Goal: Task Accomplishment & Management: Use online tool/utility

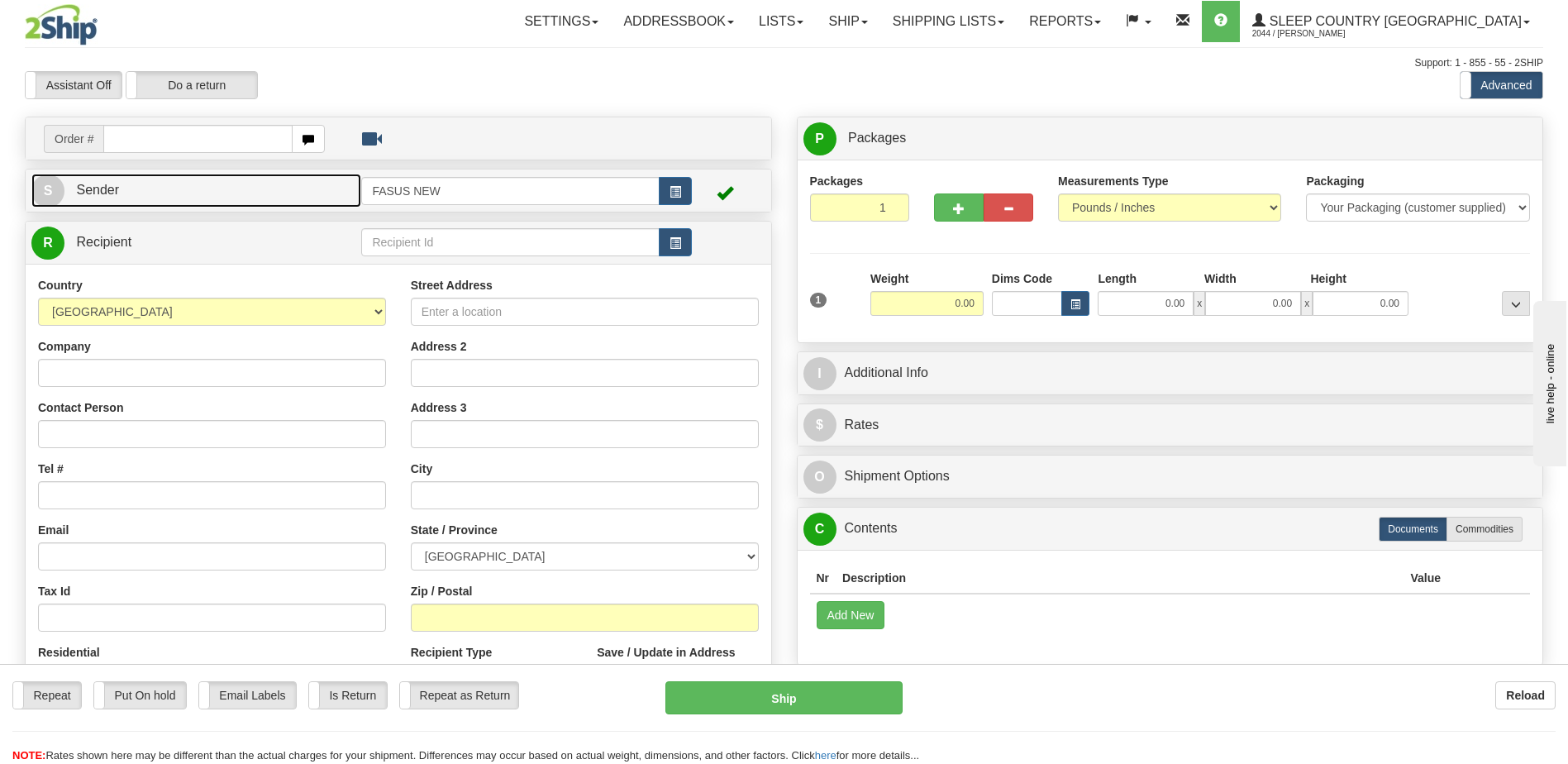
click at [165, 189] on link "S Sender" at bounding box center [196, 190] width 330 height 34
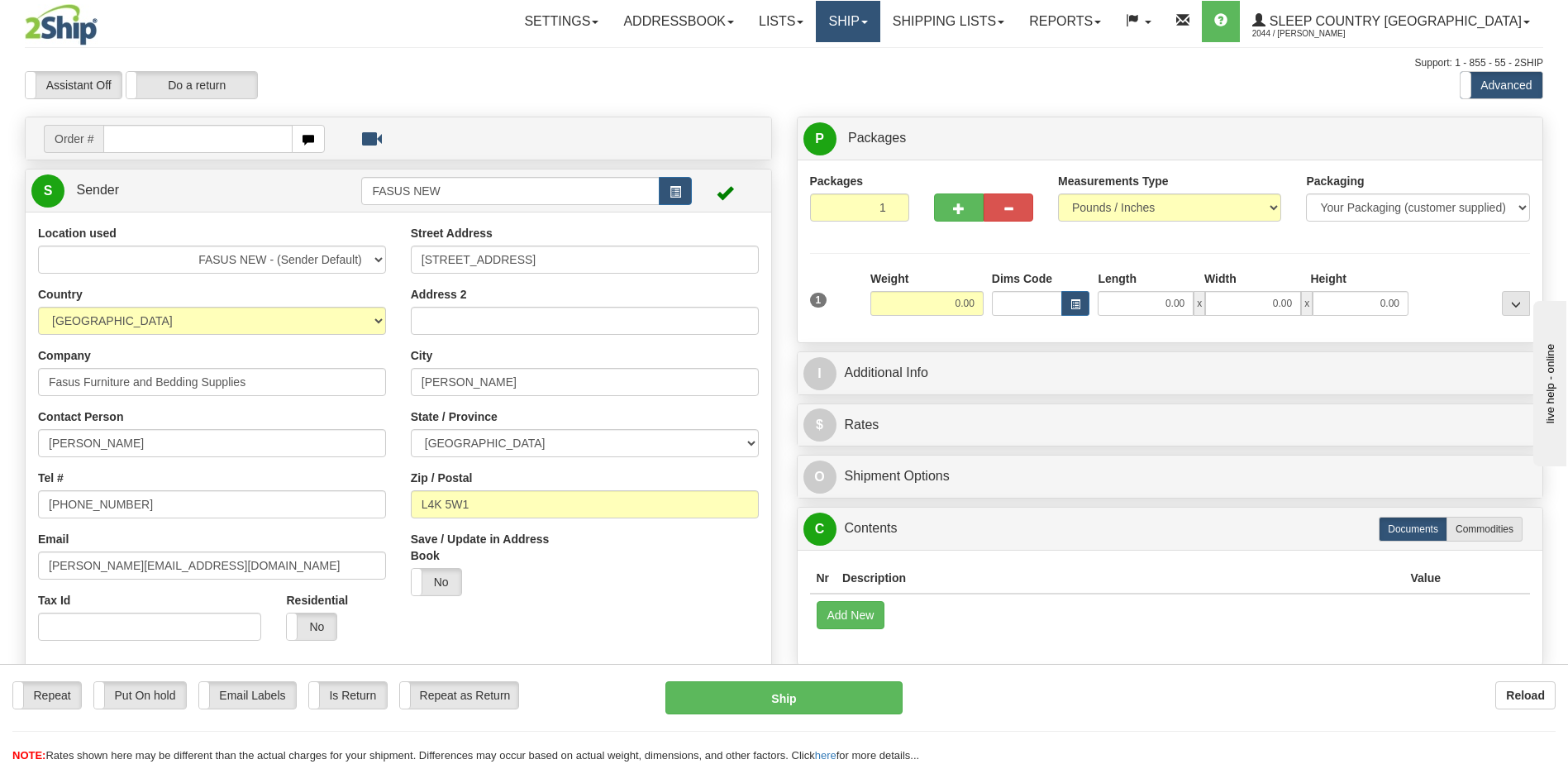
click at [879, 19] on link "Ship" at bounding box center [847, 21] width 63 height 41
click at [863, 78] on span "OnHold / Order Queue" at bounding box center [805, 80] width 117 height 14
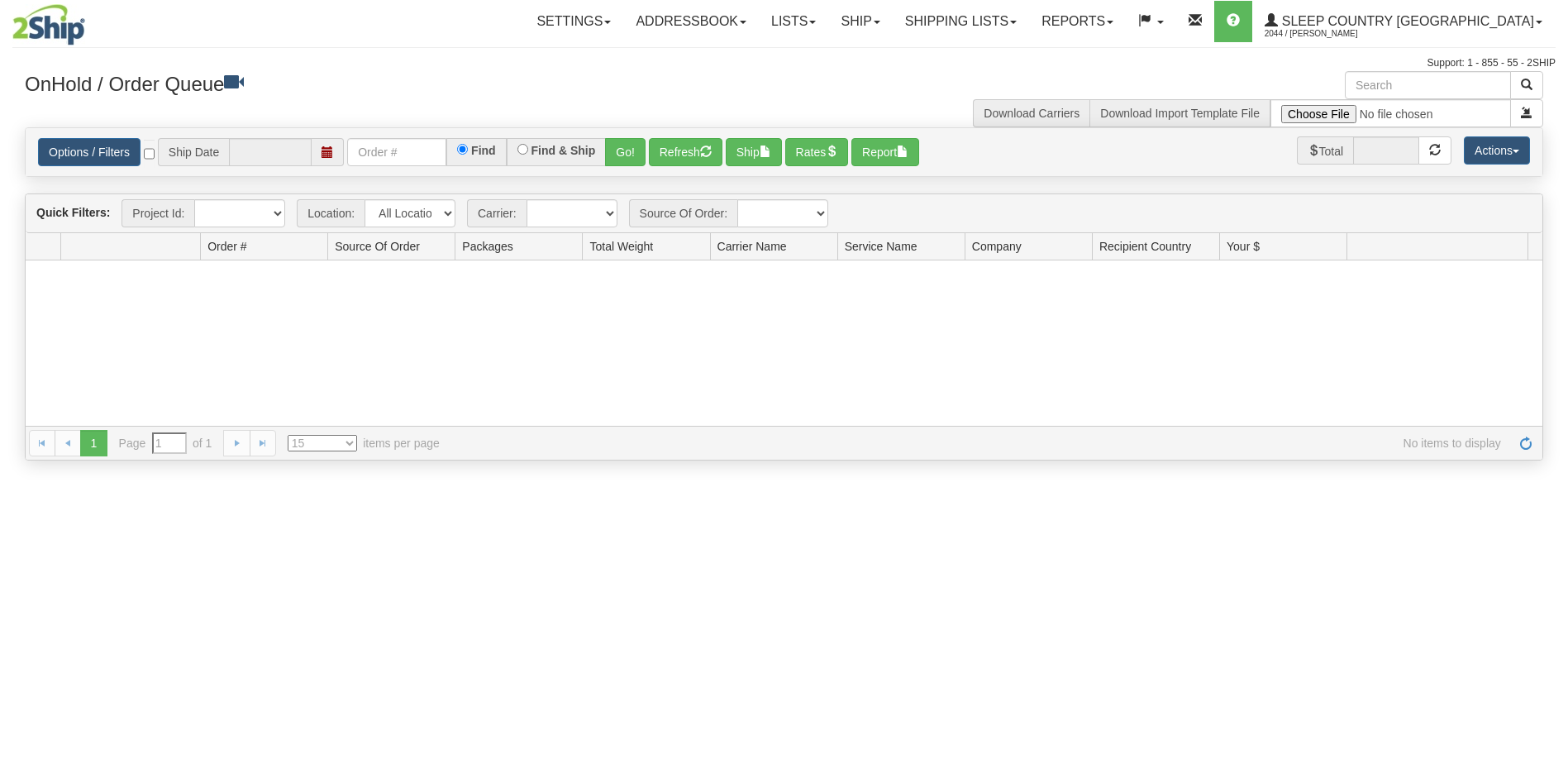
type input "[DATE]"
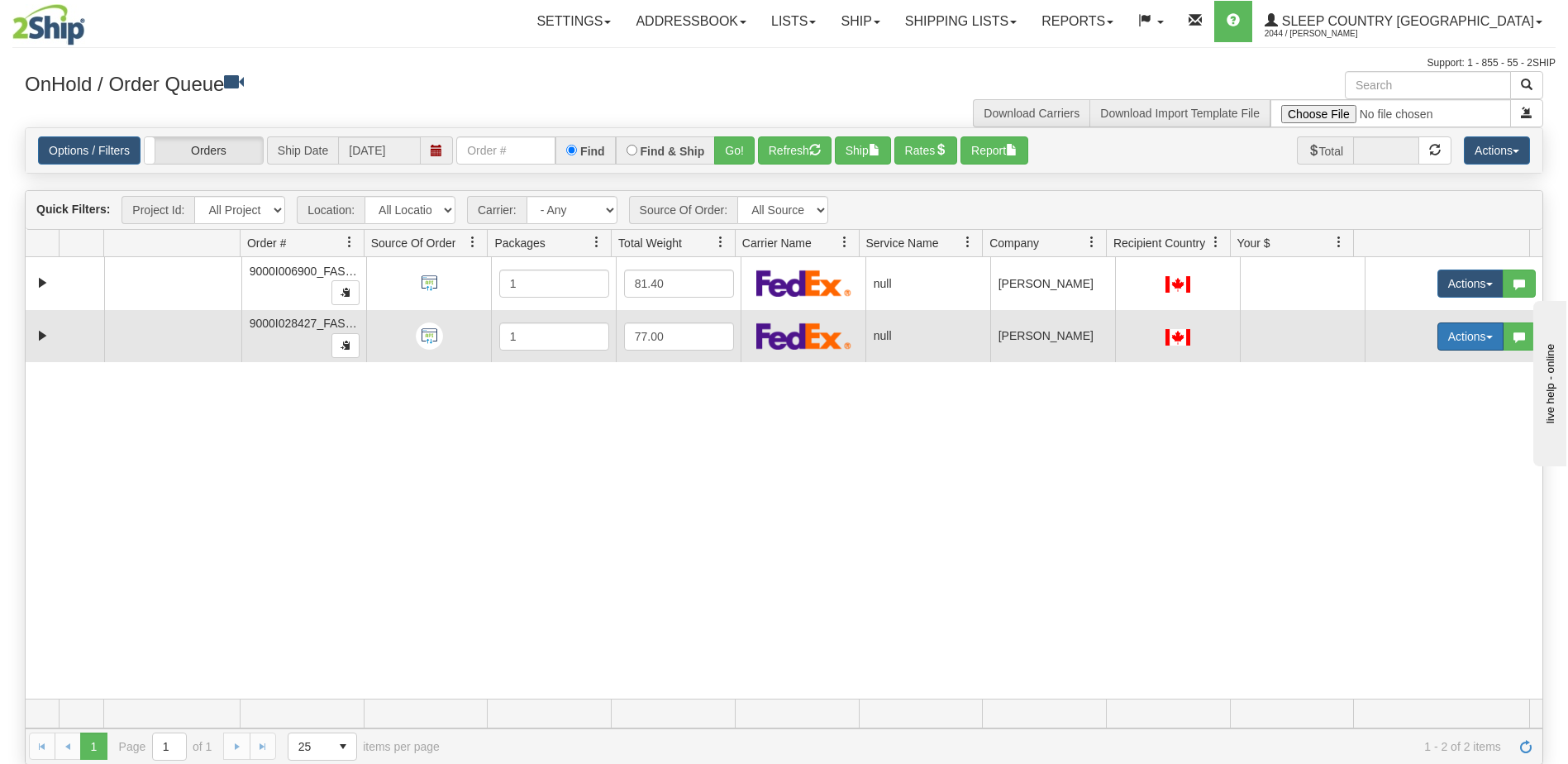
click at [1442, 339] on button "Actions" at bounding box center [1471, 336] width 66 height 28
click at [1406, 369] on link "Open" at bounding box center [1431, 367] width 143 height 21
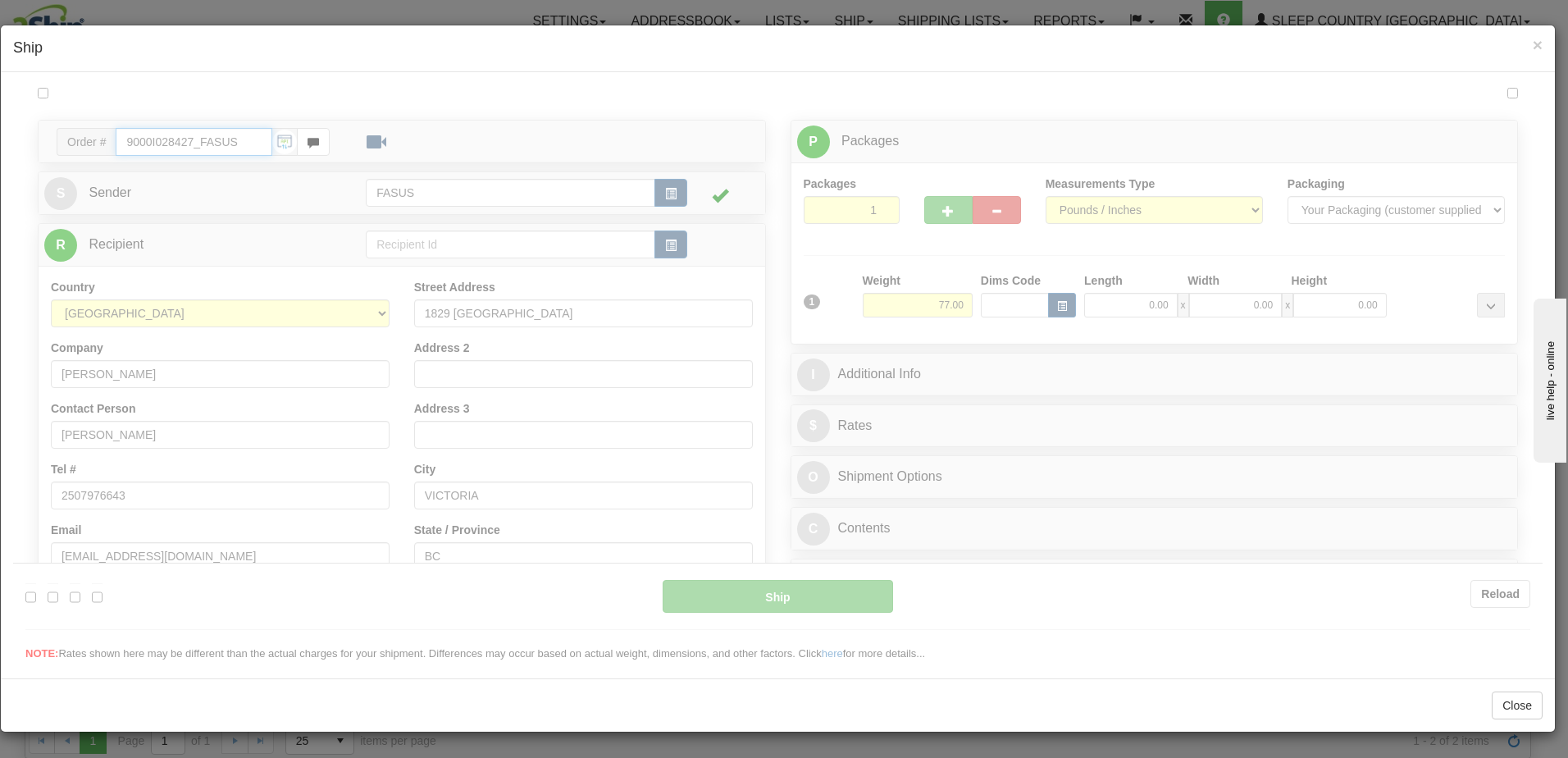
type input "14:03"
type input "16:00"
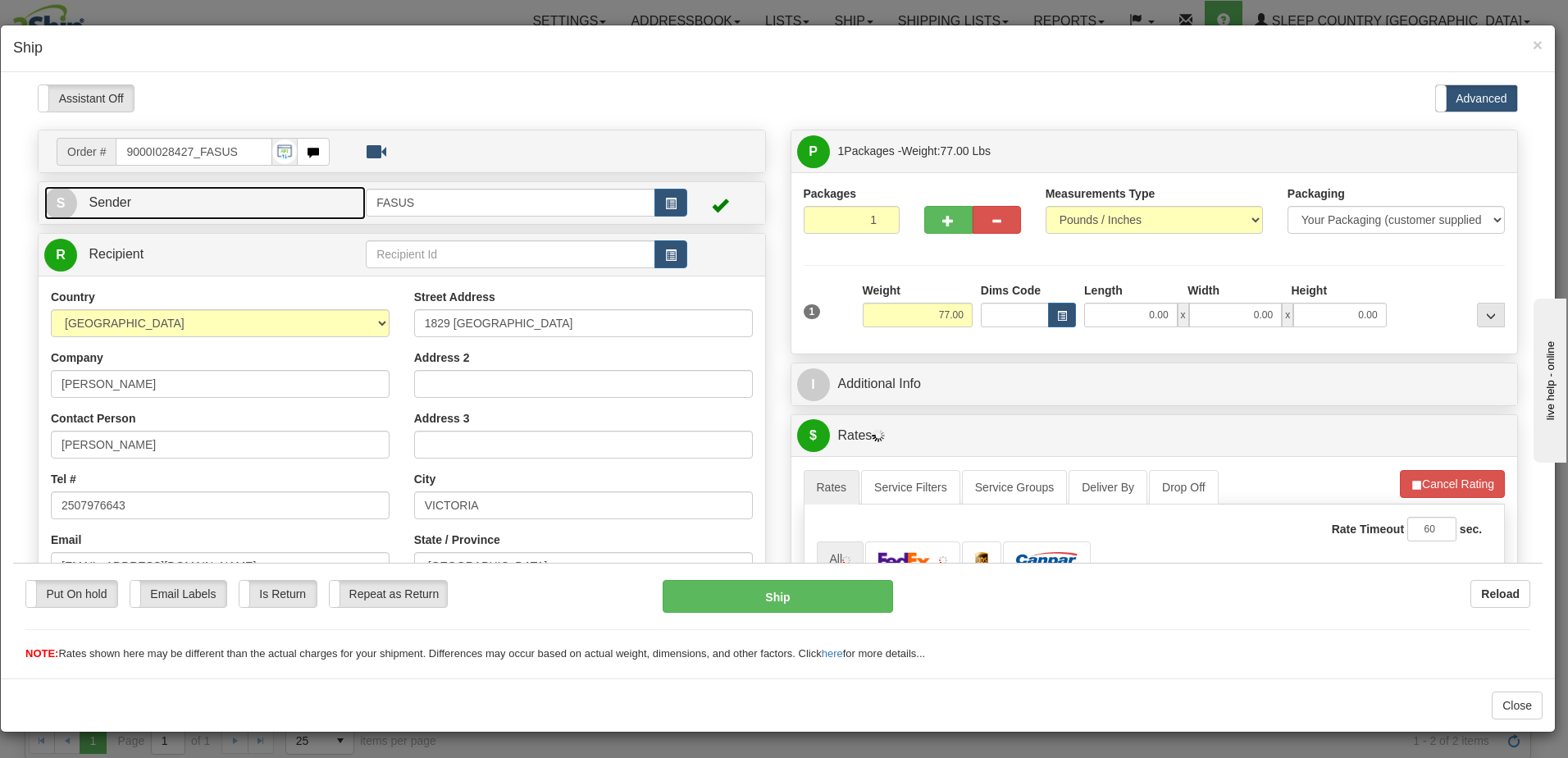
click at [190, 197] on link "S Sender" at bounding box center [205, 202] width 321 height 34
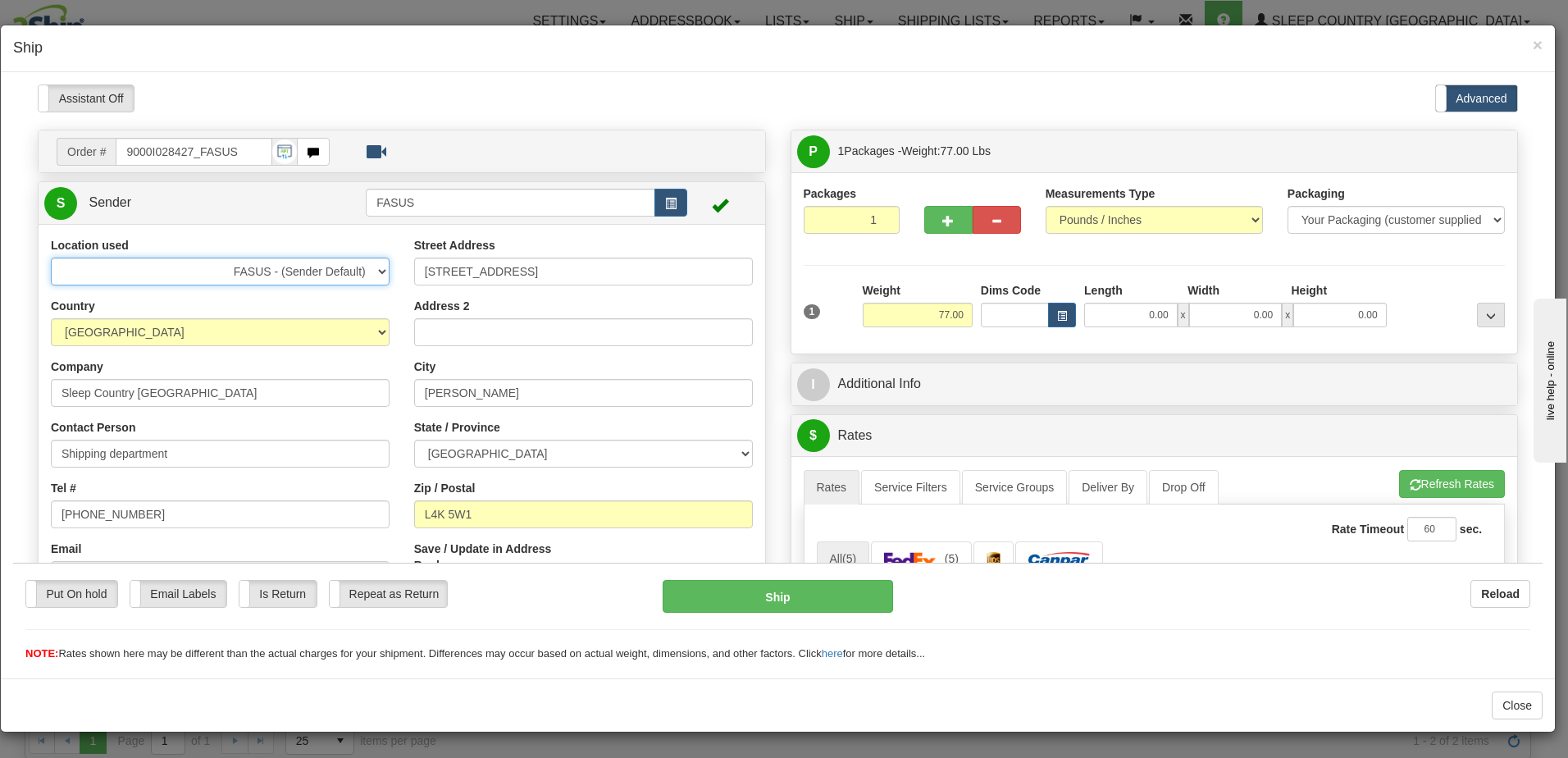
click at [339, 269] on select "FASUS - (Sender Default) FASUS NEW SINCA - (CA Default)" at bounding box center [220, 270] width 338 height 28
select select "7641"
click at [51, 257] on select "FASUS - (Sender Default) FASUS NEW SINCA - (CA Default)" at bounding box center [220, 270] width 338 height 28
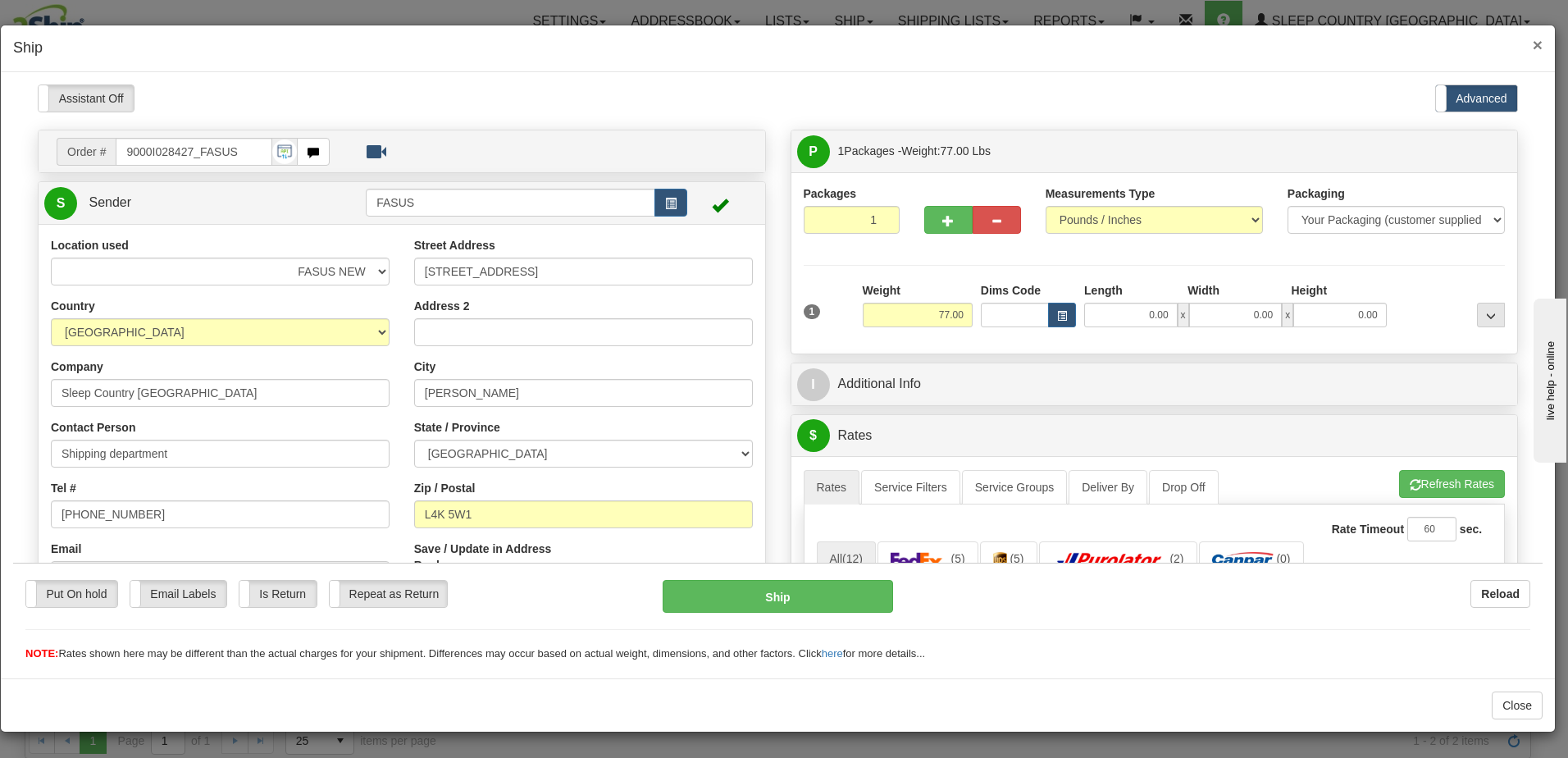
click at [1538, 44] on span "×" at bounding box center [1538, 44] width 10 height 18
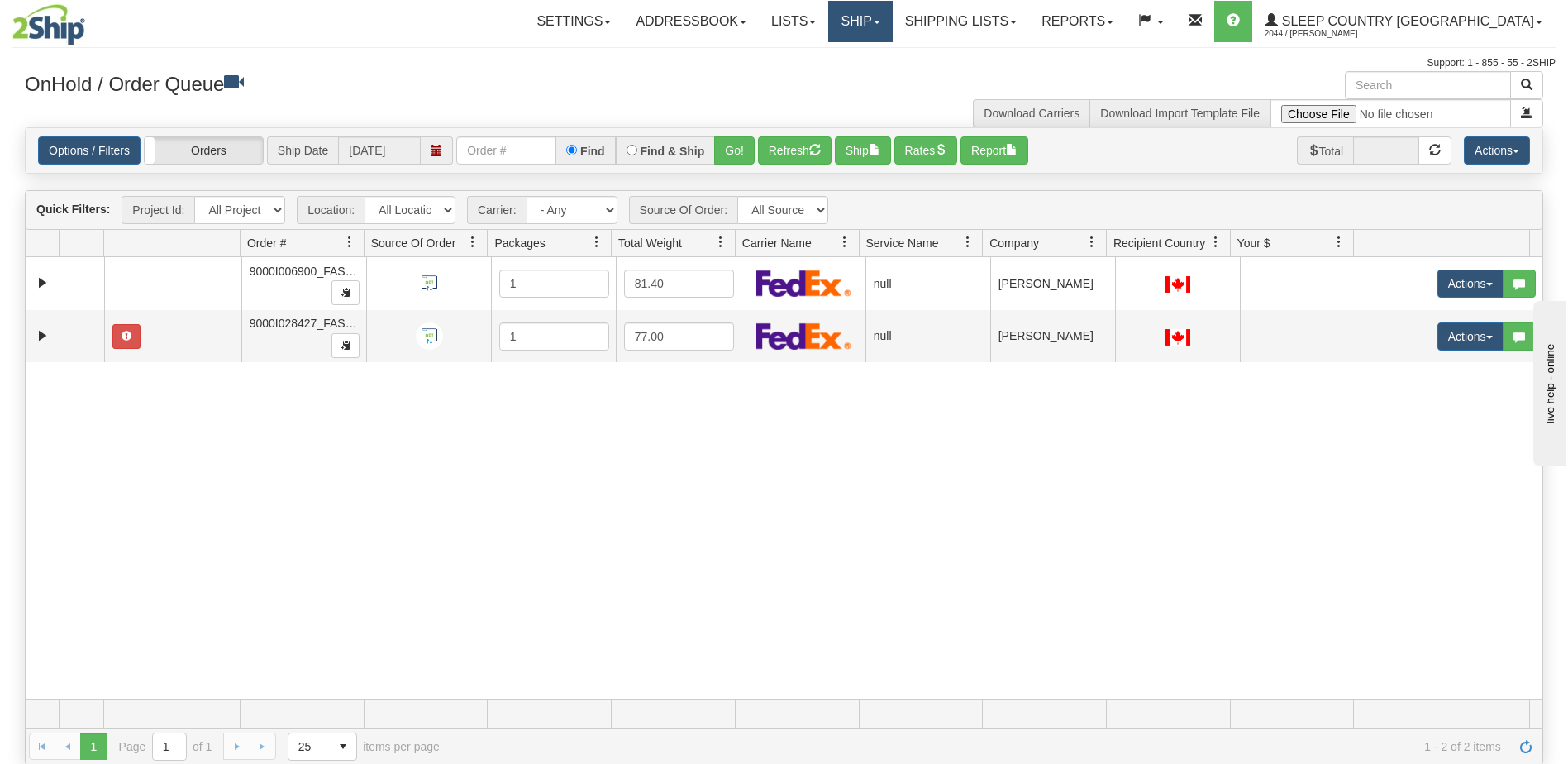
click at [892, 18] on link "Ship" at bounding box center [860, 21] width 63 height 41
click at [822, 56] on span "Ship Screen" at bounding box center [790, 58] width 63 height 14
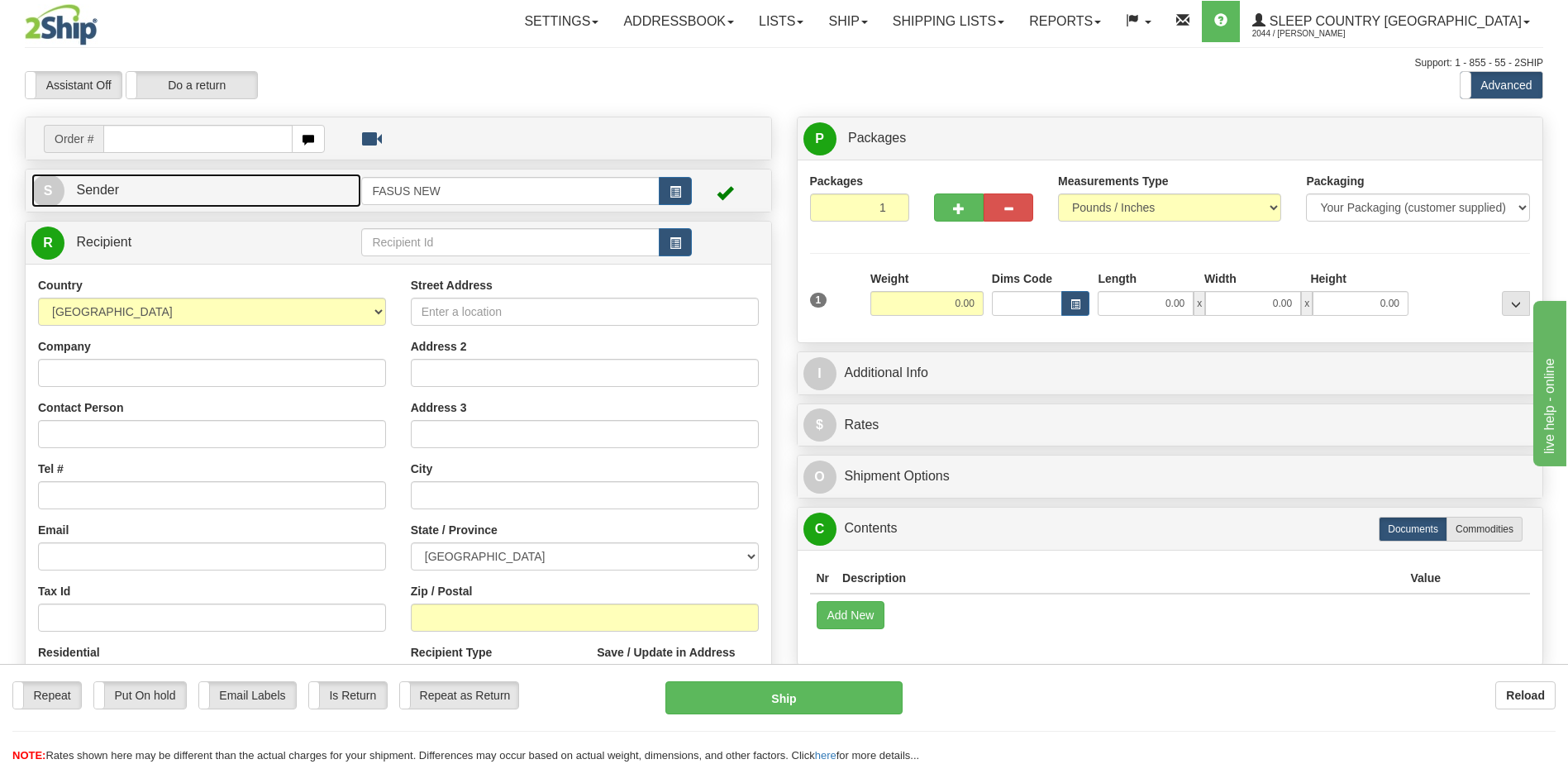
click at [221, 189] on link "S Sender" at bounding box center [196, 190] width 330 height 34
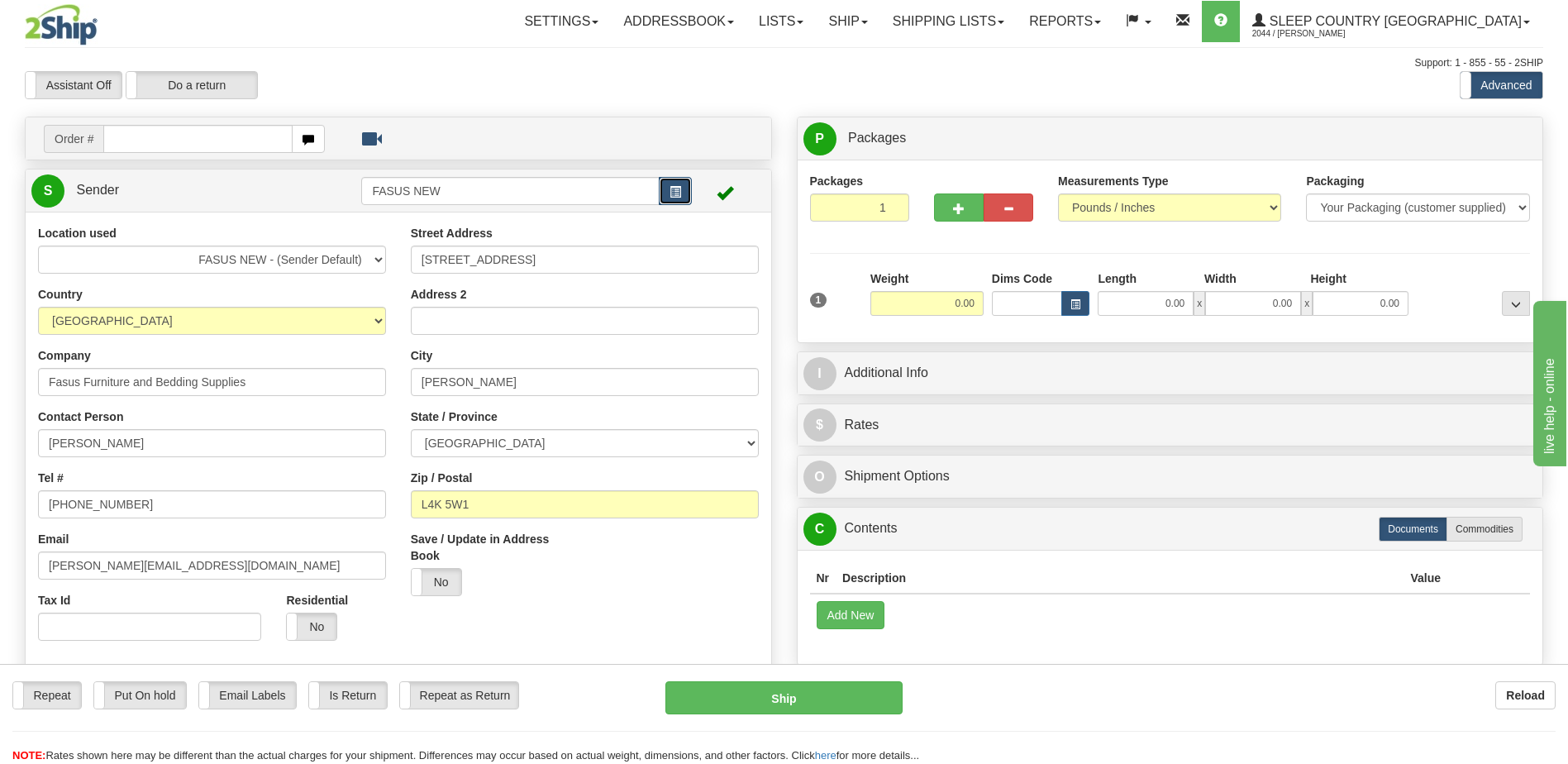
click at [677, 190] on span "button" at bounding box center [675, 192] width 12 height 11
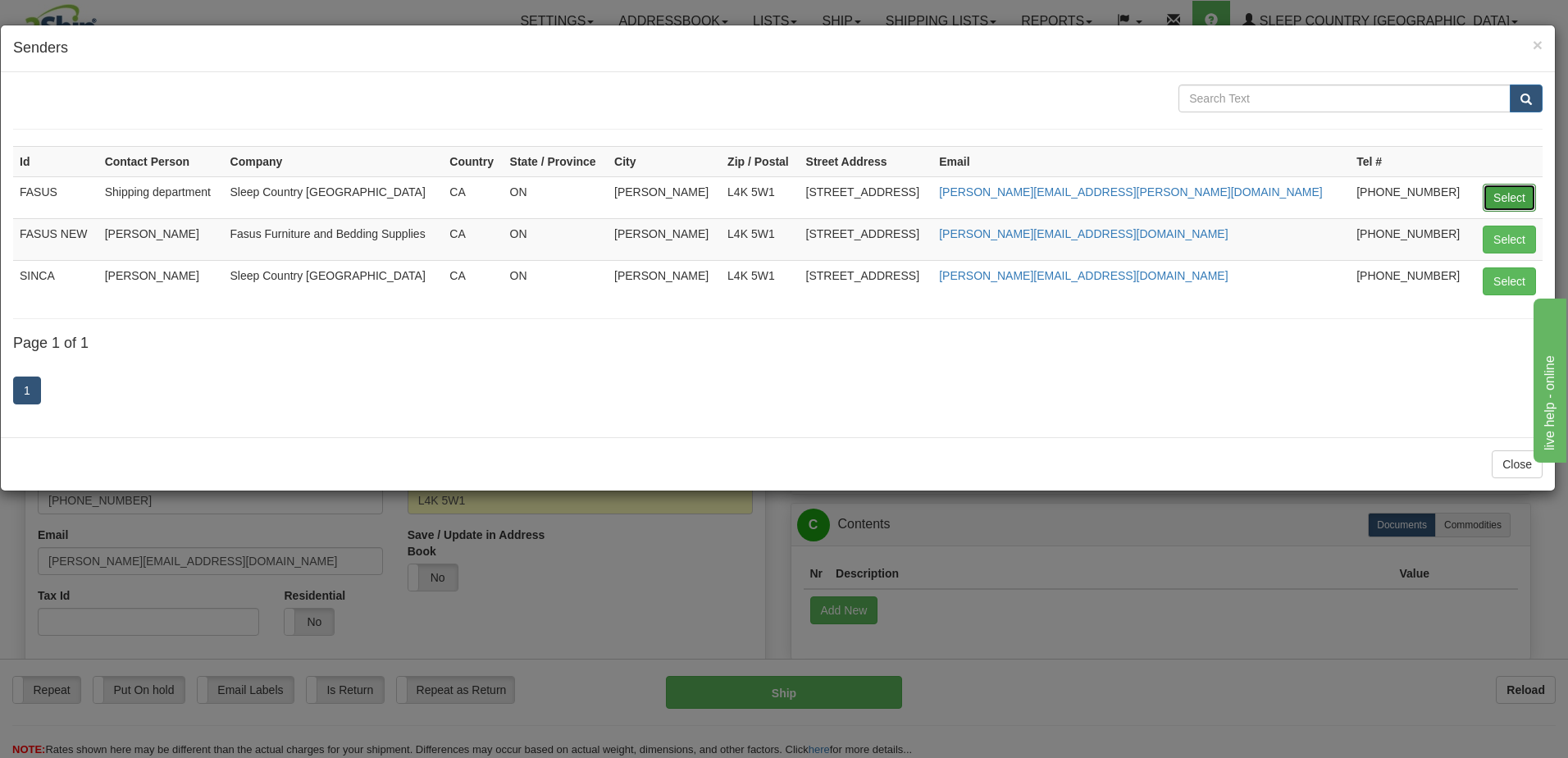
click at [1518, 195] on button "Select" at bounding box center [1508, 197] width 53 height 28
type input "FASUS"
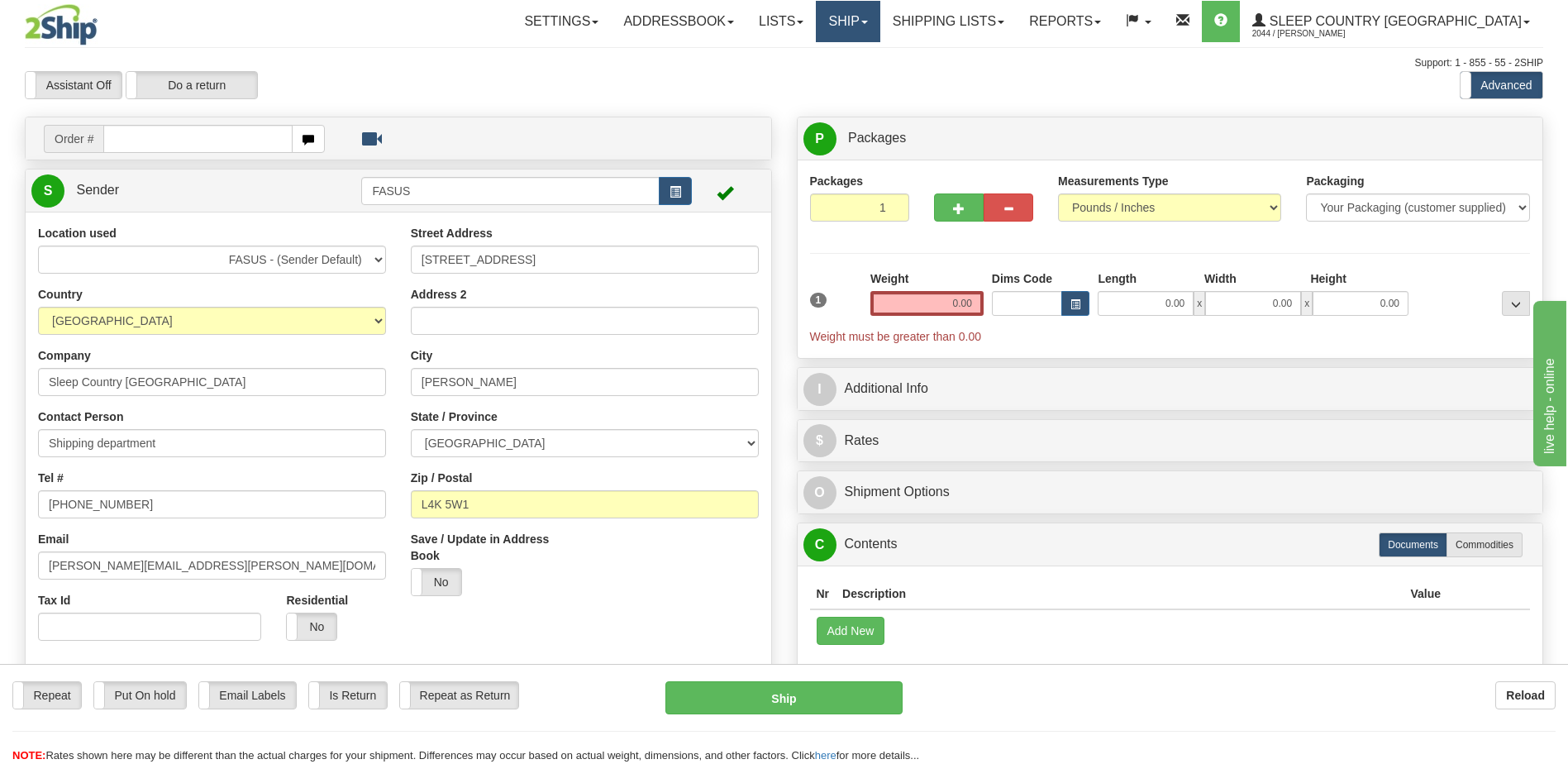
click at [879, 20] on link "Ship" at bounding box center [847, 21] width 63 height 41
click at [879, 83] on link "OnHold / Order Queue" at bounding box center [805, 79] width 150 height 21
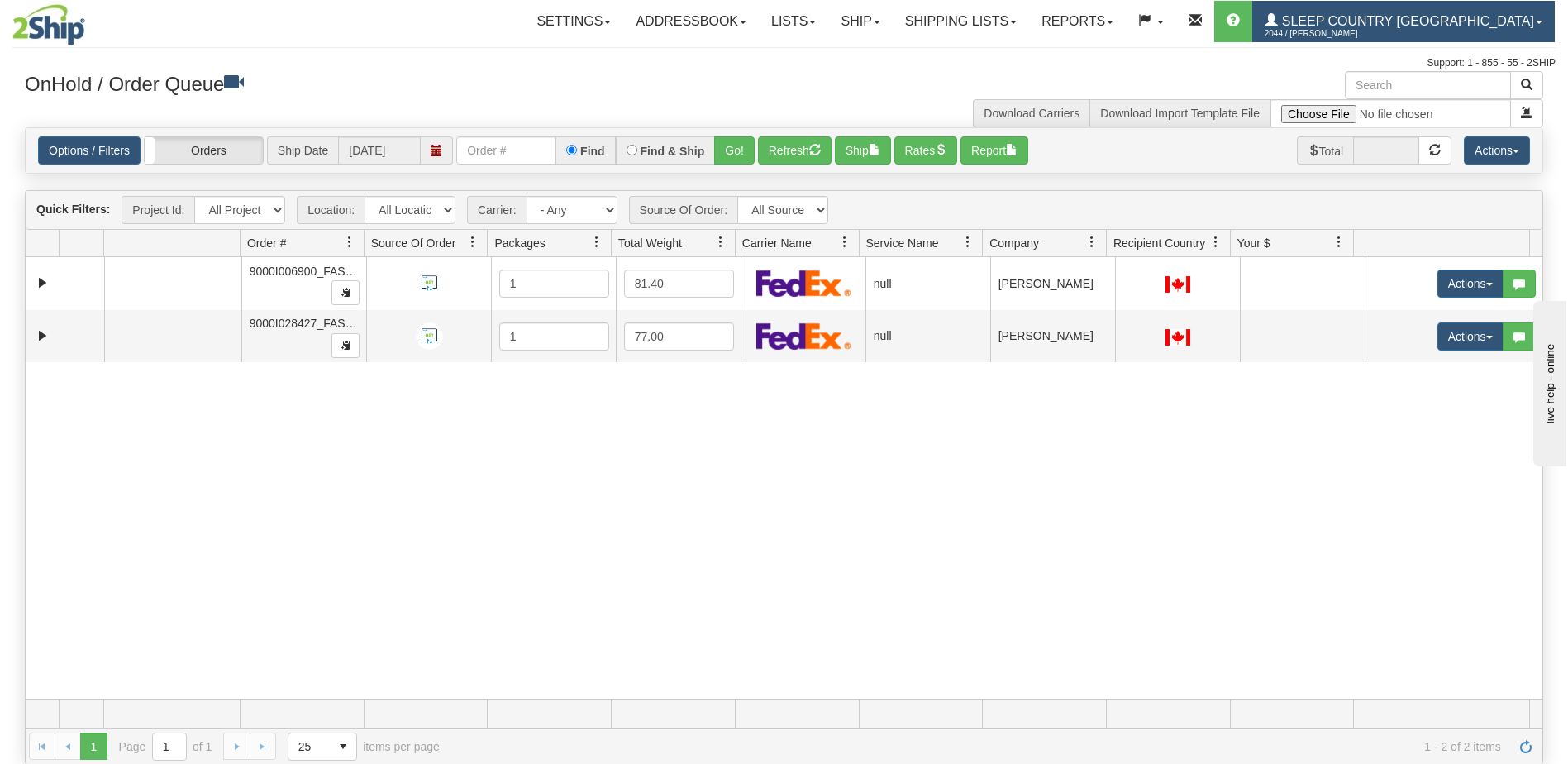
click at [1472, 19] on span "Sleep Country [GEOGRAPHIC_DATA]" at bounding box center [1406, 21] width 256 height 14
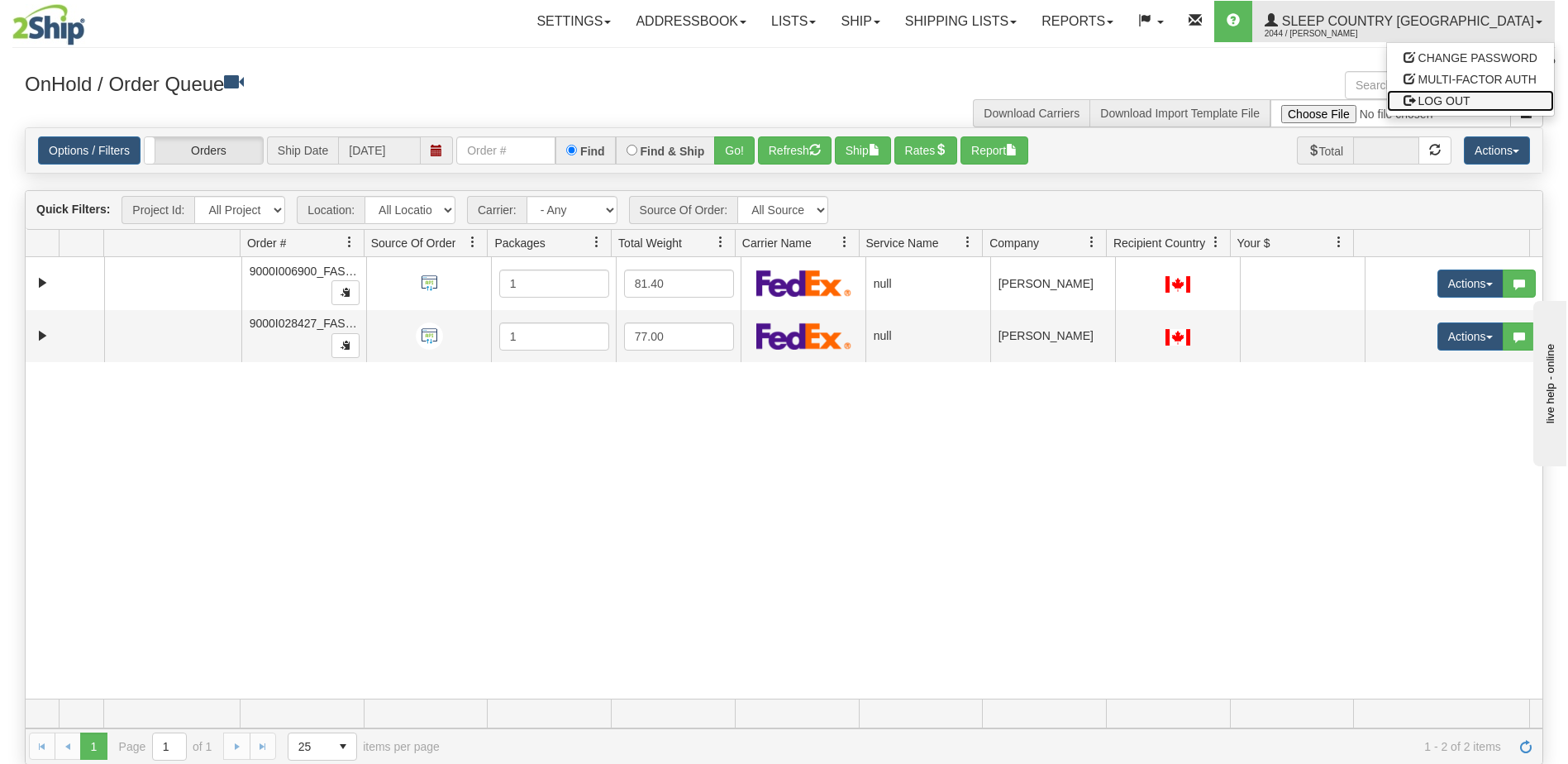
click at [1461, 102] on span "LOG OUT" at bounding box center [1444, 101] width 52 height 14
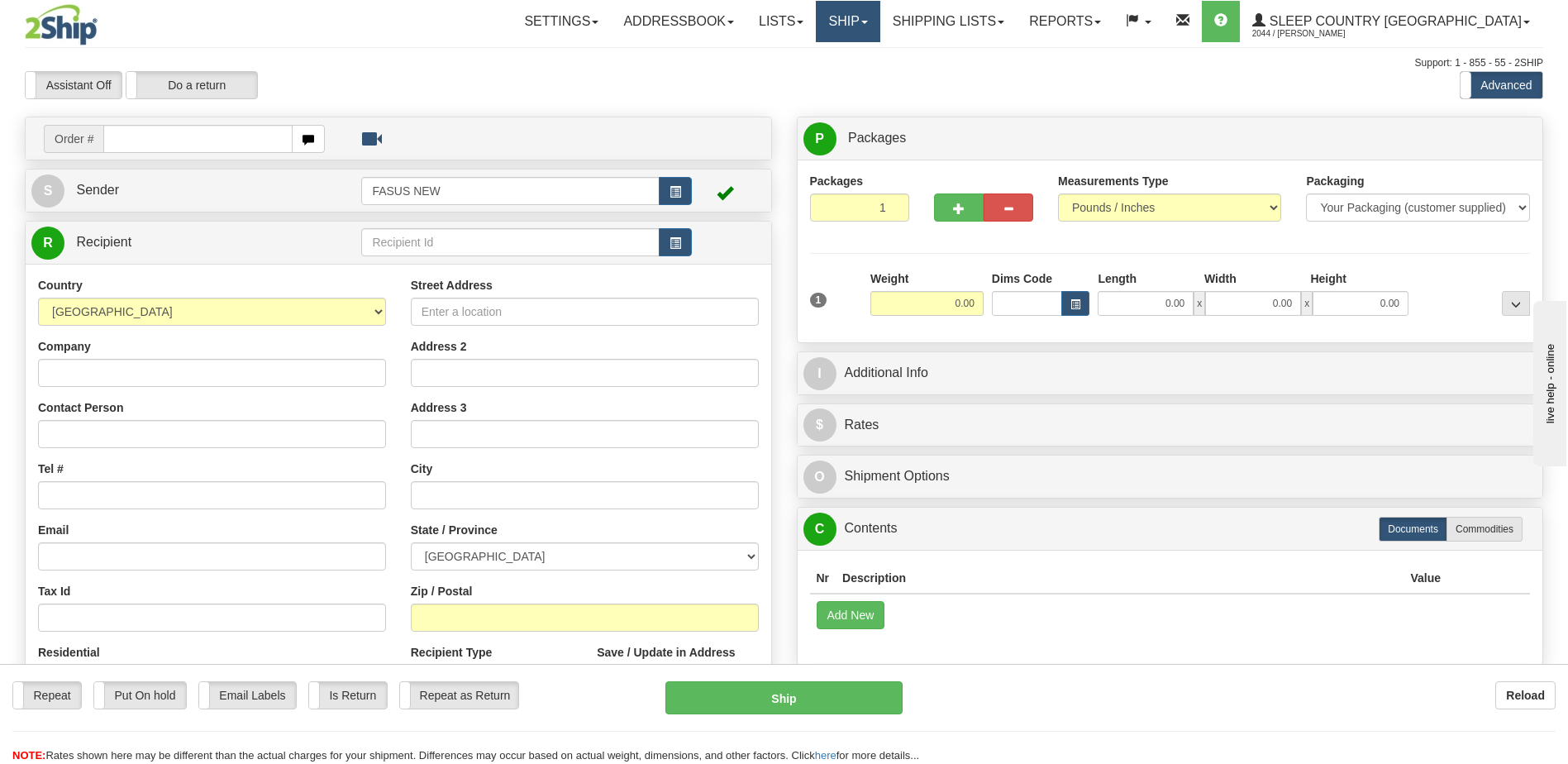
click at [879, 26] on link "Ship" at bounding box center [847, 21] width 63 height 41
click at [863, 80] on span "OnHold / Order Queue" at bounding box center [805, 80] width 117 height 14
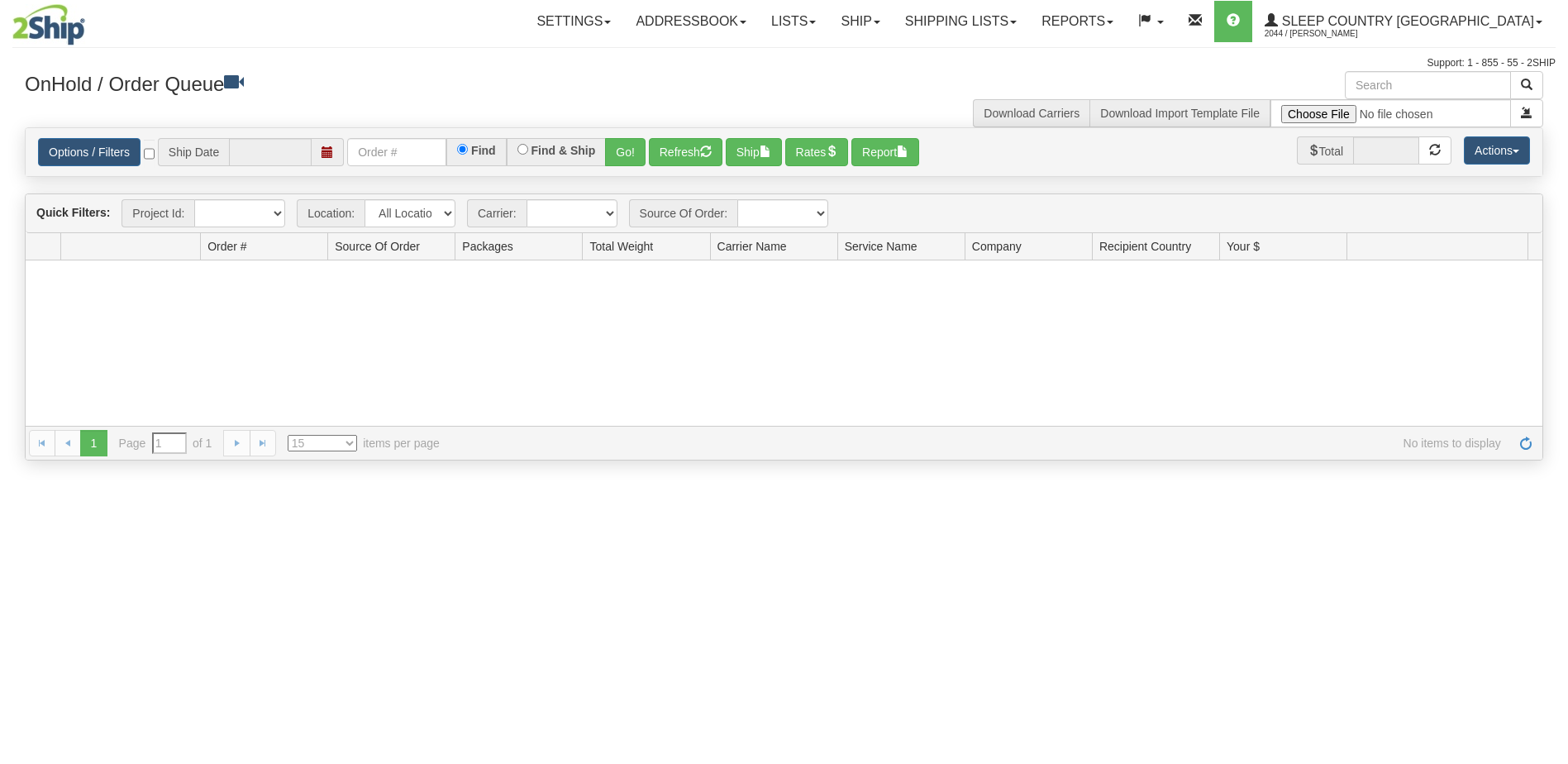
type input "[DATE]"
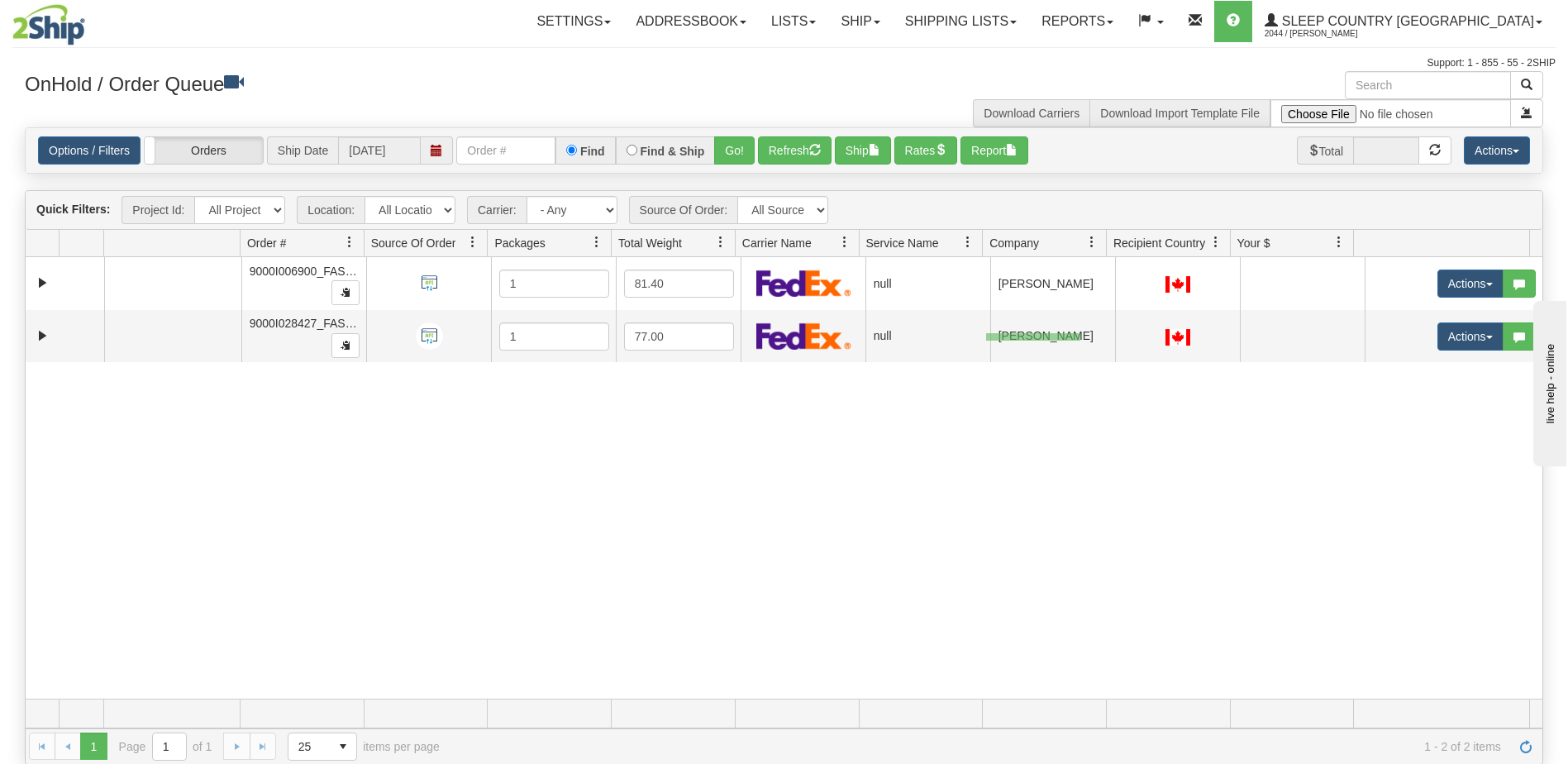
drag, startPoint x: 1081, startPoint y: 333, endPoint x: 1010, endPoint y: 387, distance: 89.2
click at [990, 341] on td "[PERSON_NAME]" at bounding box center [1053, 336] width 125 height 53
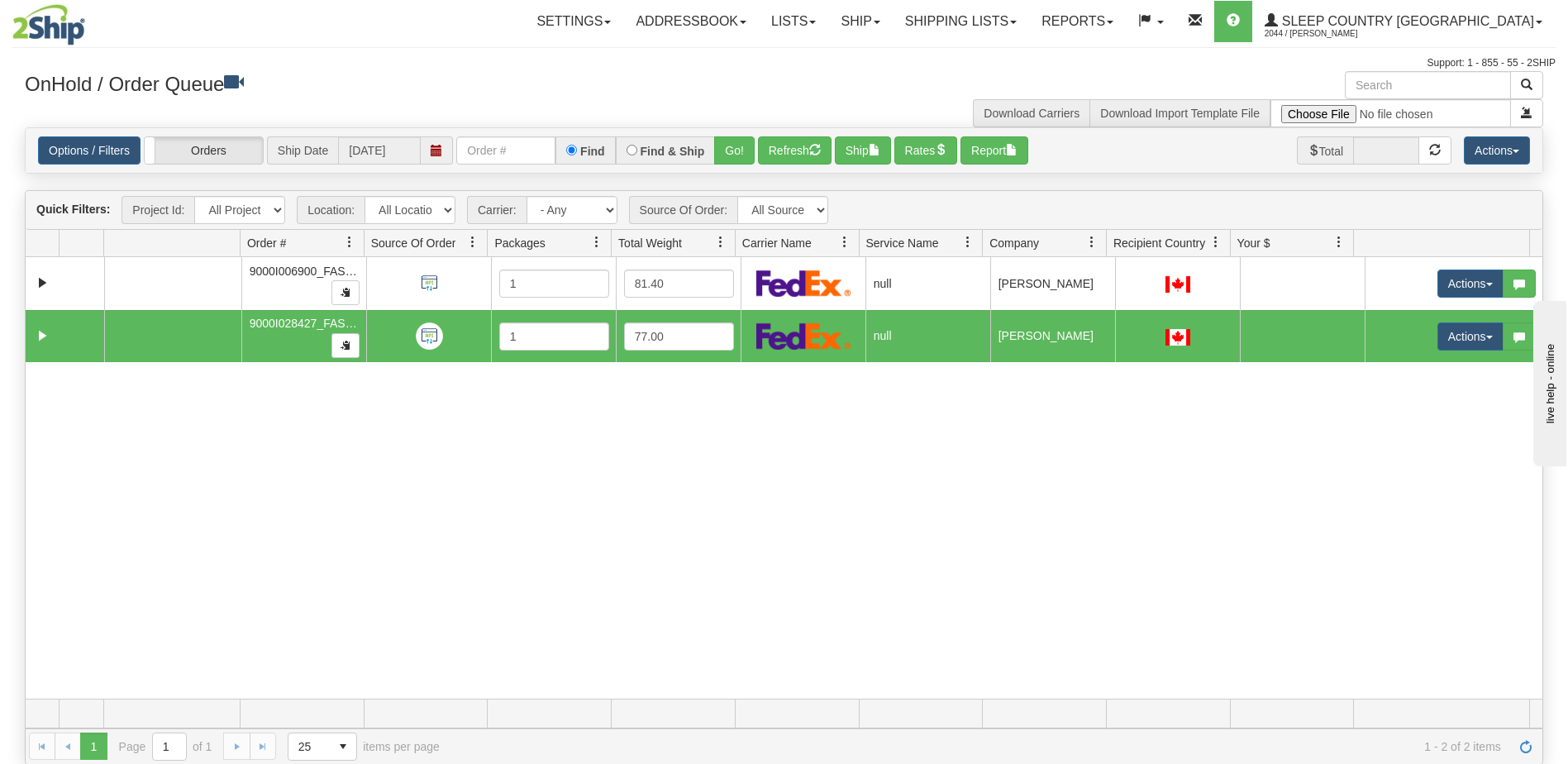
click at [1063, 489] on div "31482780 FASUS 90834649 0 9000I006900_FASUS 1 81.40 null Shipping department Sl…" at bounding box center [784, 478] width 1517 height 442
click at [1065, 443] on div "31482780 FASUS 90834649 0 9000I006900_FASUS 1 81.40 null Shipping department Sl…" at bounding box center [784, 478] width 1517 height 442
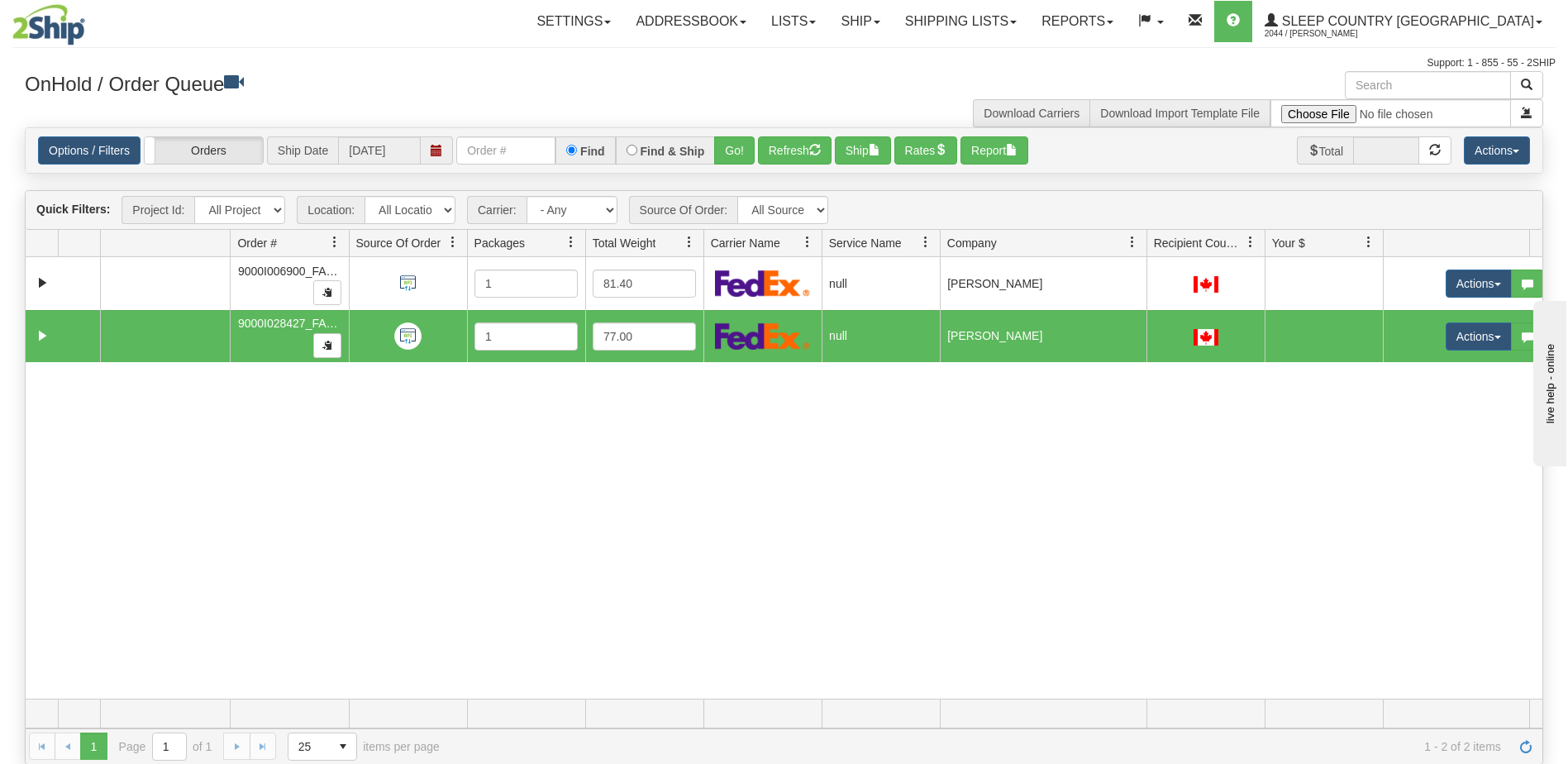
drag, startPoint x: 1105, startPoint y: 242, endPoint x: 1127, endPoint y: 247, distance: 22.6
click at [1128, 246] on div "Aggregation Group Id Id Location Request Id Reply Id Order # Source Of Order Pa…" at bounding box center [778, 243] width 1505 height 26
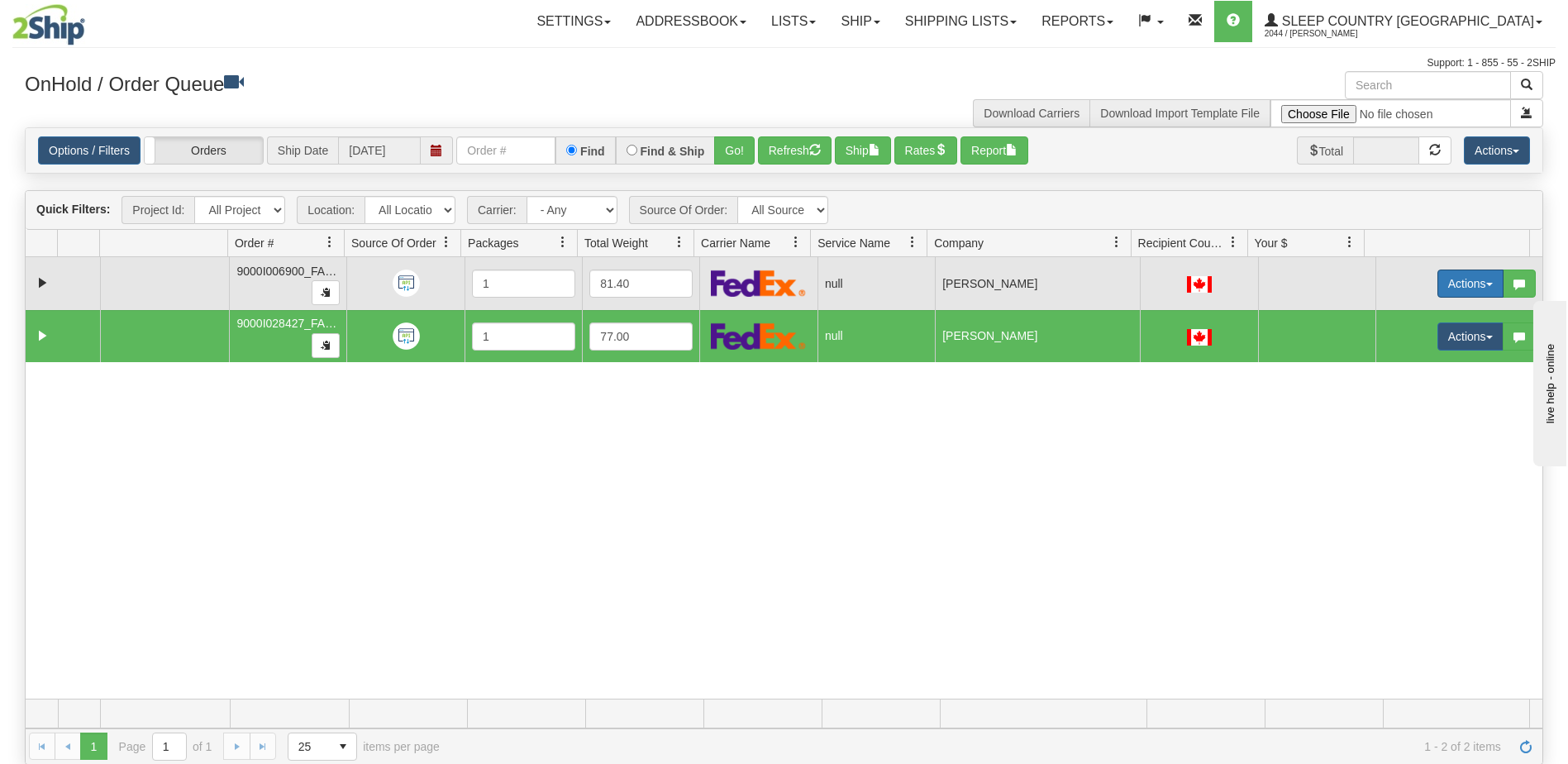
click at [1456, 280] on button "Actions" at bounding box center [1471, 283] width 66 height 28
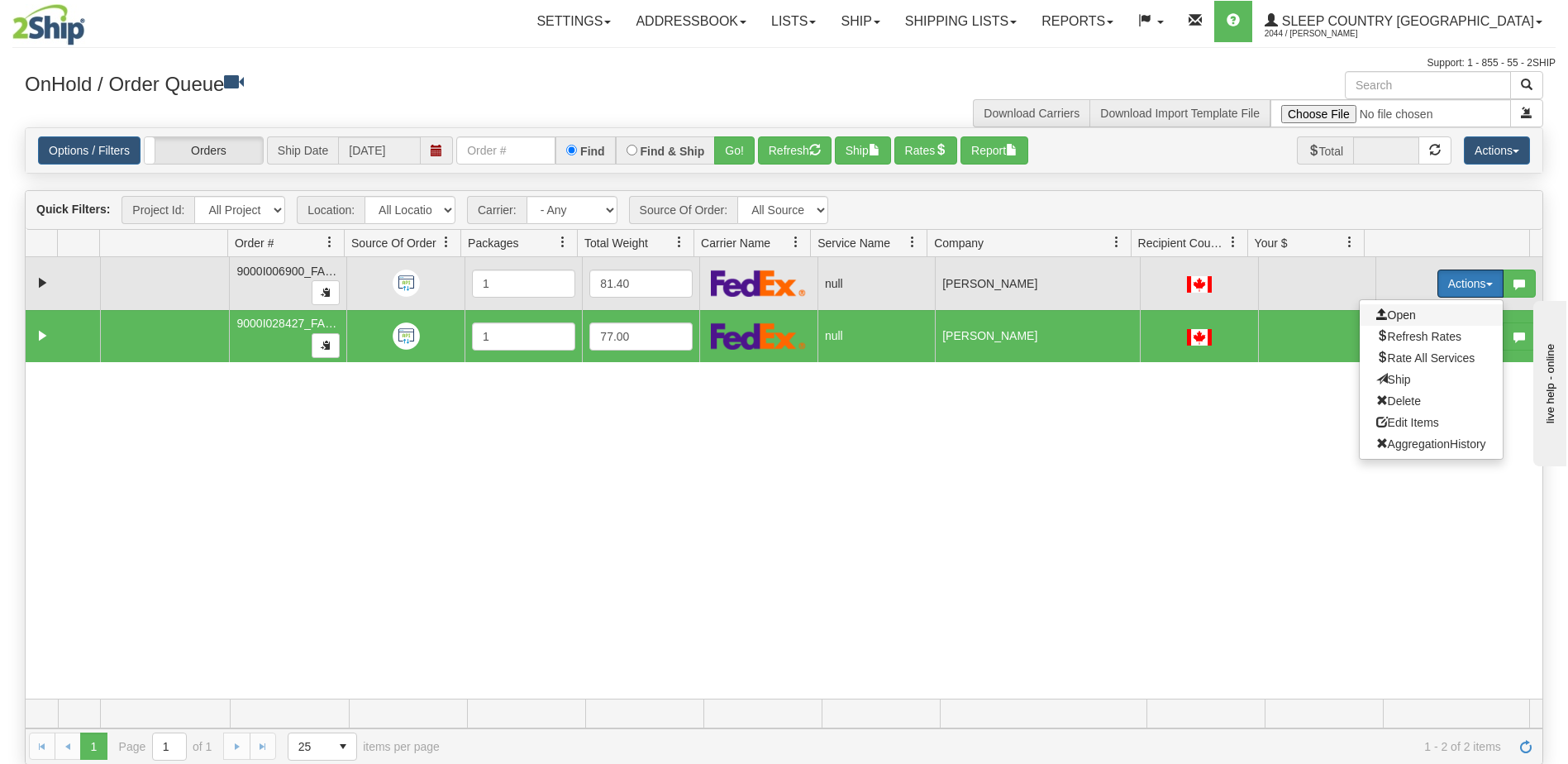
click at [1404, 313] on span "Open" at bounding box center [1396, 315] width 40 height 14
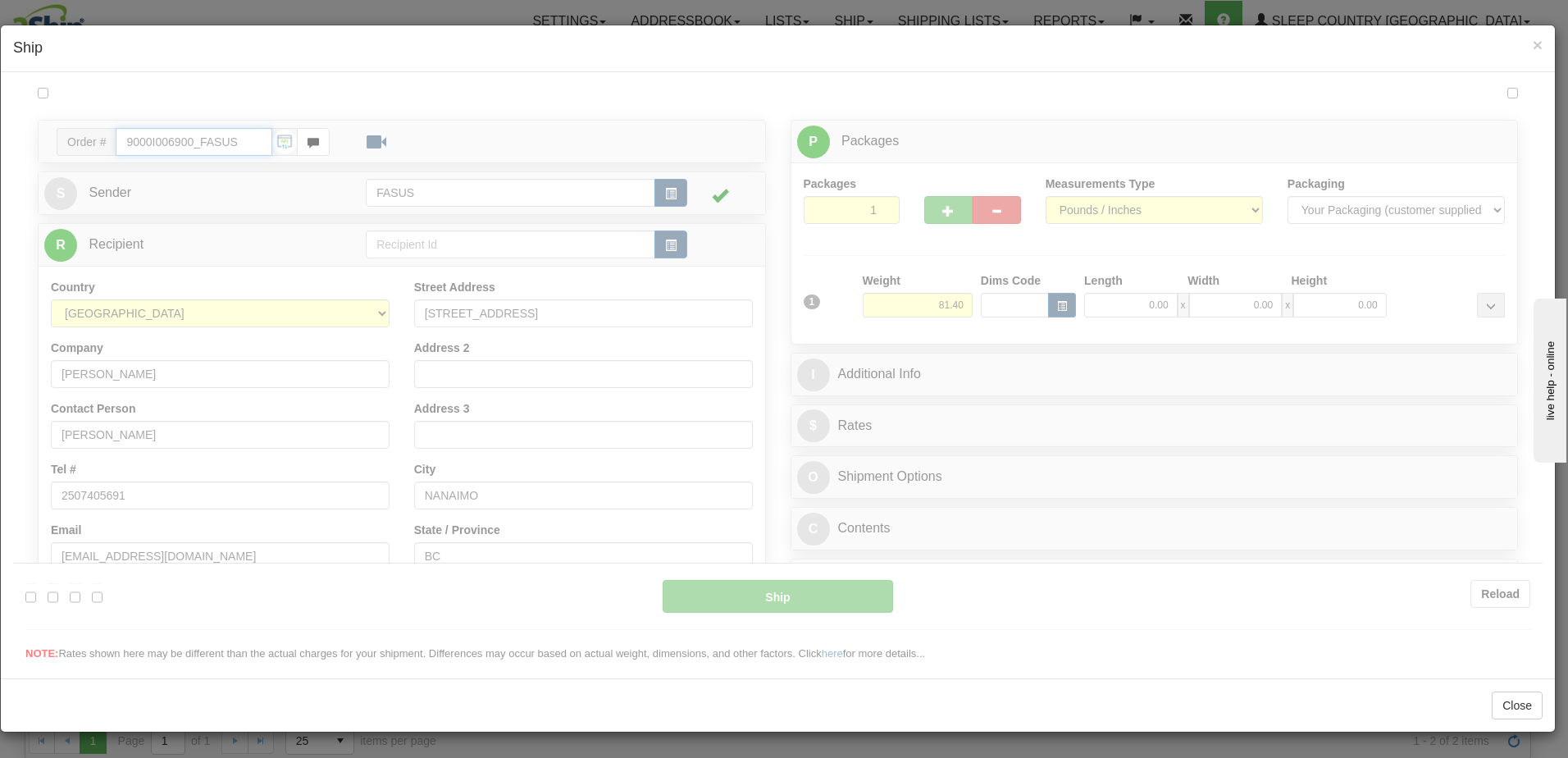
type input "14:20"
type input "16:00"
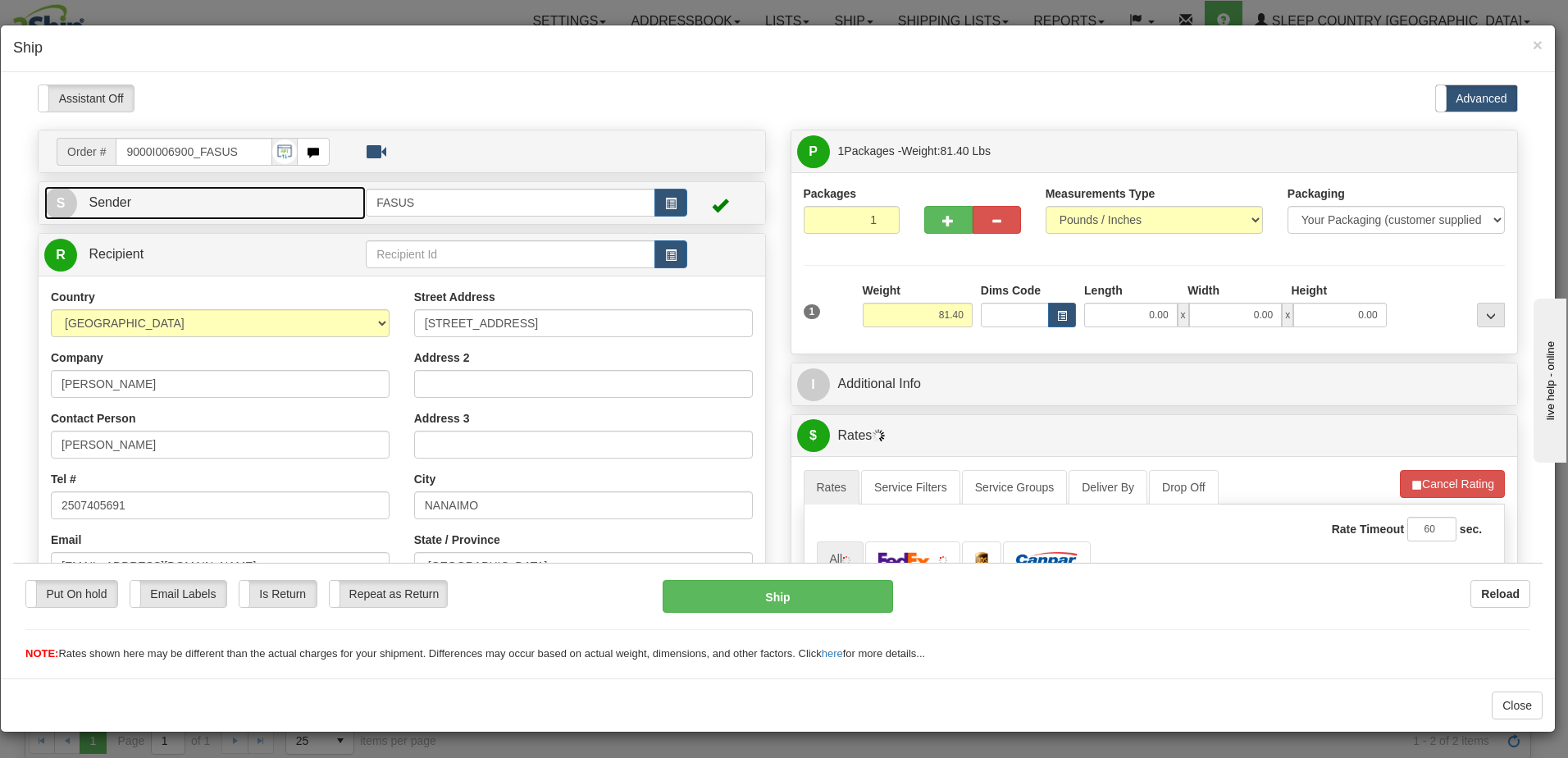
click at [260, 200] on link "S Sender" at bounding box center [205, 202] width 321 height 34
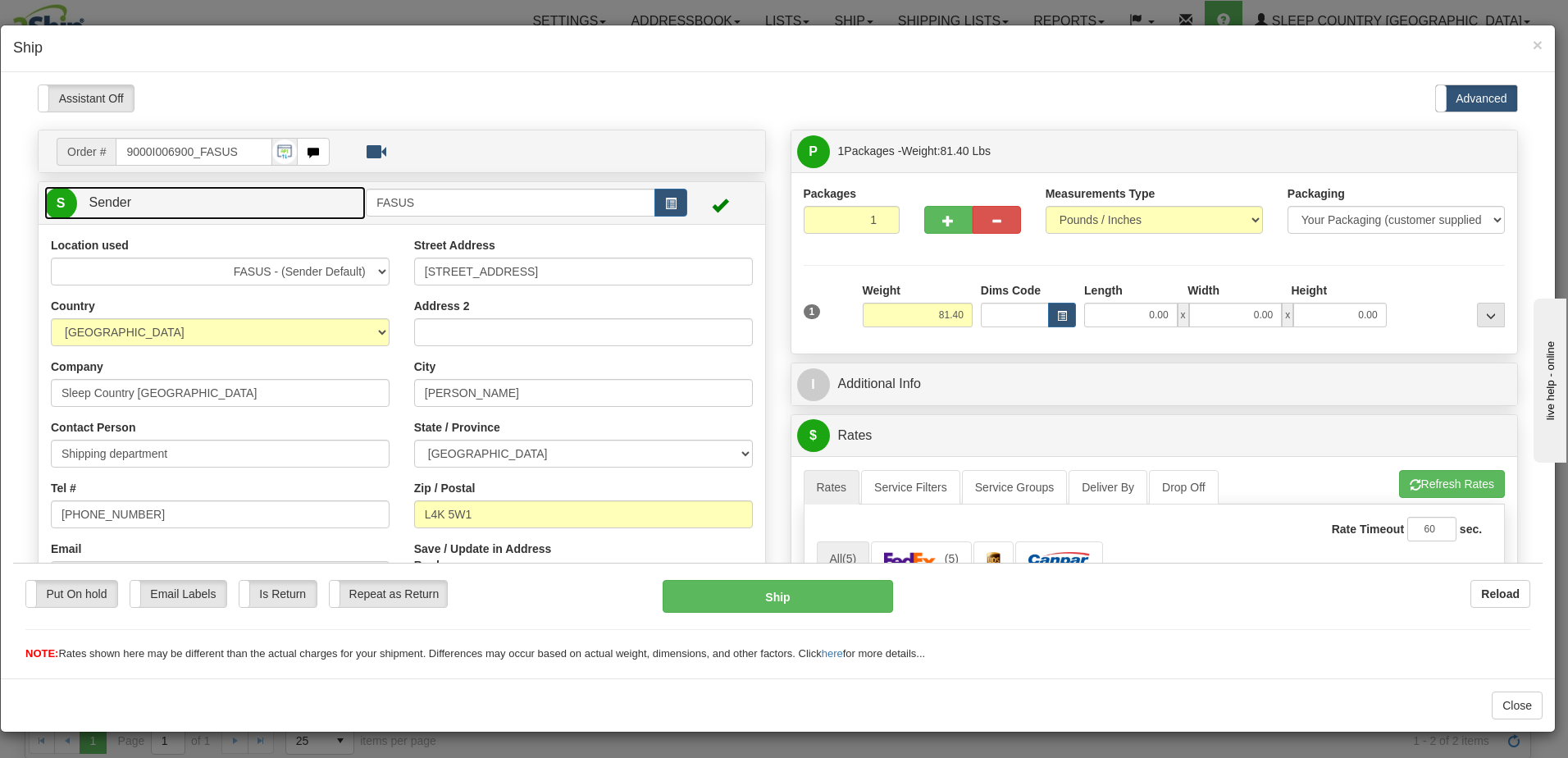
click at [260, 201] on link "S Sender" at bounding box center [205, 202] width 321 height 34
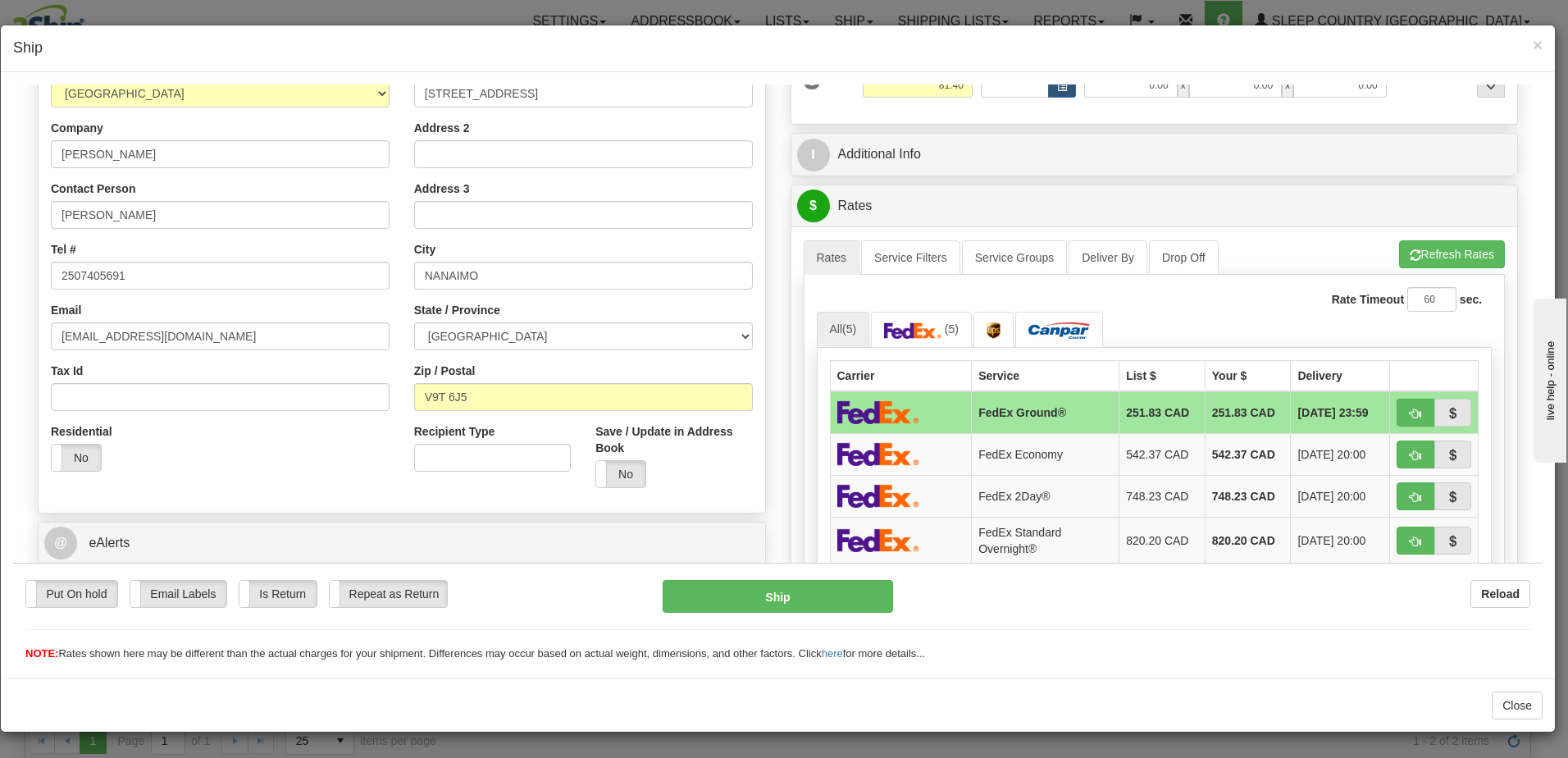
scroll to position [246, 0]
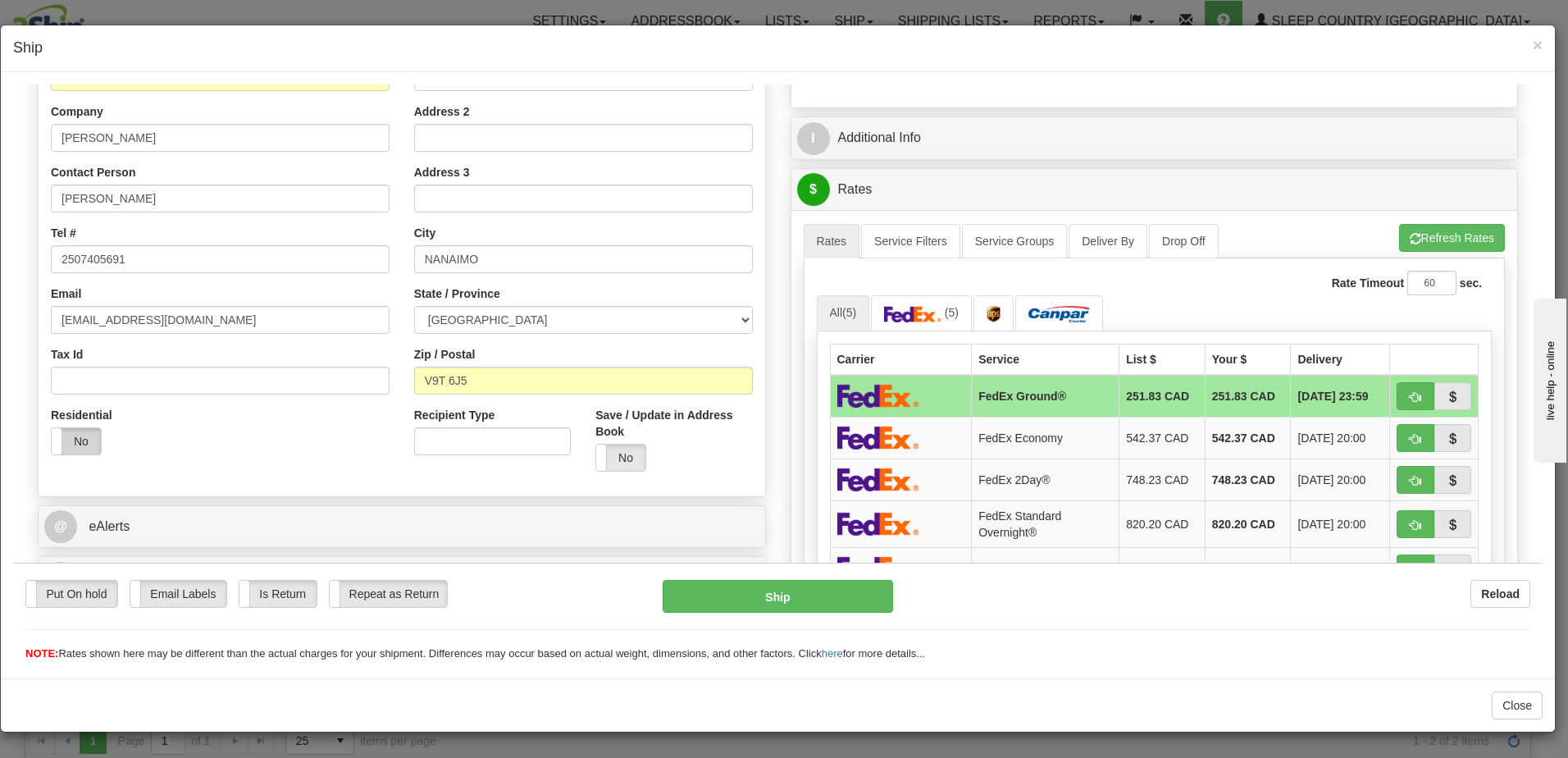
click at [76, 438] on label "No" at bounding box center [76, 440] width 50 height 26
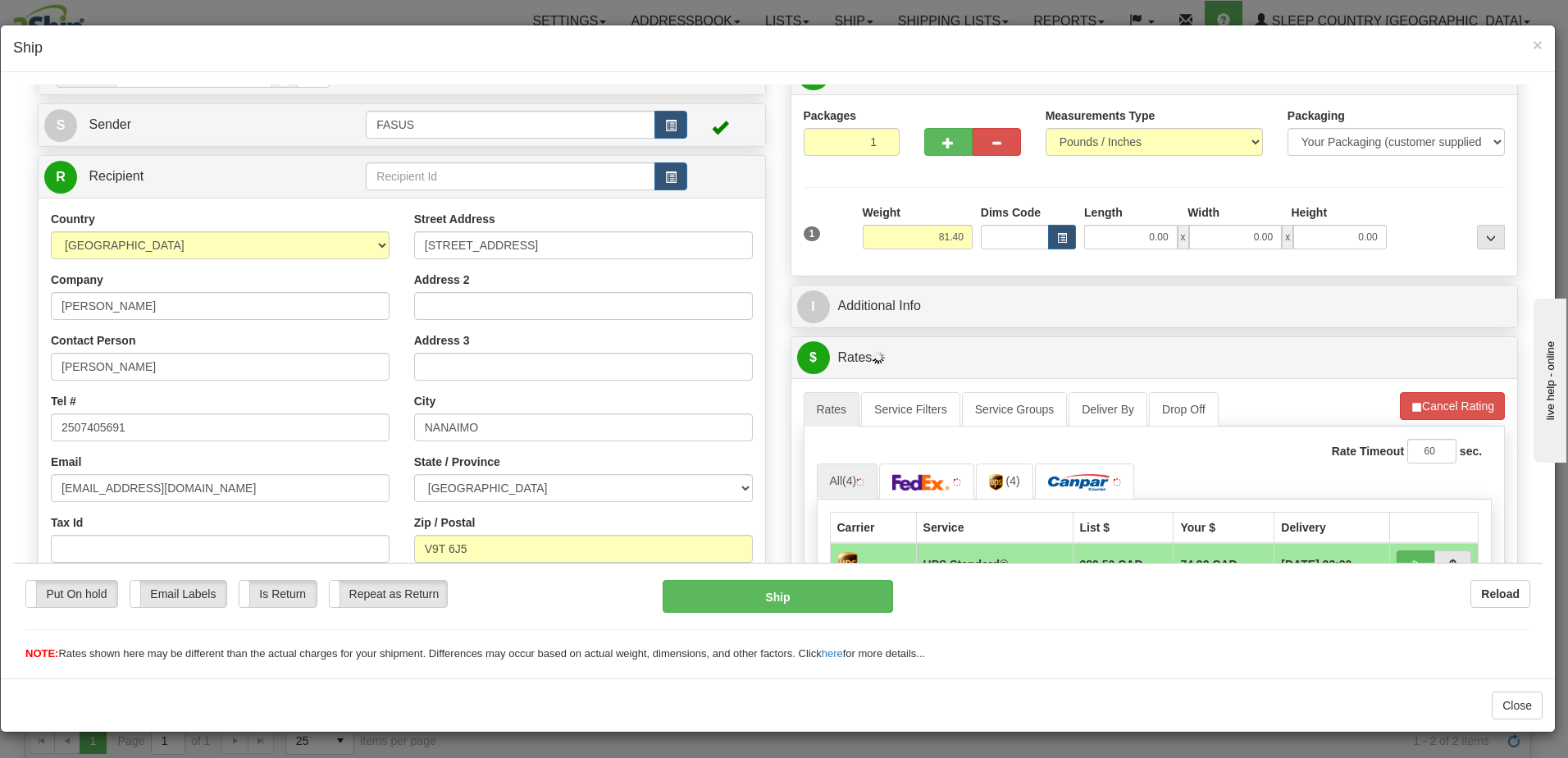
scroll to position [0, 0]
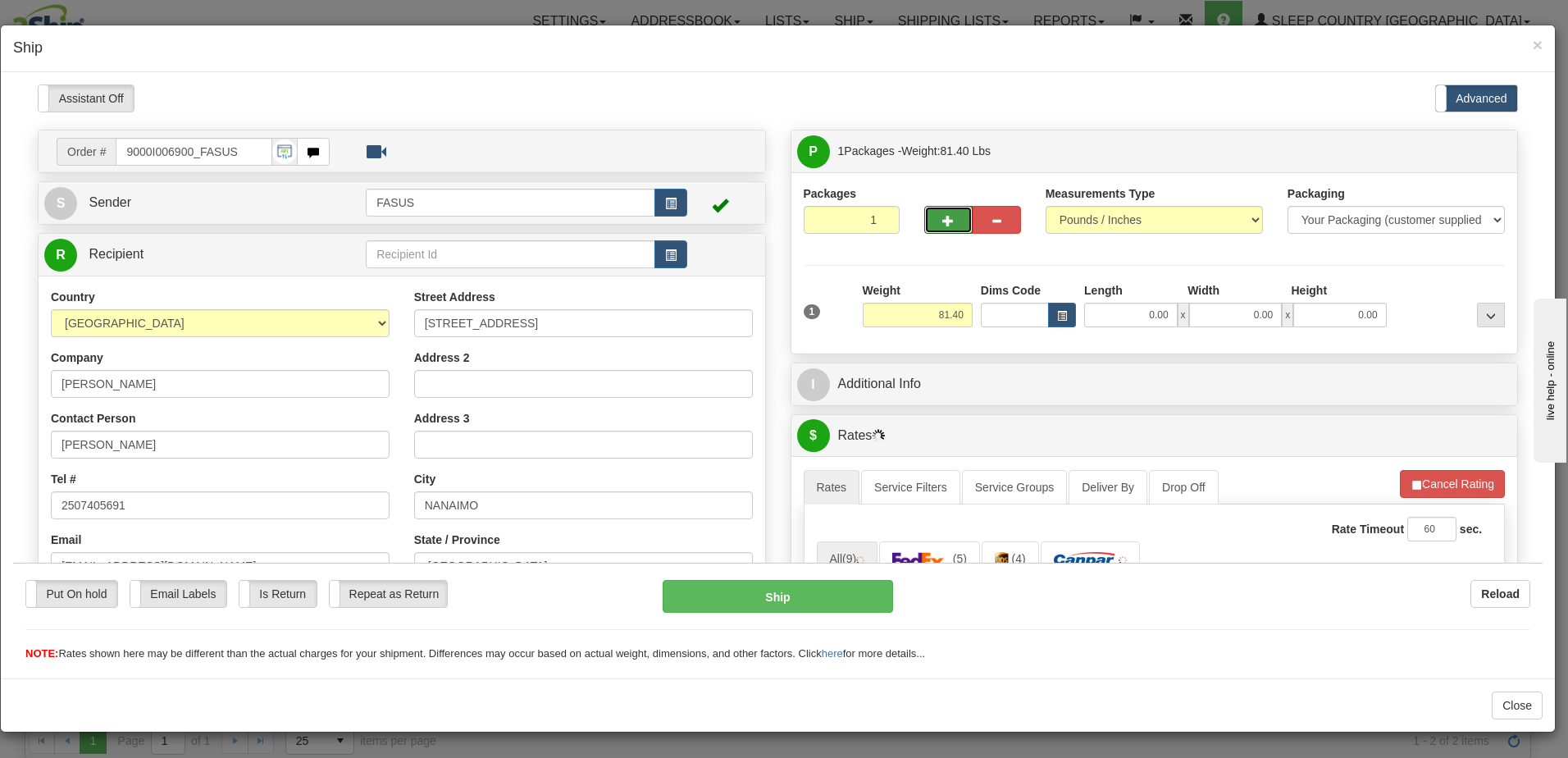
drag, startPoint x: 943, startPoint y: 222, endPoint x: 946, endPoint y: 214, distance: 8.5
click at [943, 222] on span "button" at bounding box center [948, 220] width 12 height 11
type input "2"
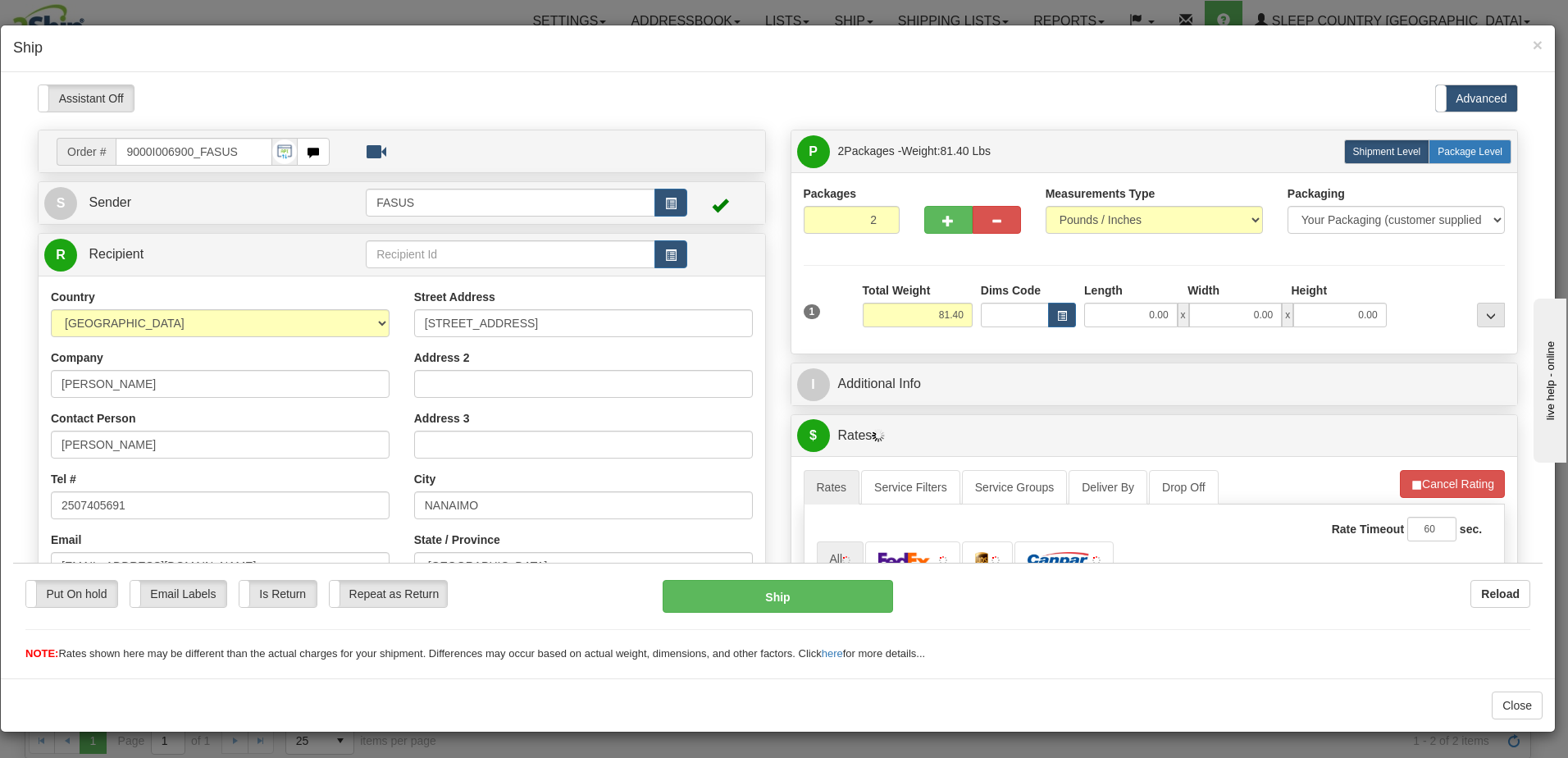
click at [1470, 150] on span "Package Level" at bounding box center [1470, 151] width 65 height 12
radio input "true"
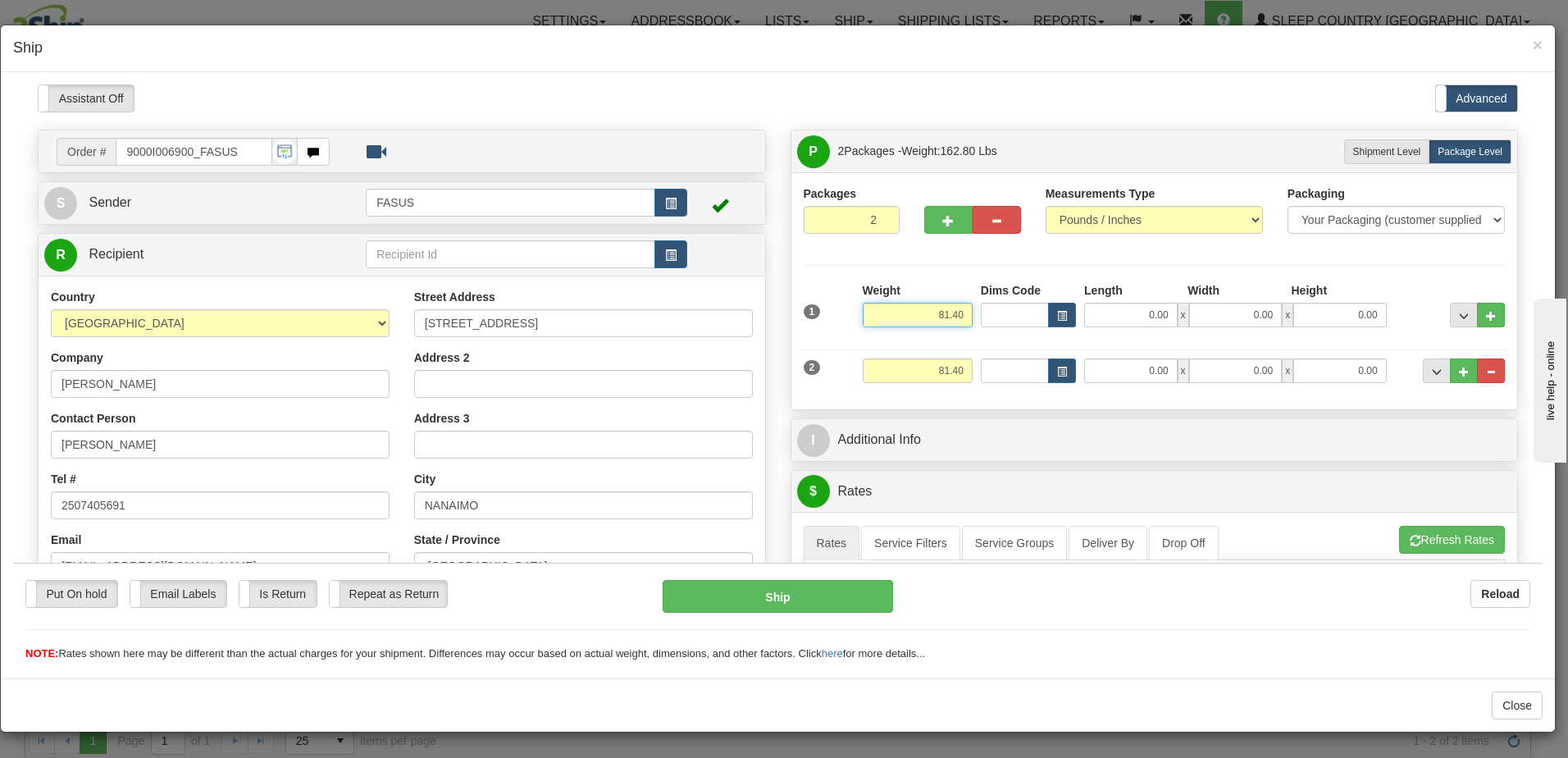
drag, startPoint x: 923, startPoint y: 307, endPoint x: 1129, endPoint y: 321, distance: 206.5
click at [1129, 321] on div "1 Weight 81.40 Dims Code x x" at bounding box center [1154, 310] width 710 height 58
type input "57.20"
type input "83.5"
type input "4.00"
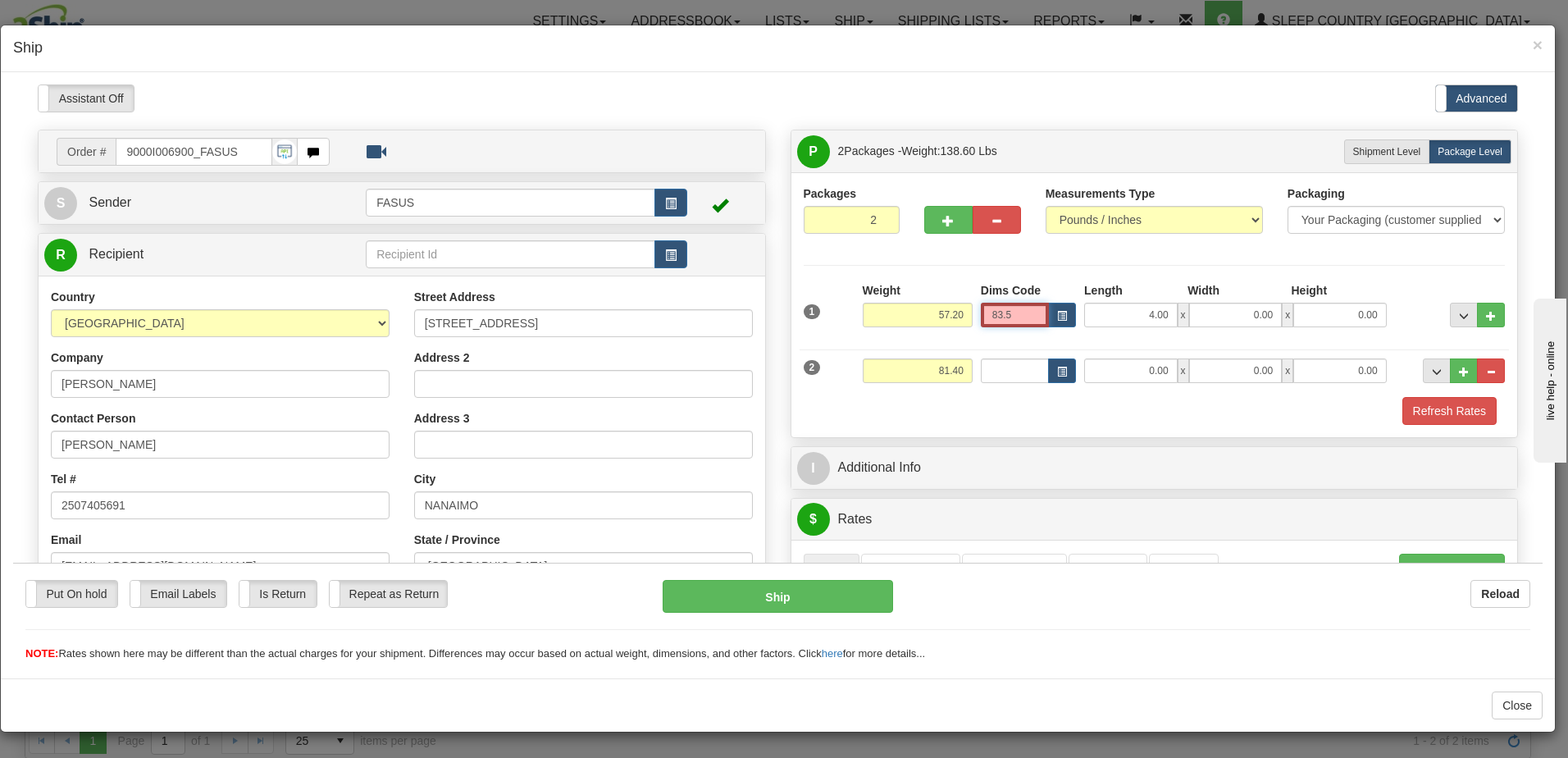
drag, startPoint x: 1012, startPoint y: 309, endPoint x: 978, endPoint y: 314, distance: 34.4
click at [980, 310] on input "83.5" at bounding box center [1014, 314] width 68 height 24
type input "83.50"
type input "15.00"
type input "4.00"
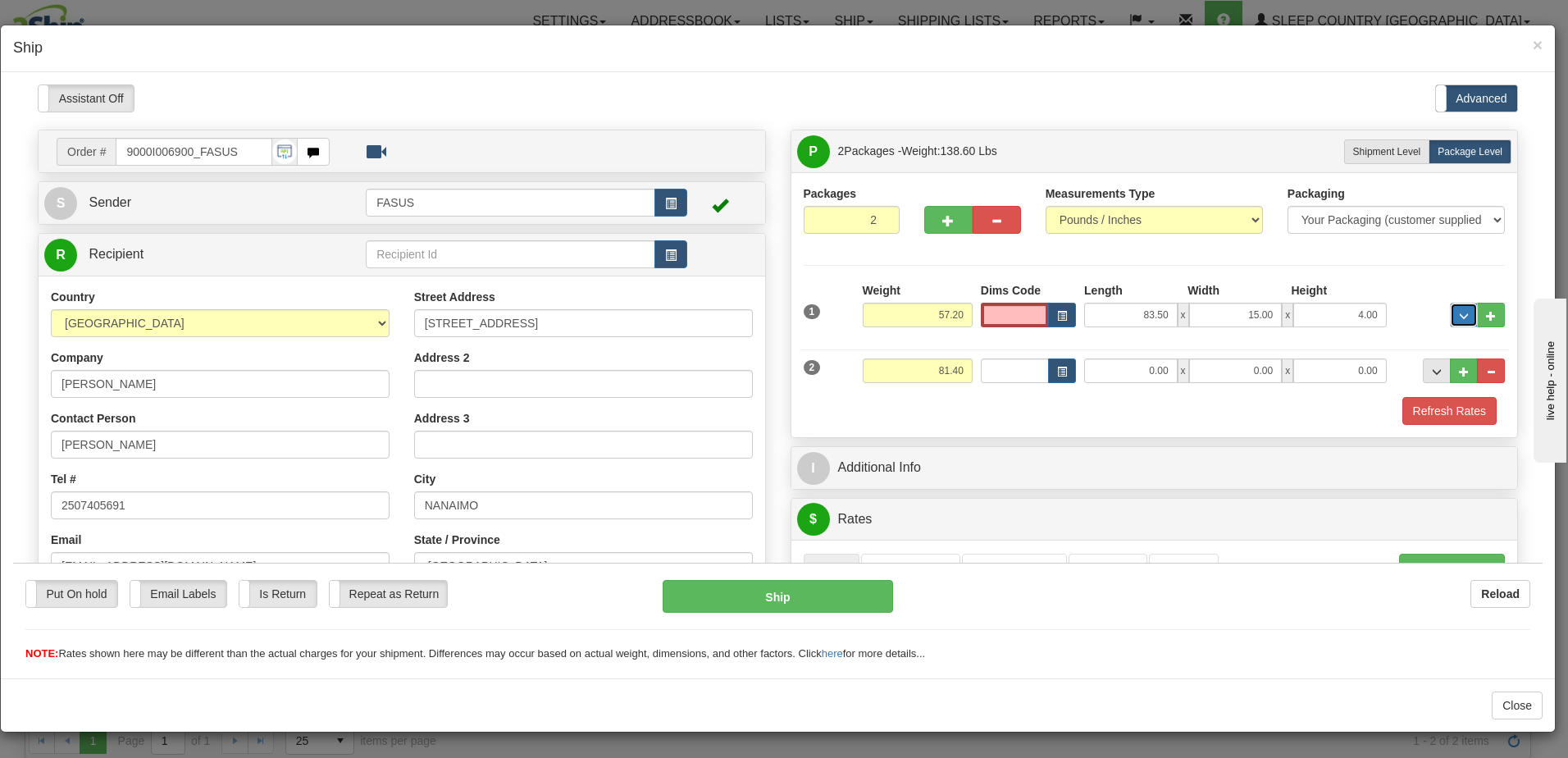
click at [1459, 311] on span "..." at bounding box center [1464, 315] width 10 height 9
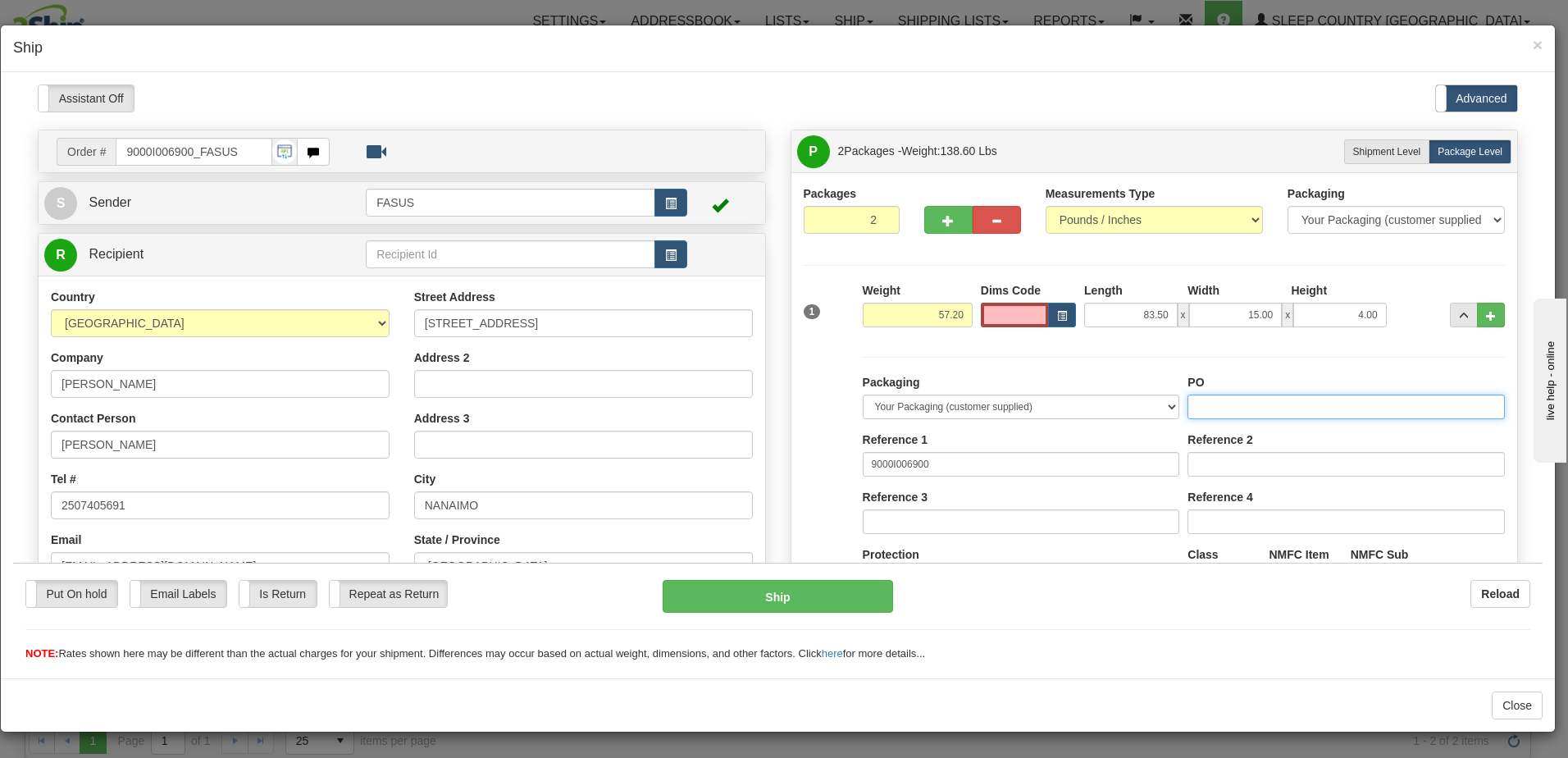
click at [1218, 405] on input "PO" at bounding box center [1346, 405] width 317 height 24
type input "1021530"
click at [1459, 311] on span "..." at bounding box center [1464, 315] width 10 height 9
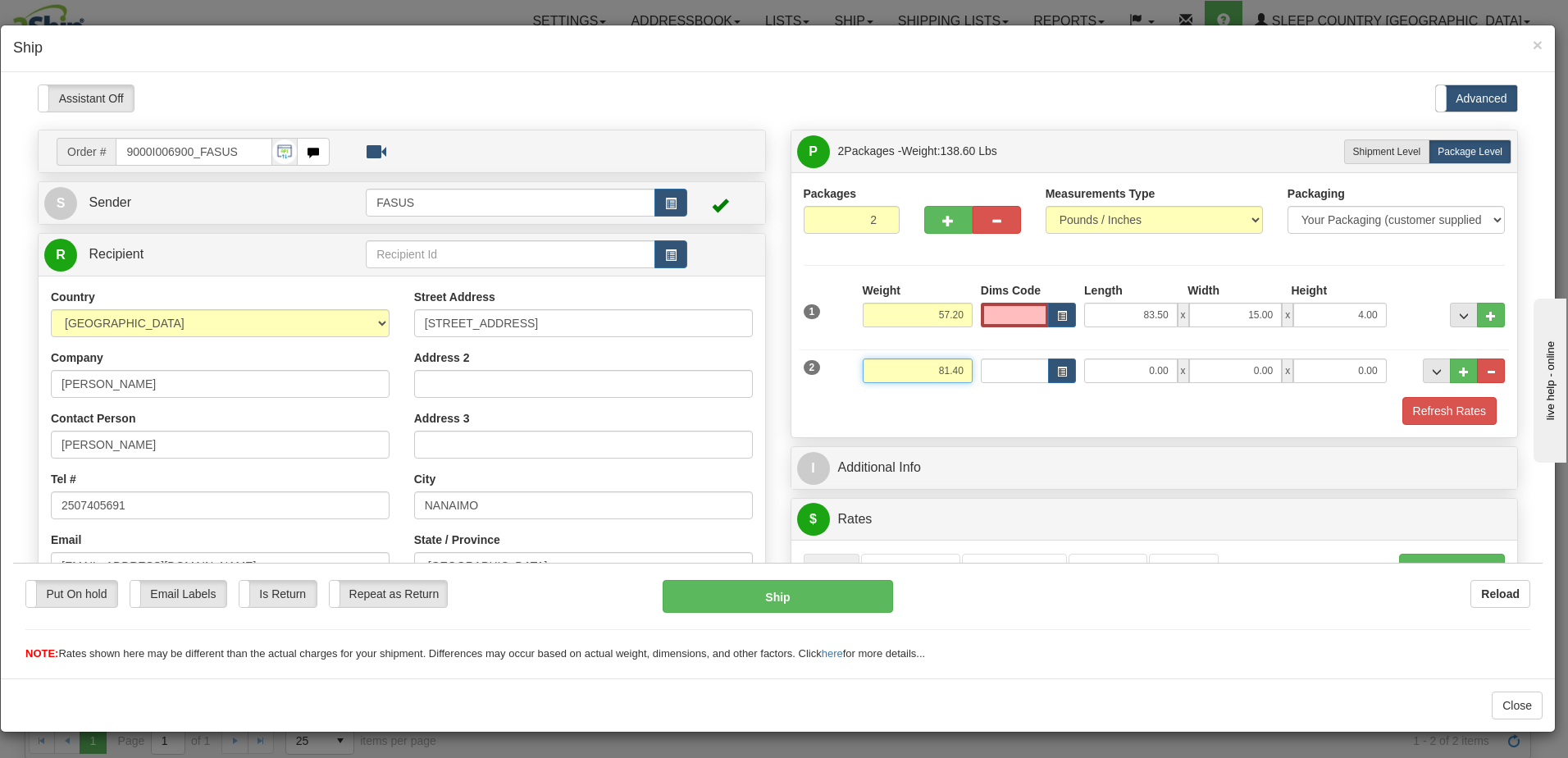
drag, startPoint x: 919, startPoint y: 371, endPoint x: 1074, endPoint y: 376, distance: 155.1
click at [1074, 376] on div "2 Weight 81.40 Dims Code Length Width Height" at bounding box center [1154, 367] width 710 height 55
type input "23.00"
type input "67.00"
type input "14.00"
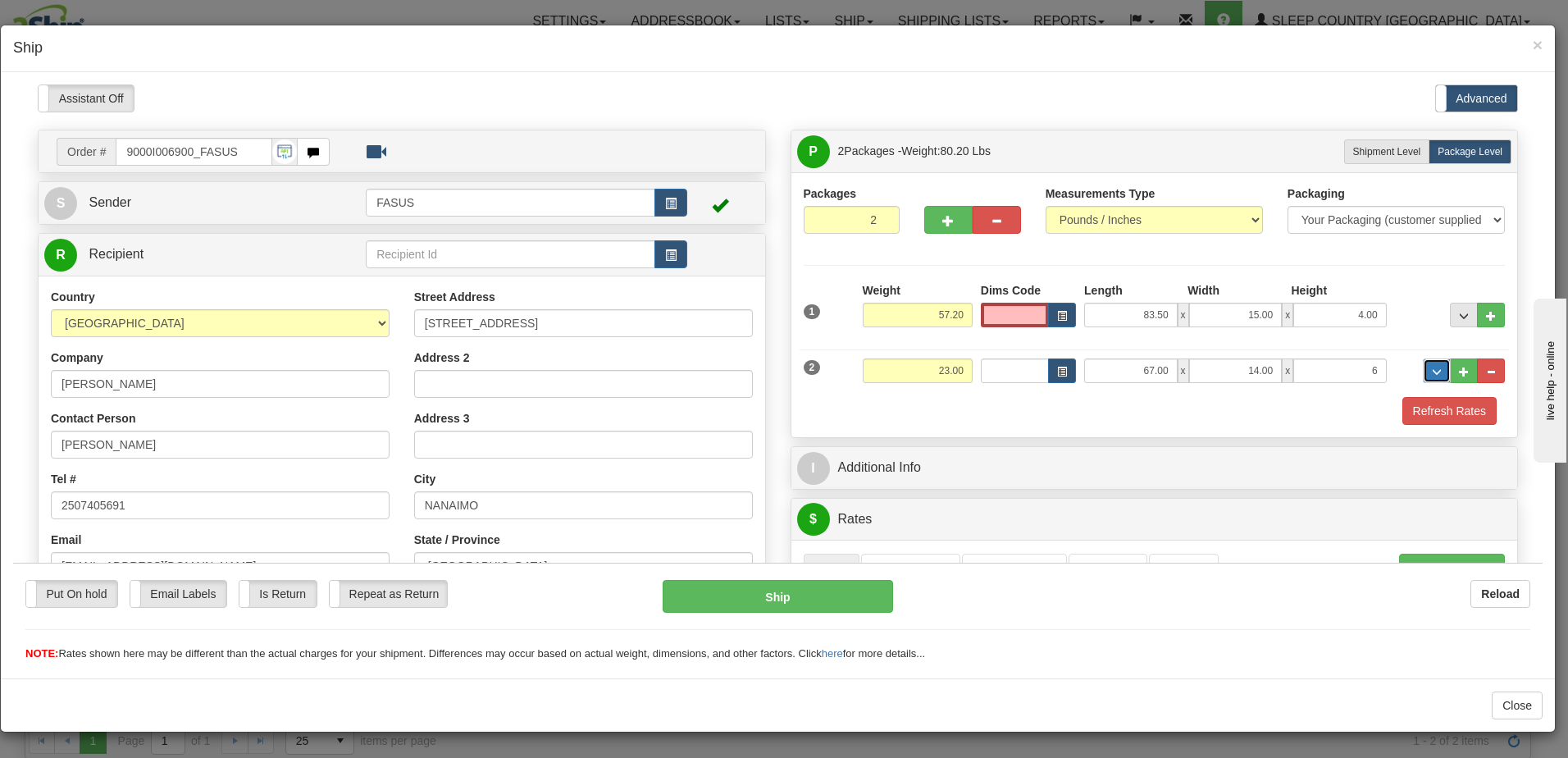
type input "6.00"
click at [1423, 369] on button "..." at bounding box center [1436, 369] width 28 height 24
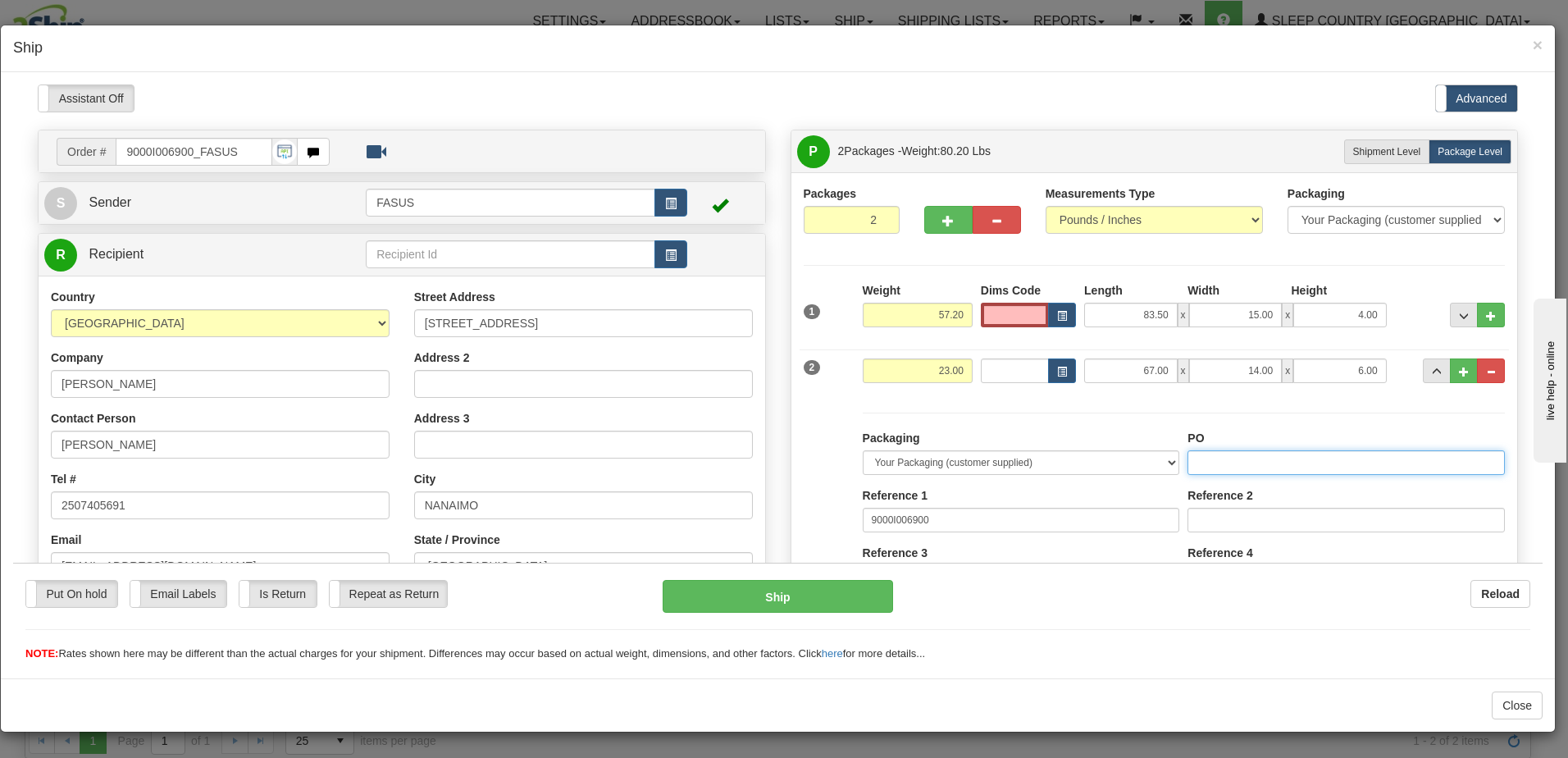
click at [1263, 463] on input "PO" at bounding box center [1346, 461] width 317 height 24
type input "1021530"
click at [1432, 367] on span "..." at bounding box center [1437, 371] width 10 height 9
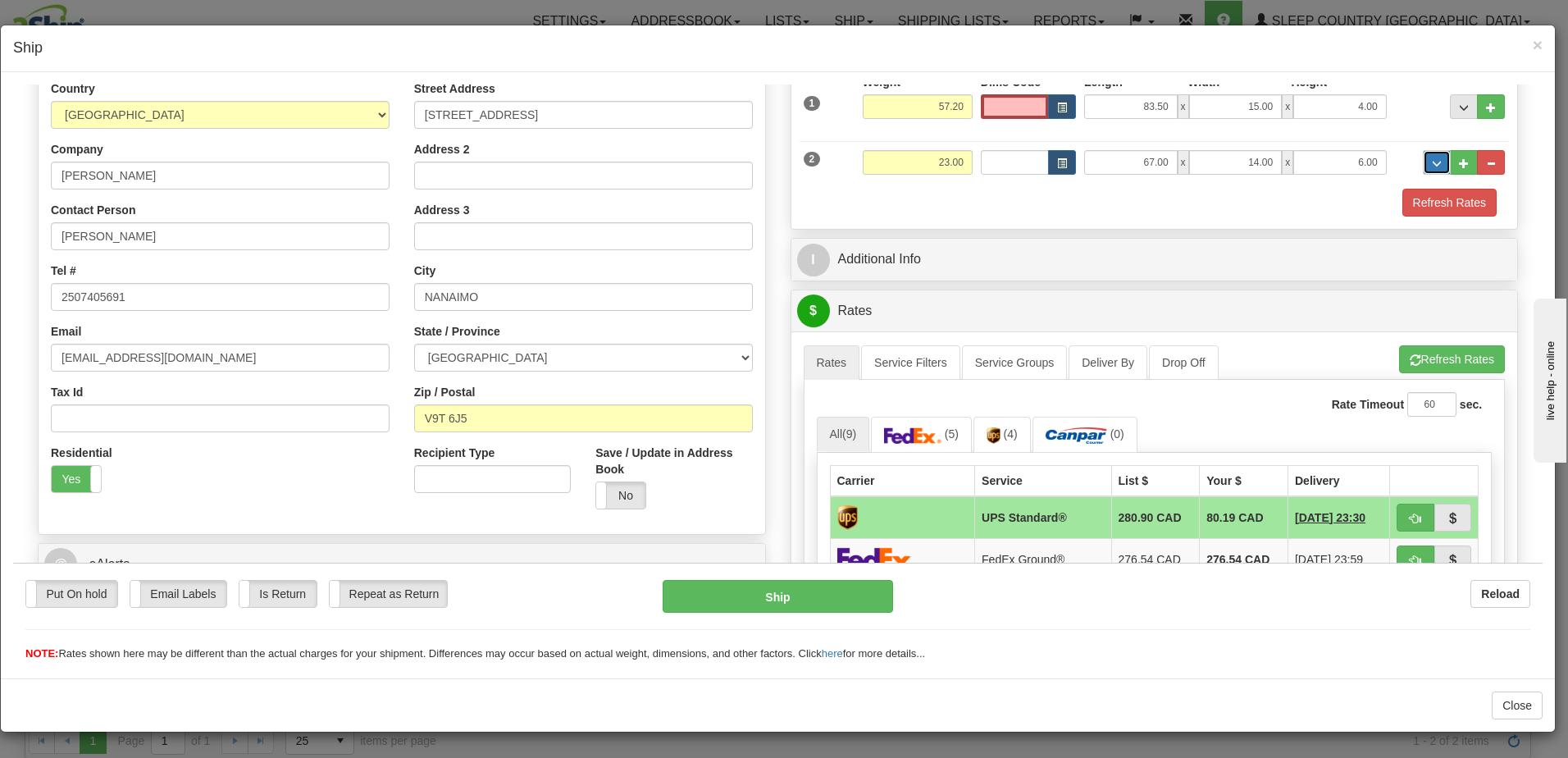
scroll to position [246, 0]
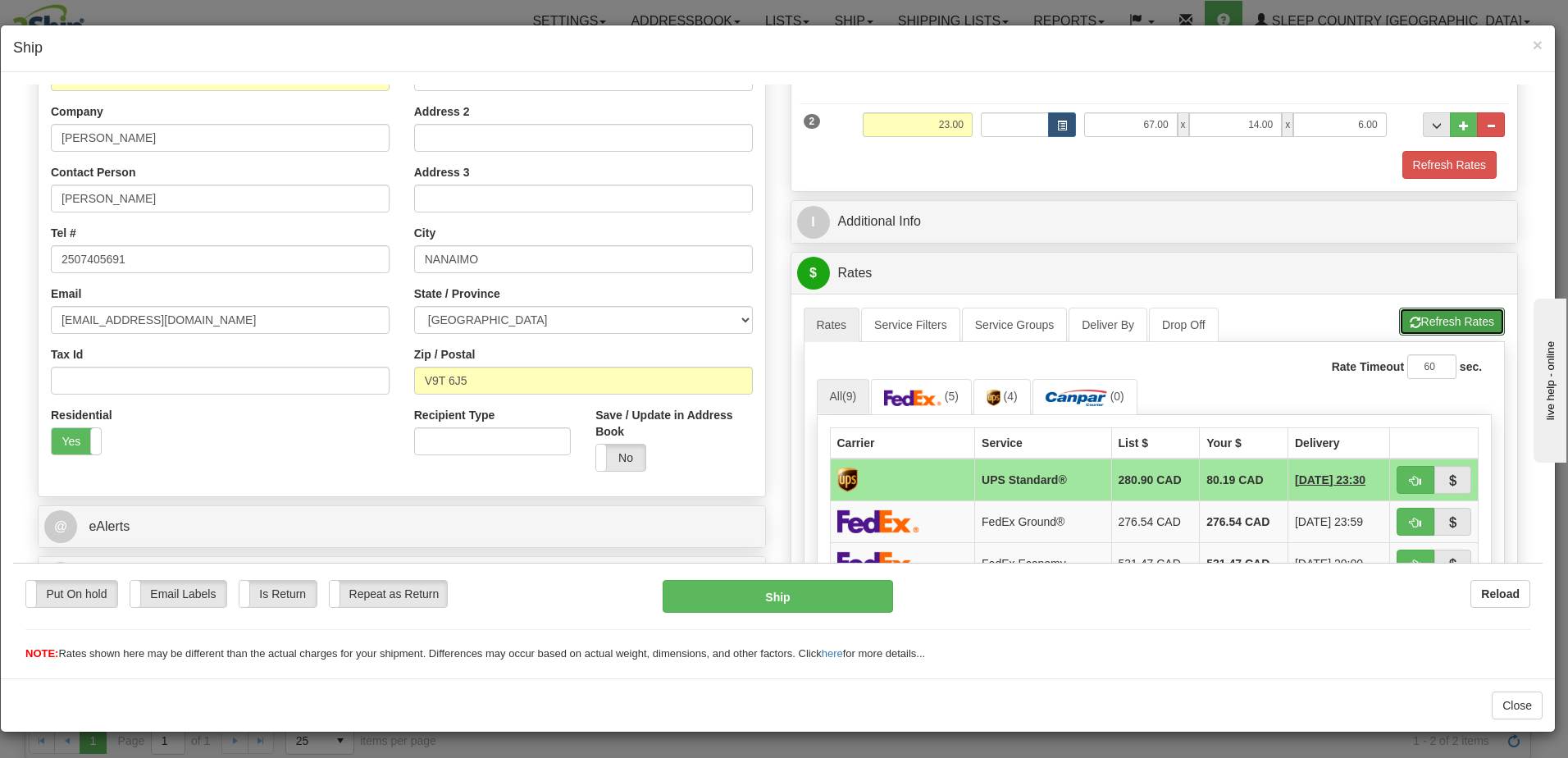
click at [1429, 322] on button "Refresh Rates" at bounding box center [1452, 320] width 106 height 28
click at [836, 398] on link "All (9)" at bounding box center [843, 395] width 53 height 34
click at [1182, 394] on ul "All (9) (5) (4) (0)" at bounding box center [1154, 395] width 676 height 35
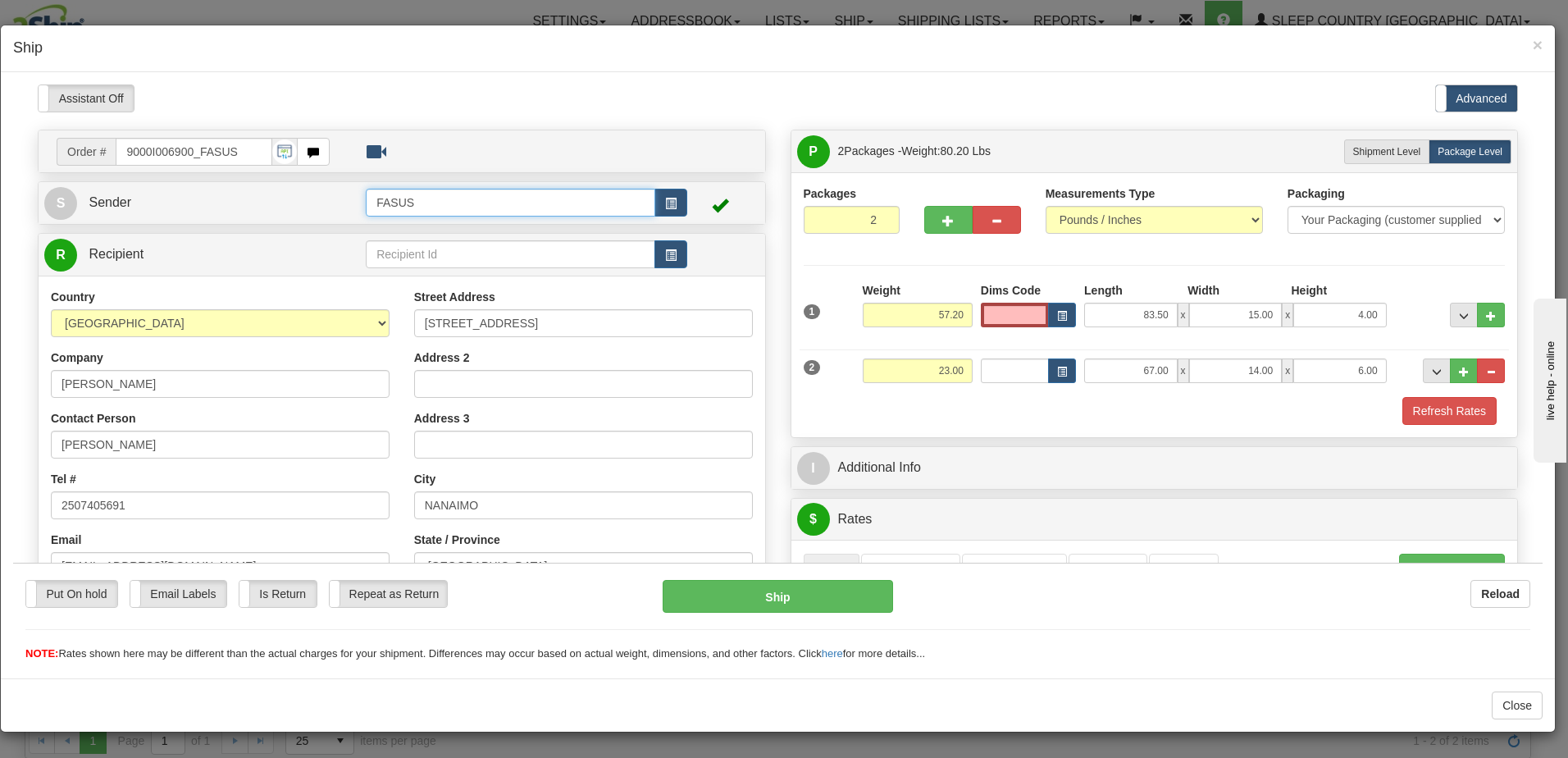
click at [449, 198] on input "FASUS" at bounding box center [510, 201] width 290 height 28
click at [667, 197] on span "button" at bounding box center [671, 202] width 12 height 11
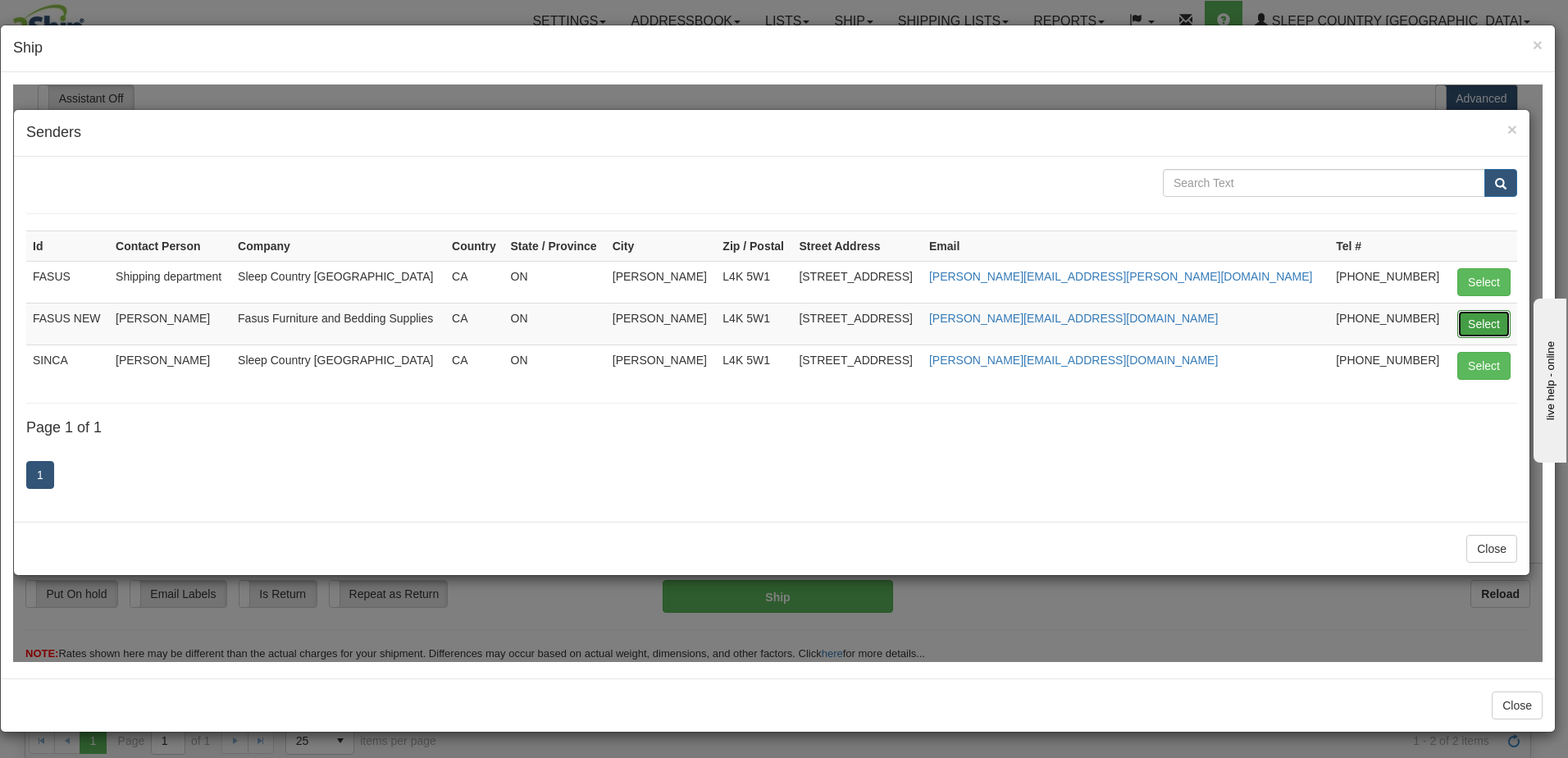
click at [1482, 323] on button "Select" at bounding box center [1483, 322] width 53 height 28
type input "FASUS NEW"
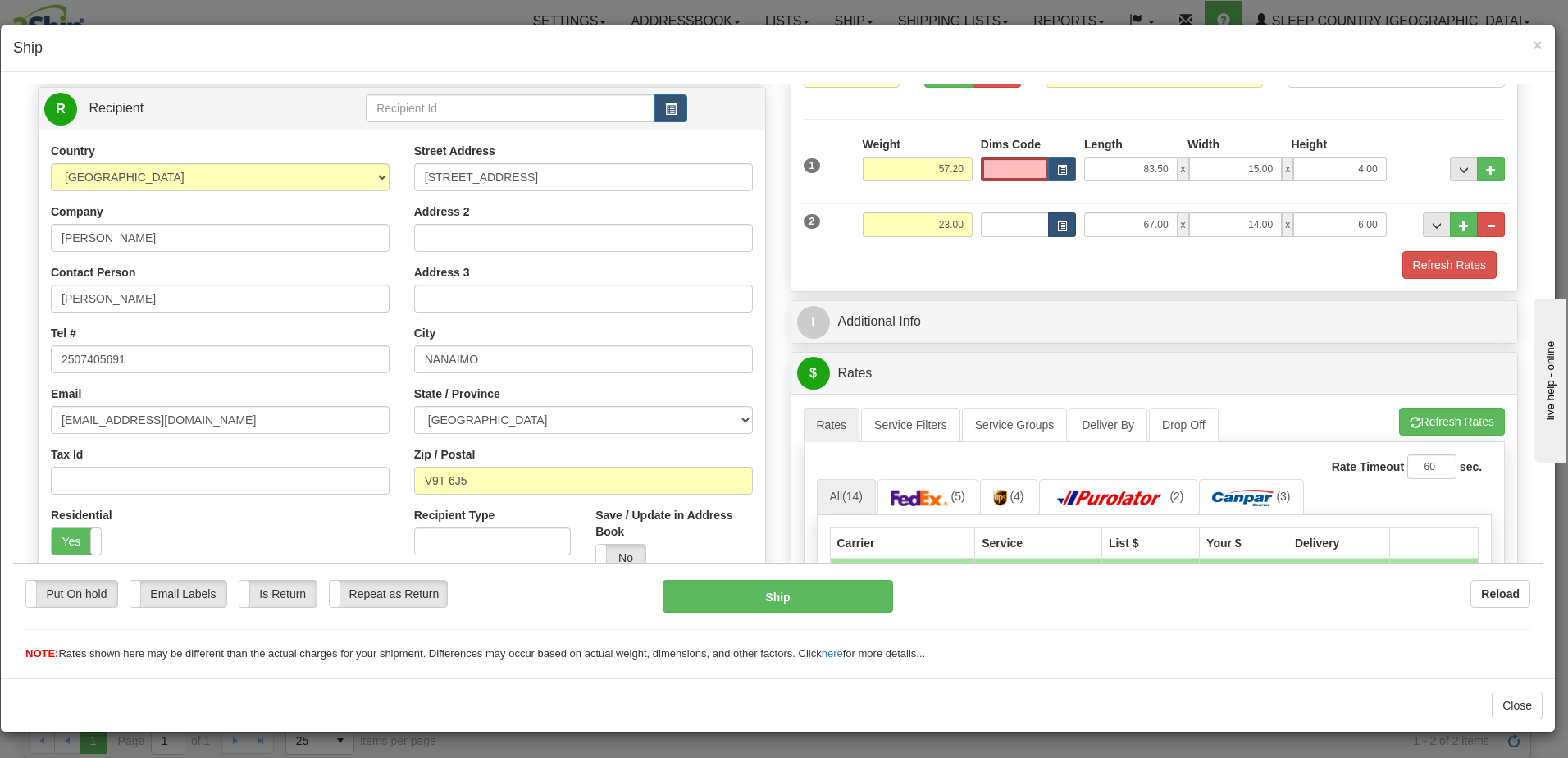
scroll to position [164, 0]
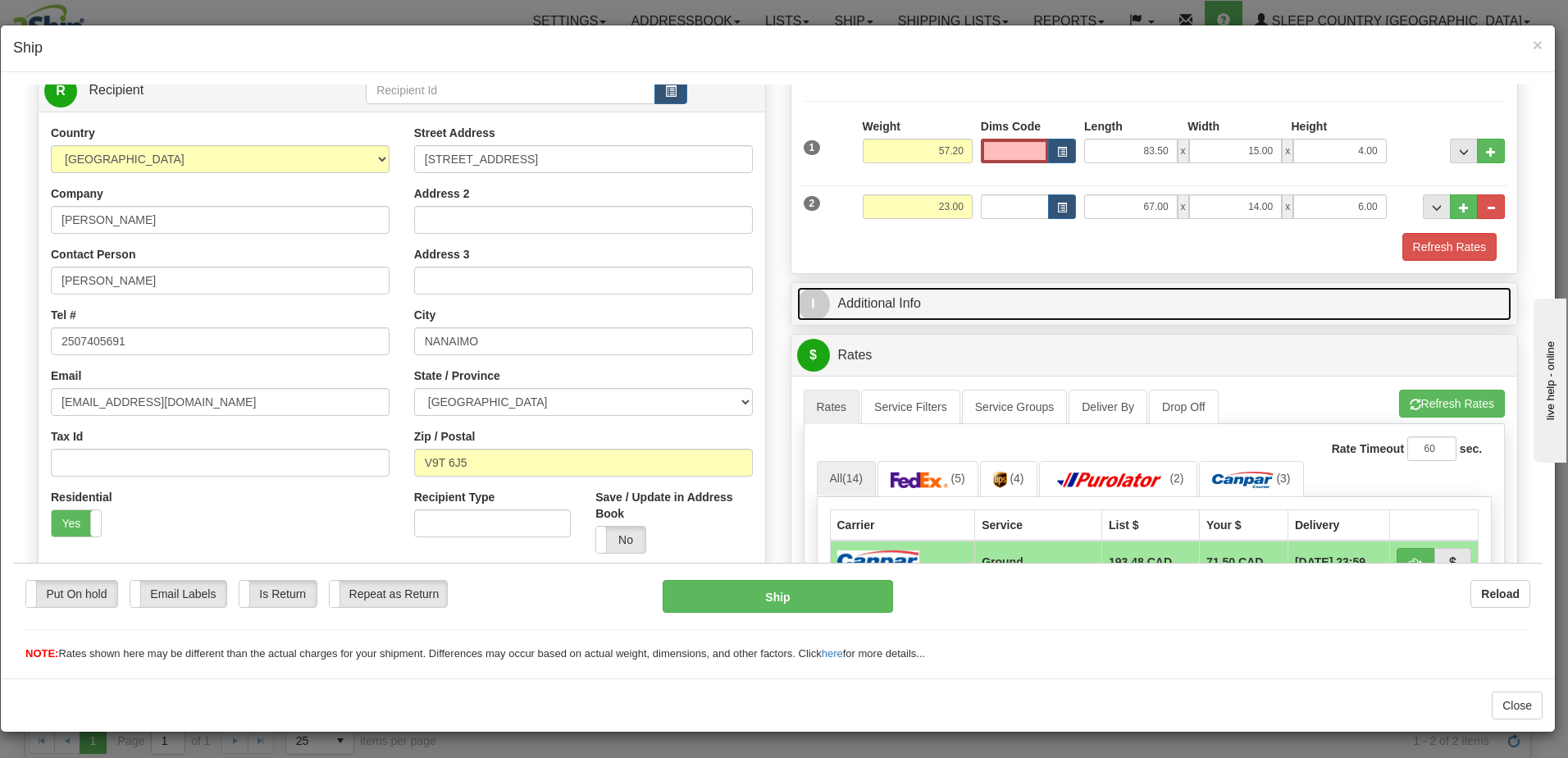
click at [966, 305] on link "I Additional Info" at bounding box center [1155, 303] width 715 height 34
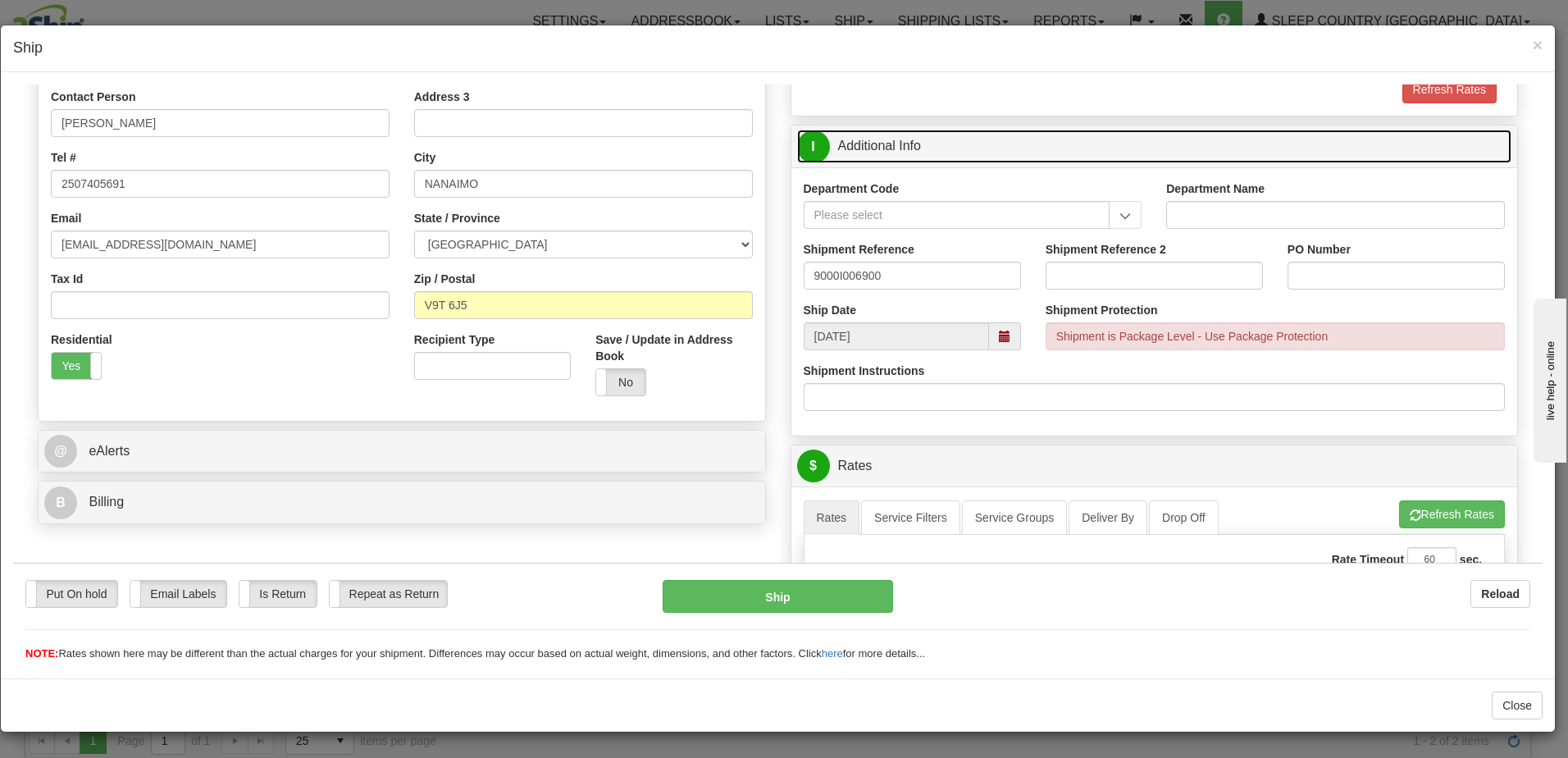
scroll to position [328, 0]
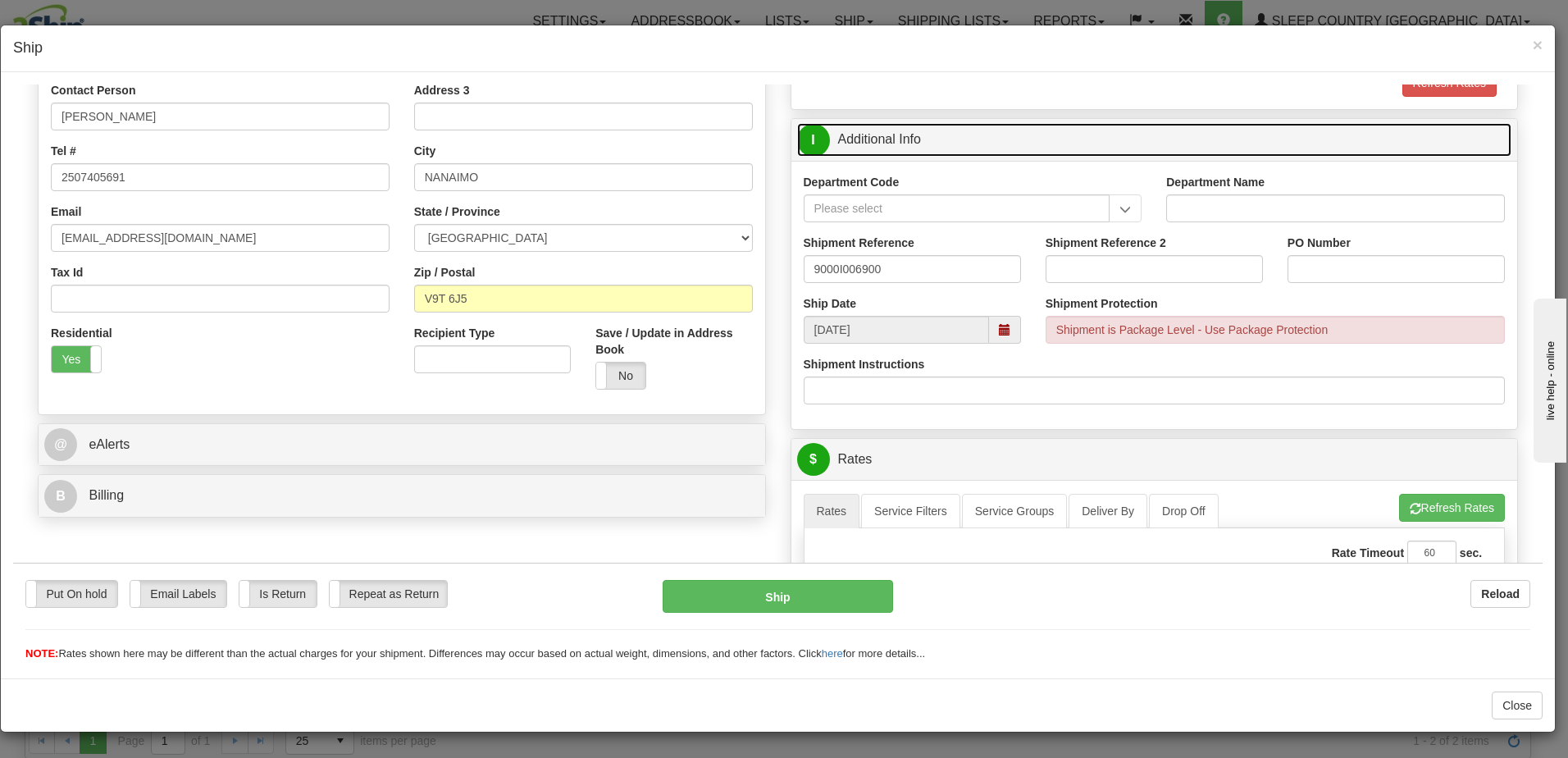
click at [999, 326] on span at bounding box center [1005, 329] width 12 height 12
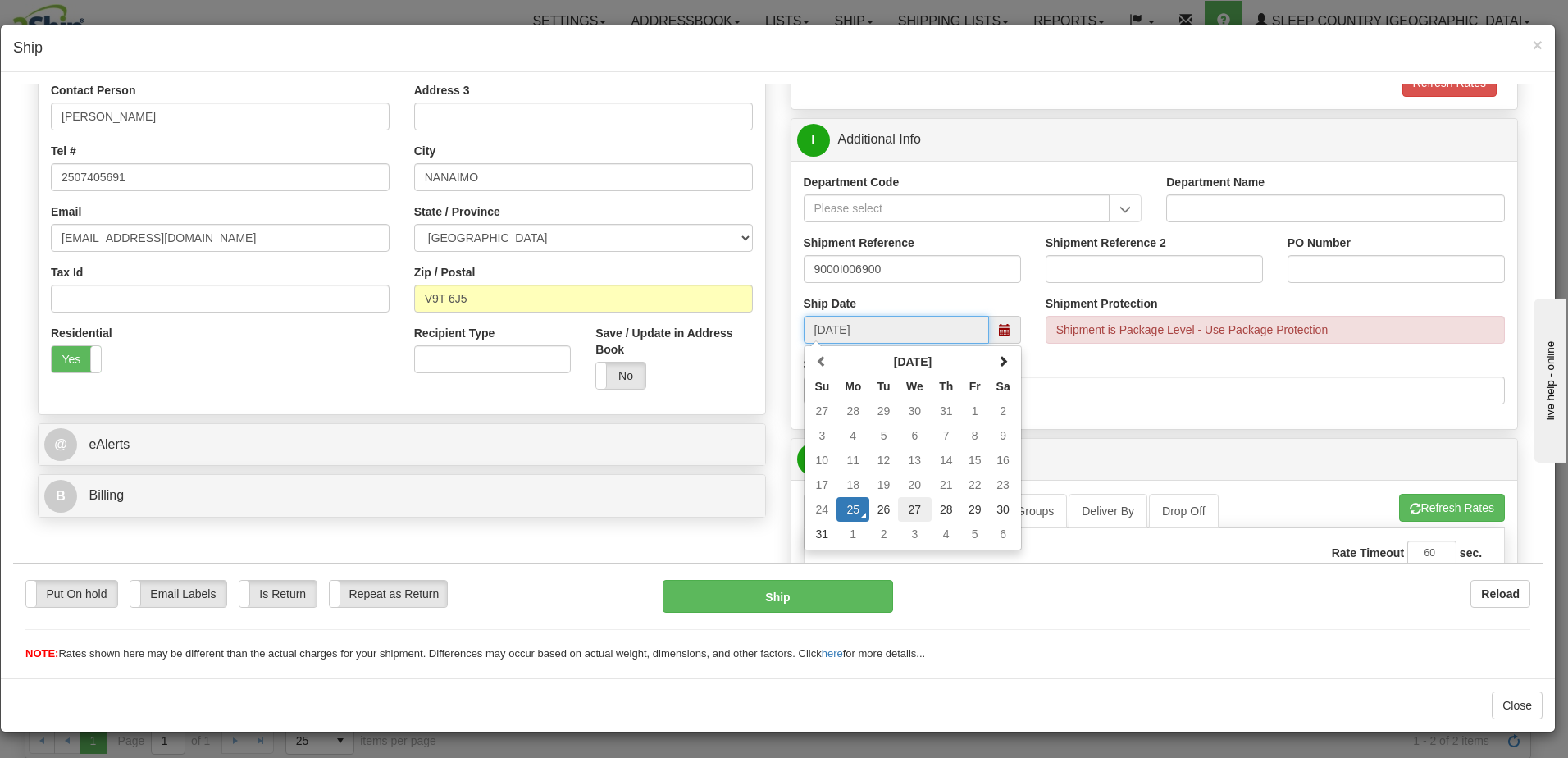
click at [906, 505] on td "27" at bounding box center [915, 508] width 34 height 24
type input "08/27/2025"
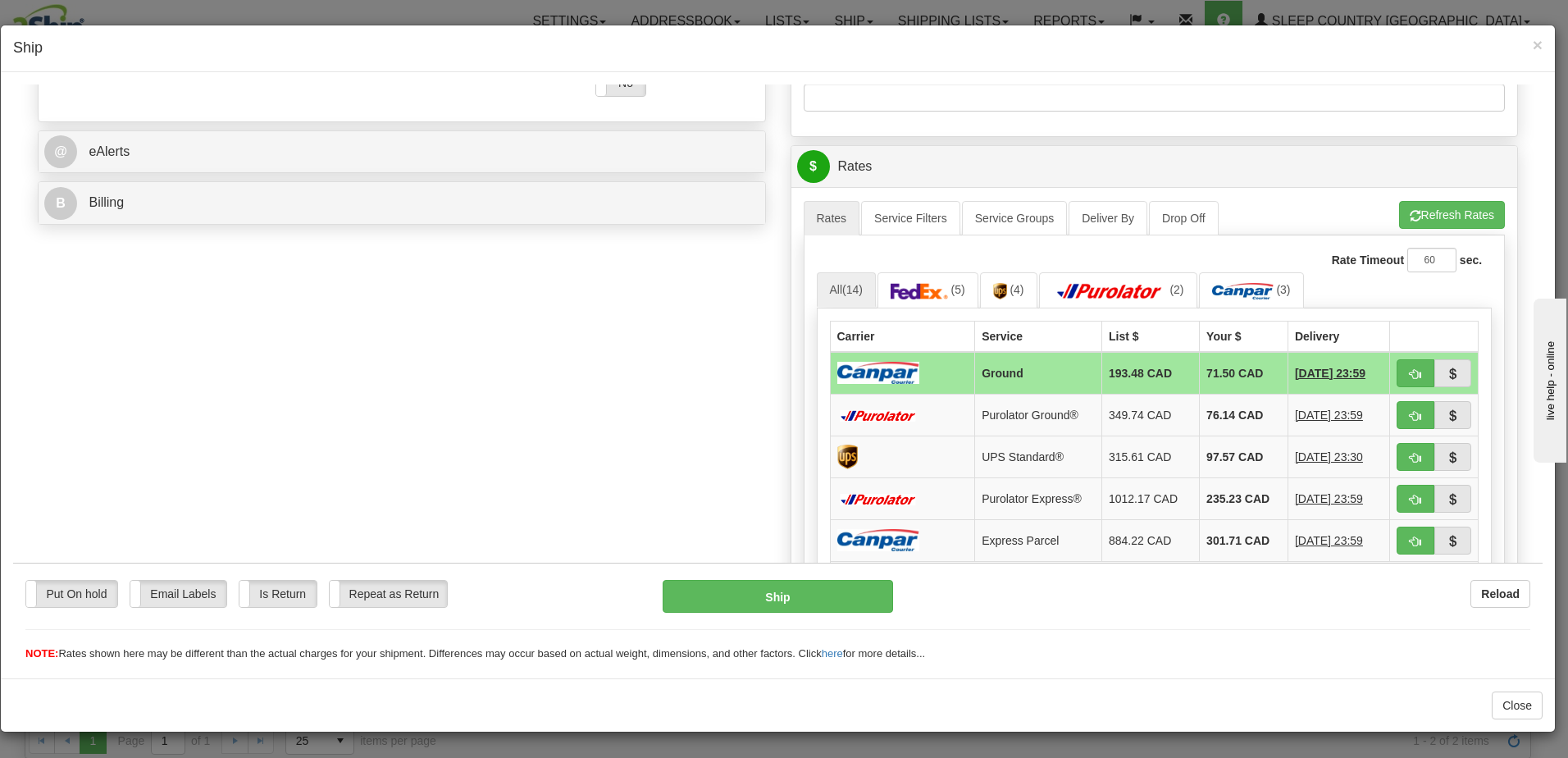
scroll to position [656, 0]
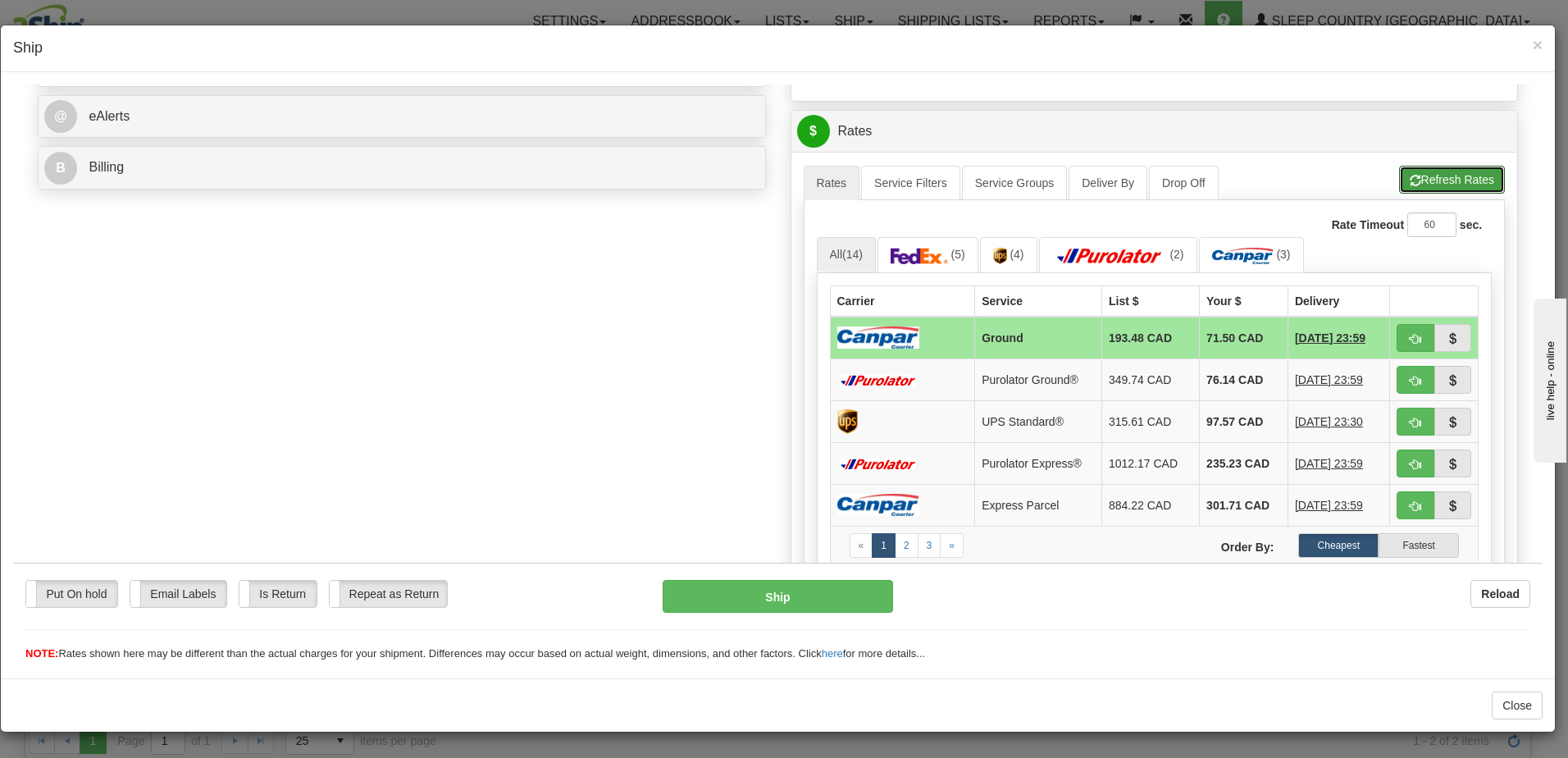
click at [1454, 180] on button "Refresh Rates" at bounding box center [1452, 178] width 106 height 28
click at [1409, 337] on span "button" at bounding box center [1415, 338] width 12 height 11
type input "1"
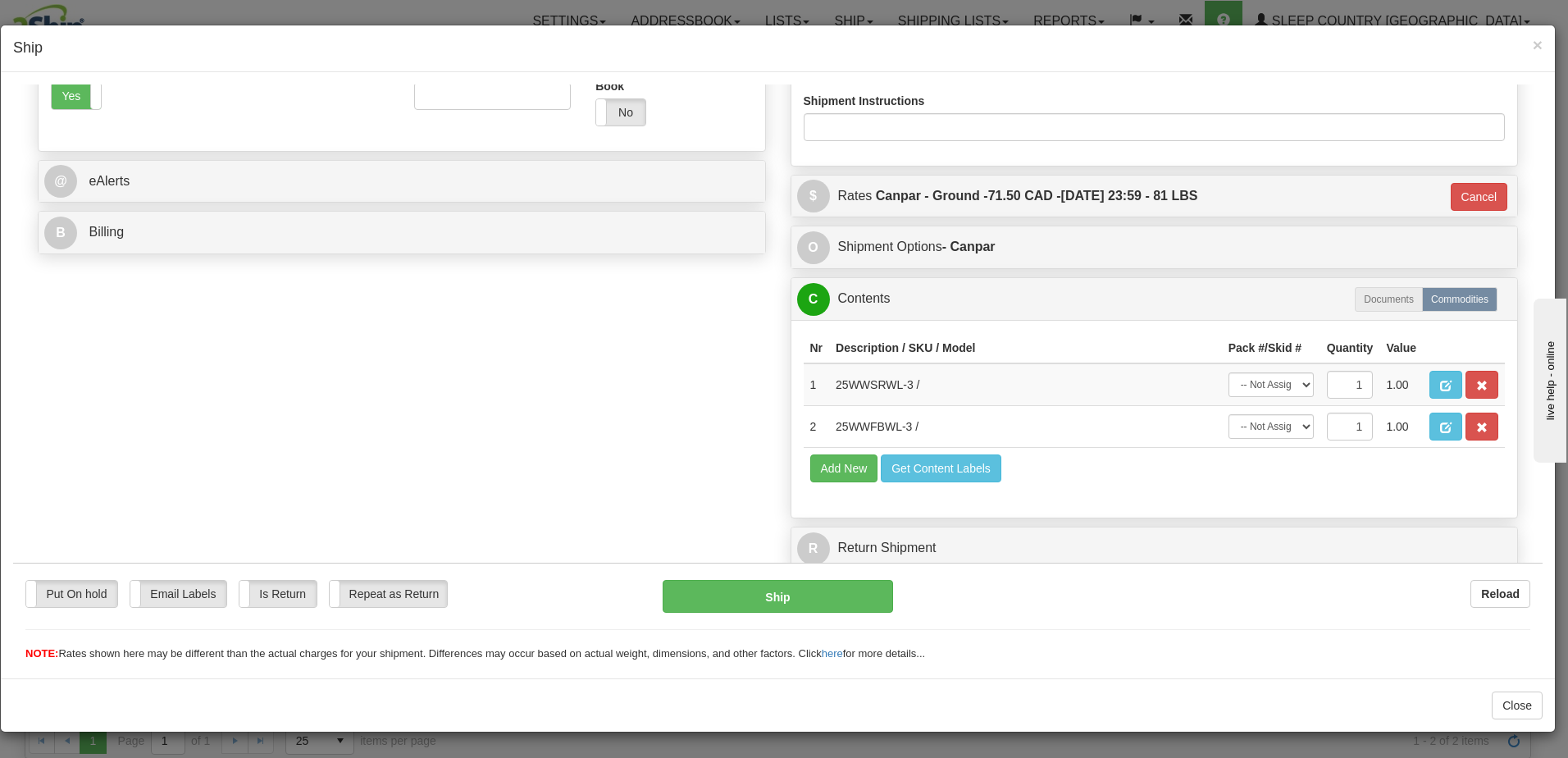
scroll to position [591, 0]
click at [786, 593] on button "Ship" at bounding box center [777, 595] width 231 height 33
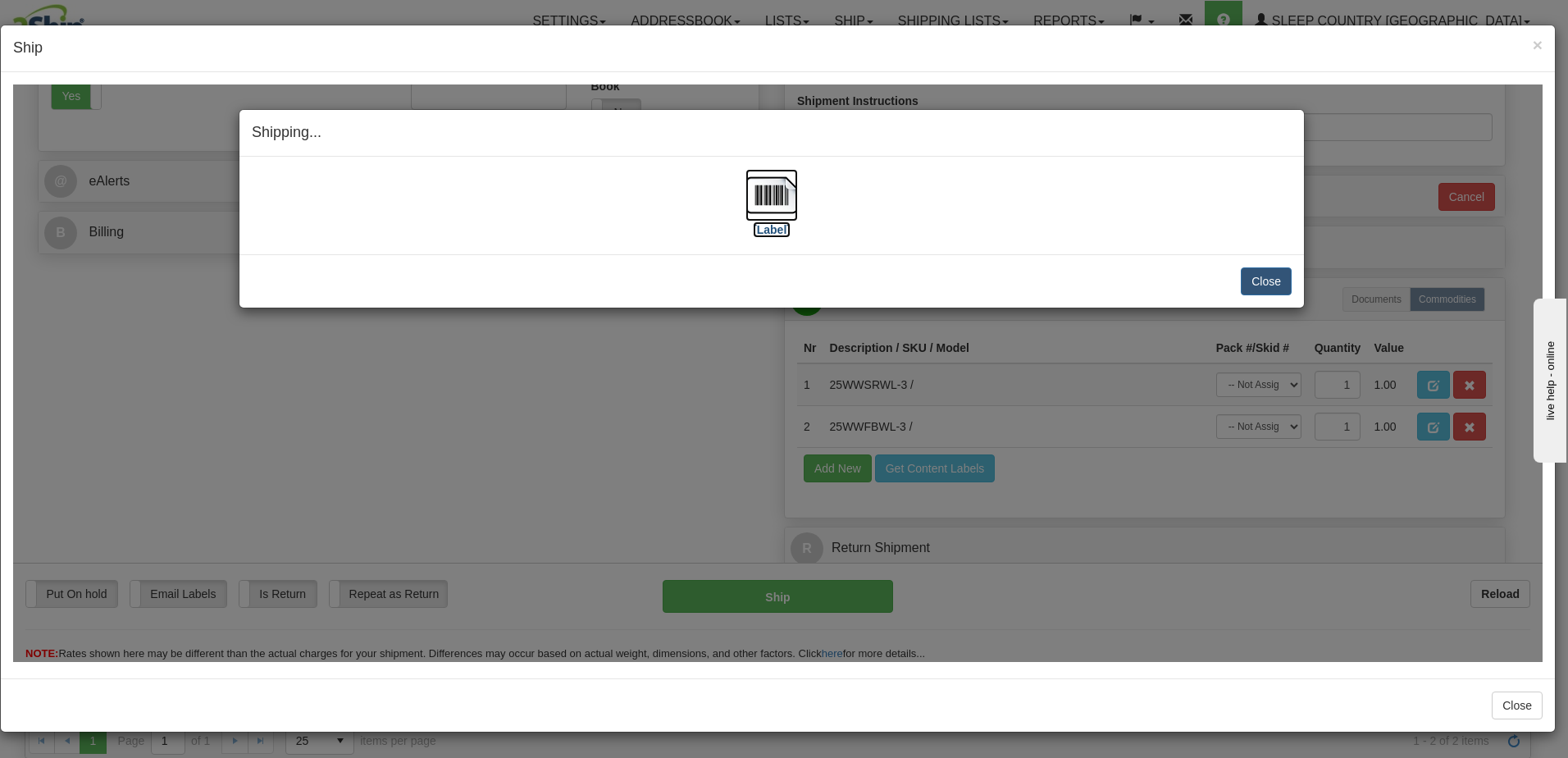
click at [777, 231] on label "[Label]" at bounding box center [771, 229] width 38 height 17
click at [1286, 270] on button "Close" at bounding box center [1266, 280] width 51 height 28
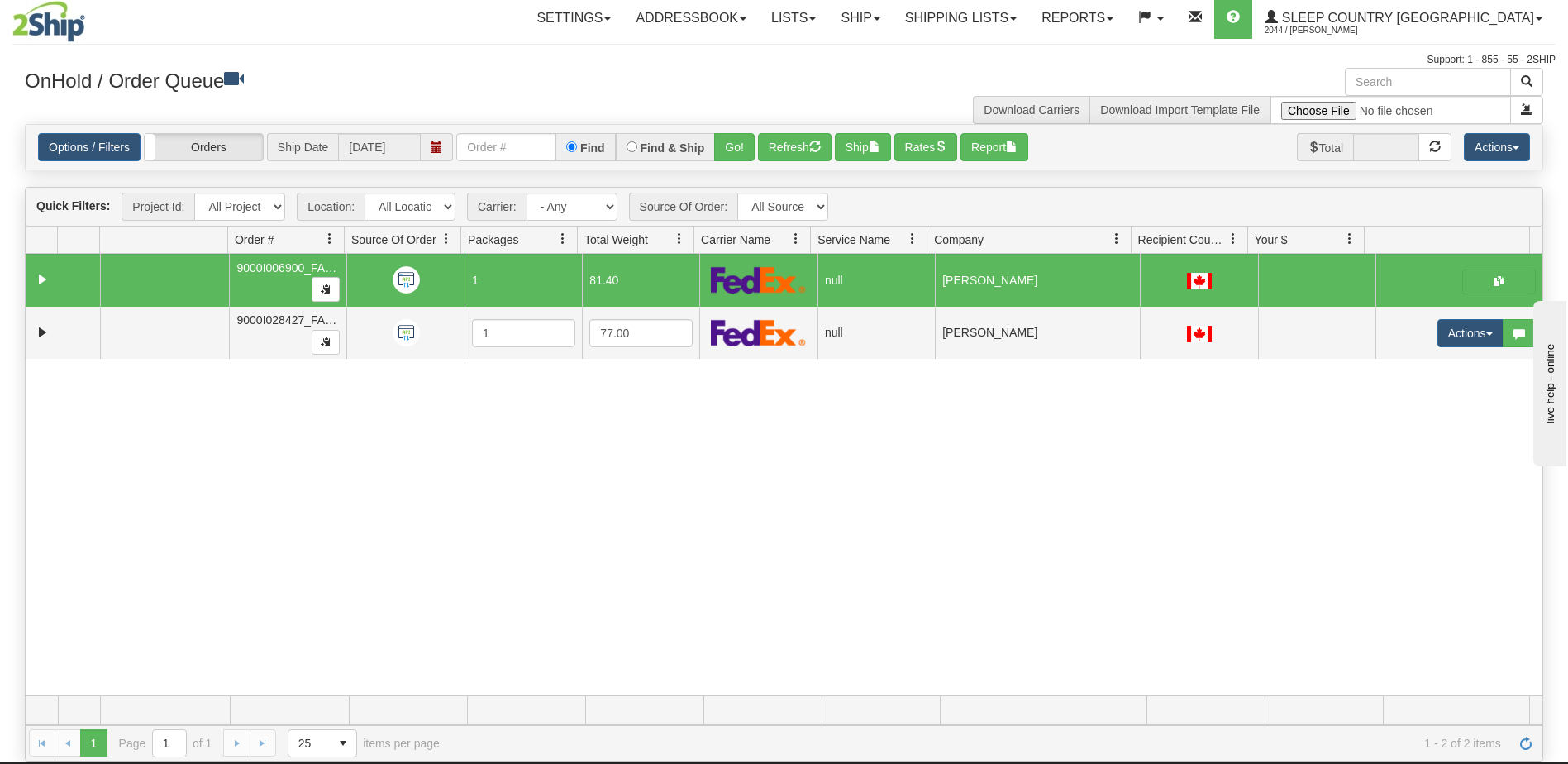
scroll to position [0, 0]
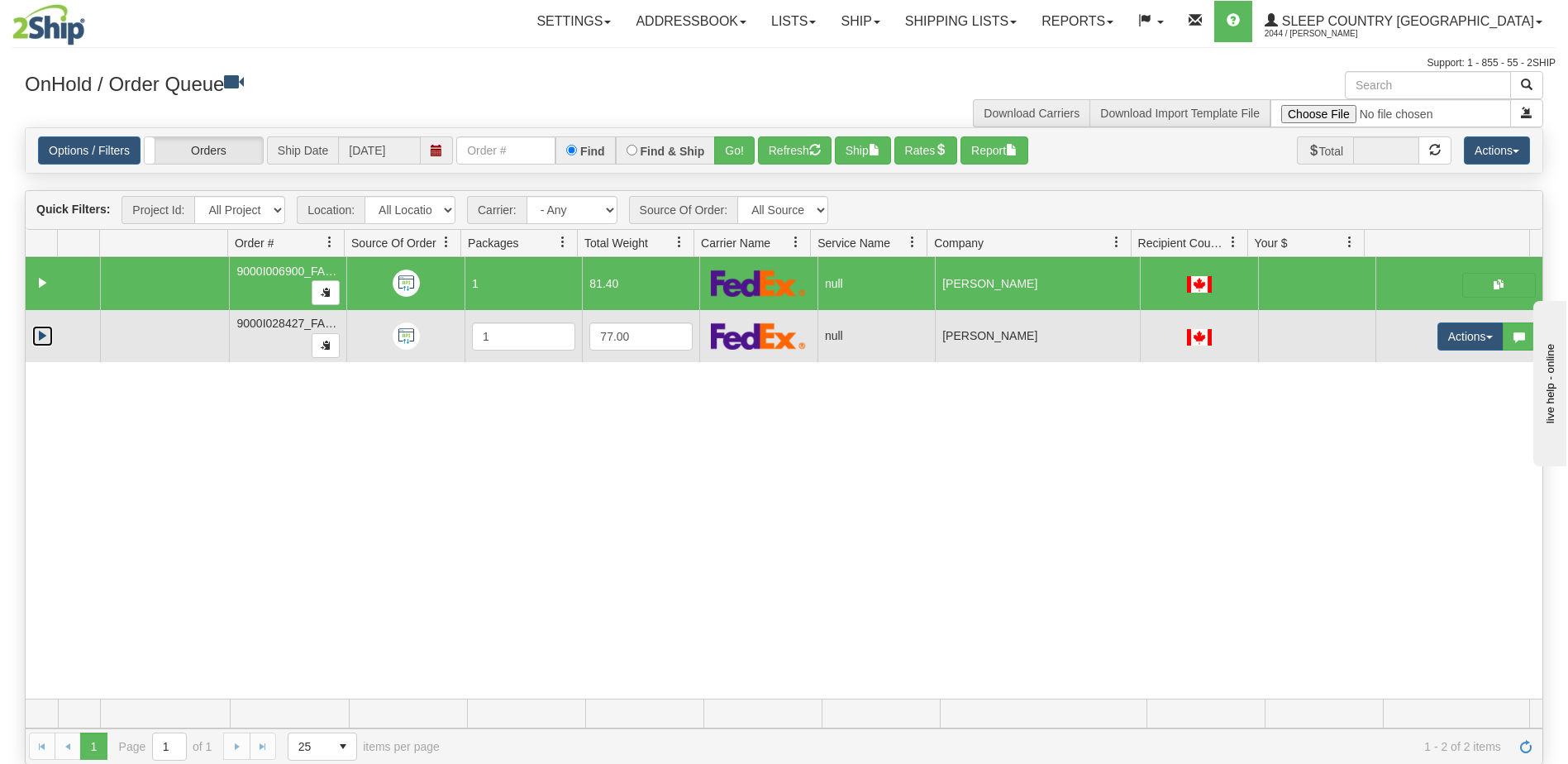
click at [38, 333] on link "Expand" at bounding box center [42, 336] width 20 height 20
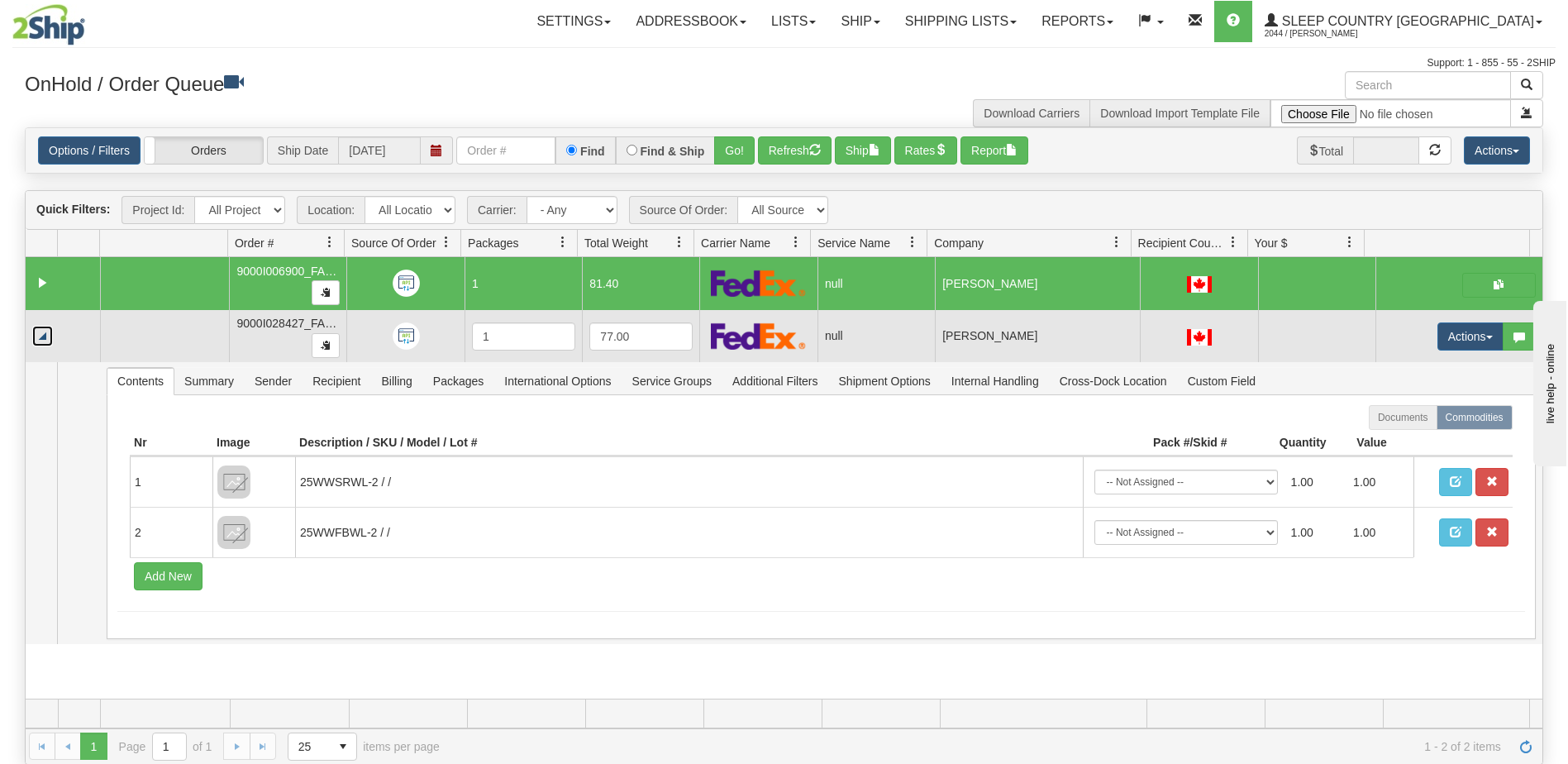
click at [38, 333] on link "Collapse" at bounding box center [42, 336] width 20 height 20
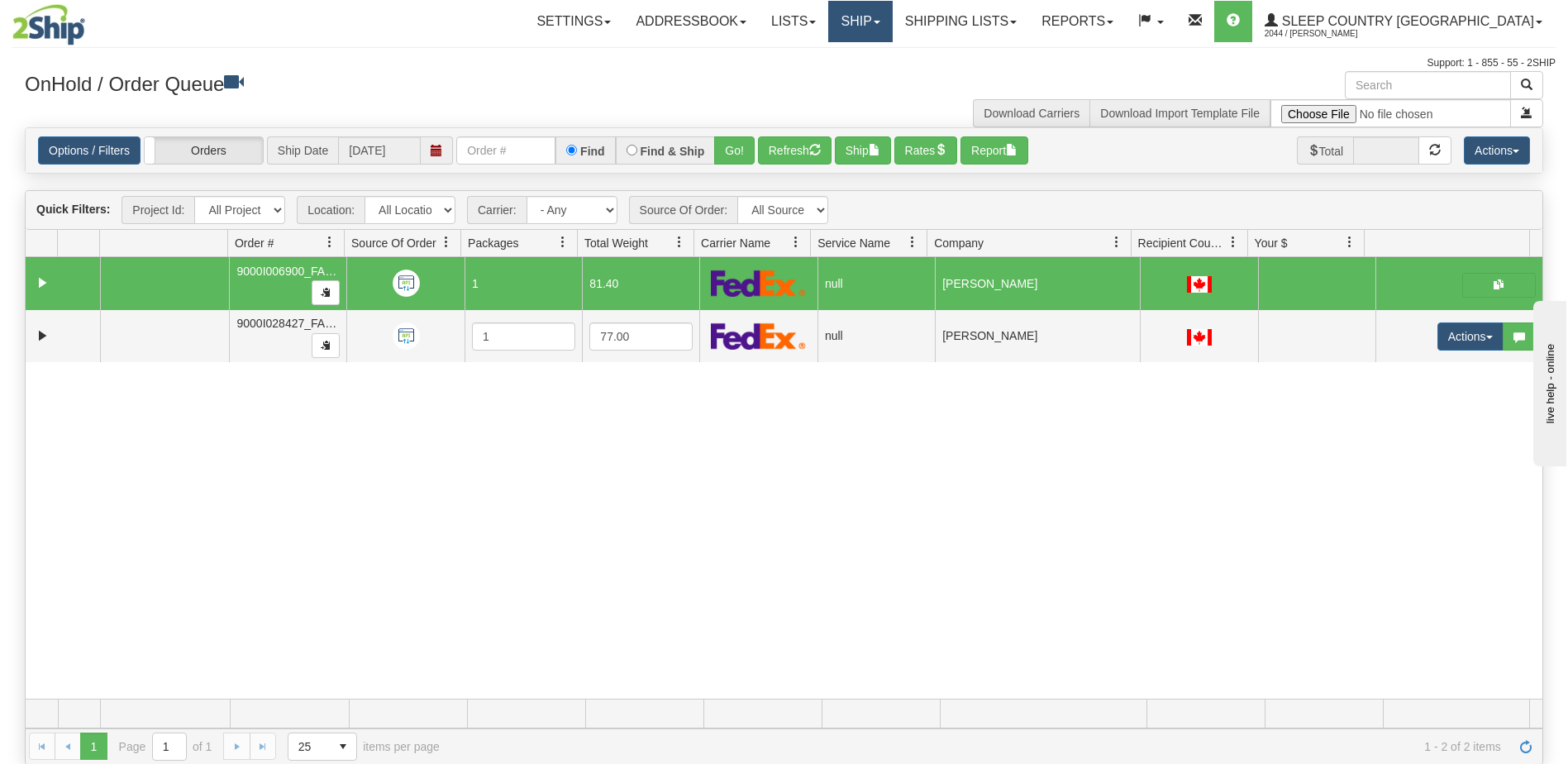
click at [892, 24] on link "Ship" at bounding box center [860, 21] width 63 height 41
click at [876, 82] on span "OnHold / Order Queue" at bounding box center [817, 80] width 117 height 14
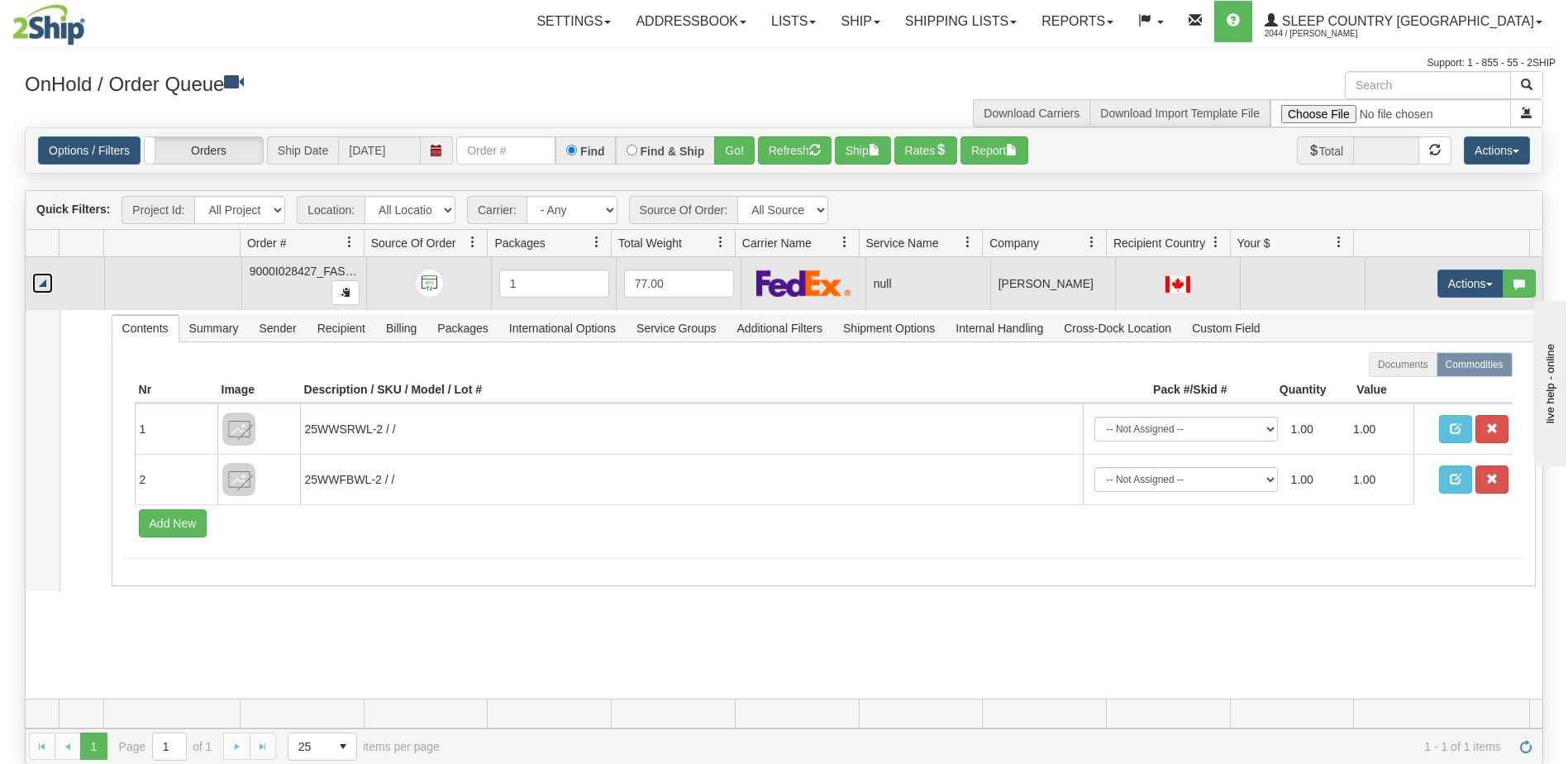
click at [45, 285] on link "Collapse" at bounding box center [42, 283] width 20 height 20
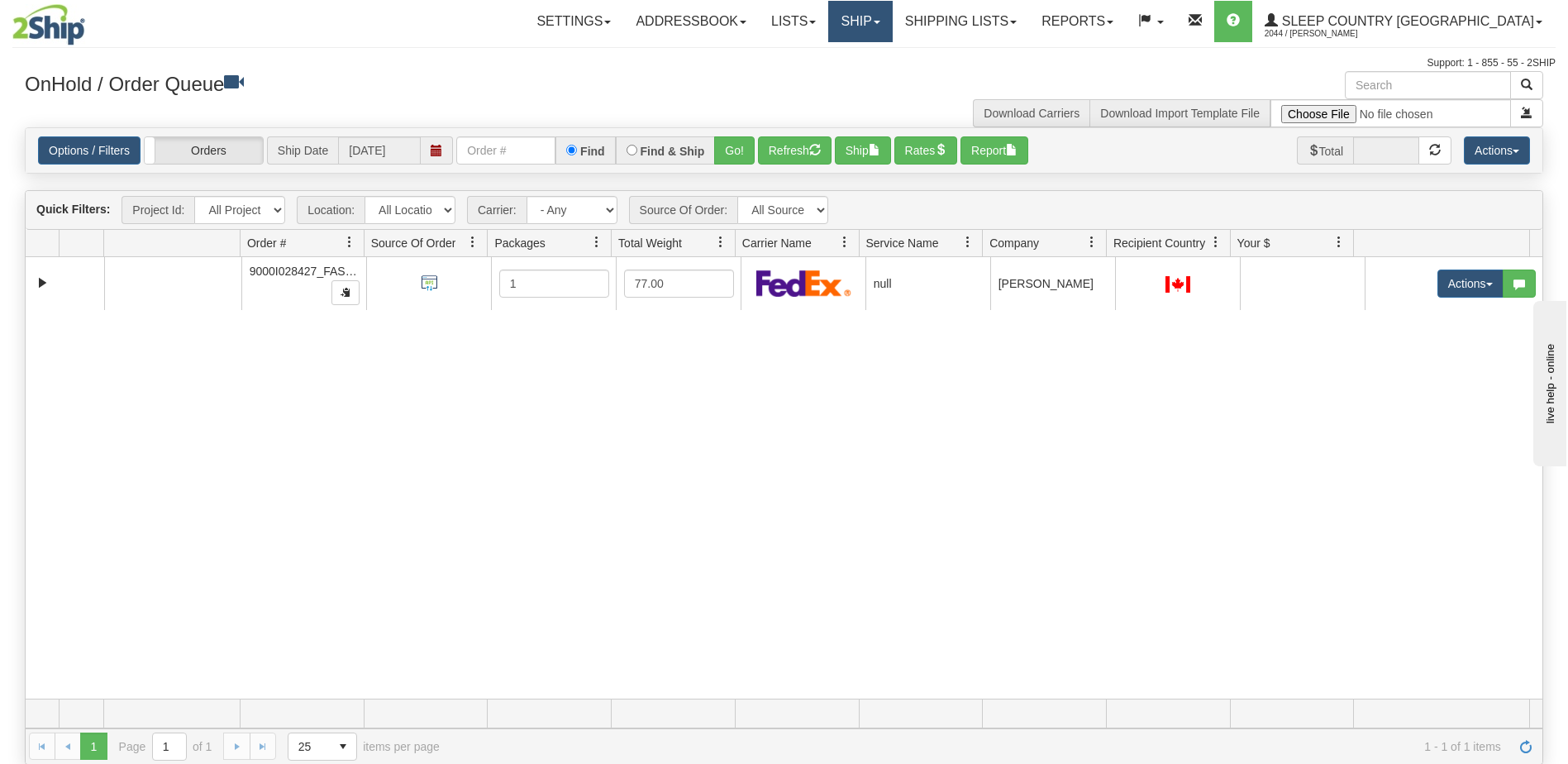
click at [892, 18] on link "Ship" at bounding box center [860, 21] width 63 height 41
click at [822, 54] on span "Ship Screen" at bounding box center [790, 58] width 63 height 14
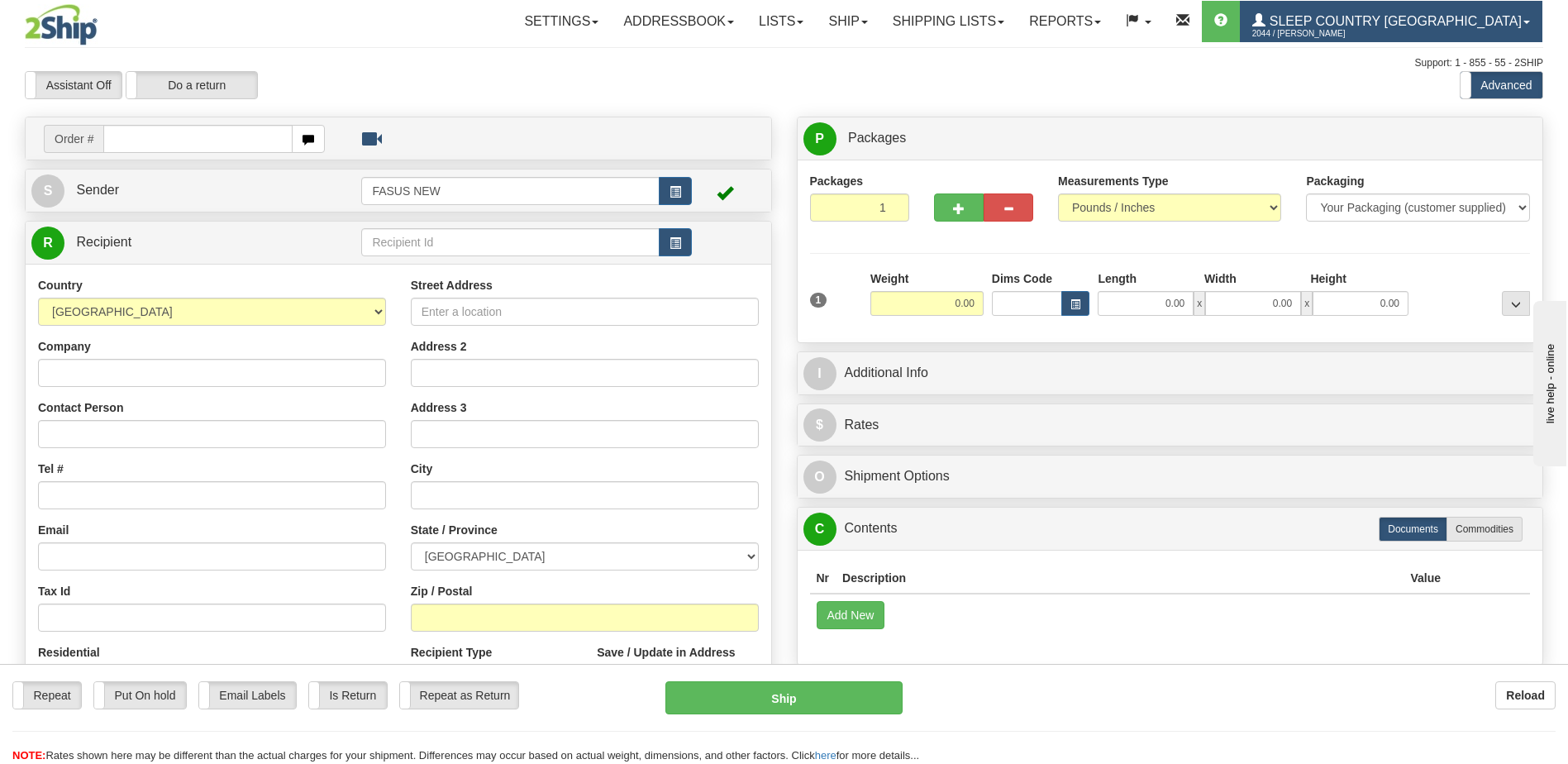
click at [1377, 25] on span "2044 / [PERSON_NAME]" at bounding box center [1314, 34] width 124 height 17
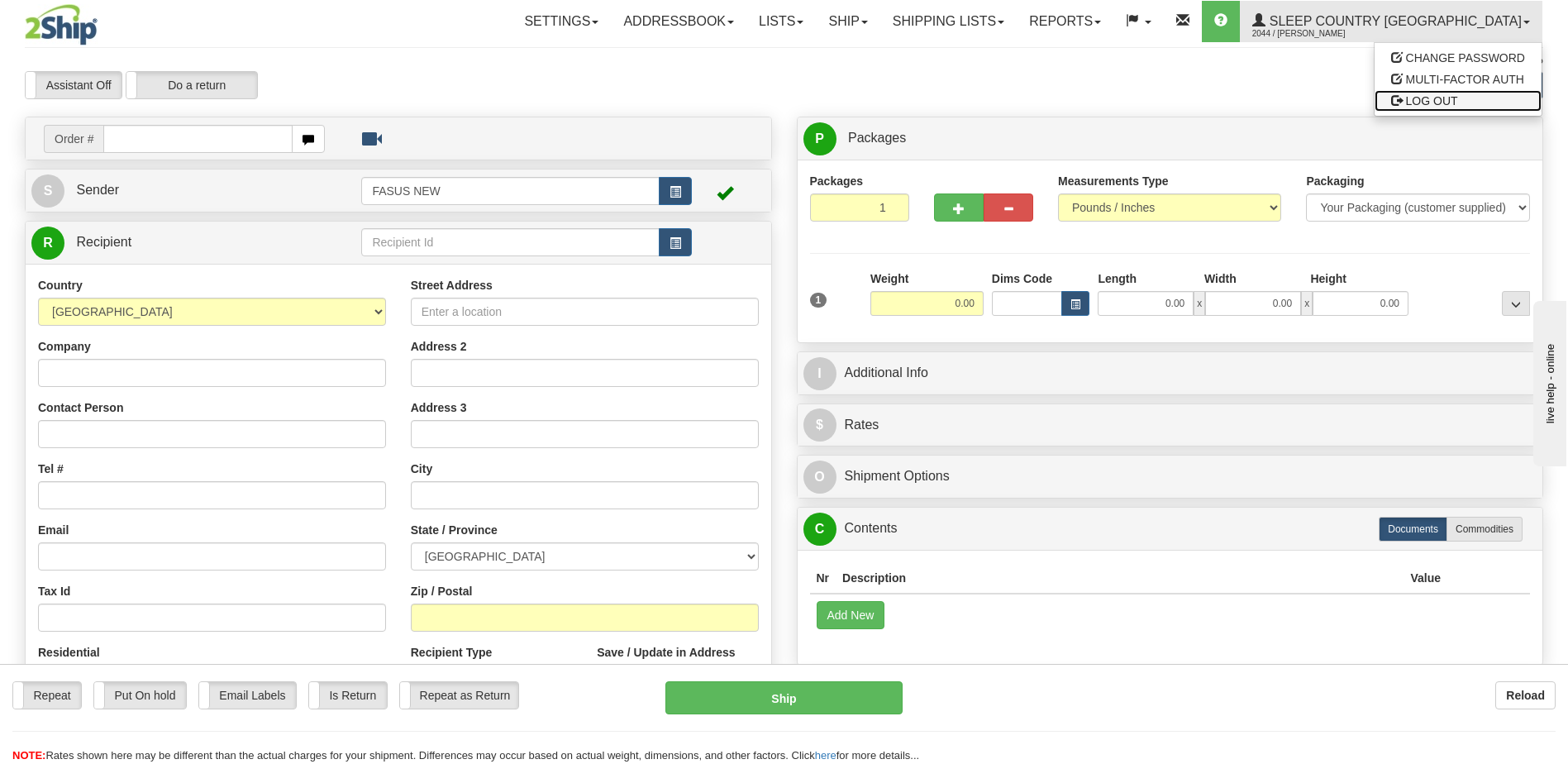
click at [1431, 102] on span "LOG OUT" at bounding box center [1433, 101] width 52 height 14
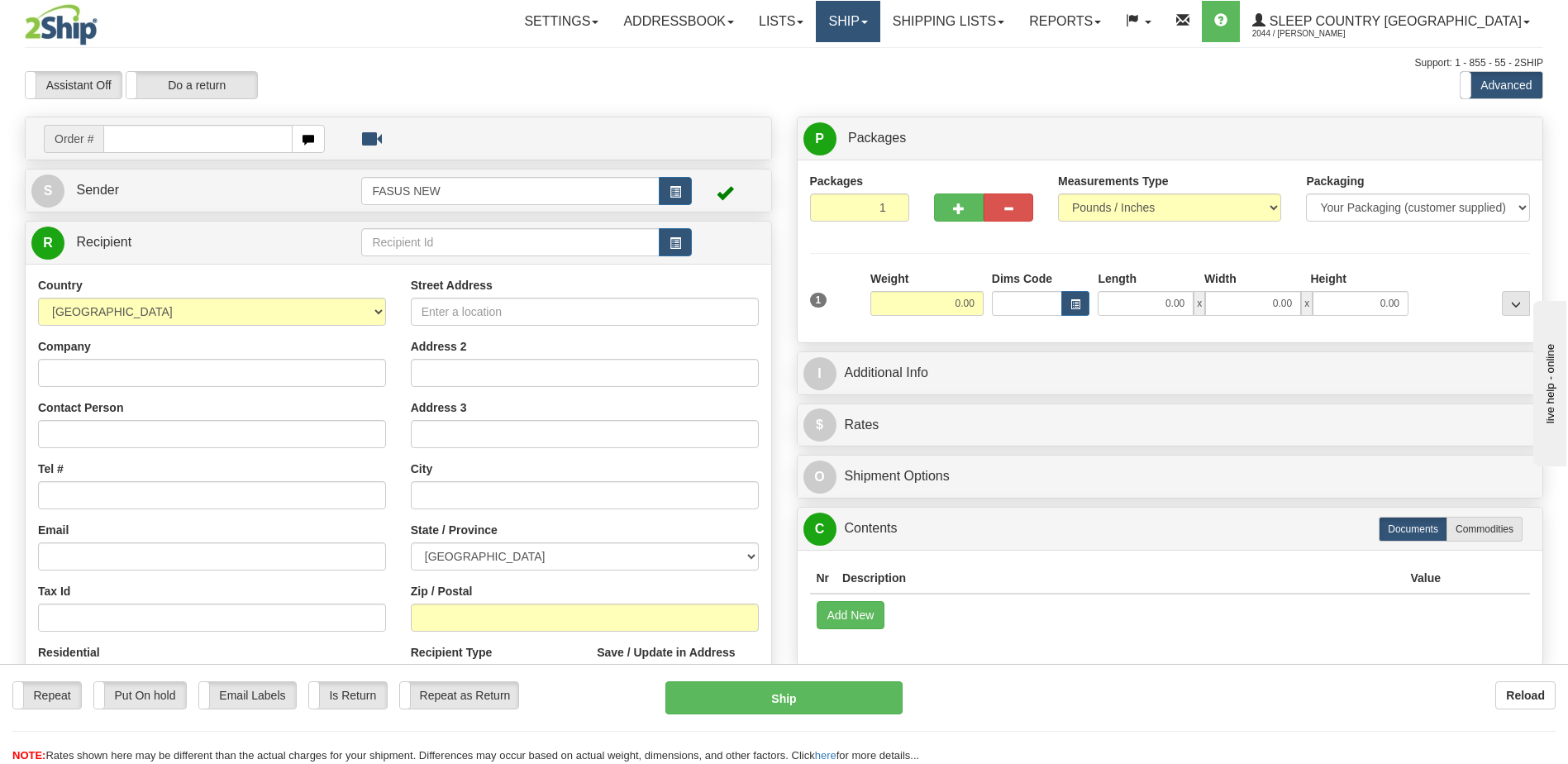
click at [868, 21] on span at bounding box center [865, 22] width 7 height 3
click at [863, 79] on span "OnHold / Order Queue" at bounding box center [805, 80] width 117 height 14
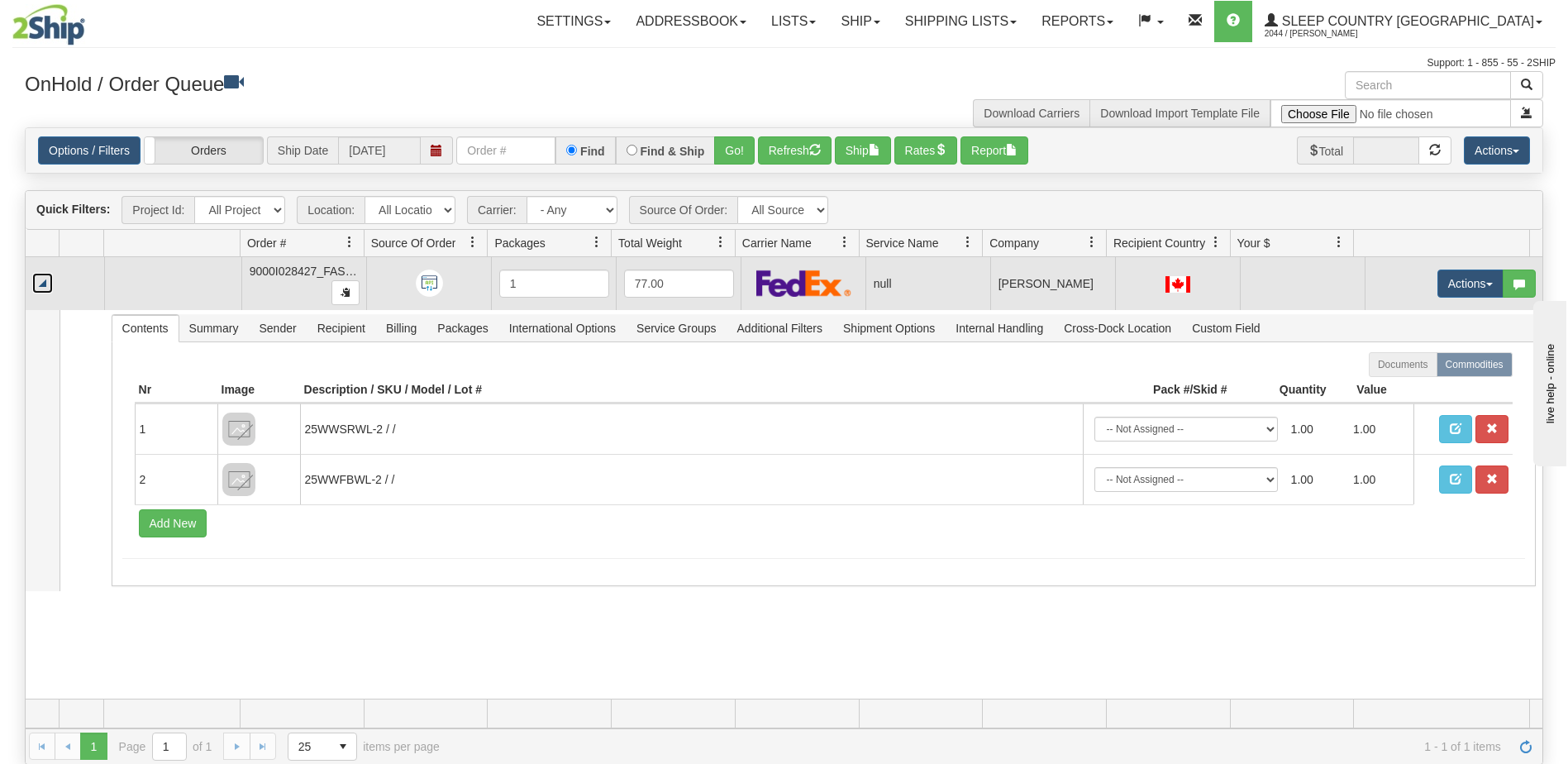
click at [44, 279] on link "Collapse" at bounding box center [42, 283] width 20 height 20
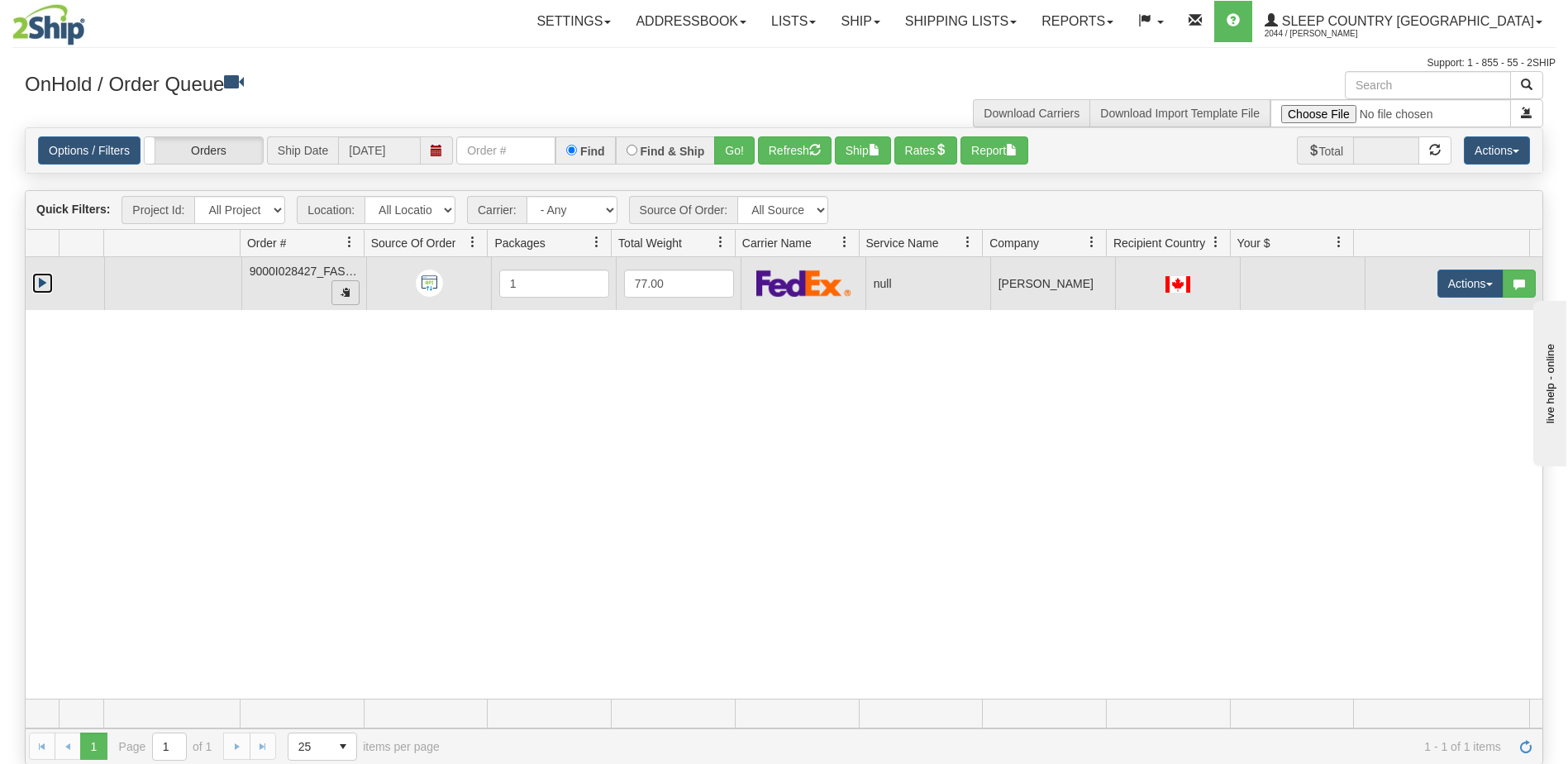
click at [344, 294] on span "button" at bounding box center [345, 292] width 10 height 10
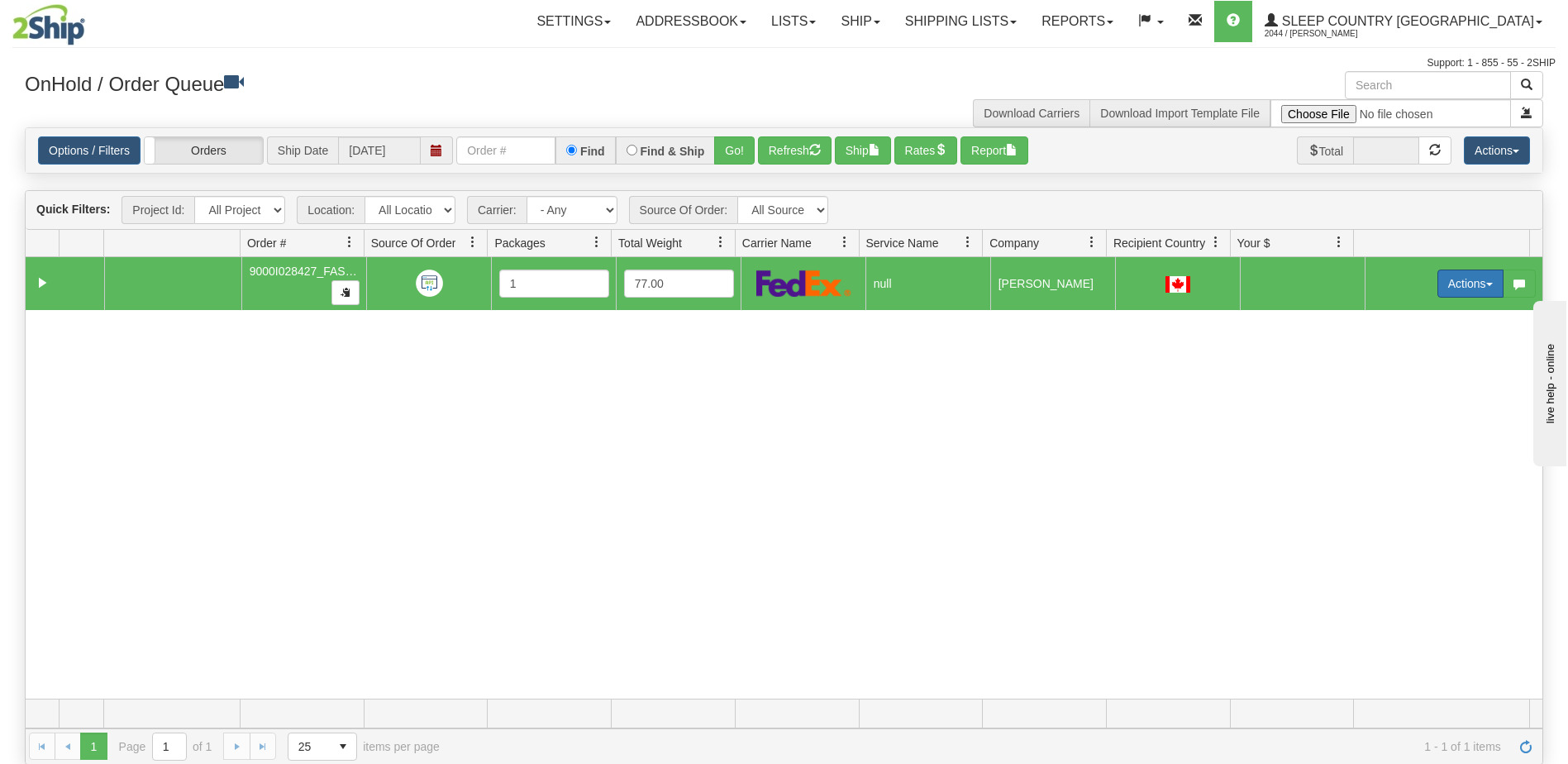
click at [1452, 283] on button "Actions" at bounding box center [1471, 283] width 66 height 28
click at [1393, 315] on span "Open" at bounding box center [1396, 315] width 40 height 14
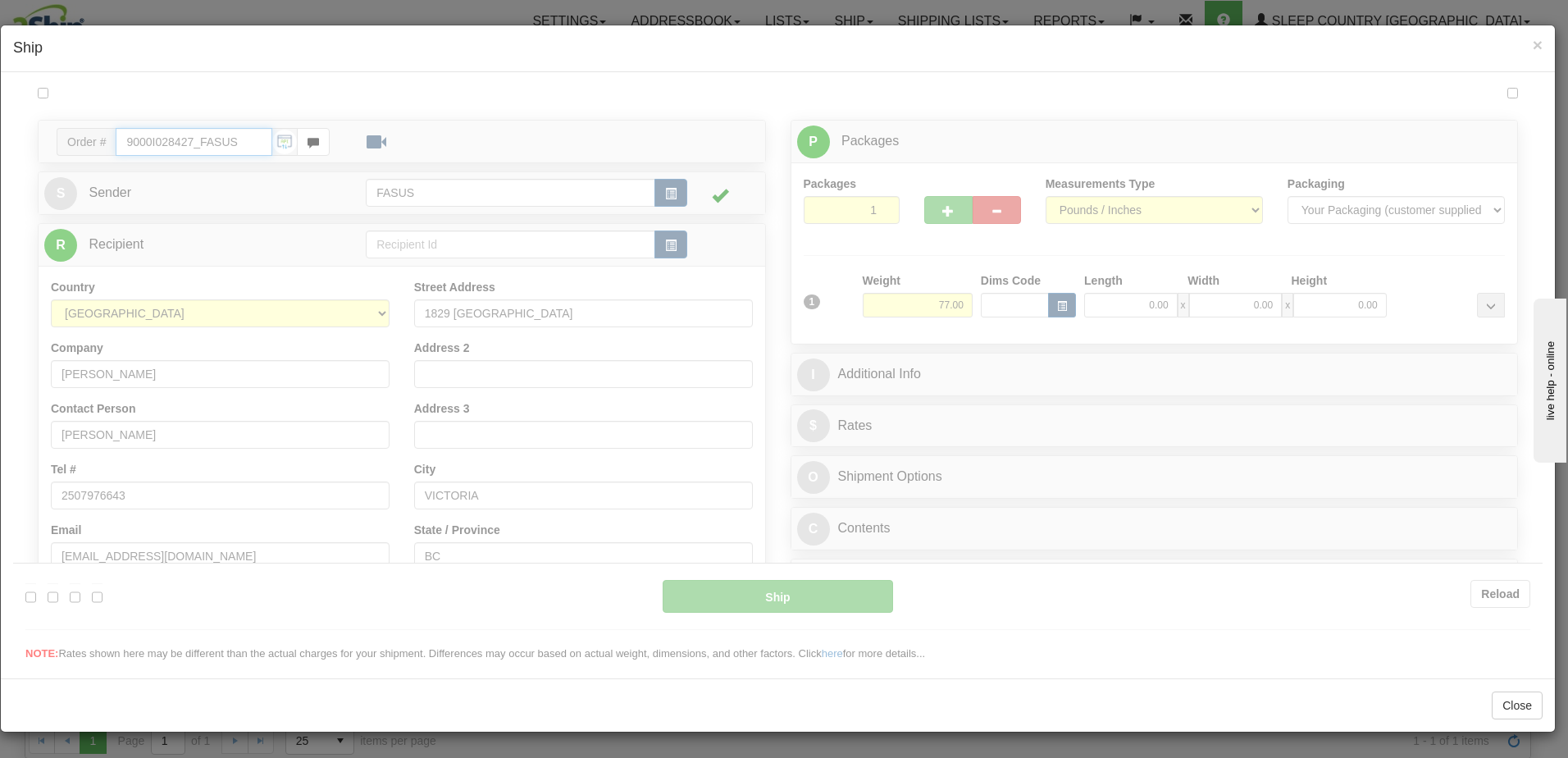
type input "14:34"
type input "16:00"
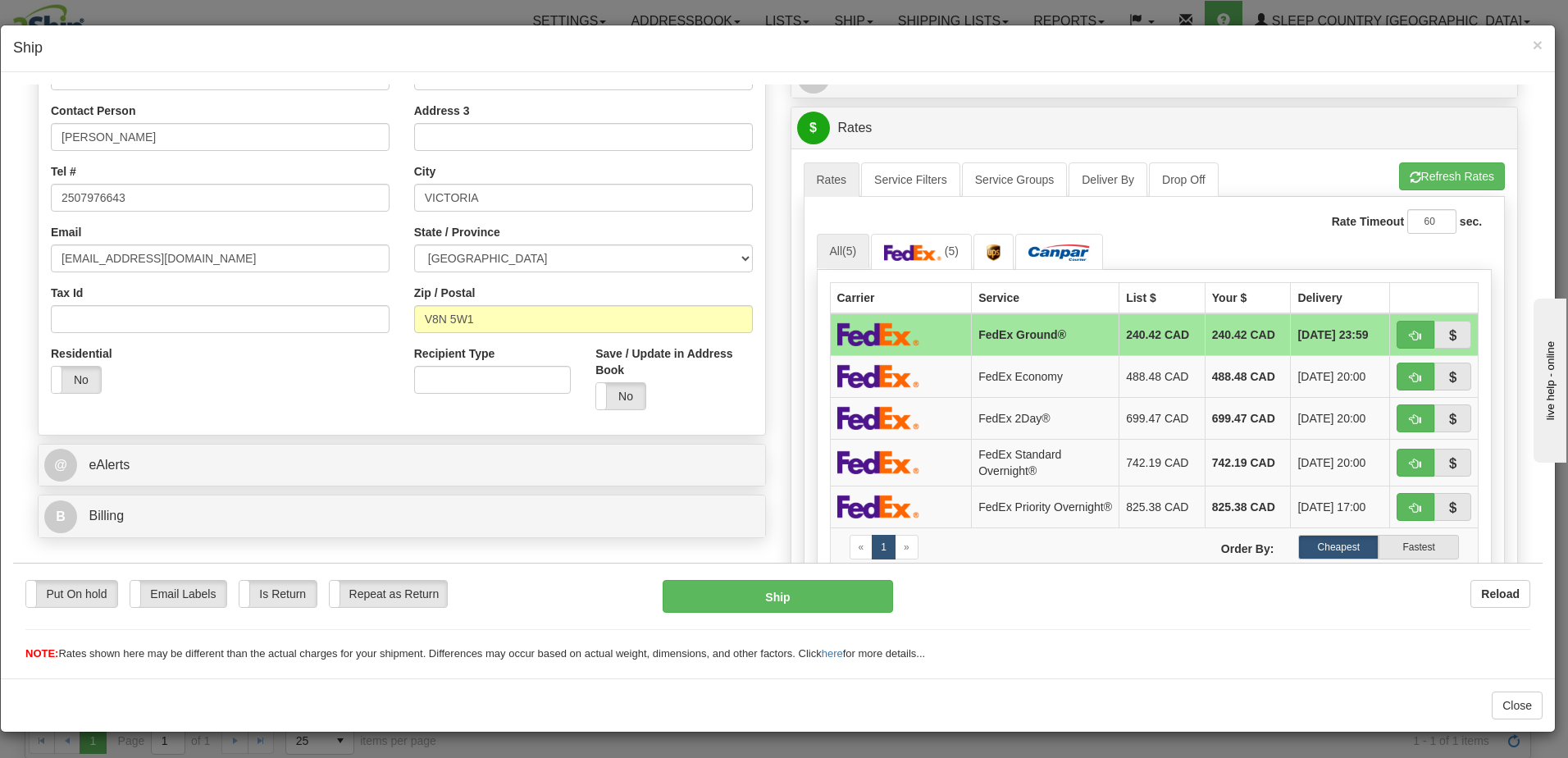
scroll to position [328, 0]
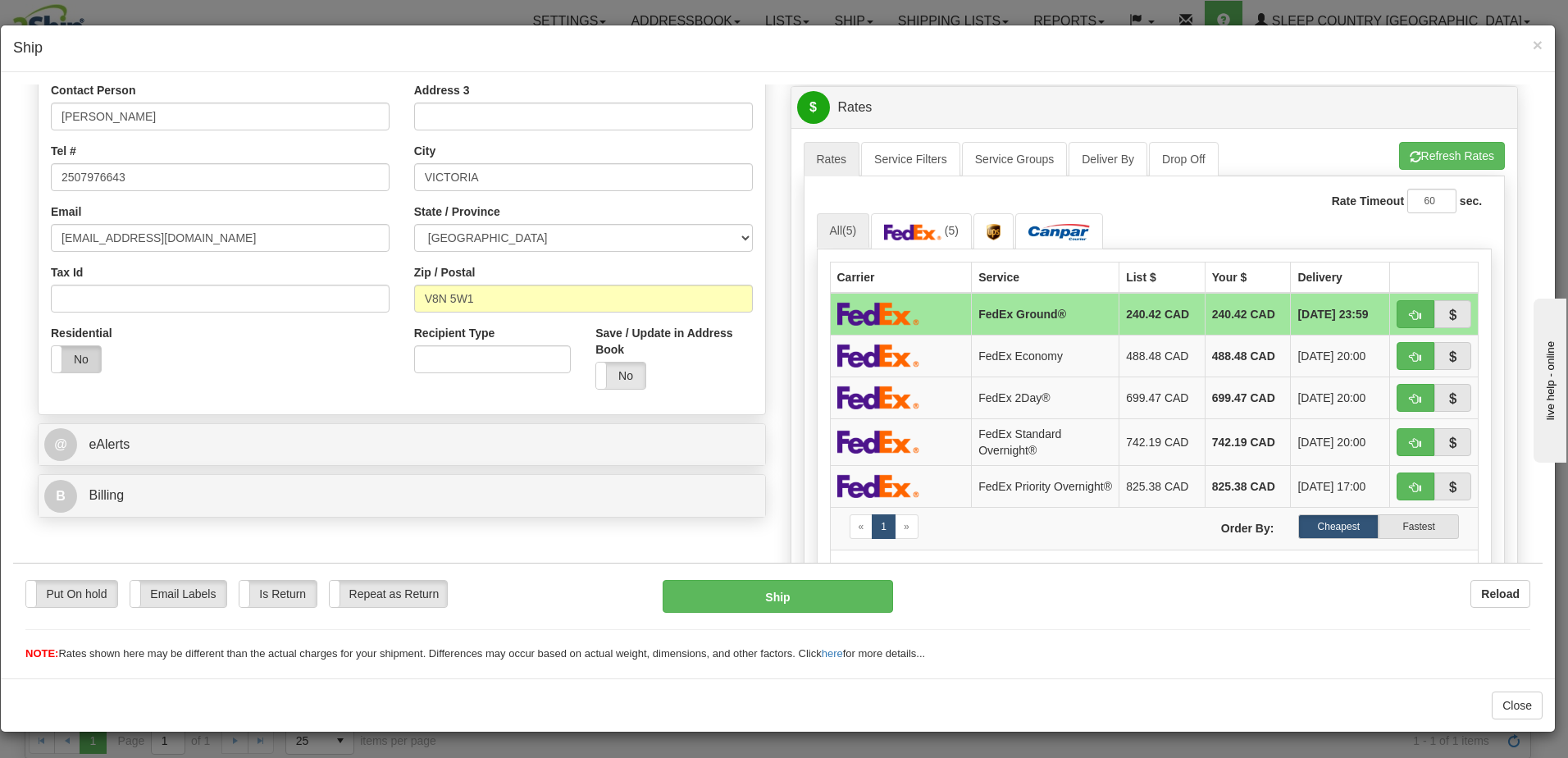
click at [71, 357] on label "No" at bounding box center [76, 358] width 50 height 26
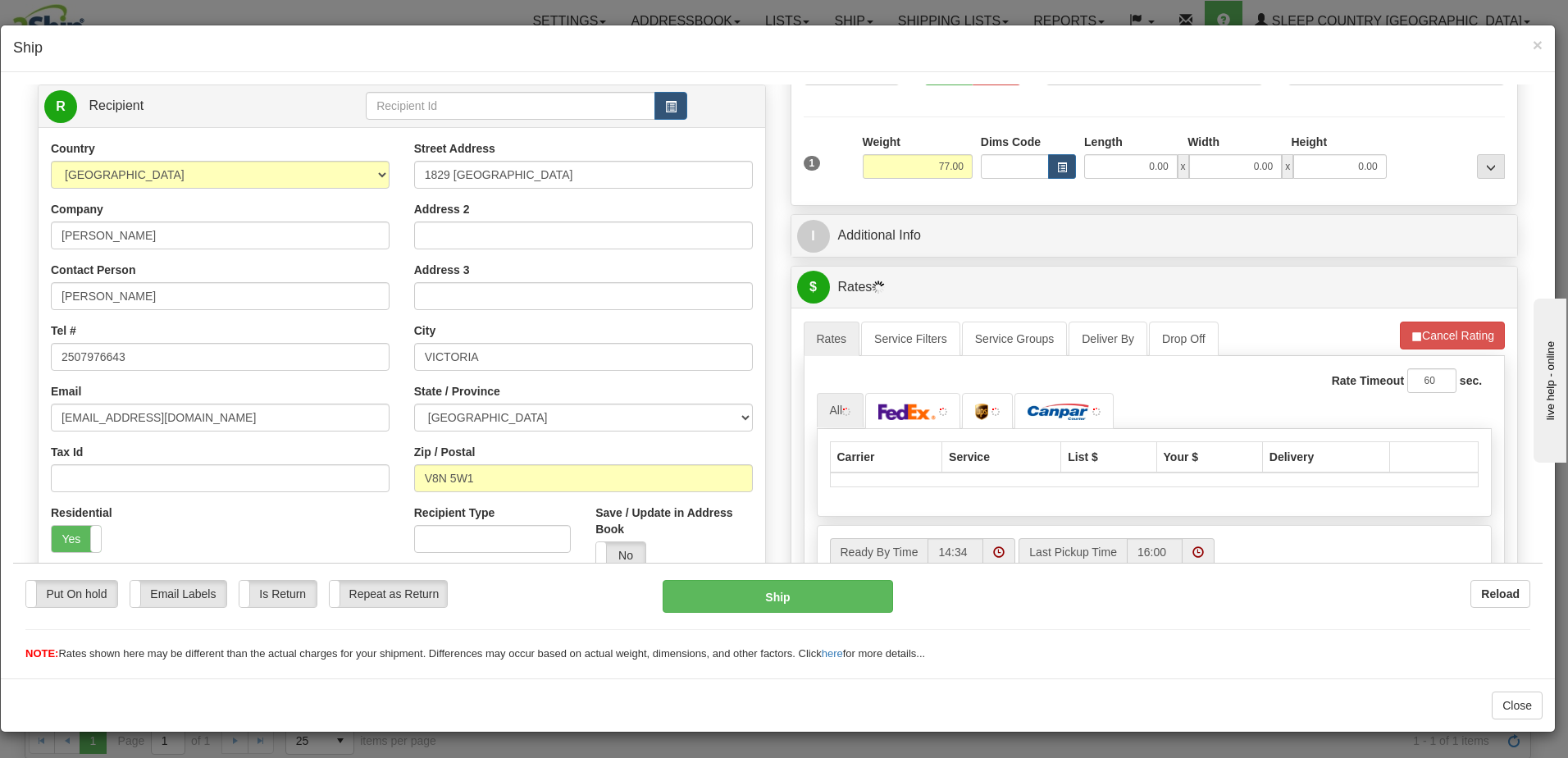
scroll to position [0, 0]
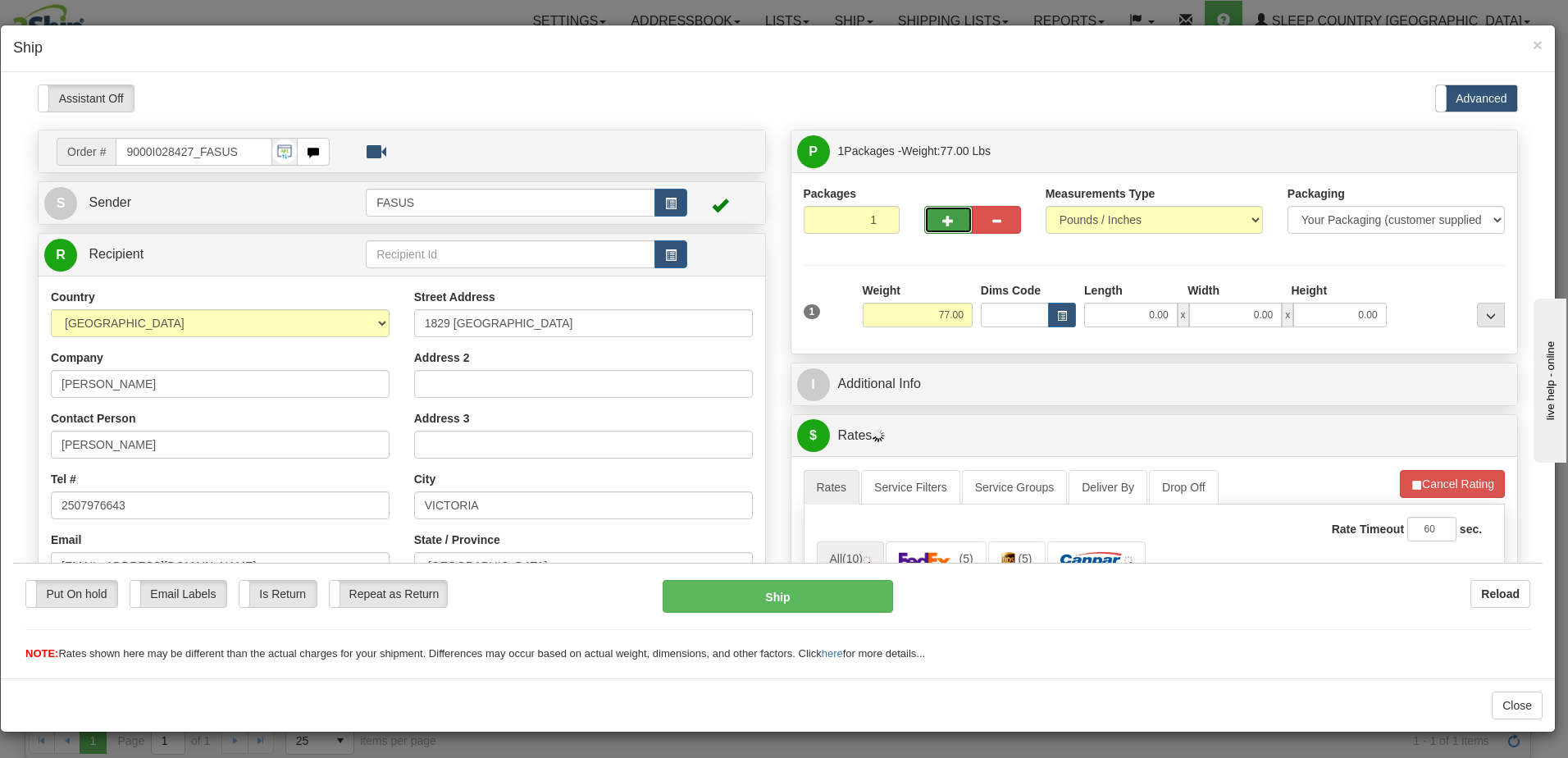
click at [943, 218] on span "button" at bounding box center [948, 220] width 12 height 11
type input "2"
click at [1486, 313] on span "..." at bounding box center [1491, 315] width 10 height 9
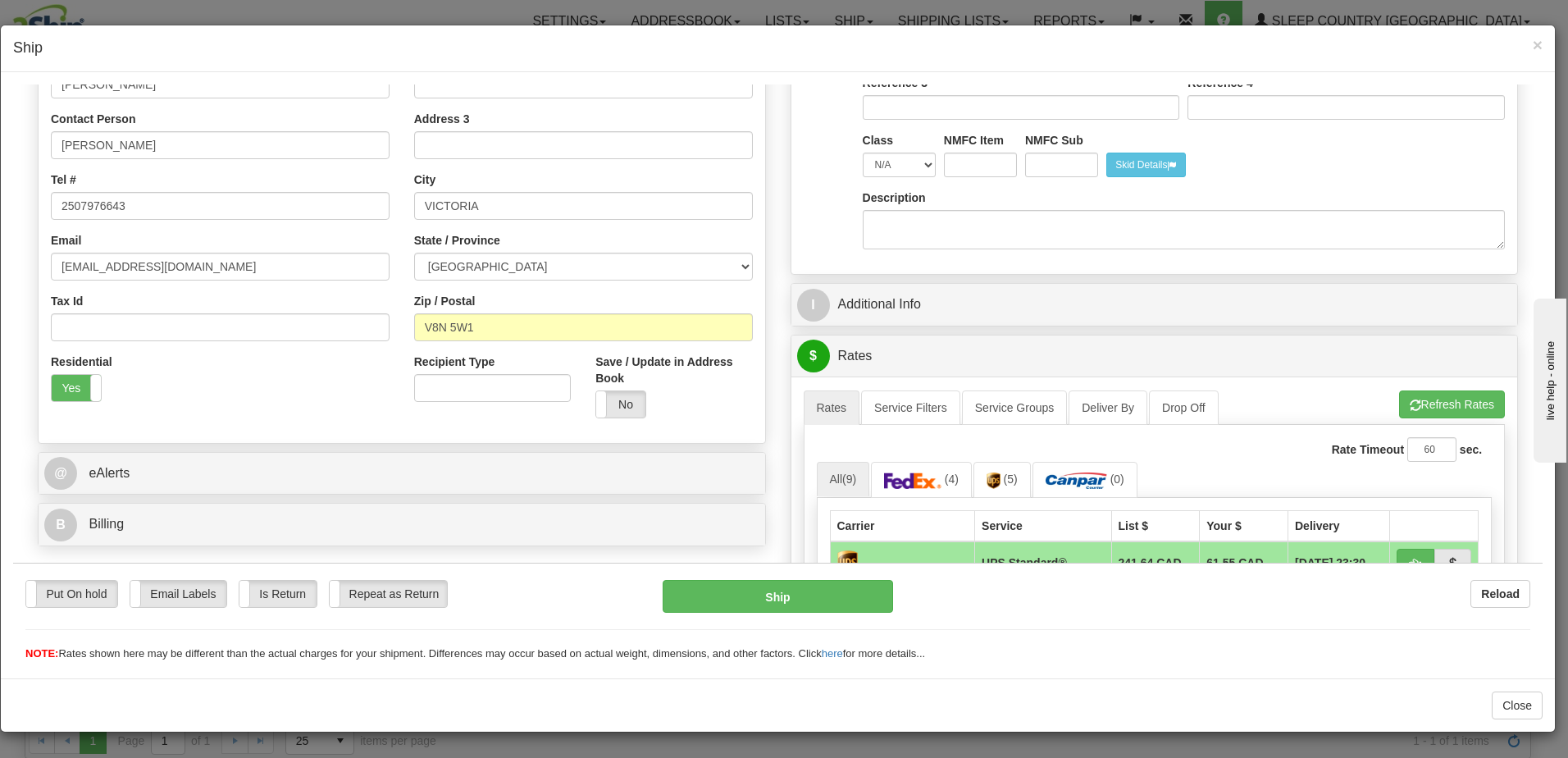
scroll to position [328, 0]
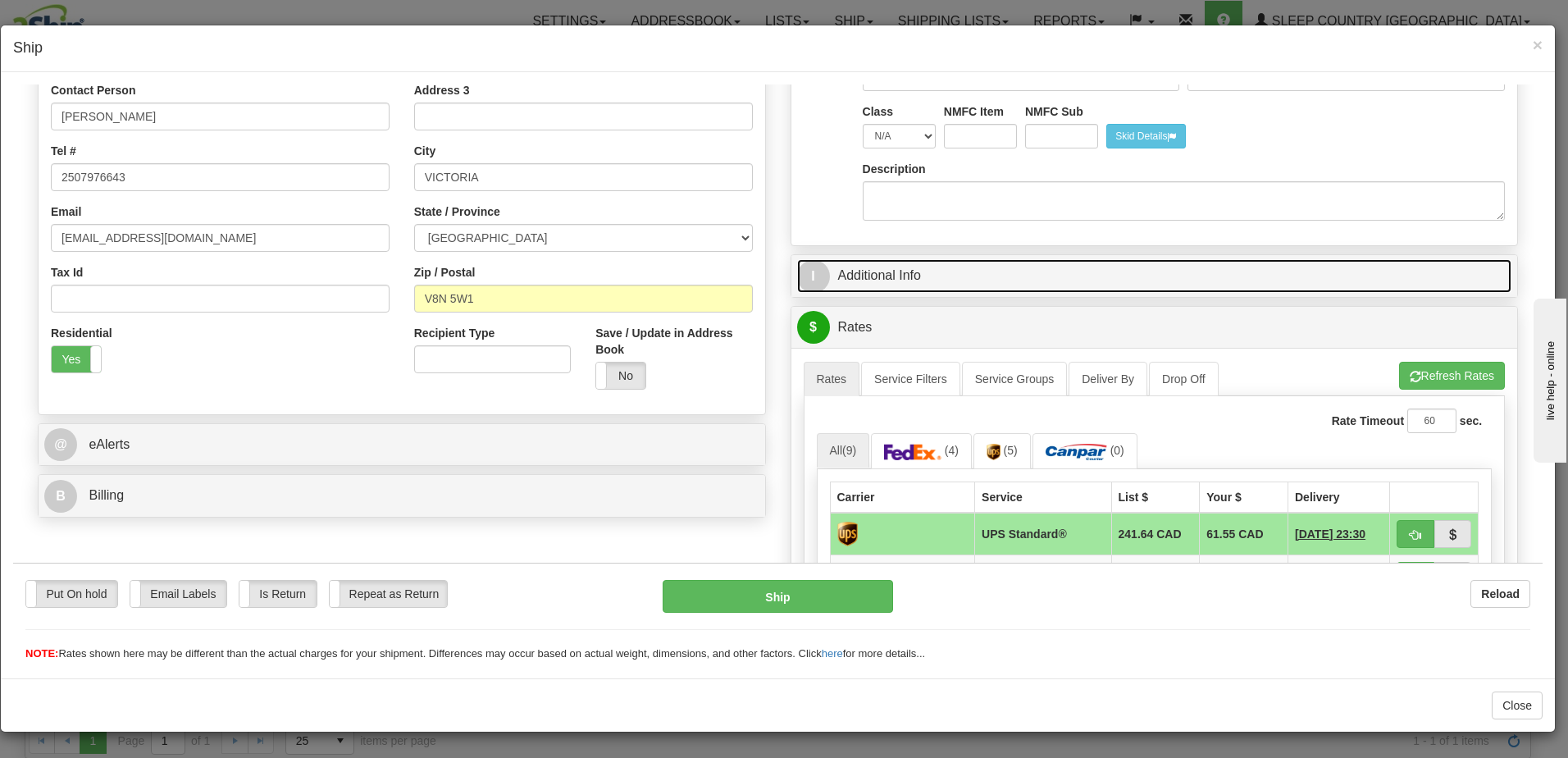
click at [1148, 278] on link "I Additional Info" at bounding box center [1155, 275] width 715 height 34
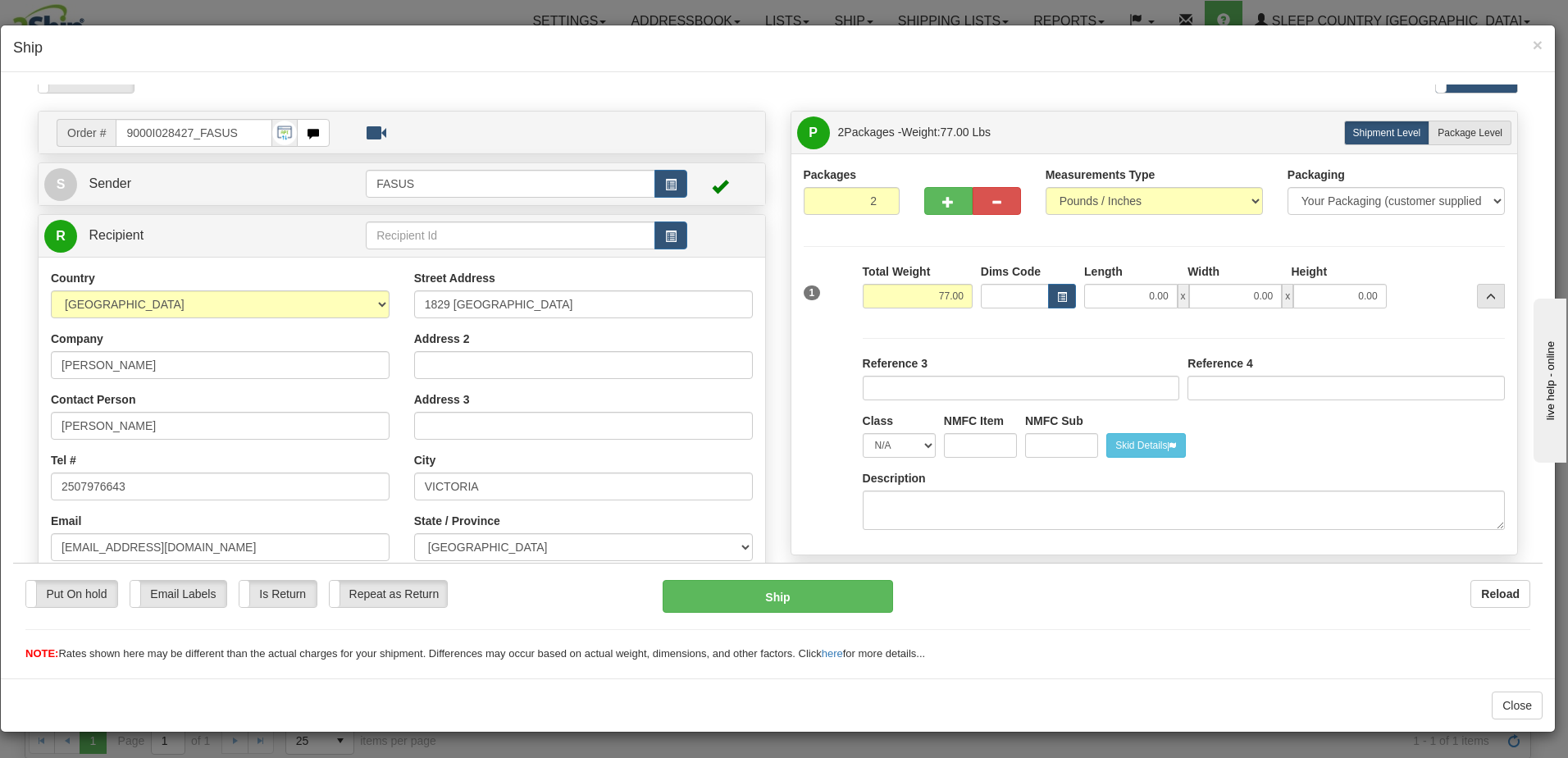
scroll to position [0, 0]
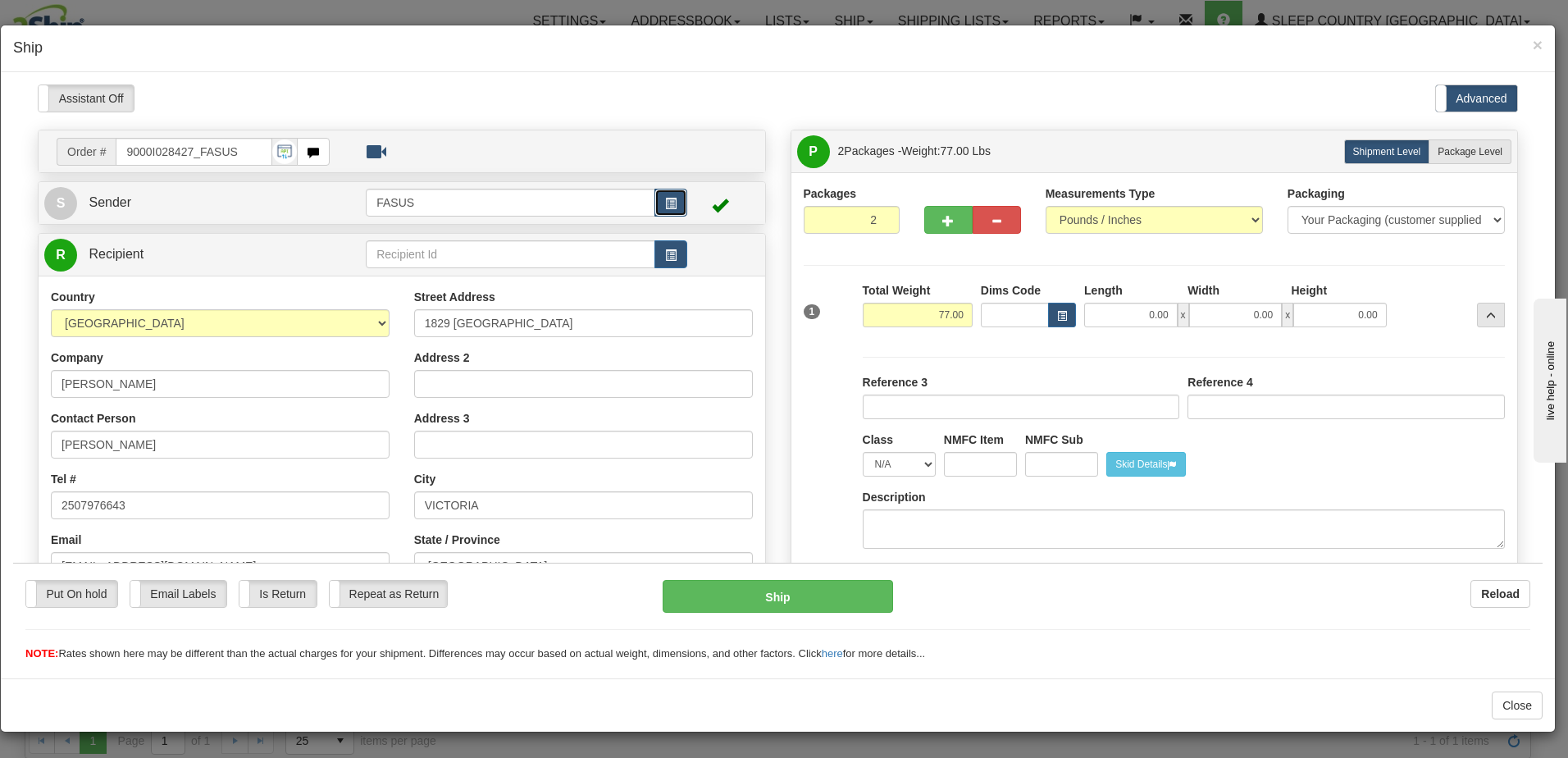
click at [665, 197] on span "button" at bounding box center [671, 202] width 12 height 11
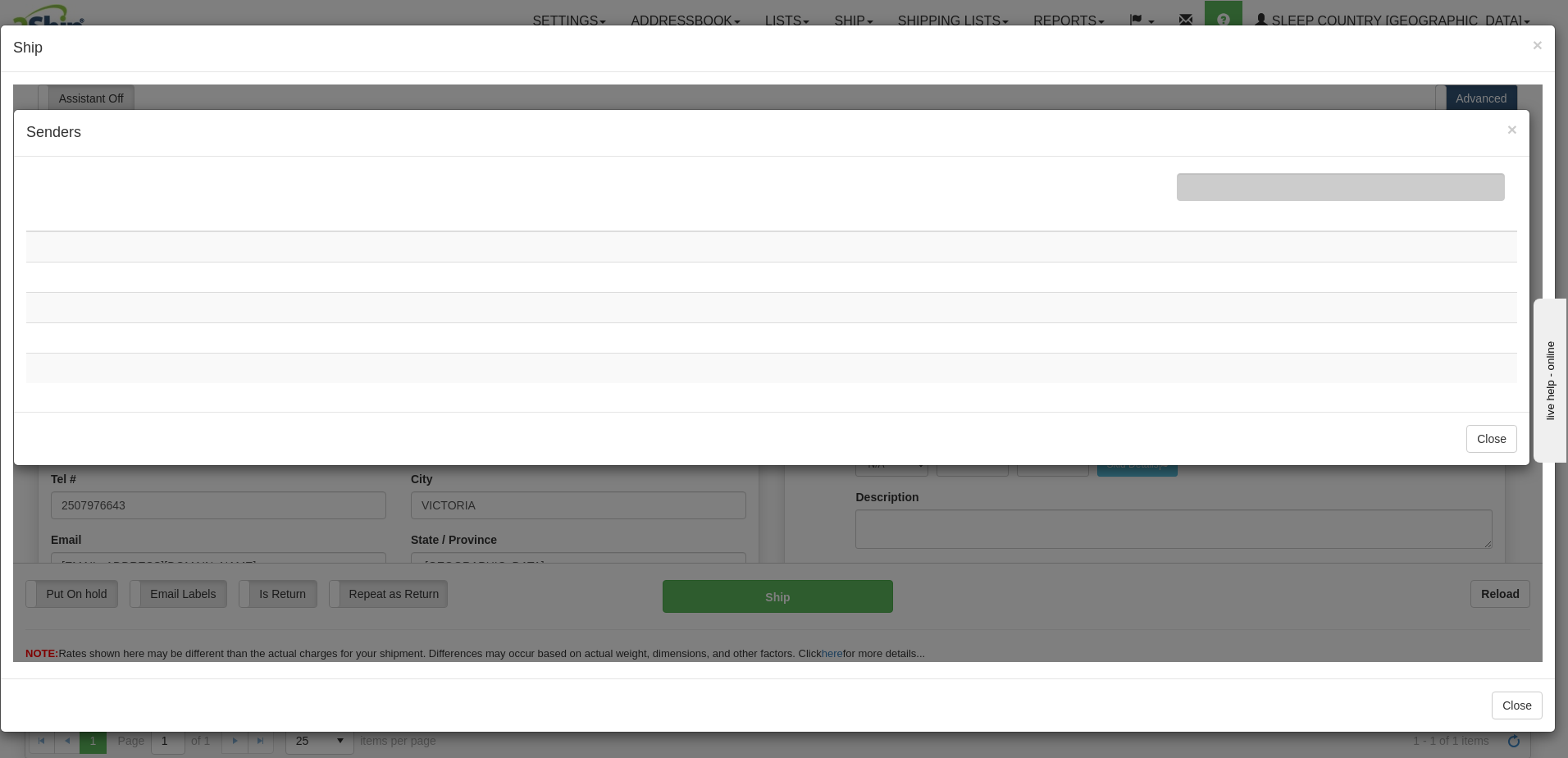
click at [817, 306] on td at bounding box center [771, 306] width 1491 height 30
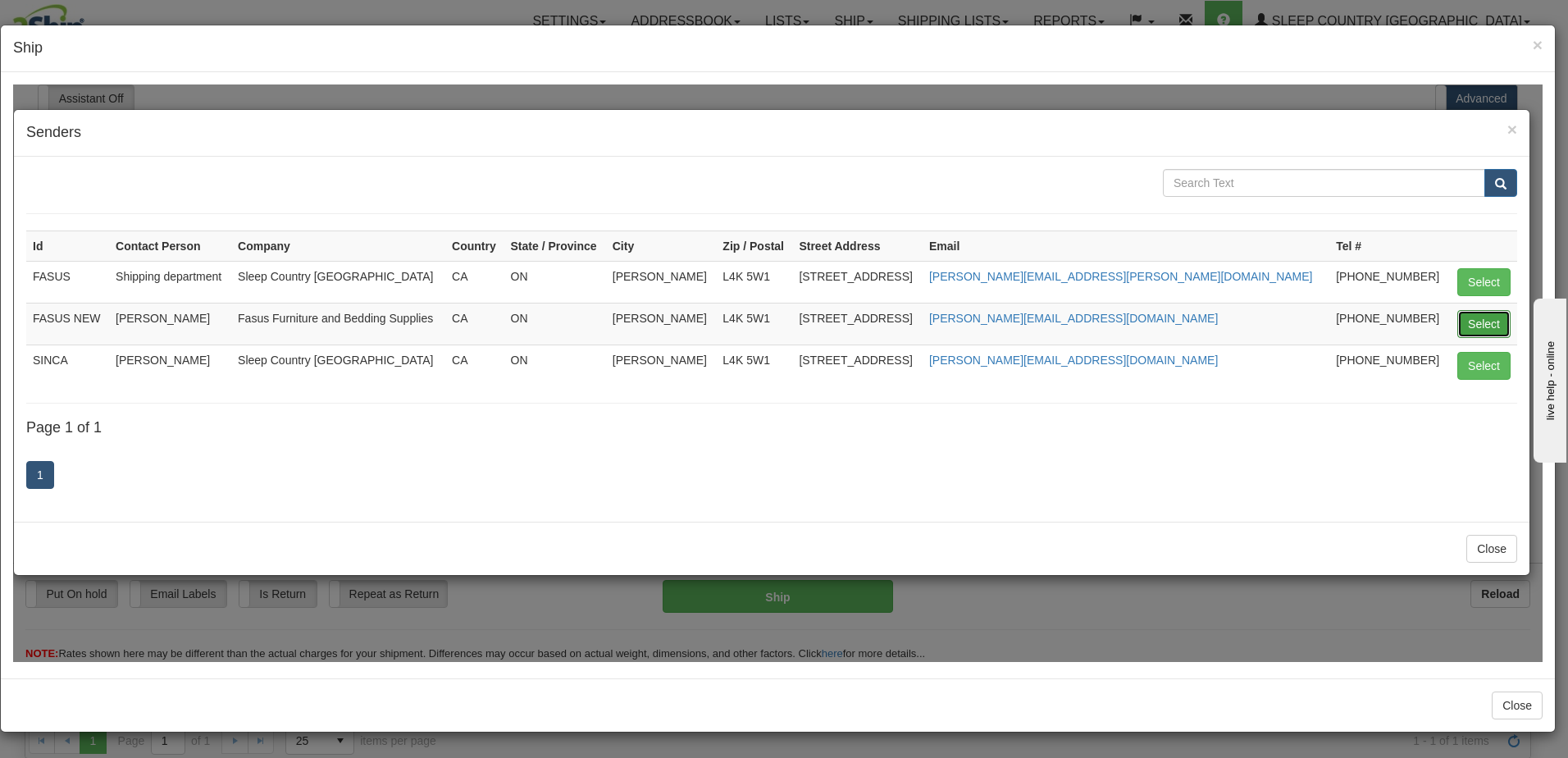
click at [1479, 321] on button "Select" at bounding box center [1483, 322] width 53 height 28
type input "FASUS NEW"
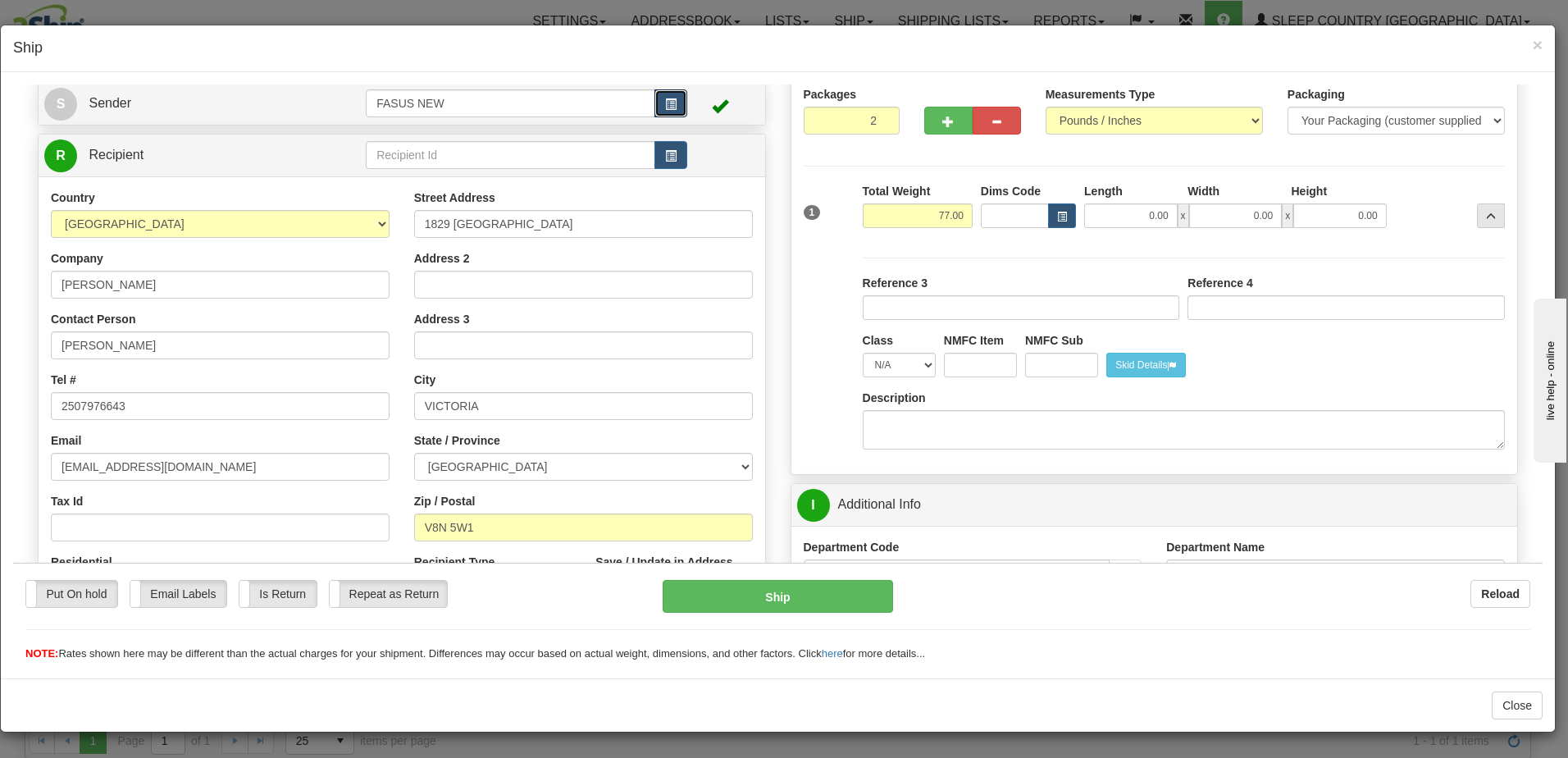
scroll to position [82, 0]
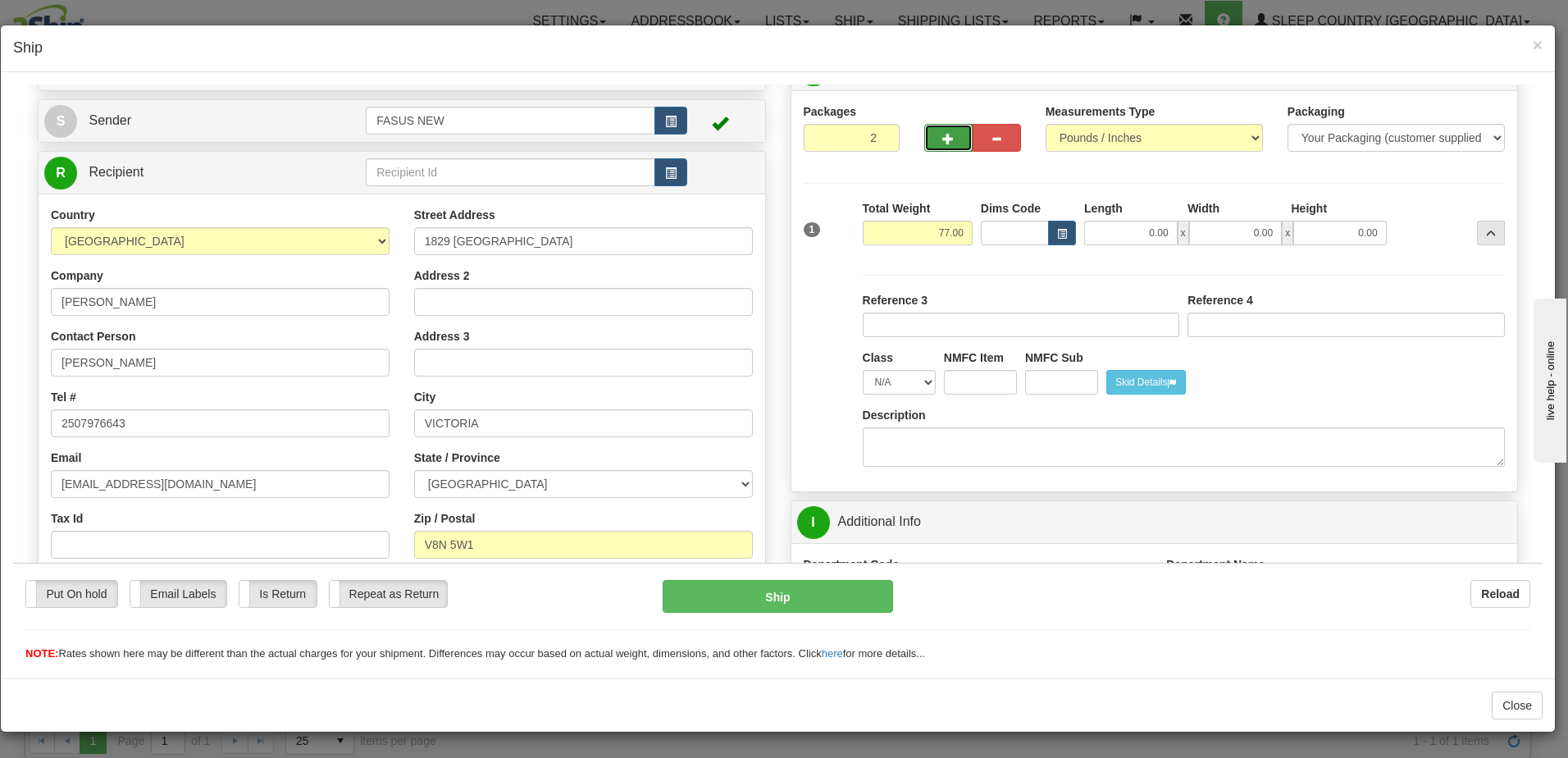
click at [946, 133] on span "button" at bounding box center [948, 138] width 12 height 11
type input "3"
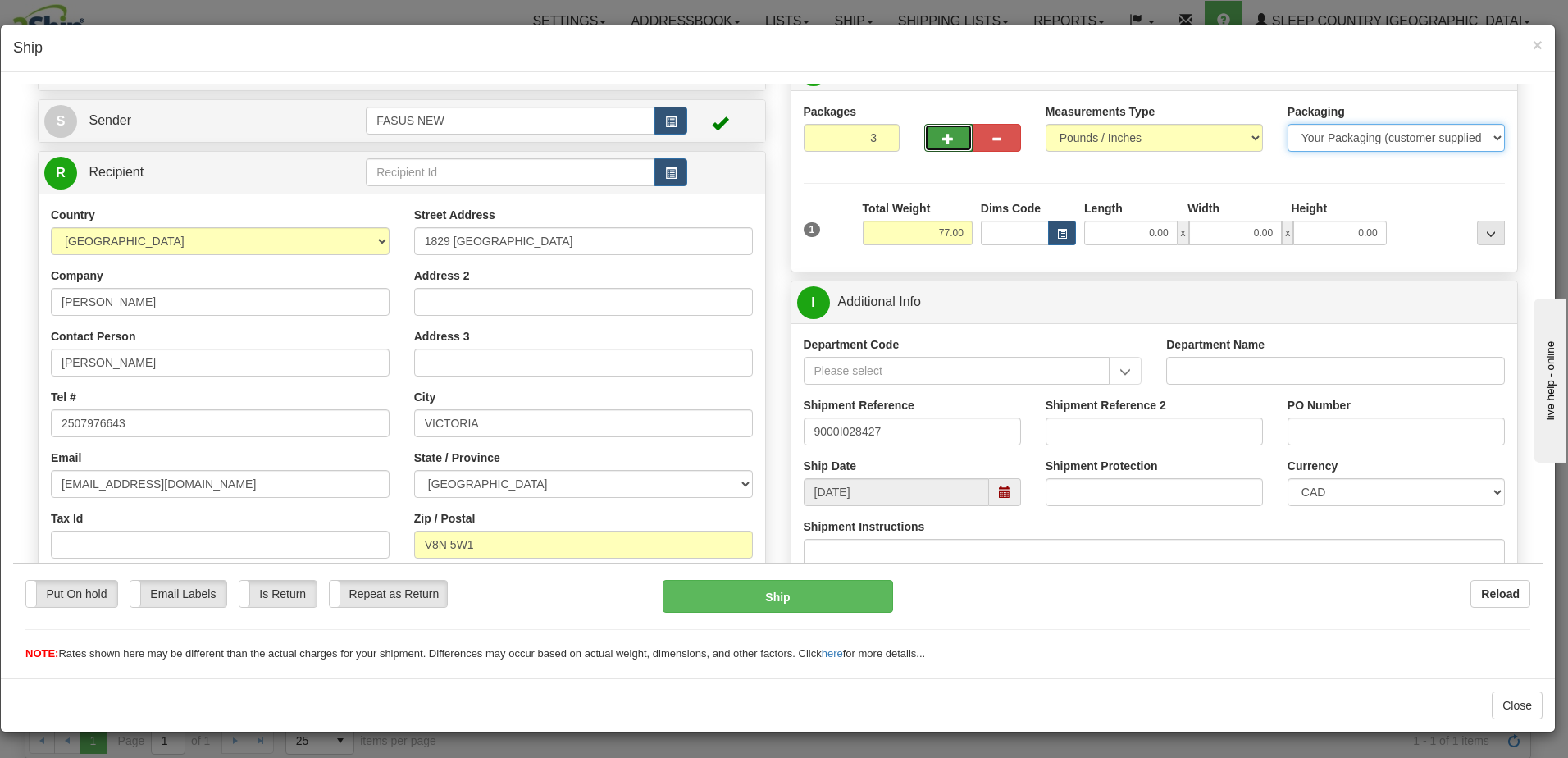
click at [1382, 136] on select "Your Packaging (customer supplied) Envelope (carrier supplied) Pack (carrier su…" at bounding box center [1396, 137] width 217 height 28
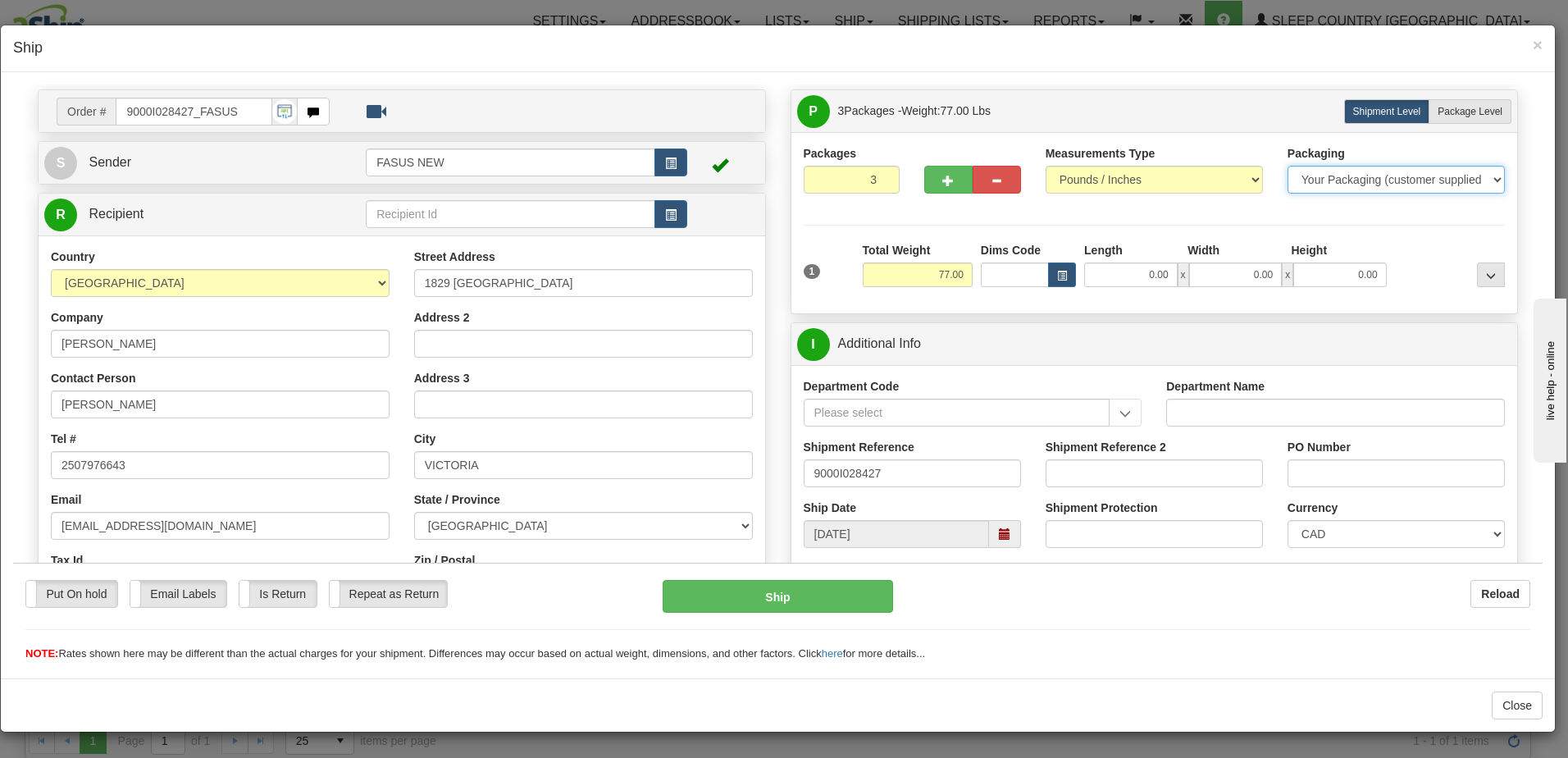
scroll to position [0, 0]
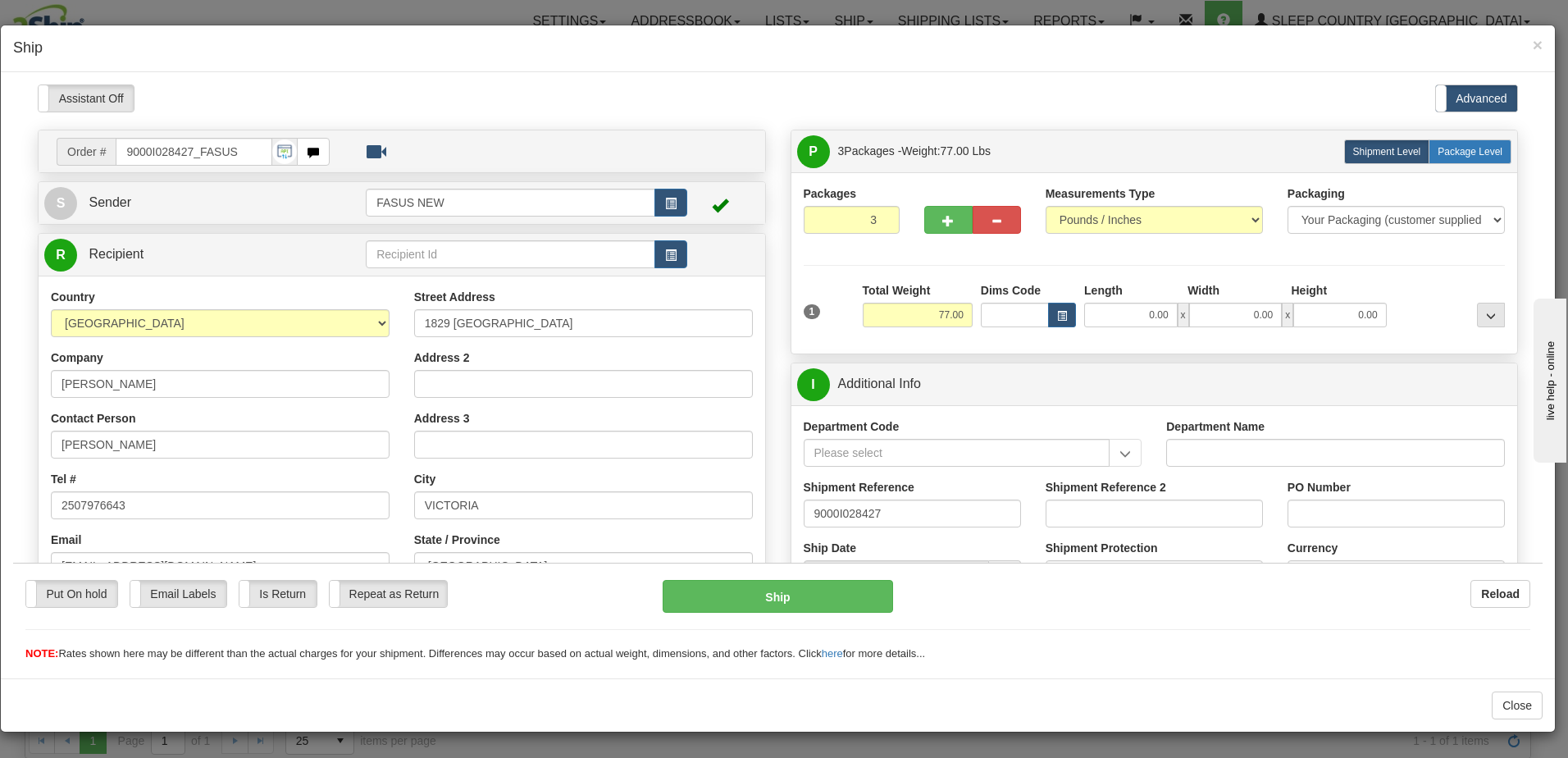
click at [1452, 151] on span "Package Level" at bounding box center [1470, 151] width 65 height 12
radio input "true"
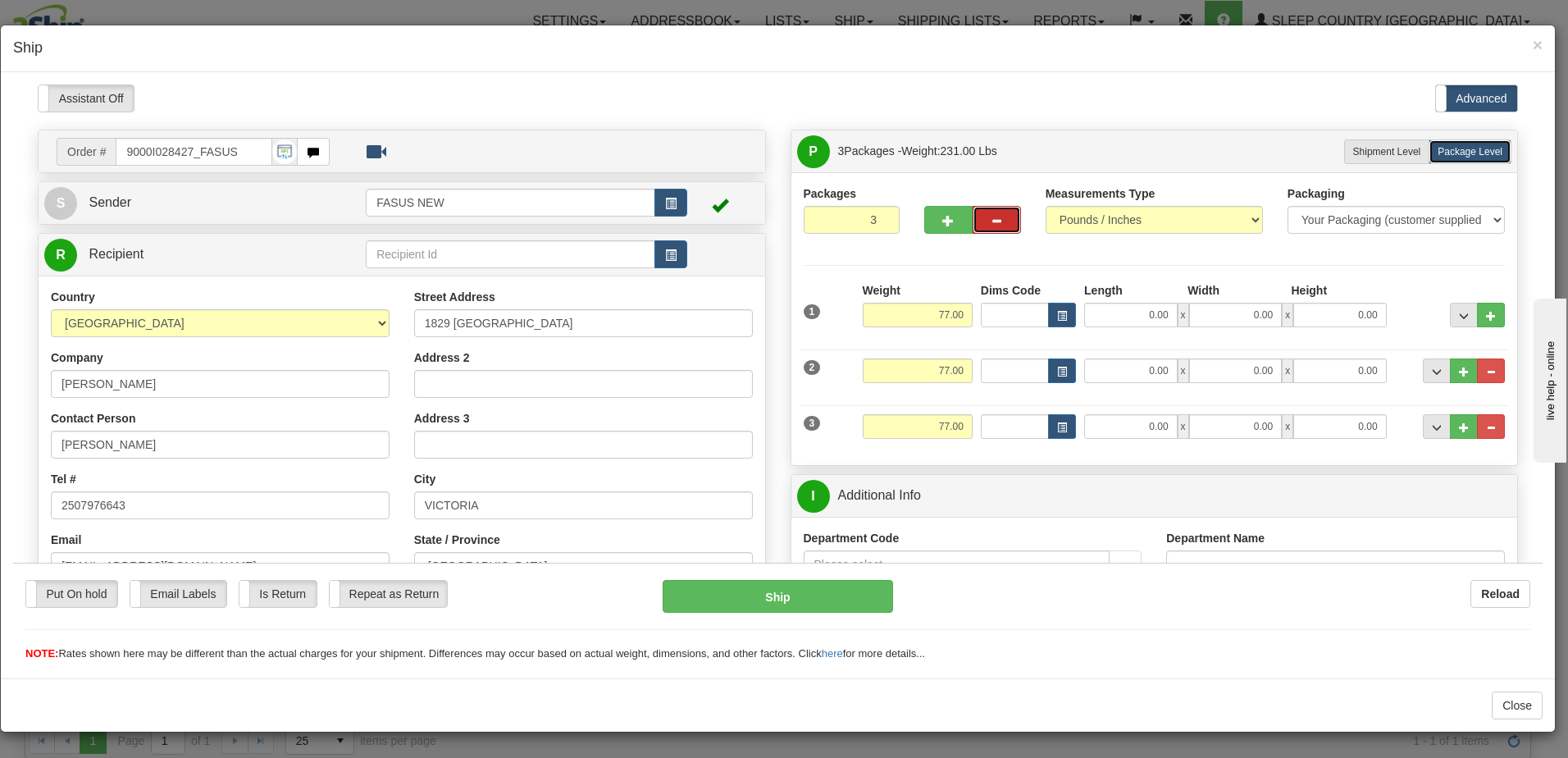
click at [997, 222] on button "button" at bounding box center [997, 218] width 49 height 28
type input "2"
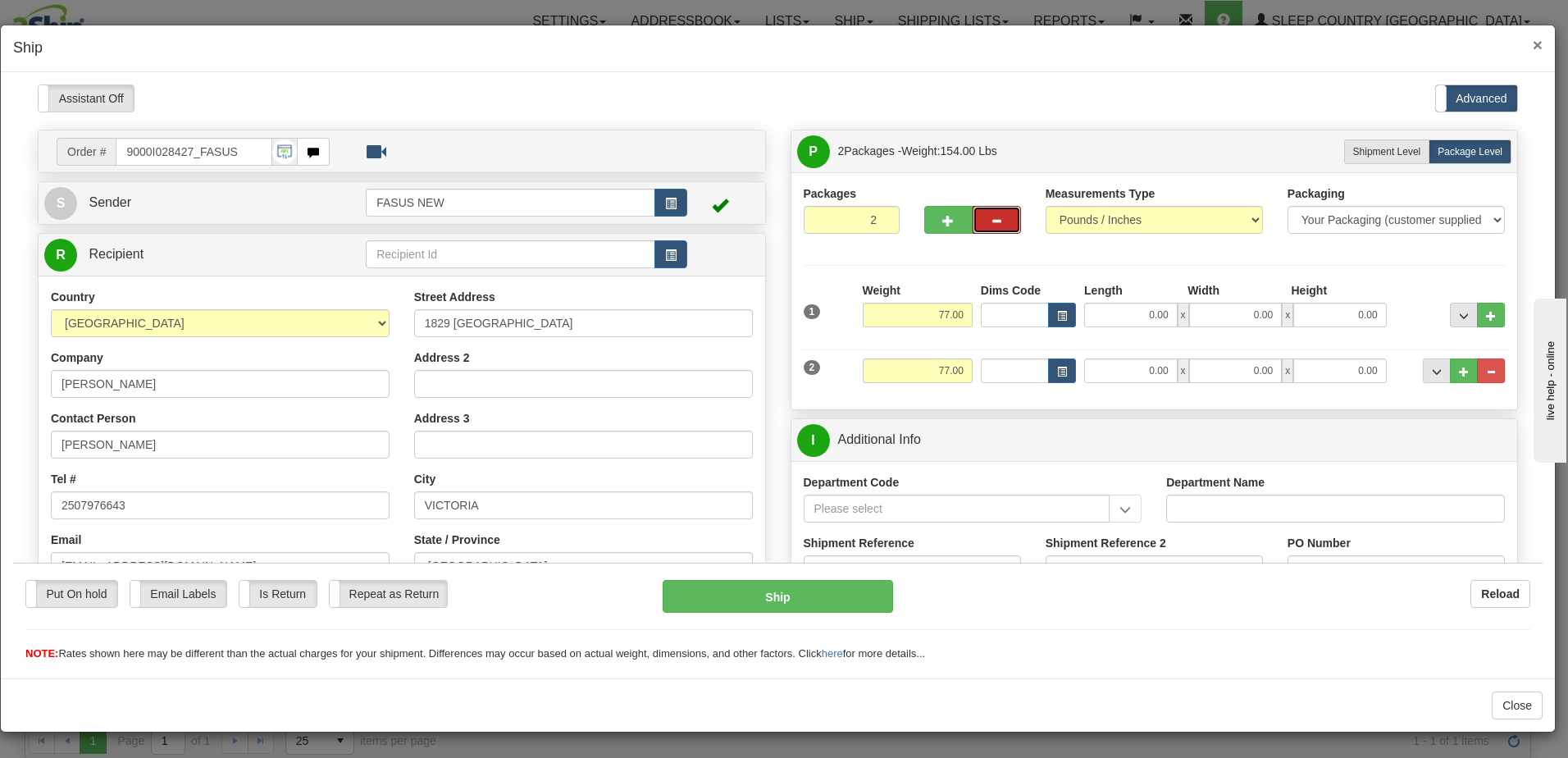
click at [1539, 43] on span "×" at bounding box center [1538, 44] width 10 height 18
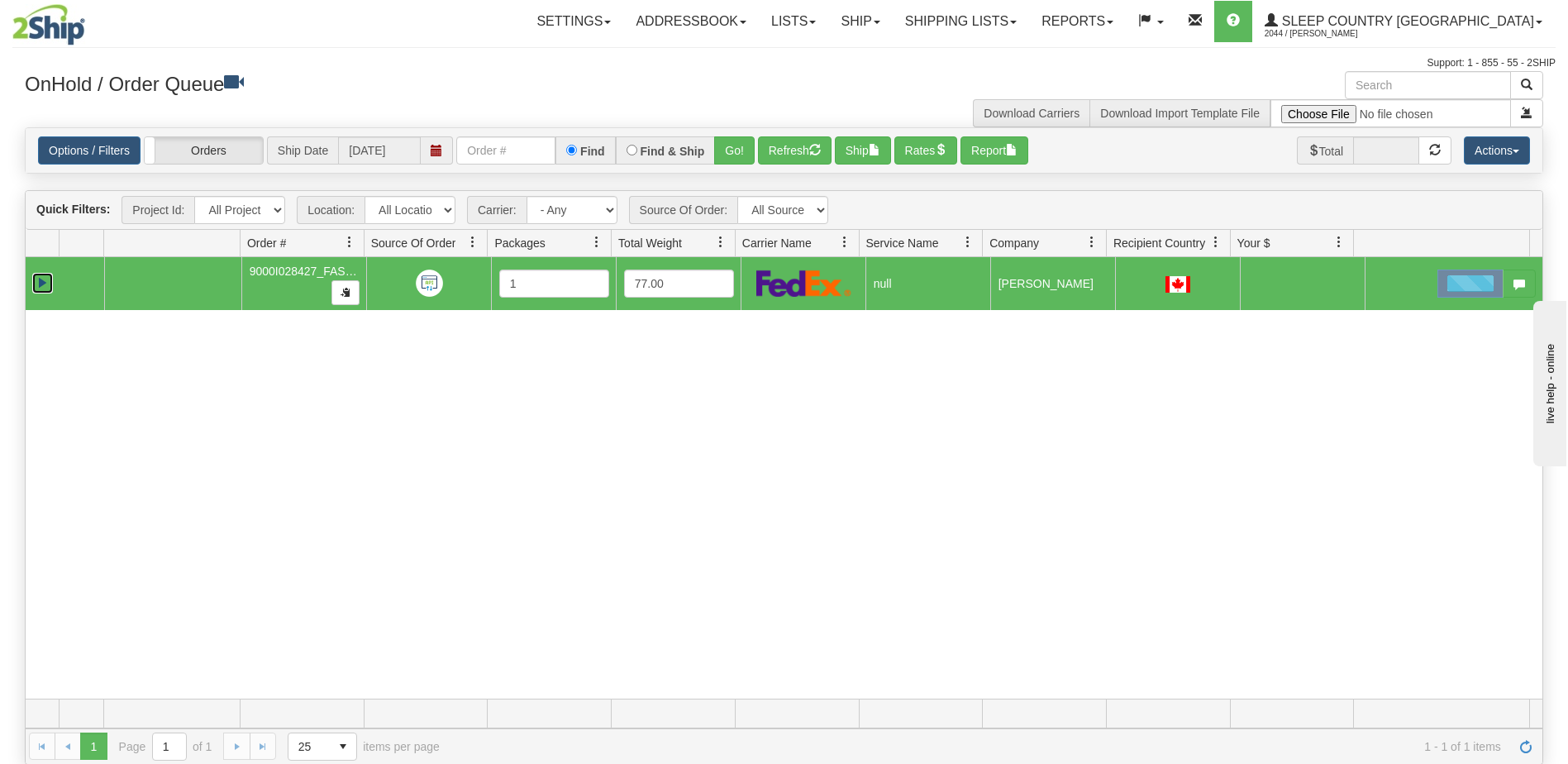
click at [41, 278] on link "Expand" at bounding box center [42, 283] width 20 height 20
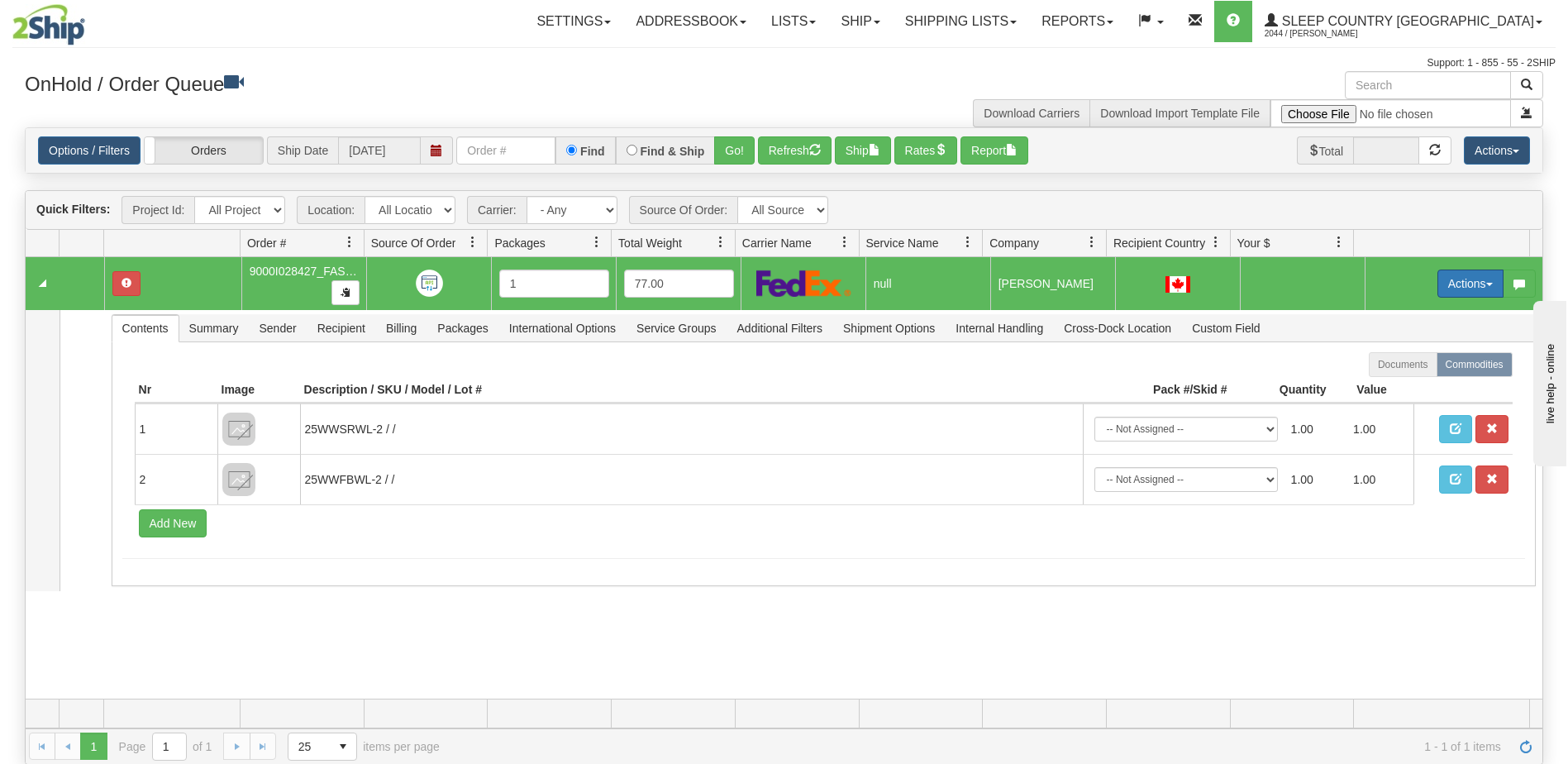
click at [1466, 282] on button "Actions" at bounding box center [1471, 283] width 66 height 28
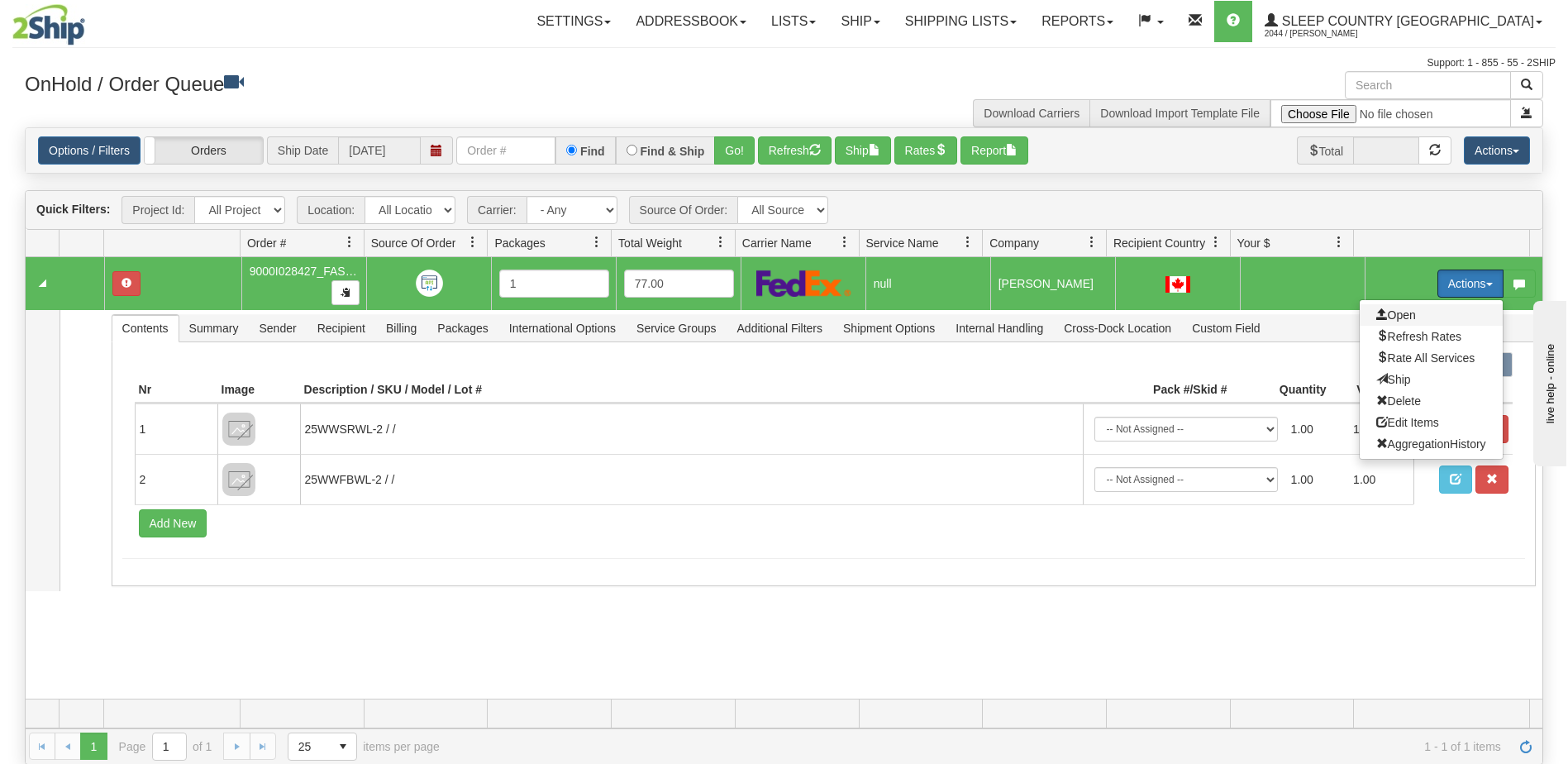
click at [1400, 310] on span "Open" at bounding box center [1396, 315] width 40 height 14
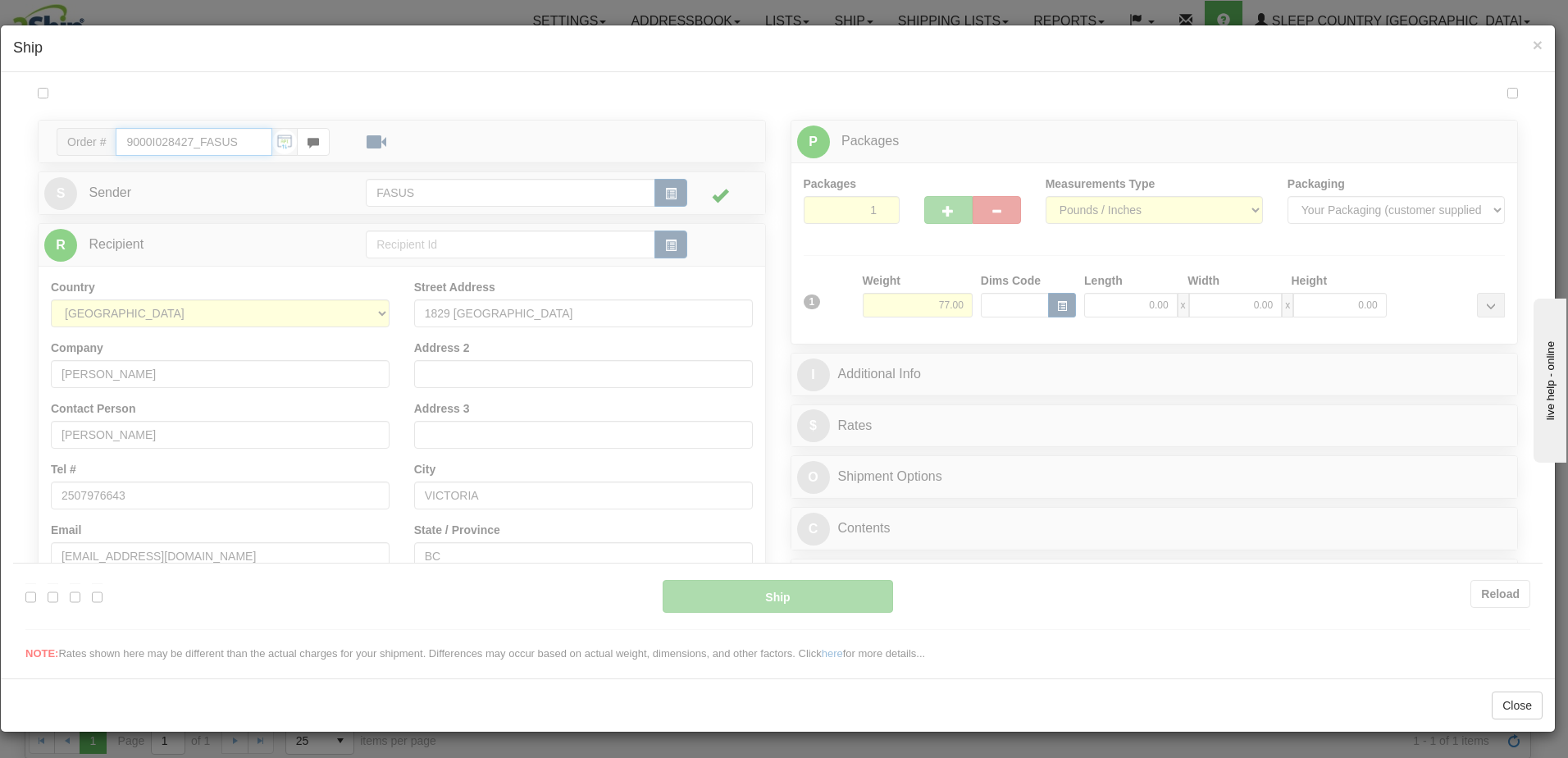
type input "14:38"
type input "16:00"
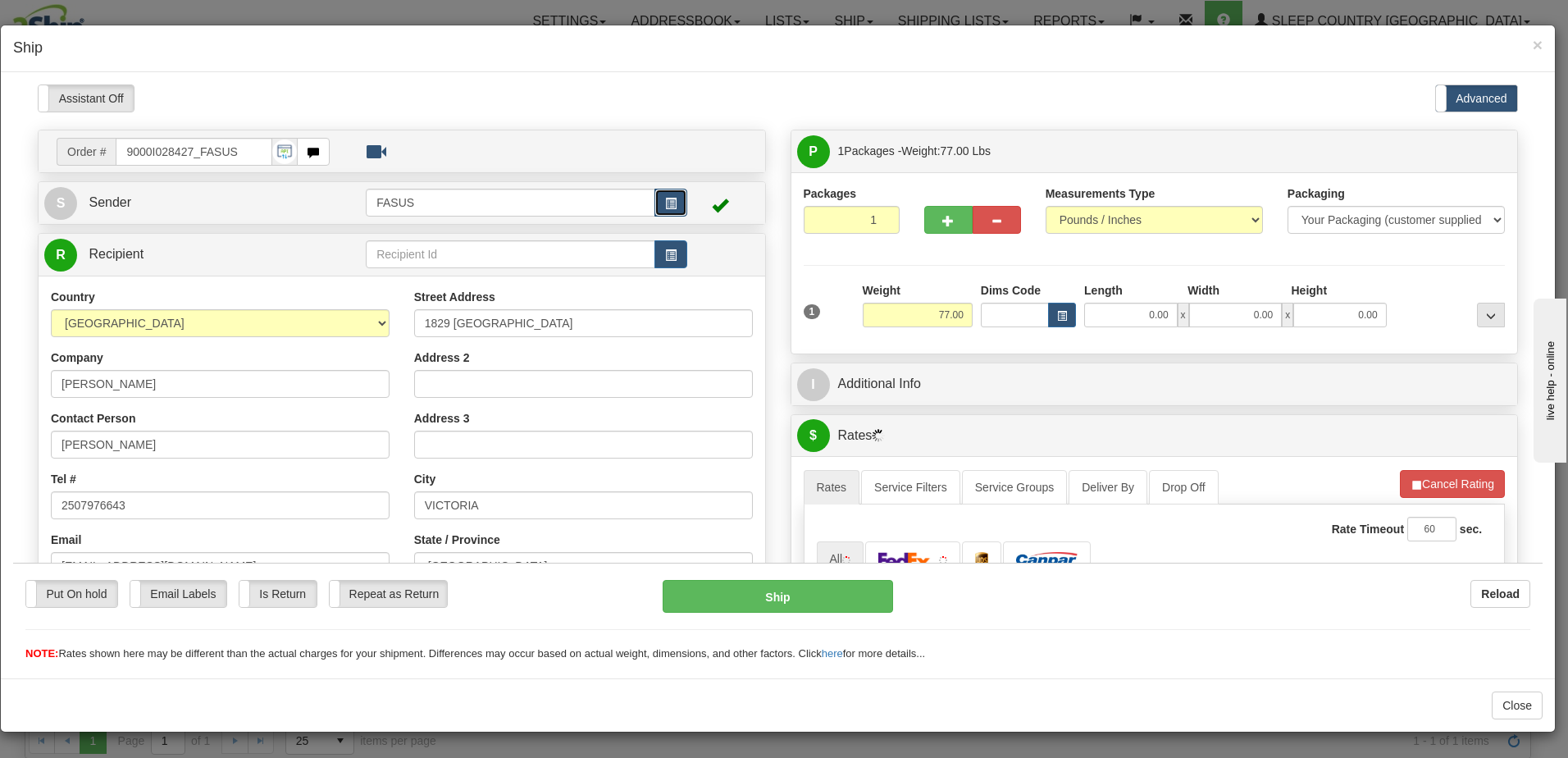
click at [665, 197] on span "button" at bounding box center [671, 202] width 12 height 11
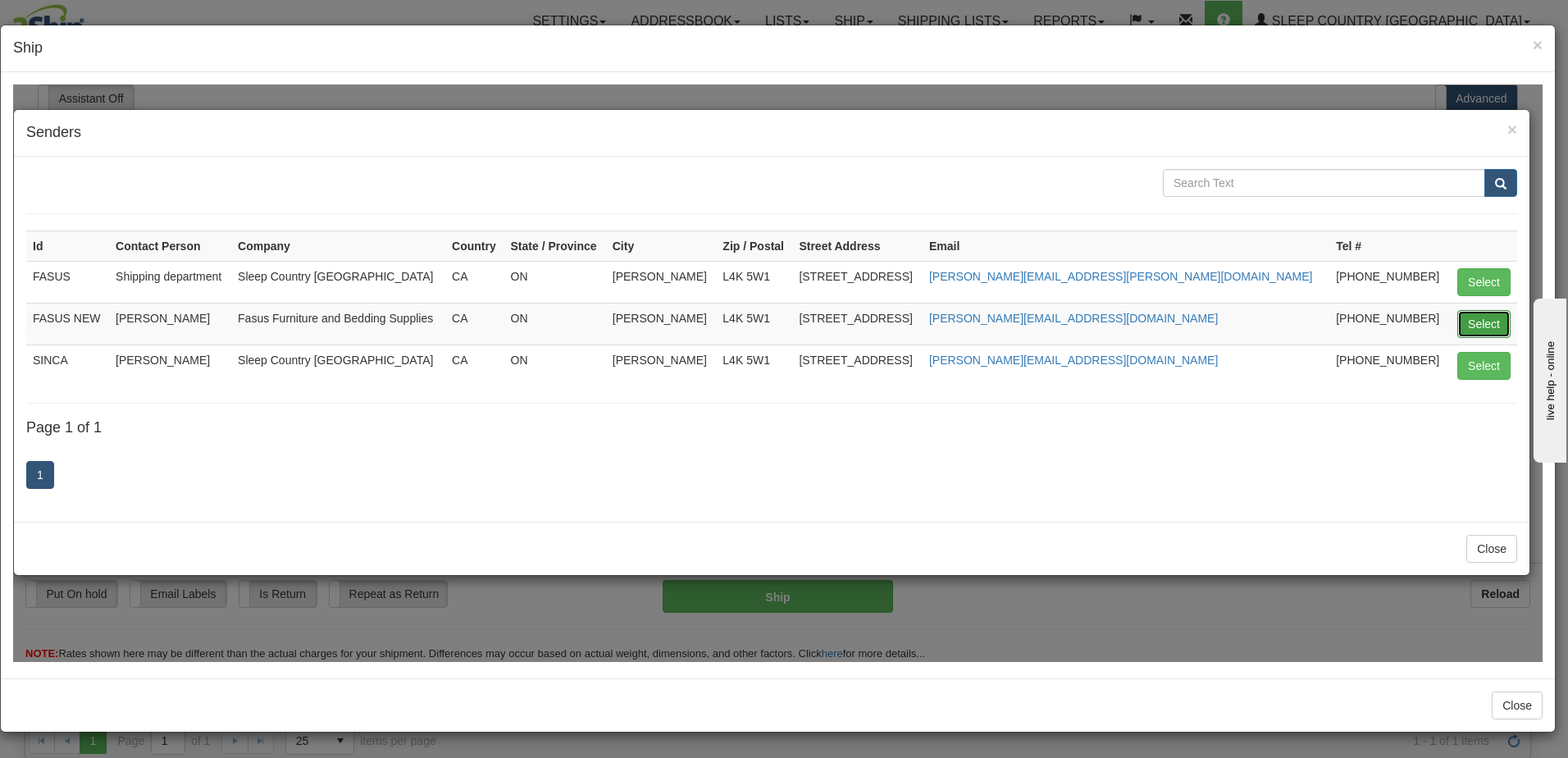
click at [1483, 322] on button "Select" at bounding box center [1483, 322] width 53 height 28
type input "FASUS NEW"
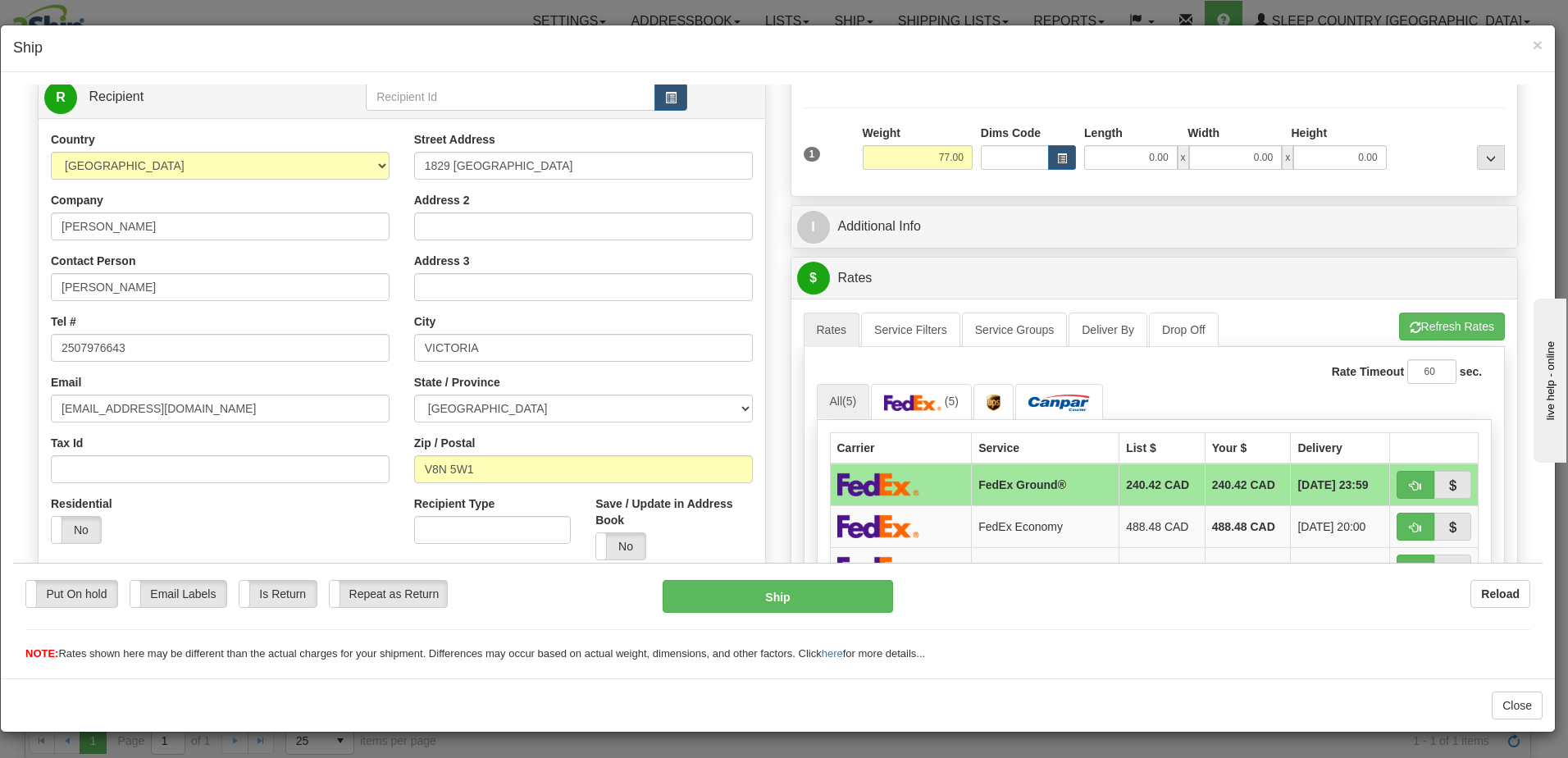
scroll to position [164, 0]
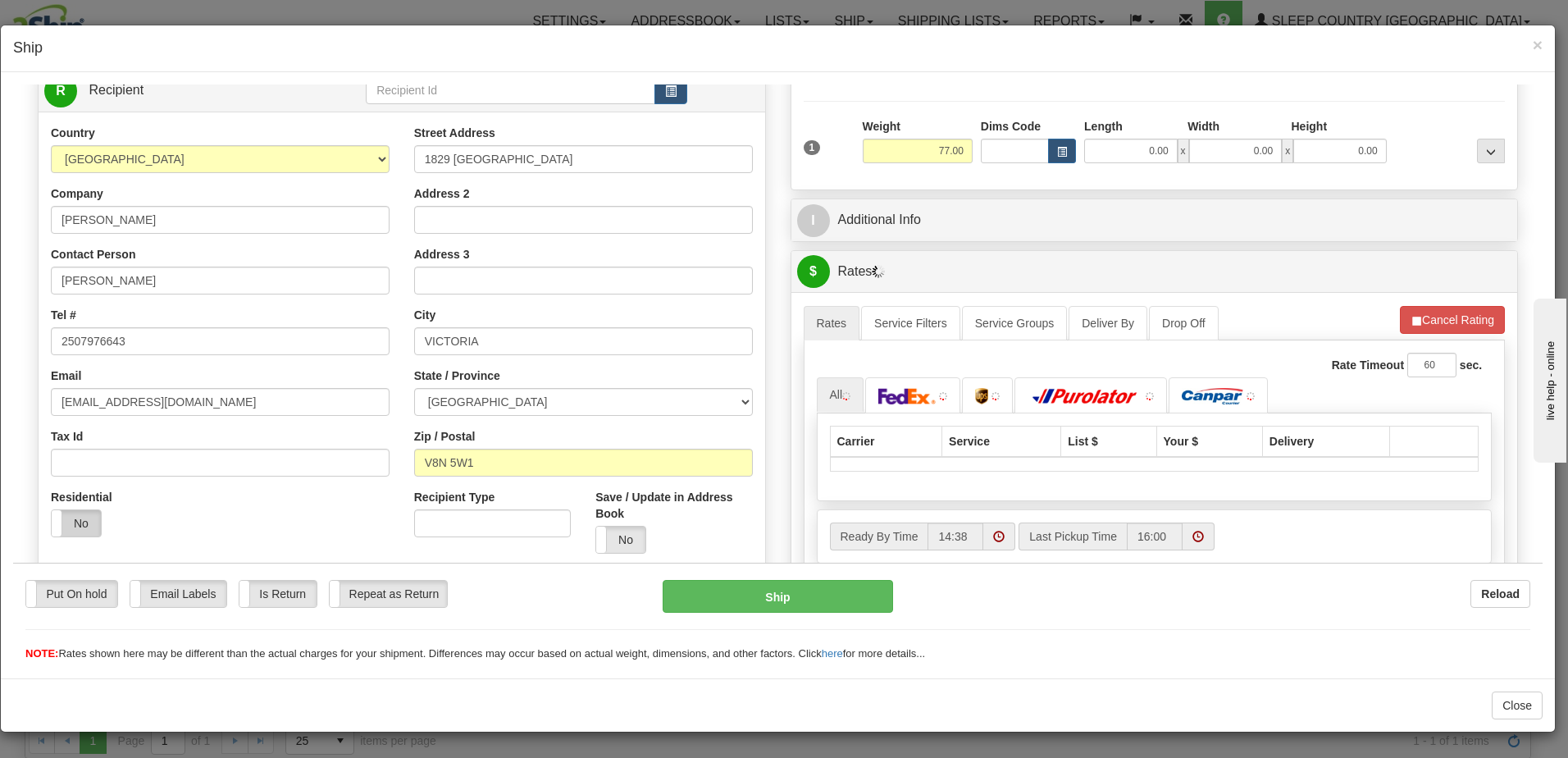
click at [78, 518] on label "No" at bounding box center [76, 522] width 50 height 26
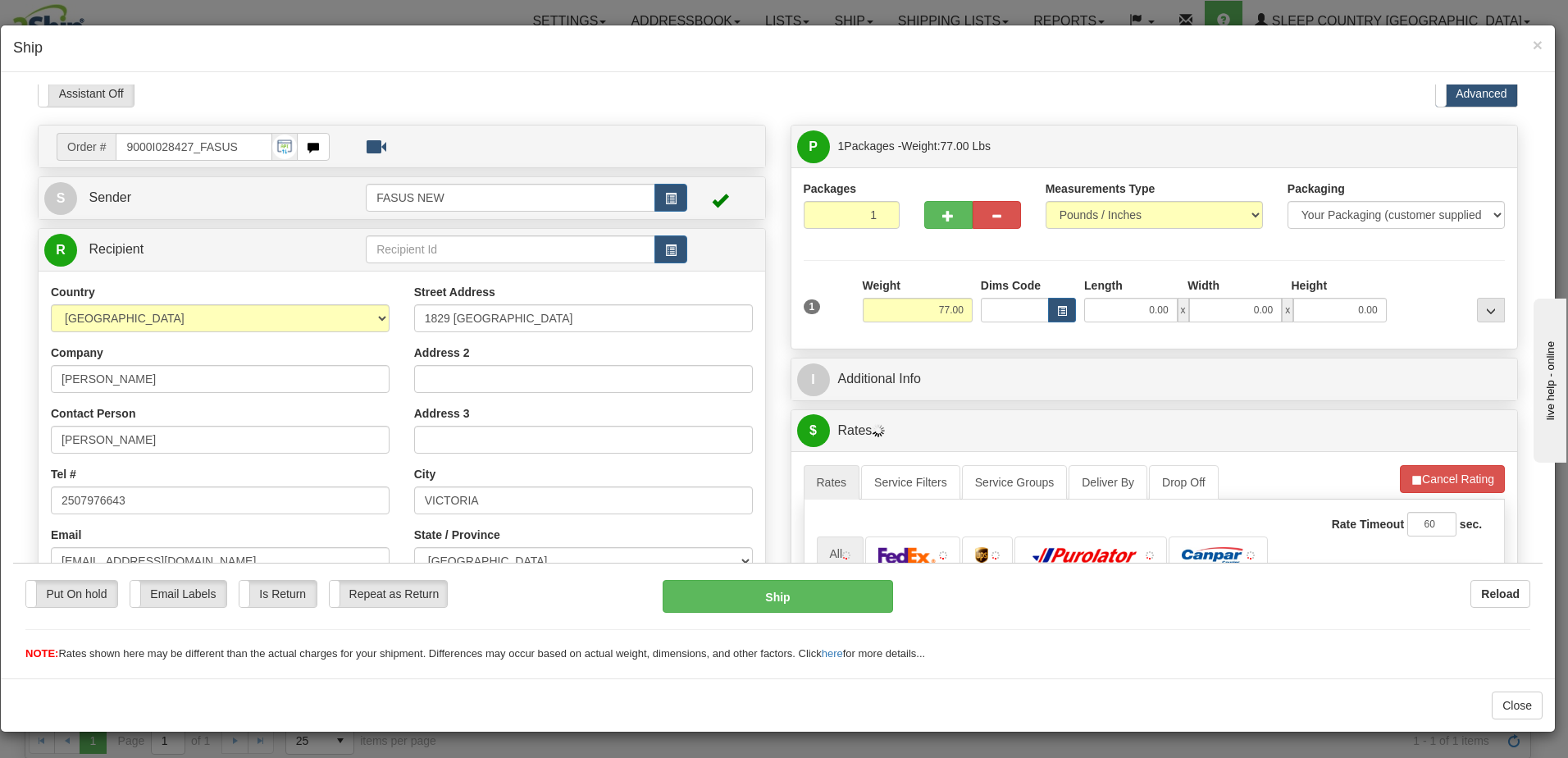
scroll to position [0, 0]
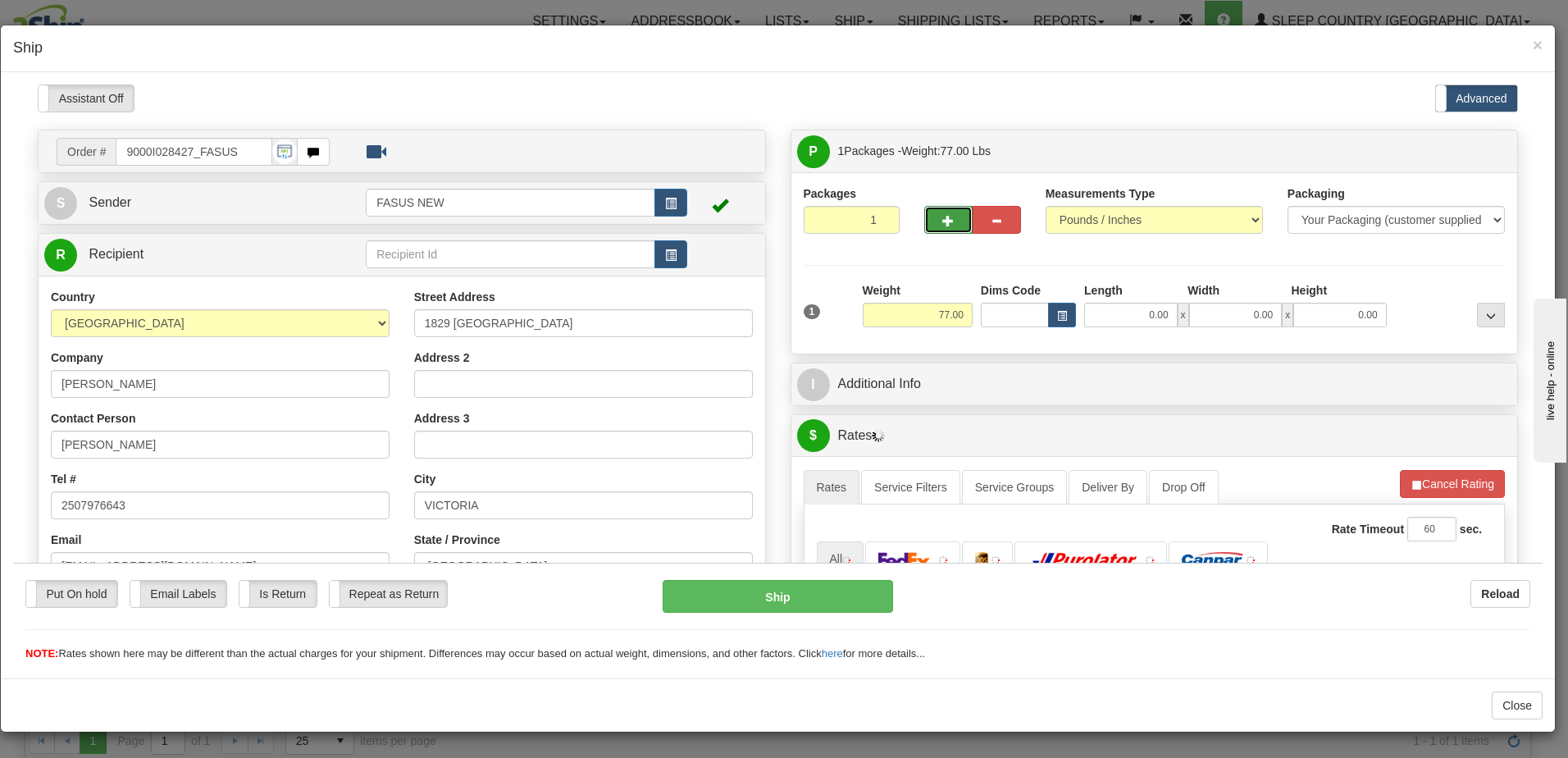
click at [940, 210] on button "button" at bounding box center [949, 218] width 49 height 28
type input "2"
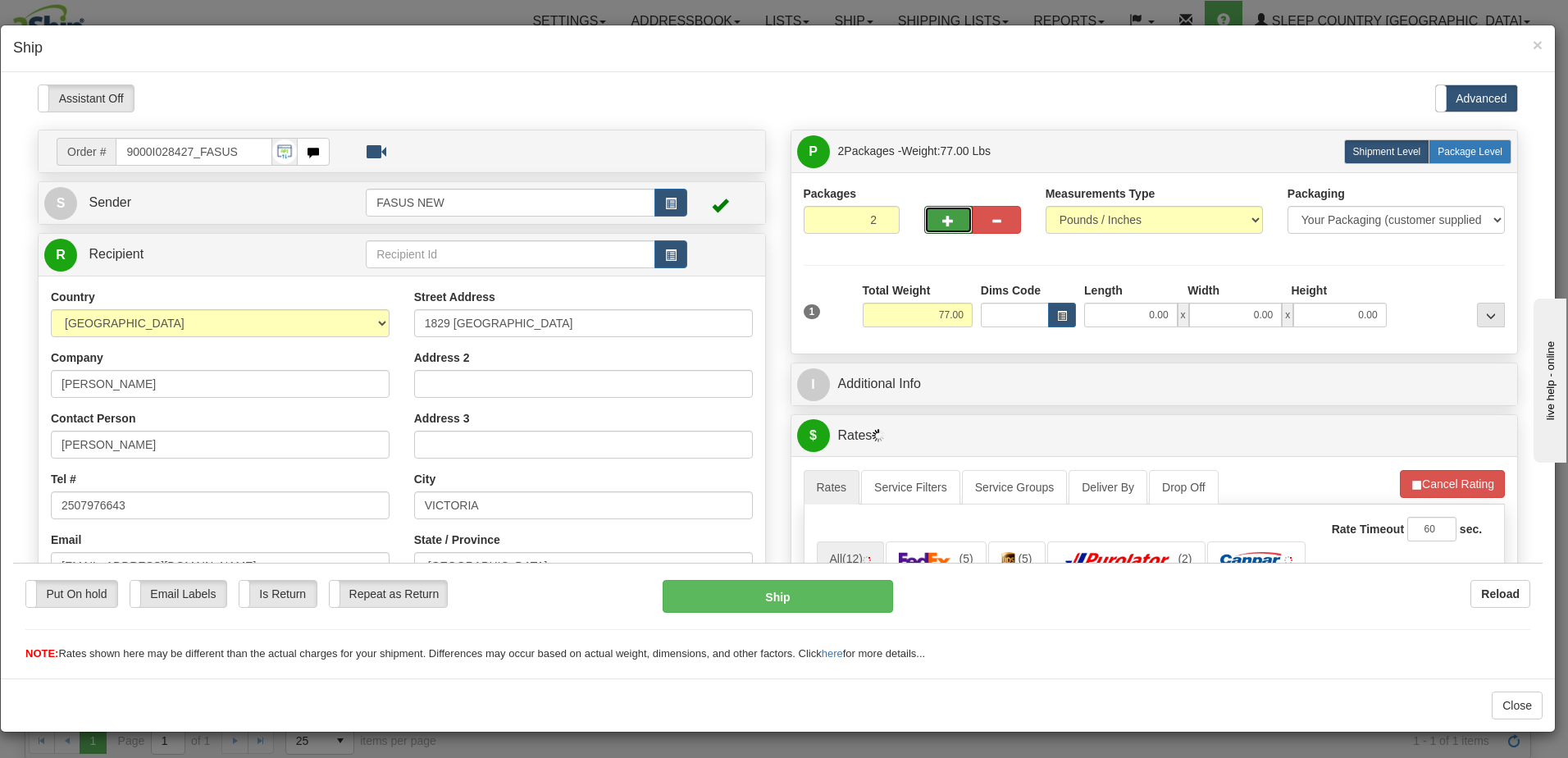
click at [1466, 145] on span "Package Level" at bounding box center [1470, 151] width 65 height 12
radio input "true"
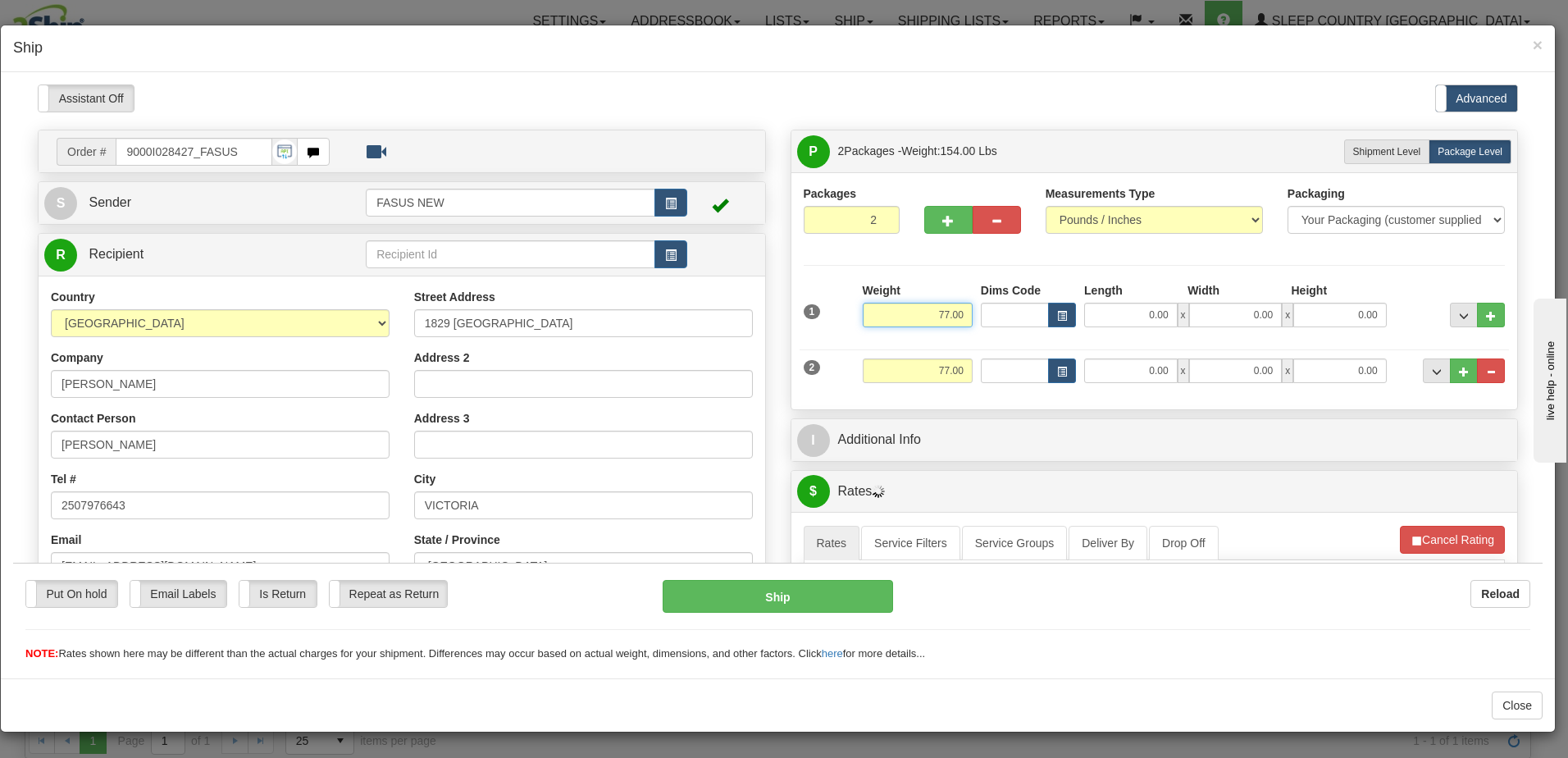
drag, startPoint x: 921, startPoint y: 313, endPoint x: 1016, endPoint y: 323, distance: 95.5
click at [1016, 323] on div "1 Weight 77.00 Dims Code x x" at bounding box center [1154, 310] width 710 height 58
type input "47.10"
type input "78.00"
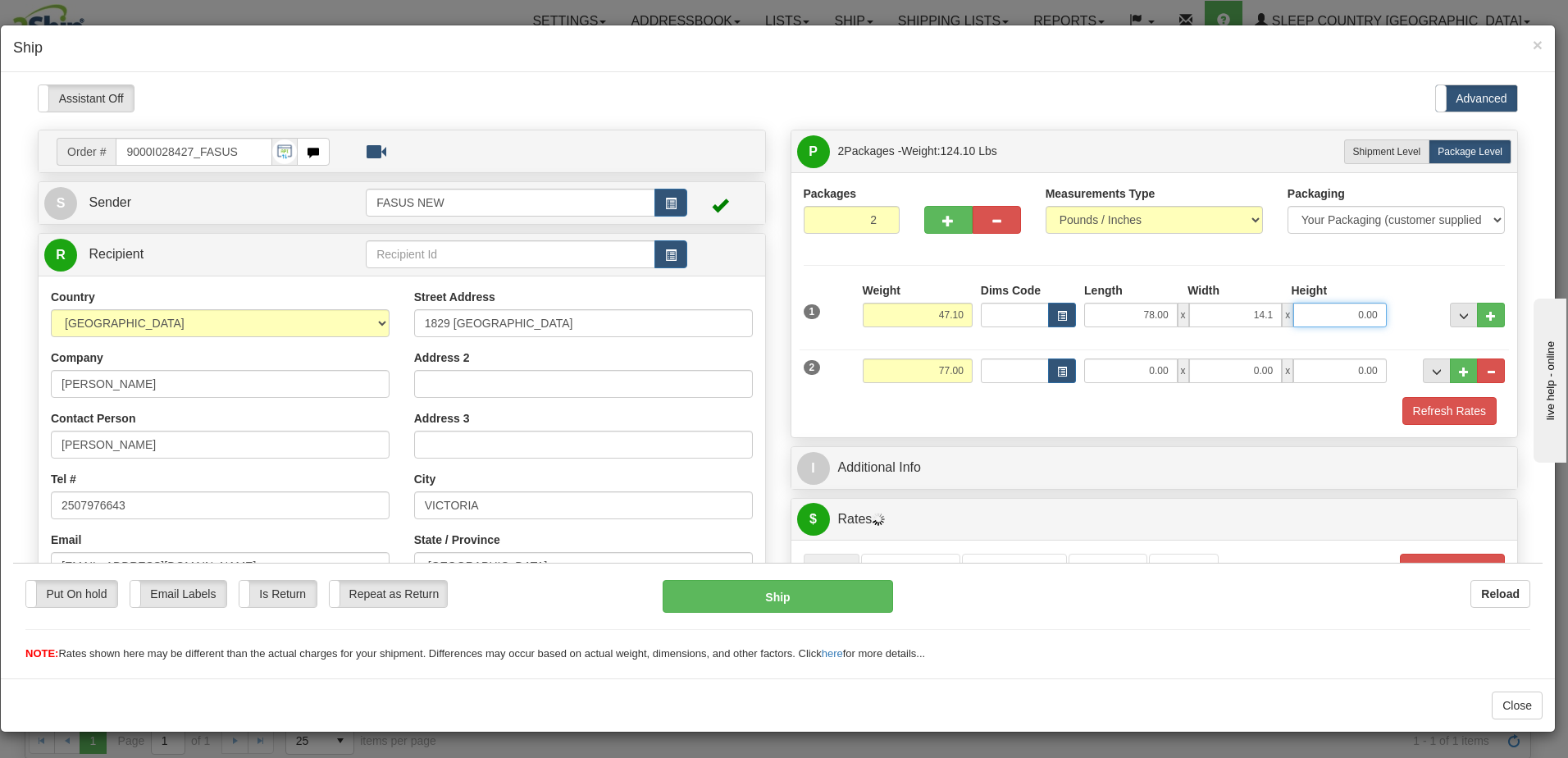
type input "14.10"
type input "3.50"
drag, startPoint x: 912, startPoint y: 367, endPoint x: 987, endPoint y: 375, distance: 75.4
click at [987, 375] on div "2 Weight 77.00 Dims Code Length Width Height" at bounding box center [1154, 367] width 710 height 55
type input "22.90"
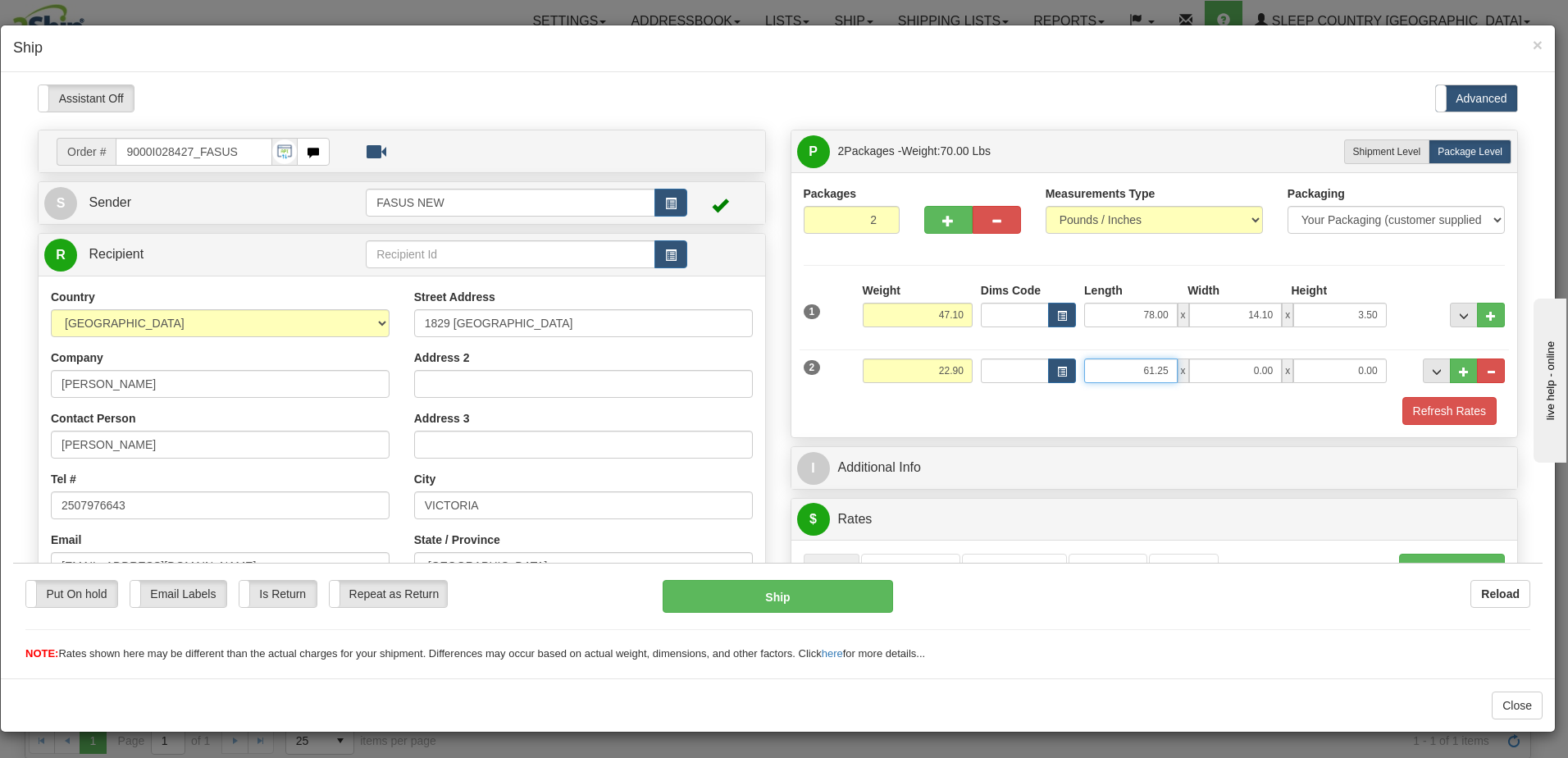
type input "61.25"
type input "14.00"
type input "6.00"
click at [1393, 306] on div at bounding box center [1450, 304] width 118 height 45
click at [1459, 311] on span "..." at bounding box center [1464, 315] width 10 height 9
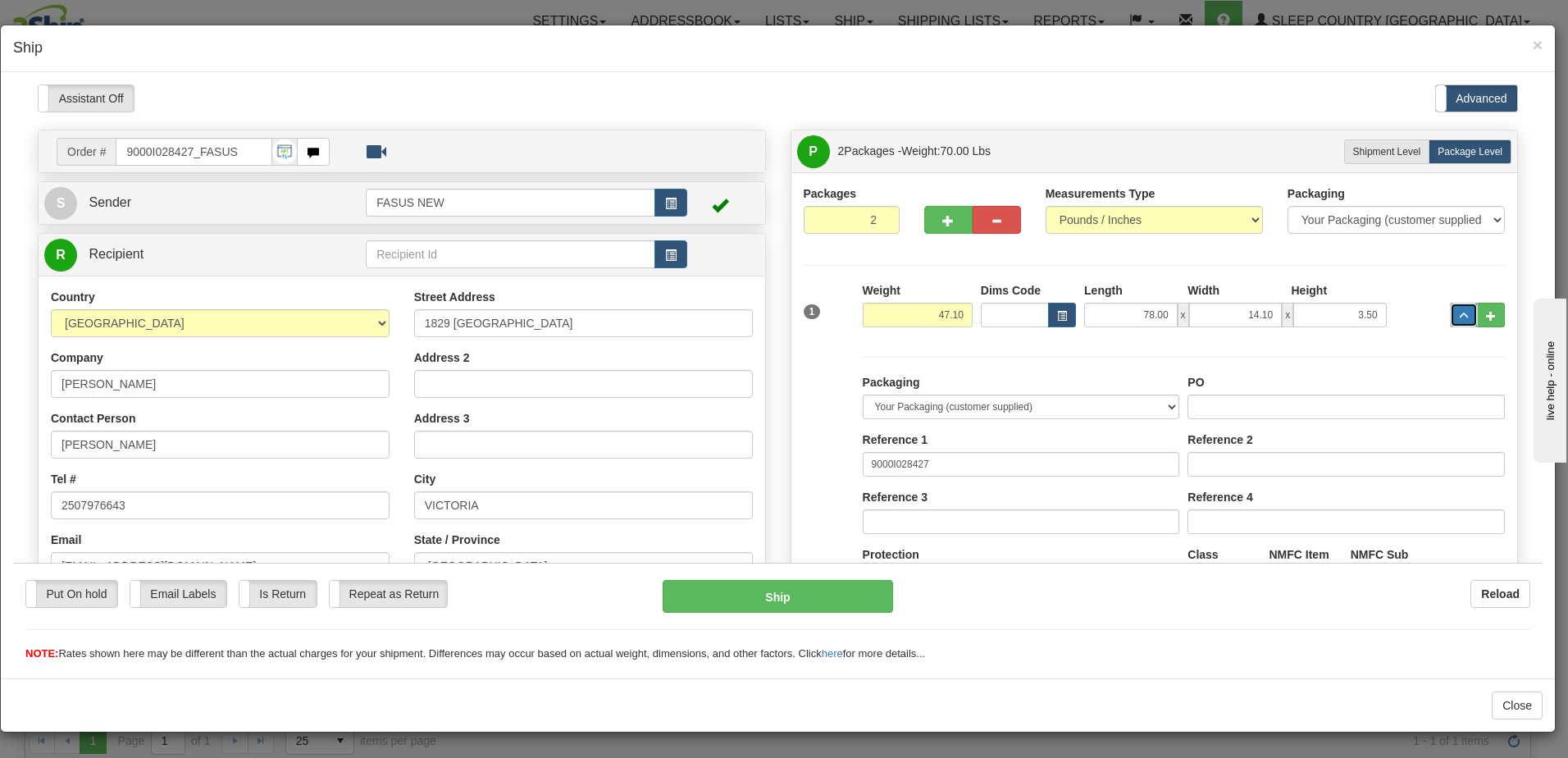
click at [1459, 311] on span "..." at bounding box center [1464, 315] width 10 height 9
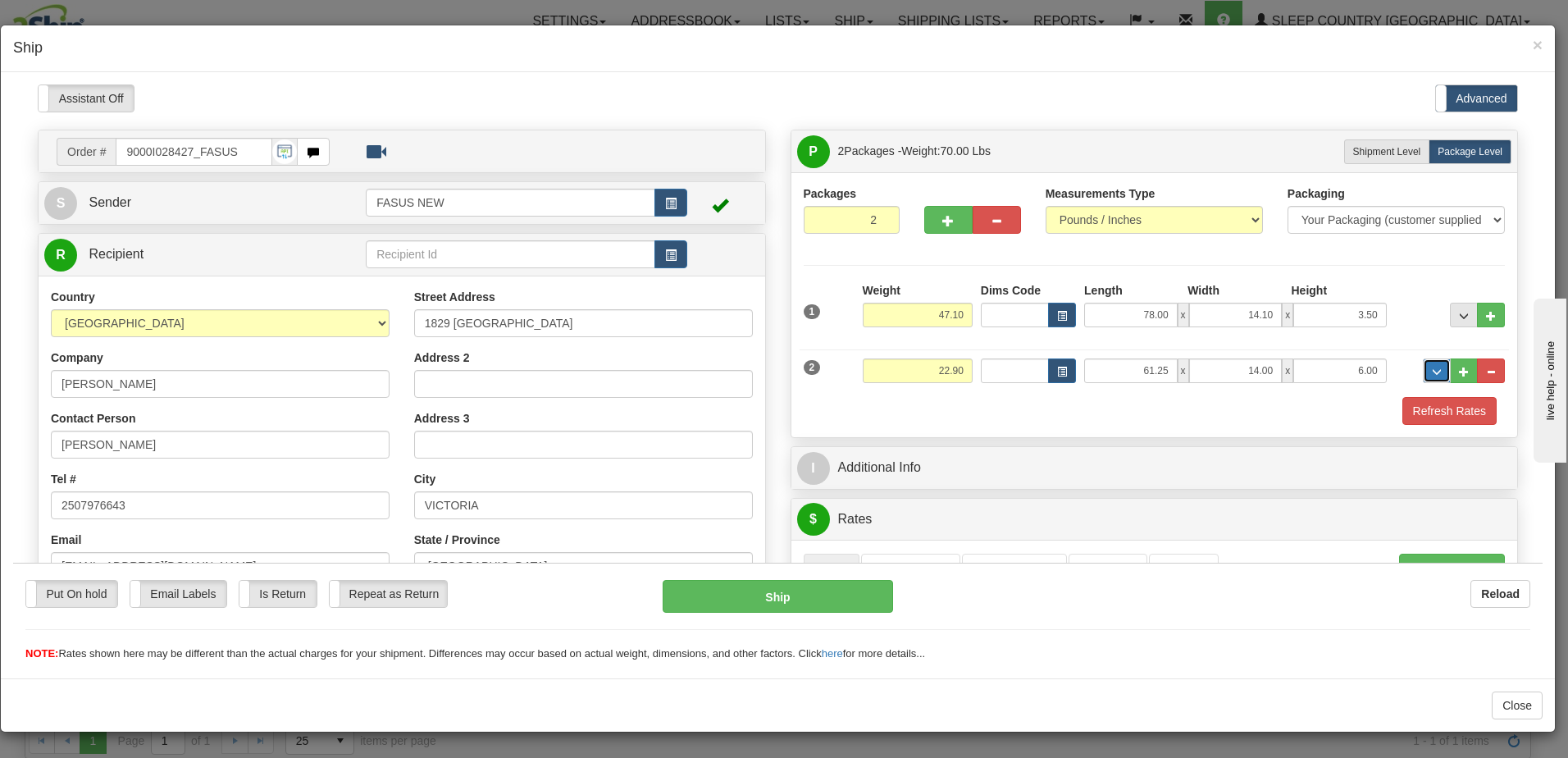
click at [1432, 367] on span "..." at bounding box center [1437, 371] width 10 height 9
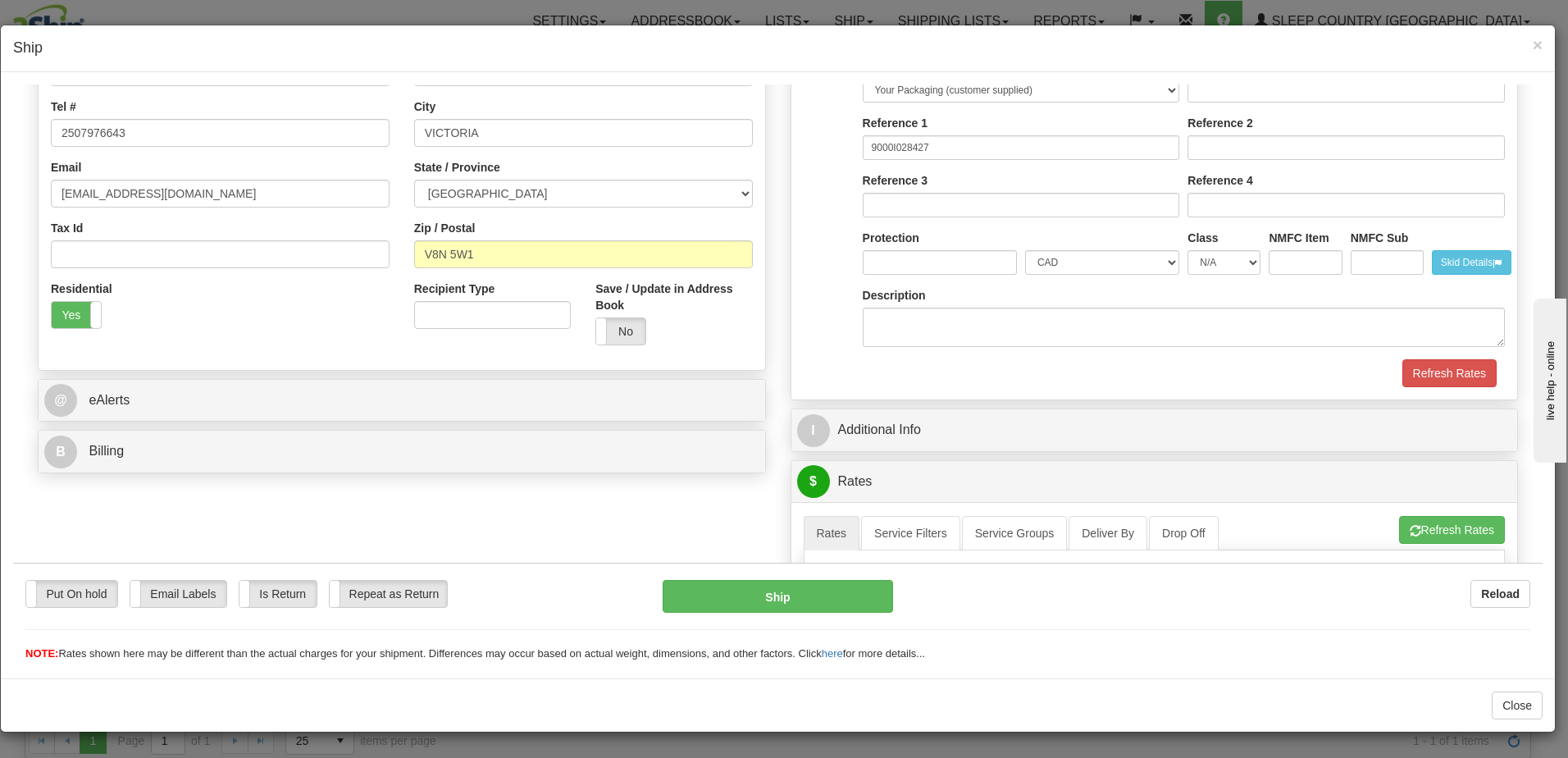
scroll to position [410, 0]
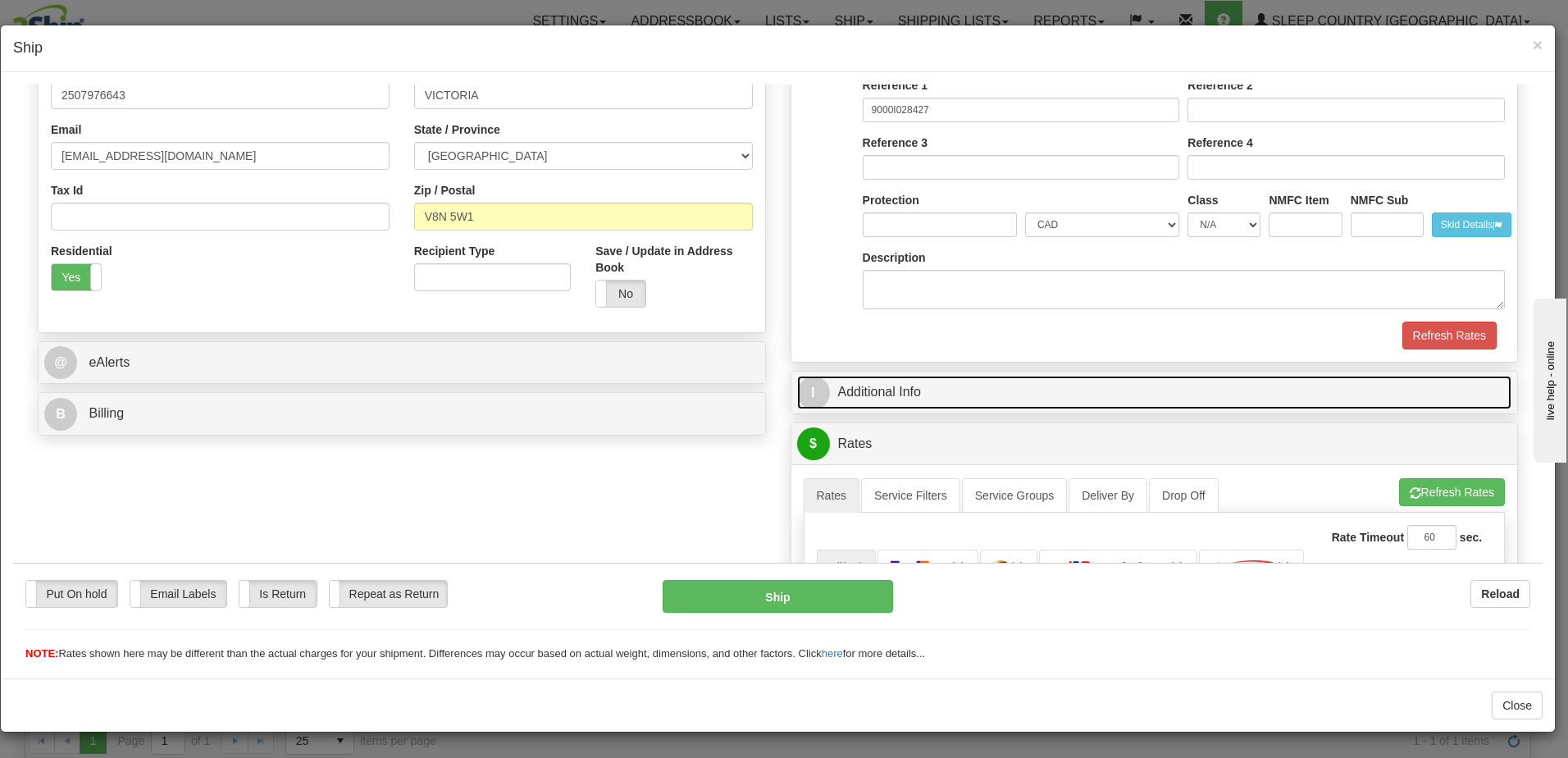
click at [1103, 389] on link "I Additional Info" at bounding box center [1155, 391] width 715 height 34
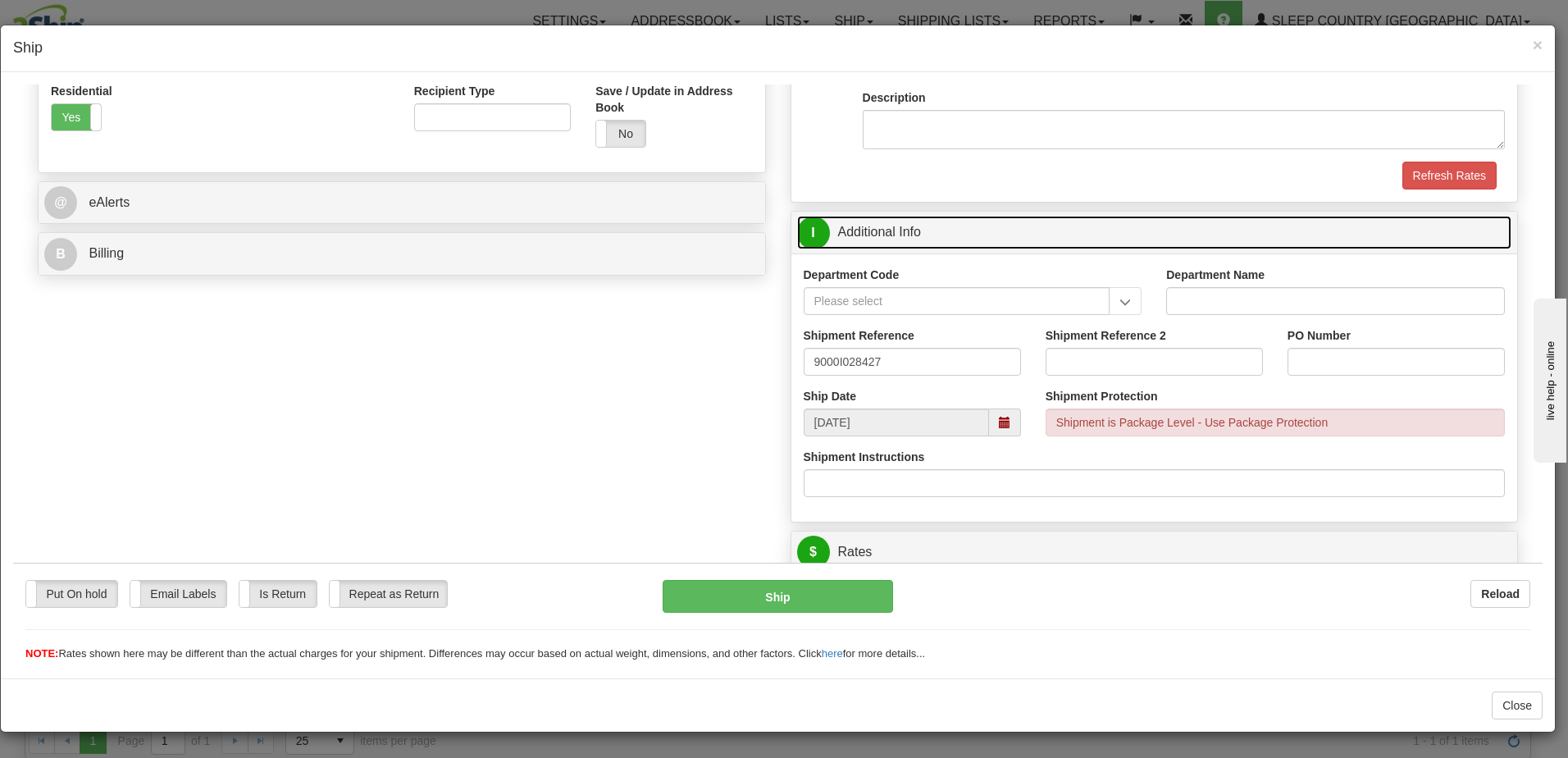
scroll to position [656, 0]
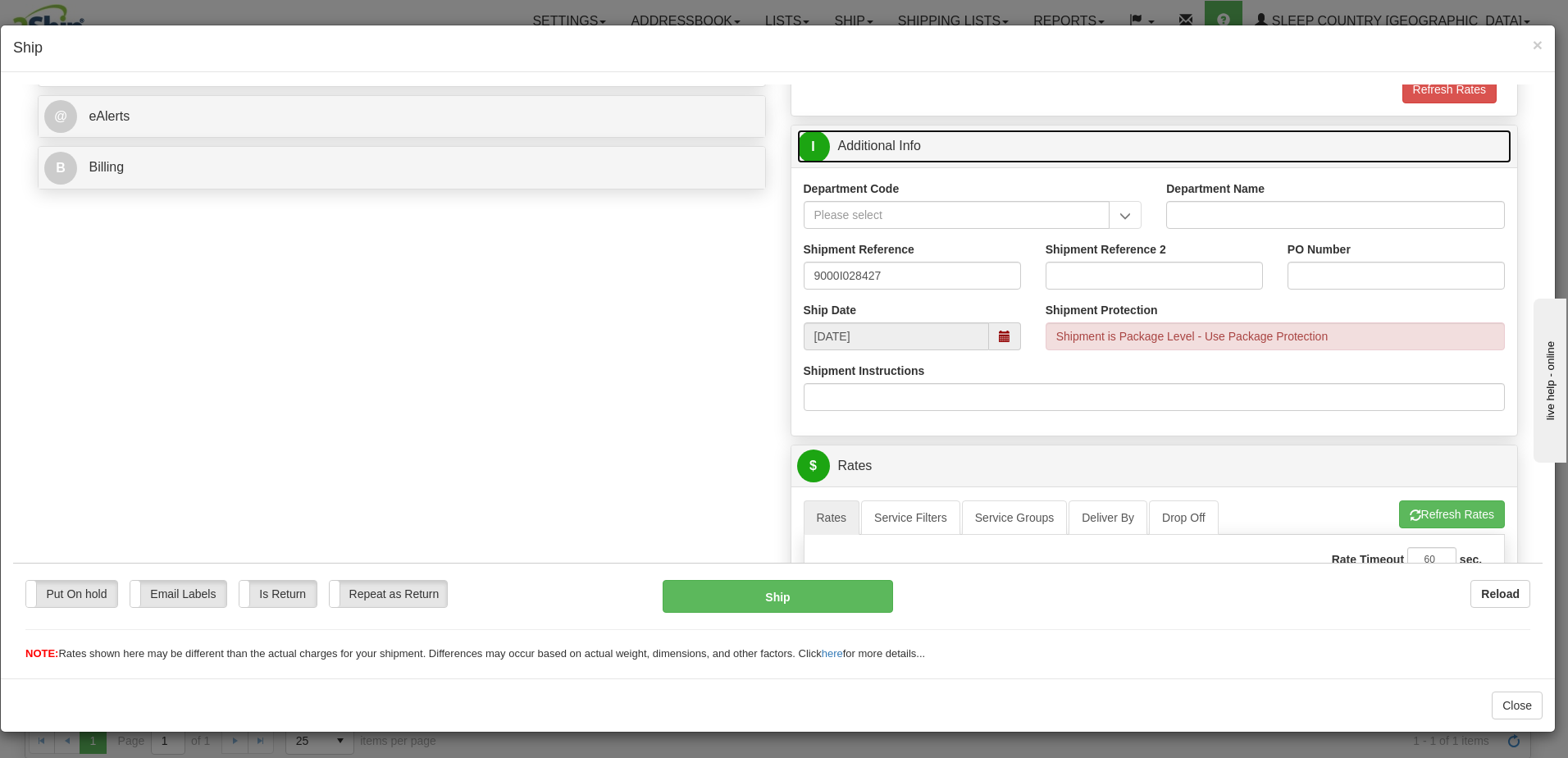
click at [999, 332] on span at bounding box center [1005, 336] width 12 height 12
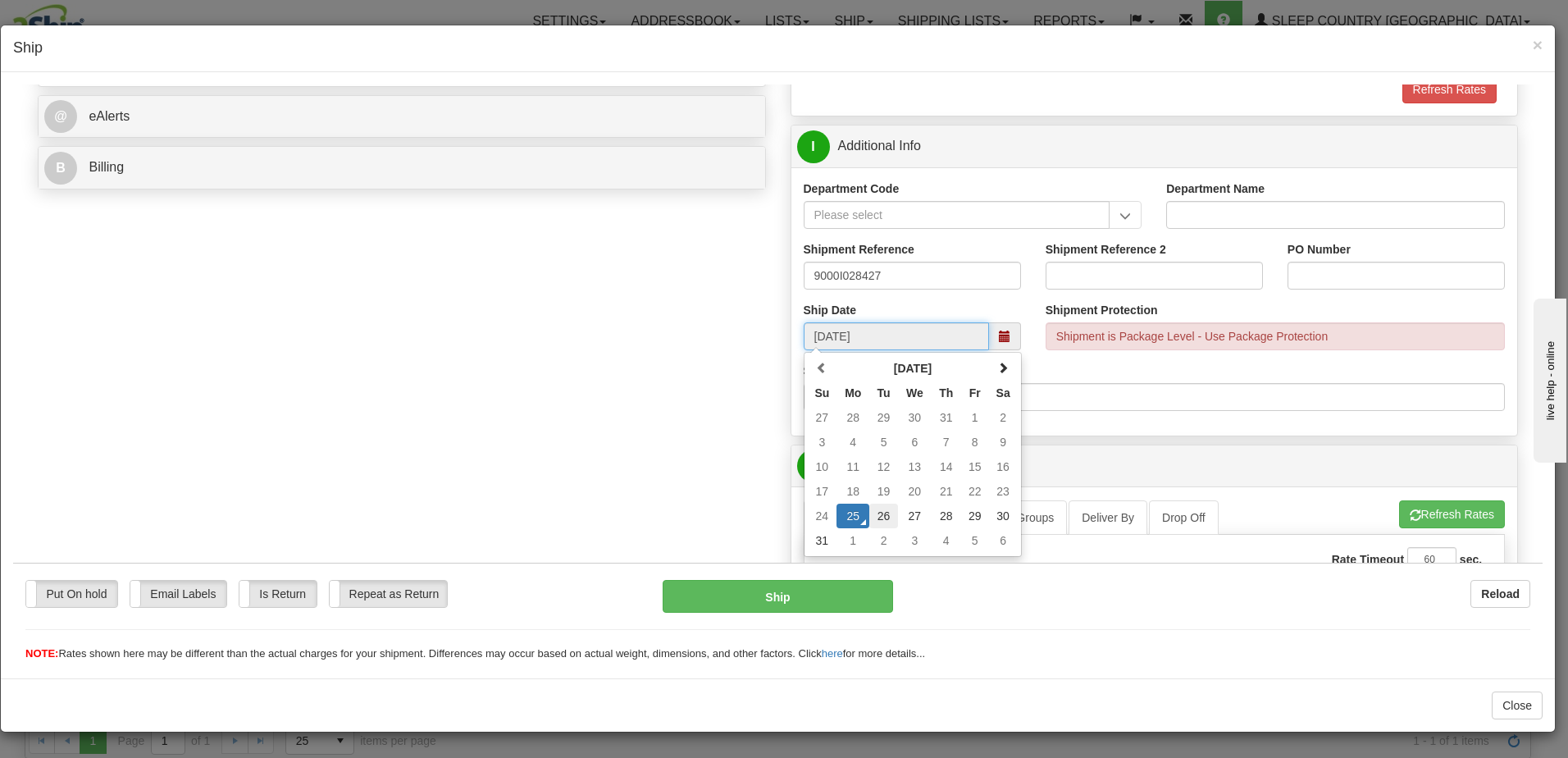
click at [881, 515] on td "26" at bounding box center [884, 515] width 29 height 24
type input "08/26/2025"
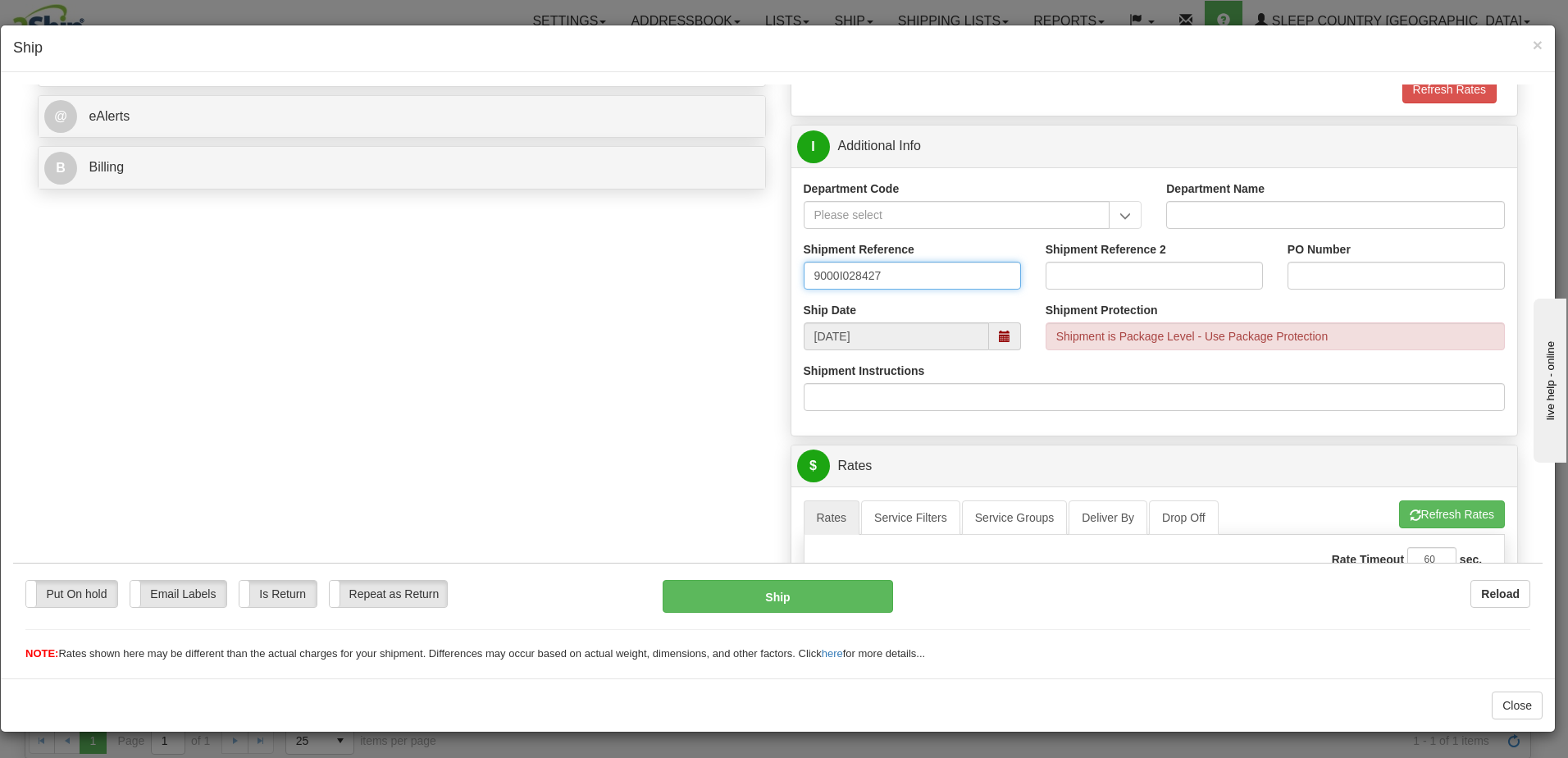
click at [907, 274] on input "9000I028427" at bounding box center [912, 274] width 217 height 28
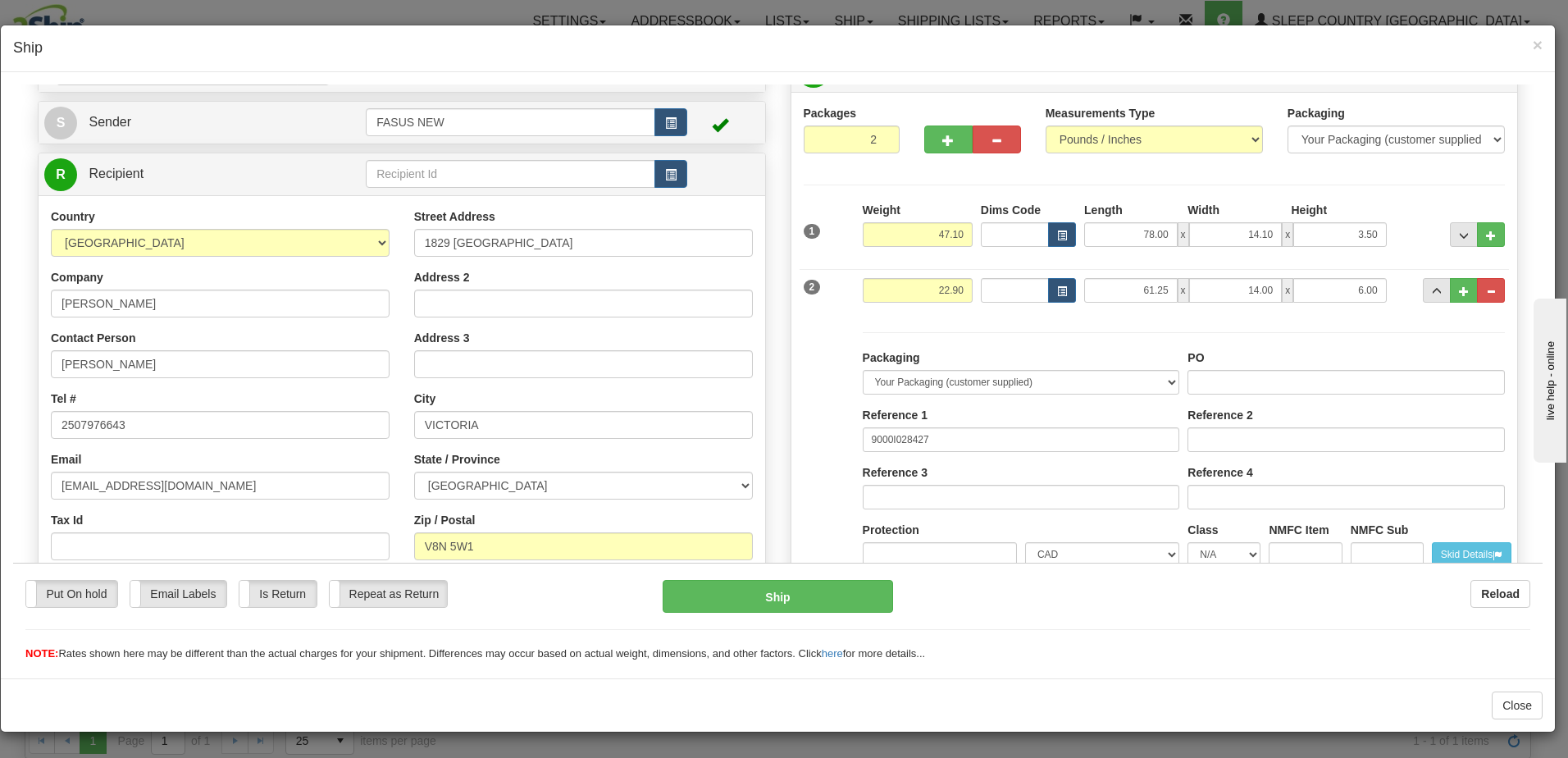
scroll to position [0, 0]
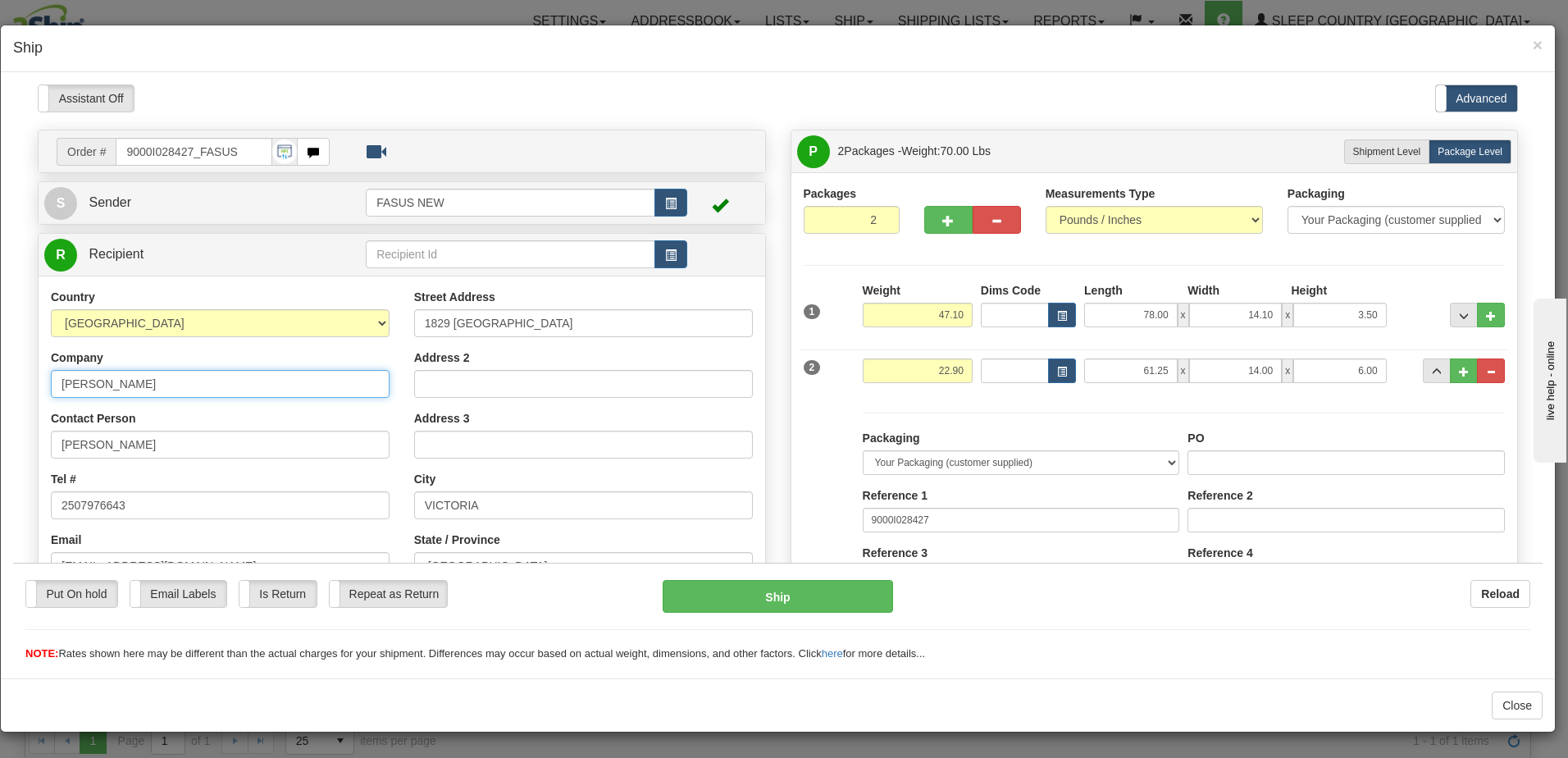
drag, startPoint x: 191, startPoint y: 381, endPoint x: 13, endPoint y: 457, distance: 193.5
click at [13, 373] on html "Please wait... Attention! Ok Add to Bidding... Preview Custom Documents Preview…" at bounding box center [778, 373] width 1529 height 578
click at [1334, 416] on div "Packaging Your Packaging (customer supplied) Envelope (carrier supplied) Pack (…" at bounding box center [1184, 571] width 642 height 319
click at [1164, 459] on select "Your Packaging (customer supplied) Envelope (carrier supplied) Pack (carrier su…" at bounding box center [1022, 461] width 317 height 24
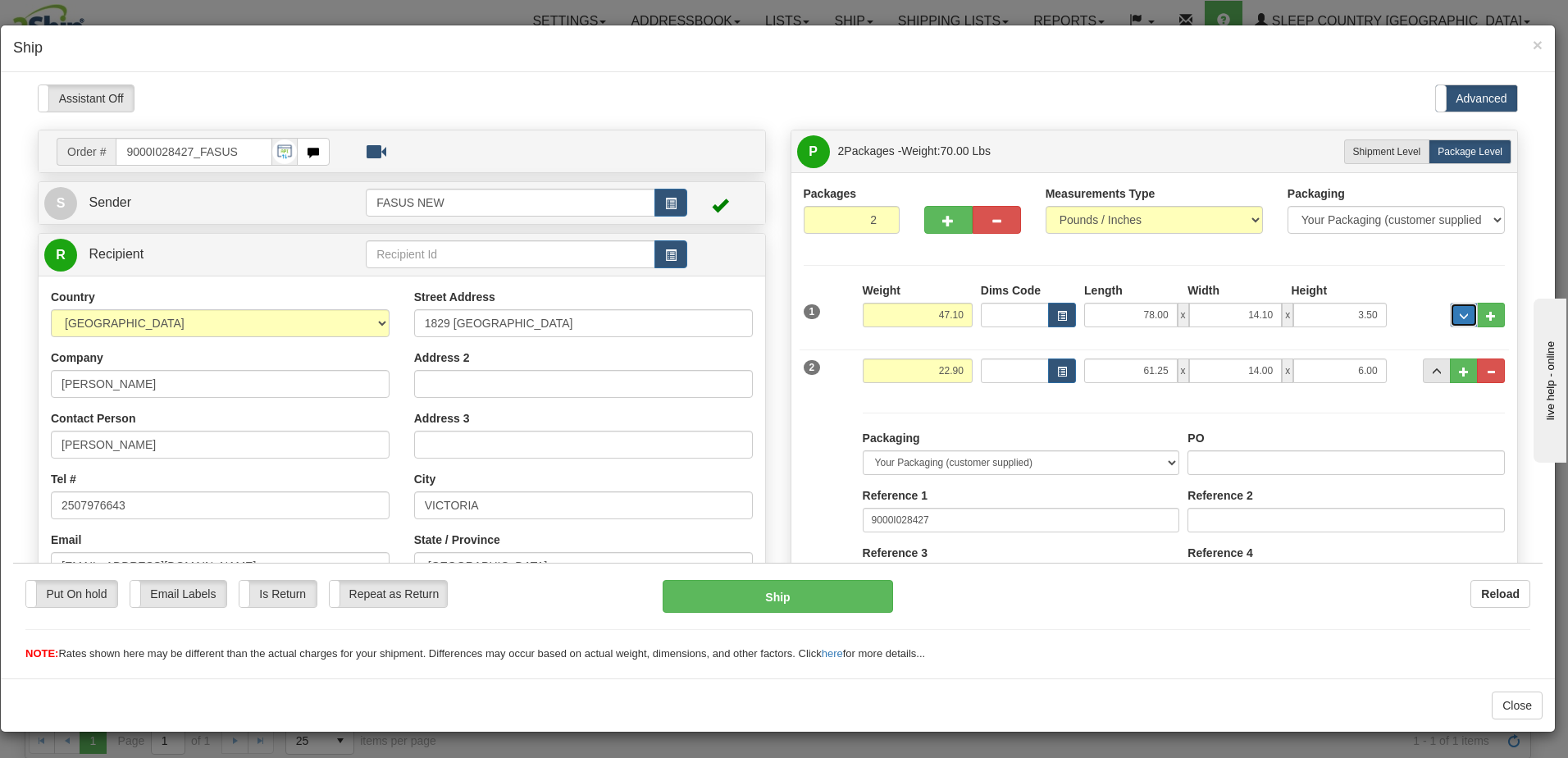
click at [1459, 312] on span "..." at bounding box center [1464, 315] width 10 height 9
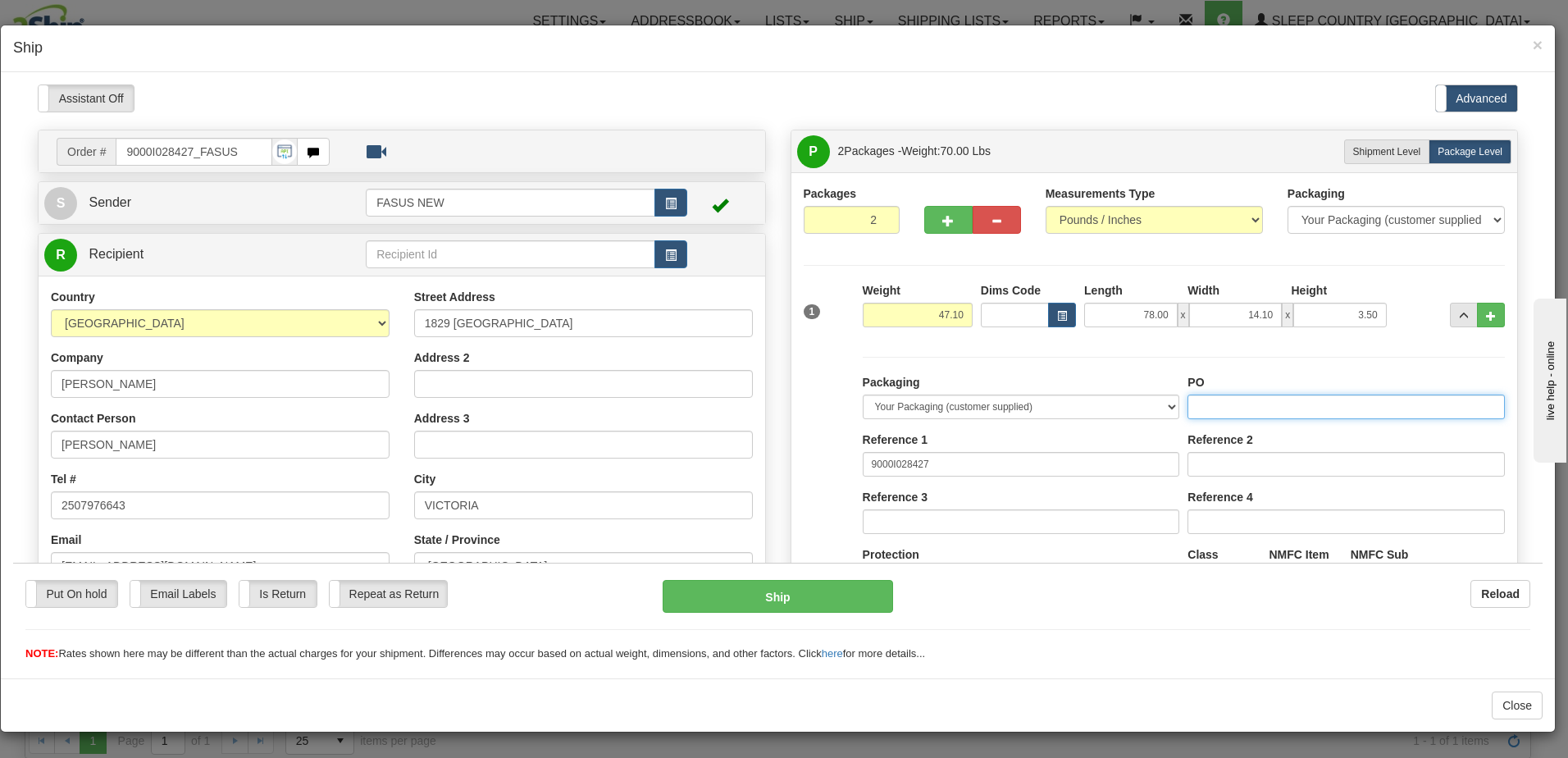
click at [1205, 405] on input "PO" at bounding box center [1346, 405] width 317 height 24
click at [1239, 361] on div "Packaging Your Packaging (customer supplied) Envelope (carrier supplied) Pack (…" at bounding box center [1184, 515] width 642 height 319
click at [1079, 34] on div "× Ship" at bounding box center [777, 49] width 1554 height 47
click at [1459, 311] on span "..." at bounding box center [1464, 315] width 10 height 9
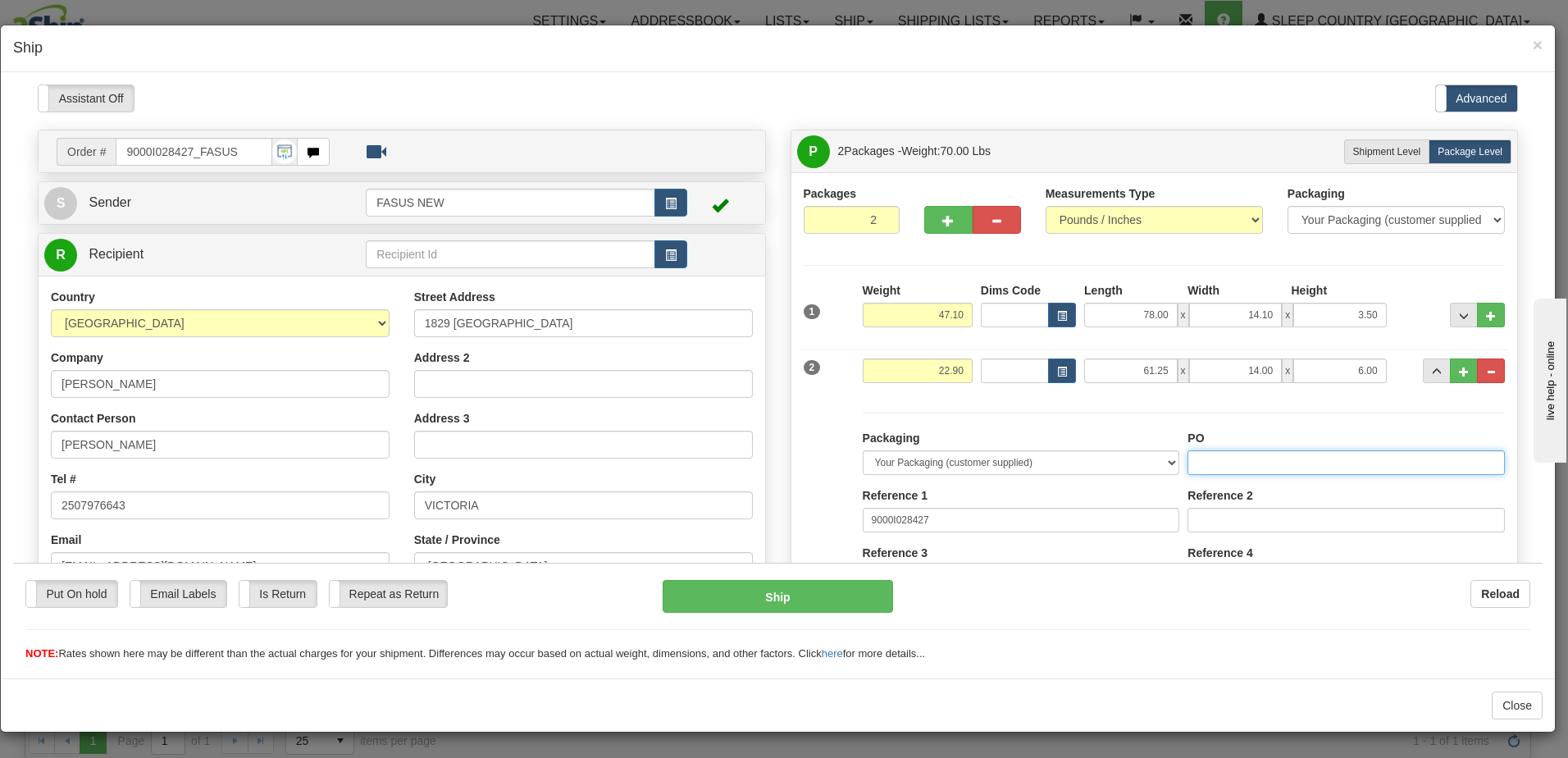
click at [1229, 462] on input "PO" at bounding box center [1346, 461] width 317 height 24
click at [1246, 413] on div "Packaging Your Packaging (customer supplied) Envelope (carrier supplied) Pack (…" at bounding box center [1184, 571] width 642 height 319
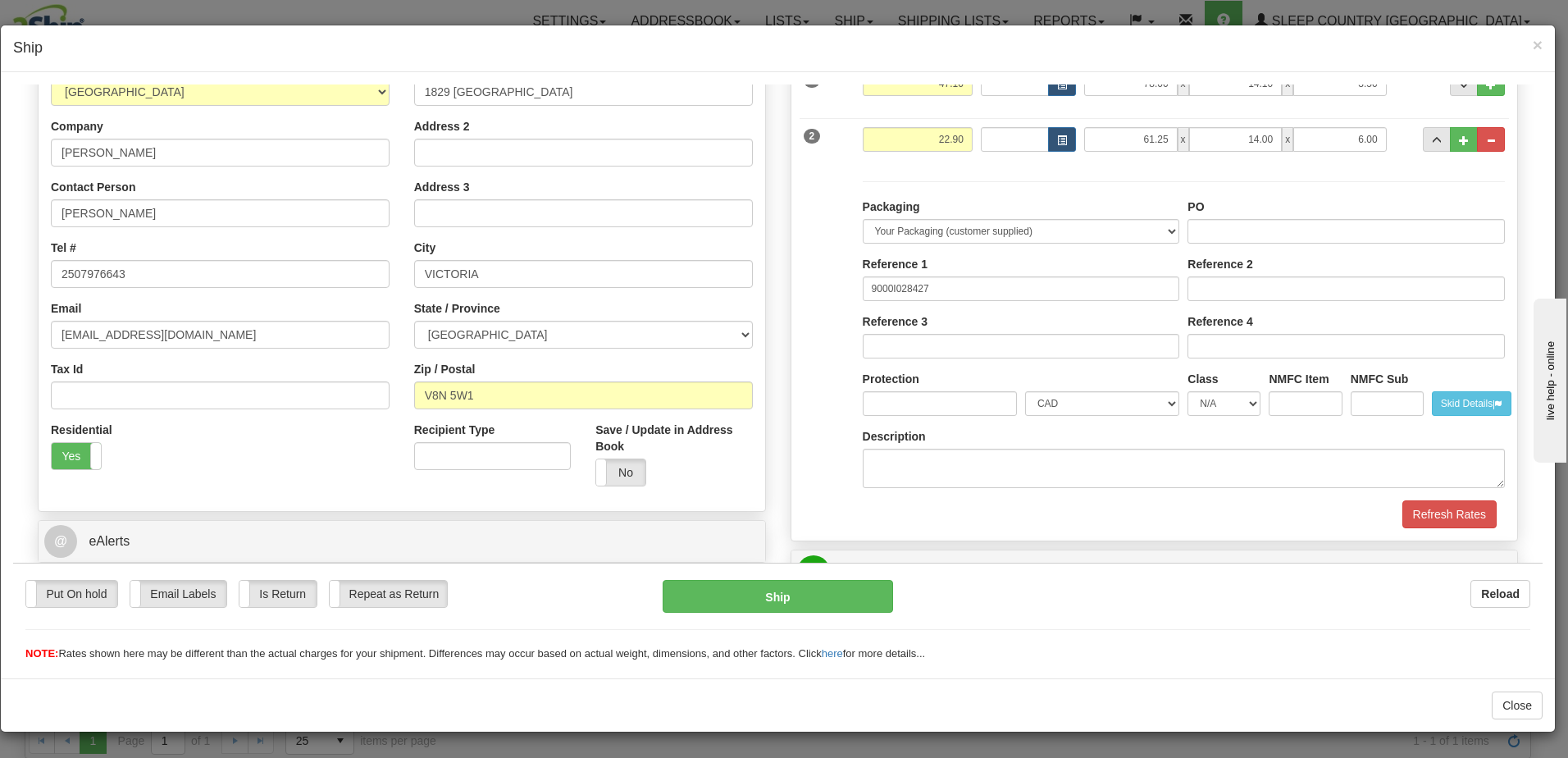
scroll to position [328, 0]
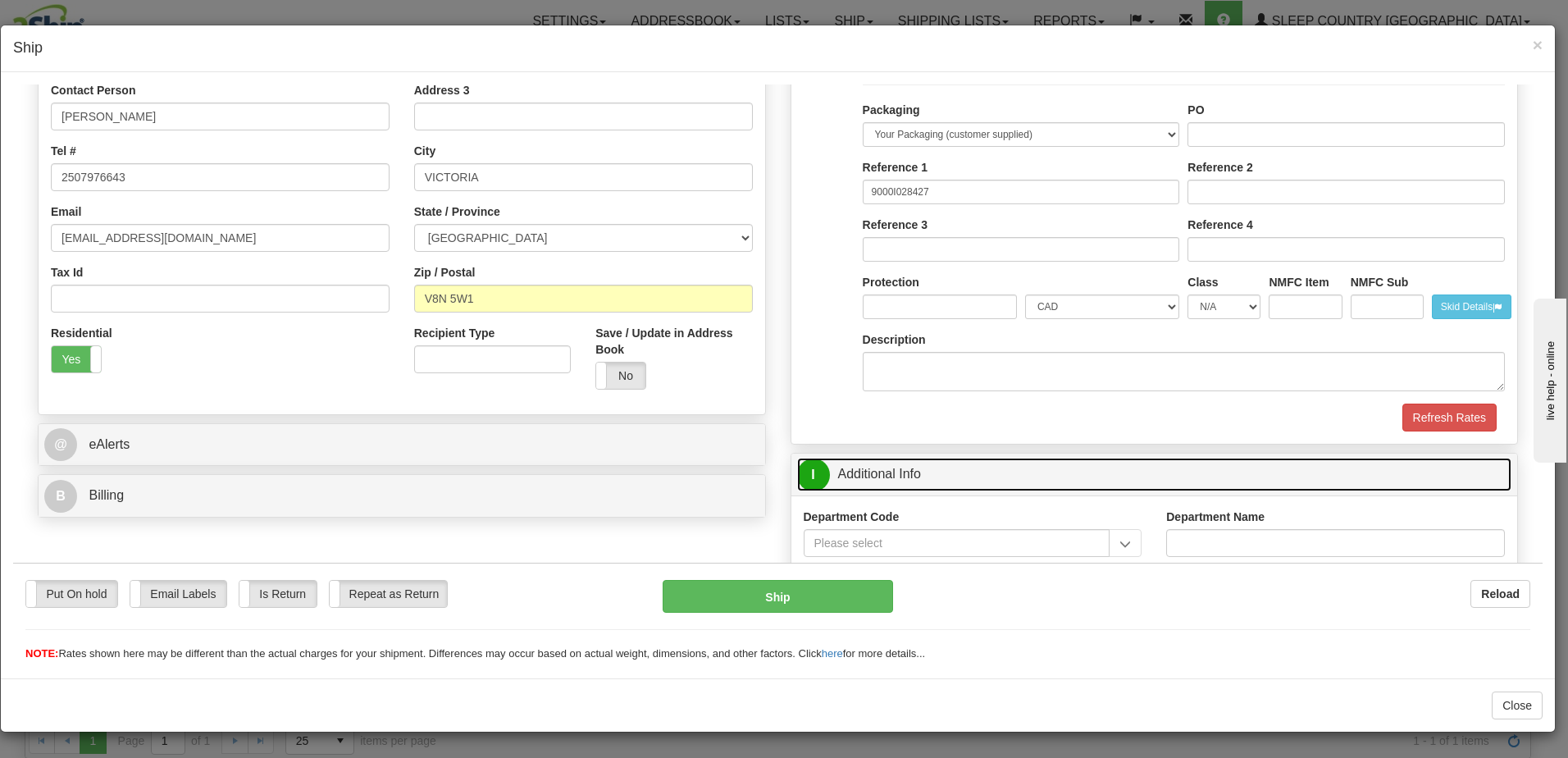
click at [1110, 466] on link "I Additional Info" at bounding box center [1155, 473] width 715 height 34
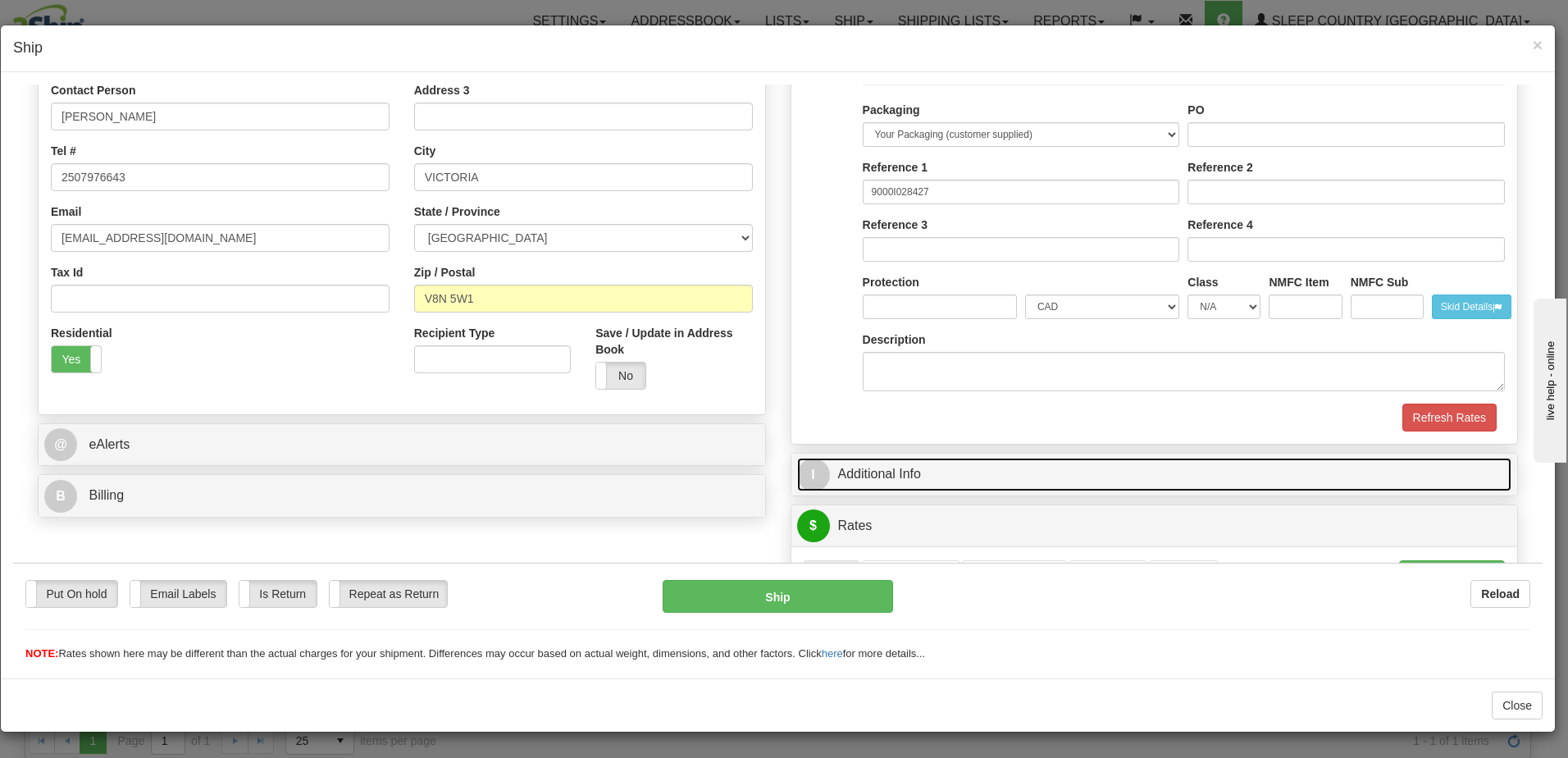
click at [1125, 472] on link "I Additional Info" at bounding box center [1155, 473] width 715 height 34
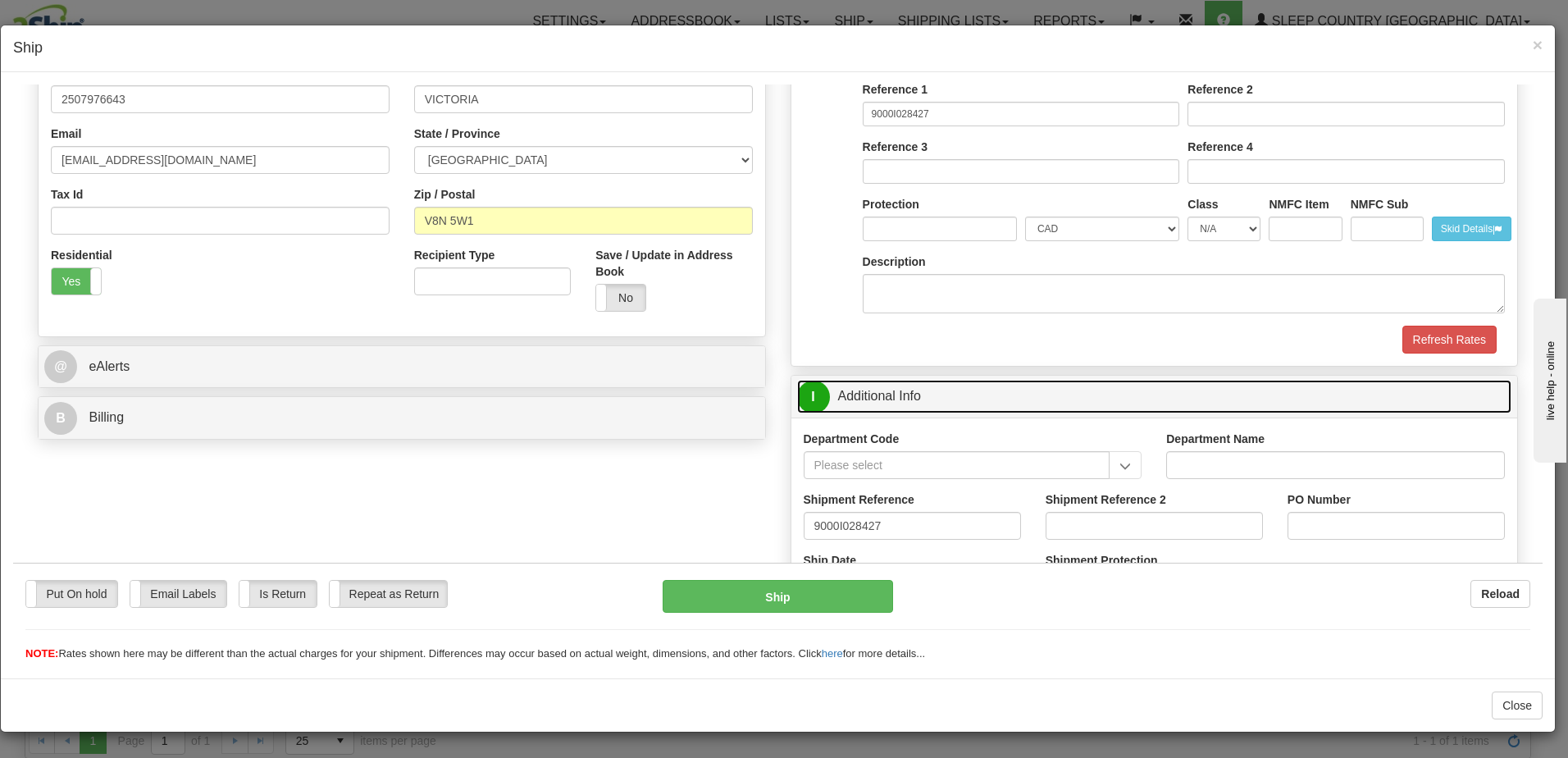
scroll to position [410, 0]
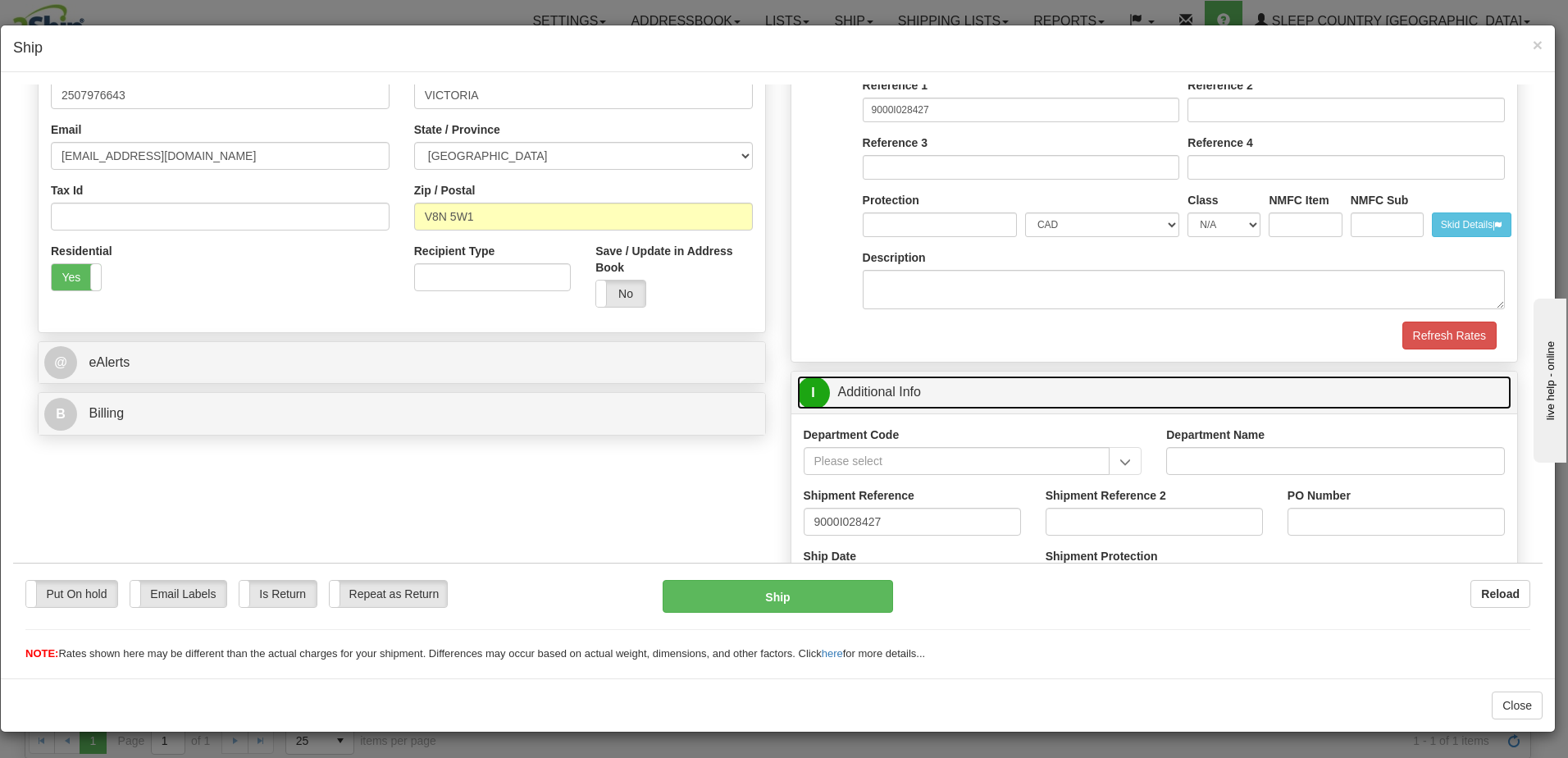
click at [991, 390] on link "I Additional Info" at bounding box center [1155, 391] width 715 height 34
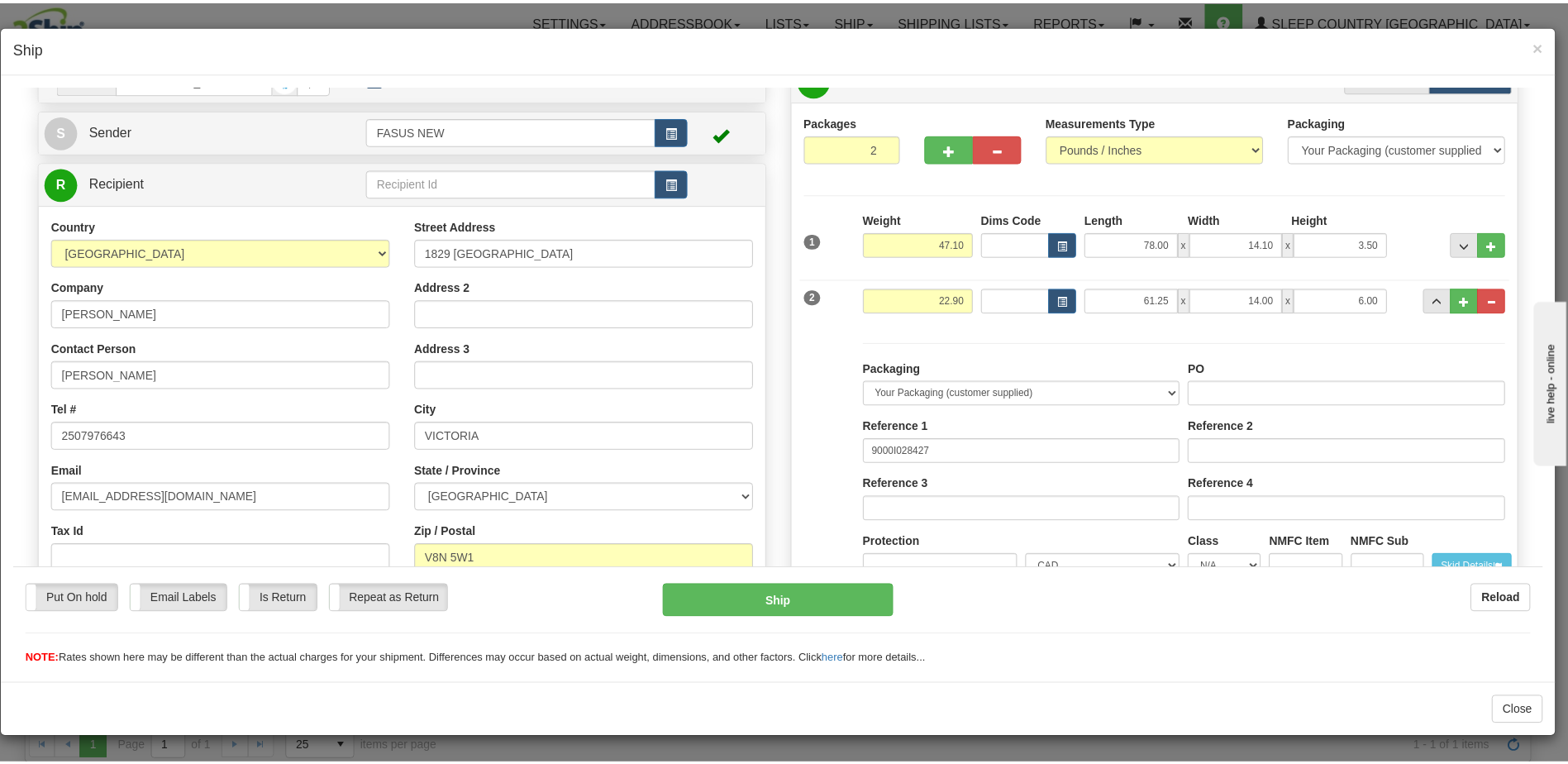
scroll to position [0, 0]
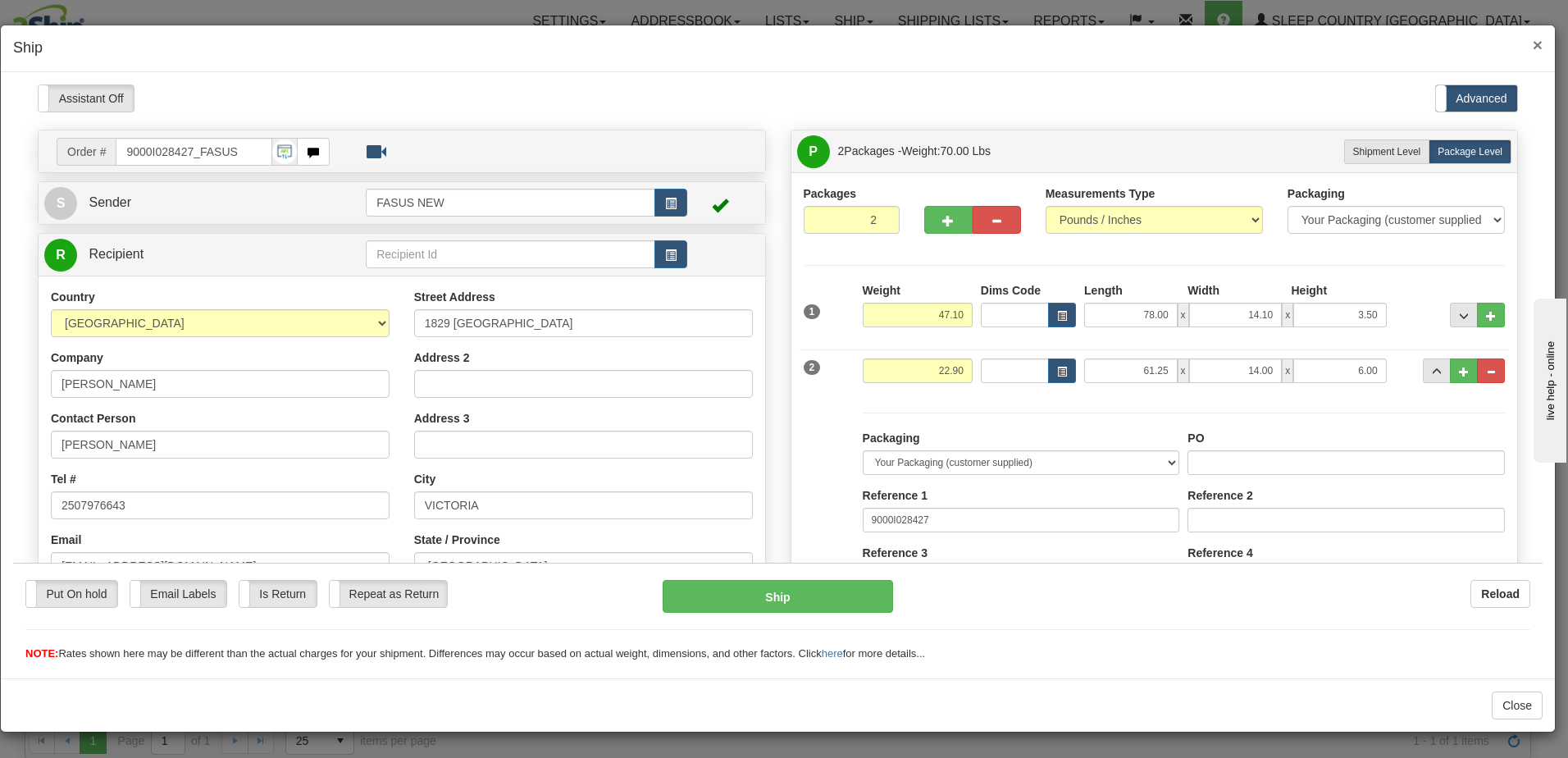
click at [1537, 45] on span "×" at bounding box center [1538, 44] width 10 height 18
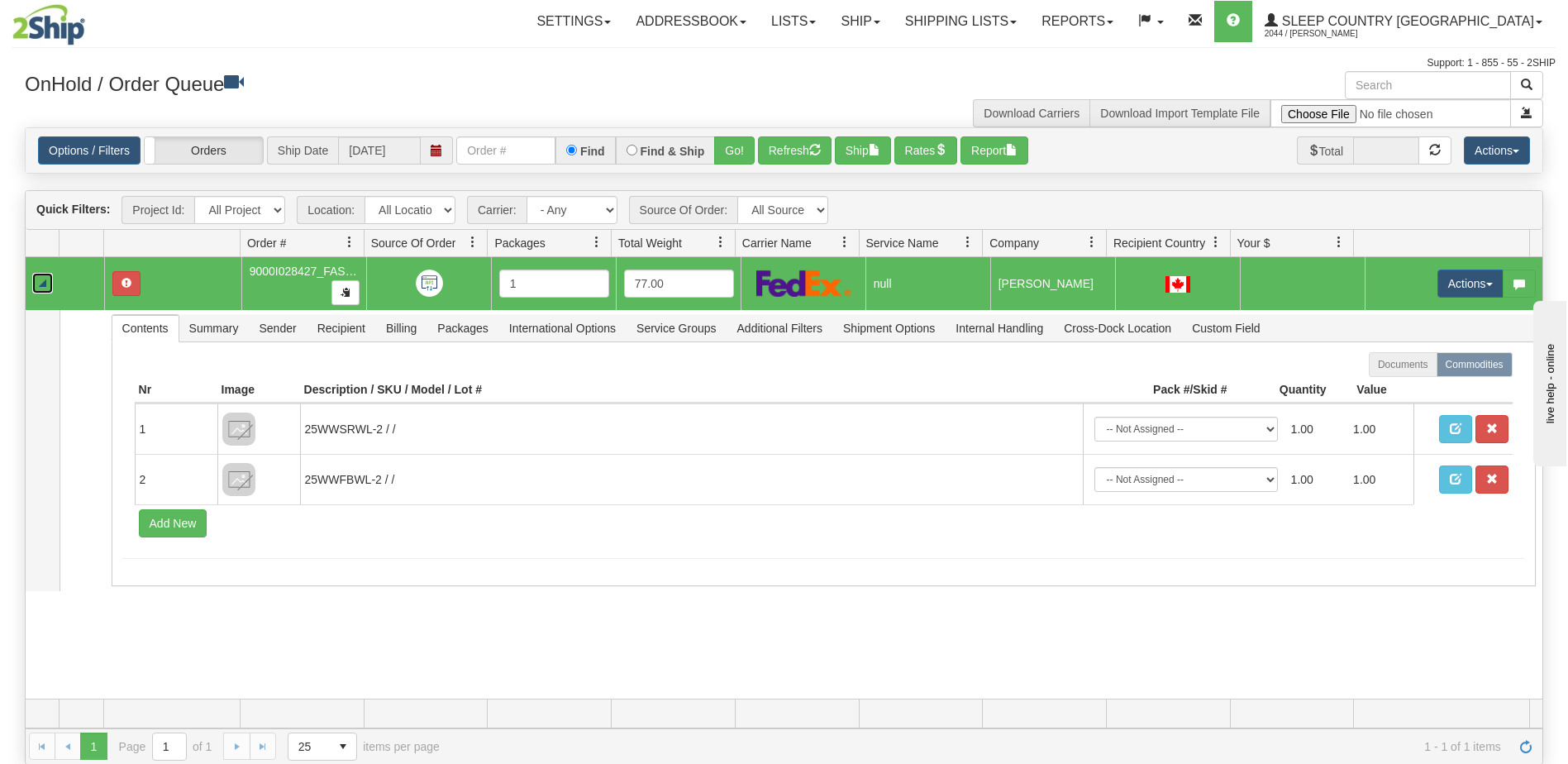
click at [39, 280] on link "Collapse" at bounding box center [42, 283] width 20 height 20
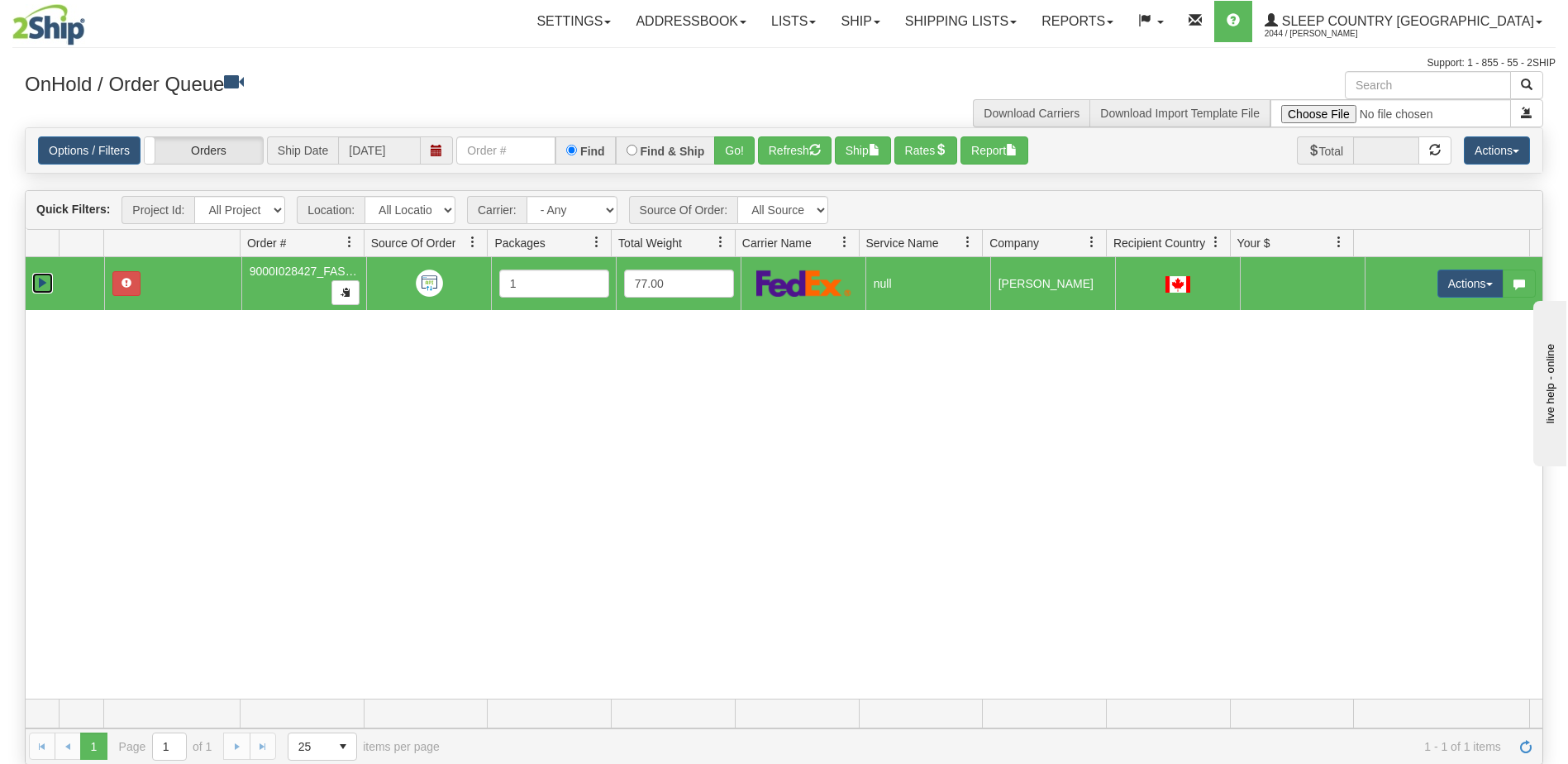
click at [426, 281] on img at bounding box center [429, 283] width 27 height 27
click at [340, 290] on span "button" at bounding box center [345, 292] width 10 height 10
click at [39, 282] on link "Expand" at bounding box center [42, 283] width 20 height 20
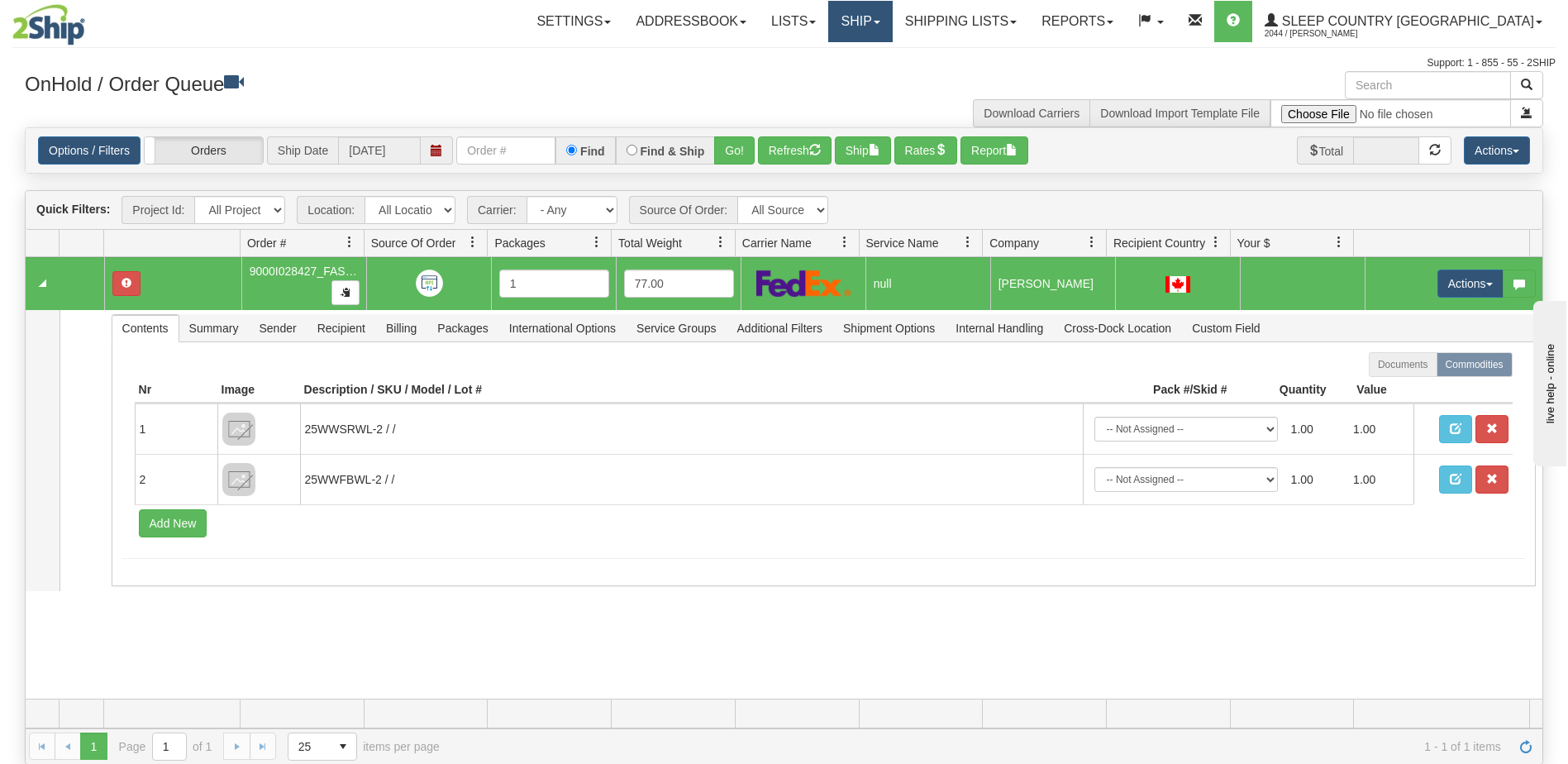
click at [892, 25] on link "Ship" at bounding box center [860, 21] width 63 height 41
click at [876, 82] on span "OnHold / Order Queue" at bounding box center [817, 80] width 117 height 14
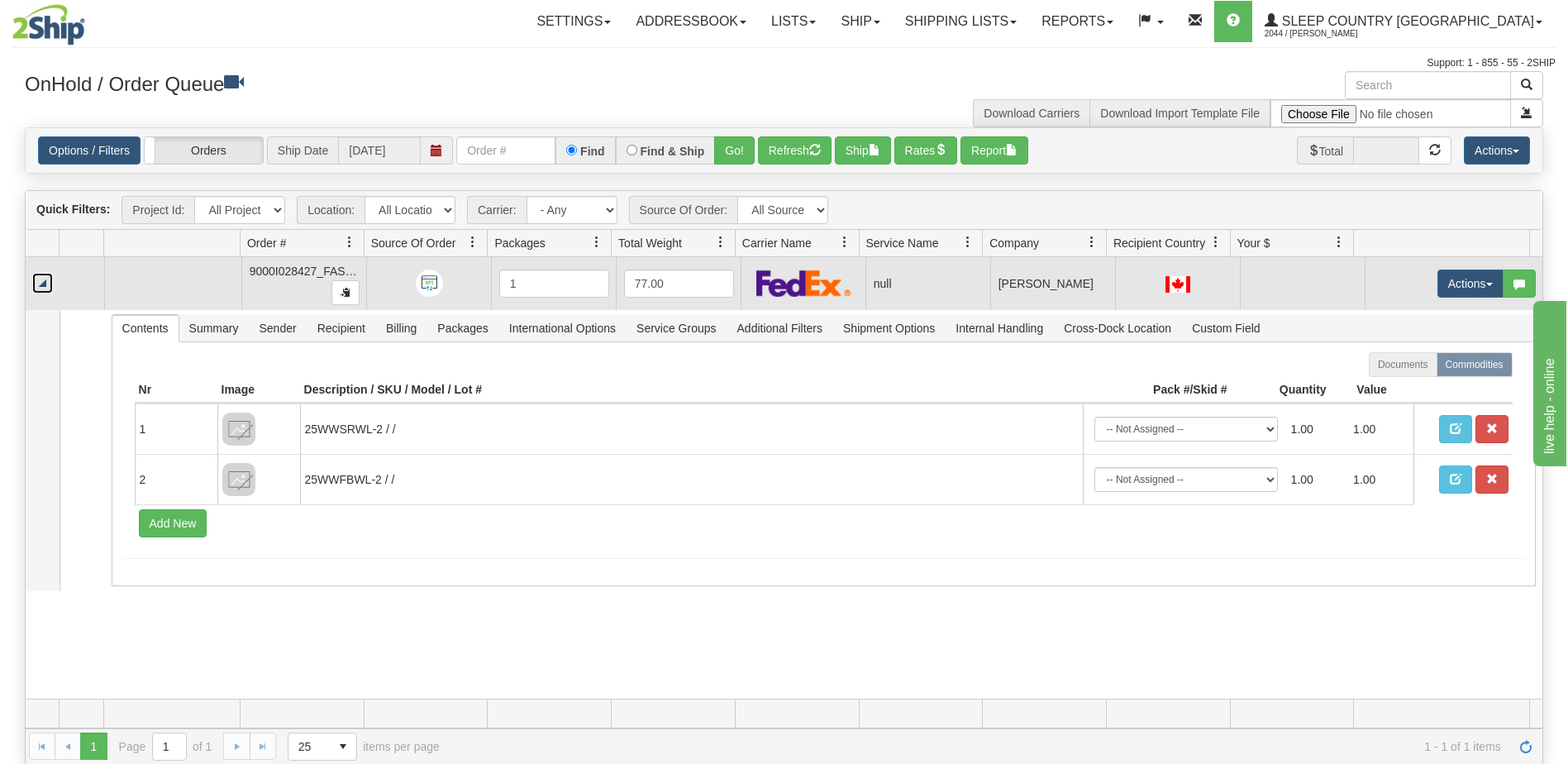
click at [41, 286] on link "Collapse" at bounding box center [42, 283] width 20 height 20
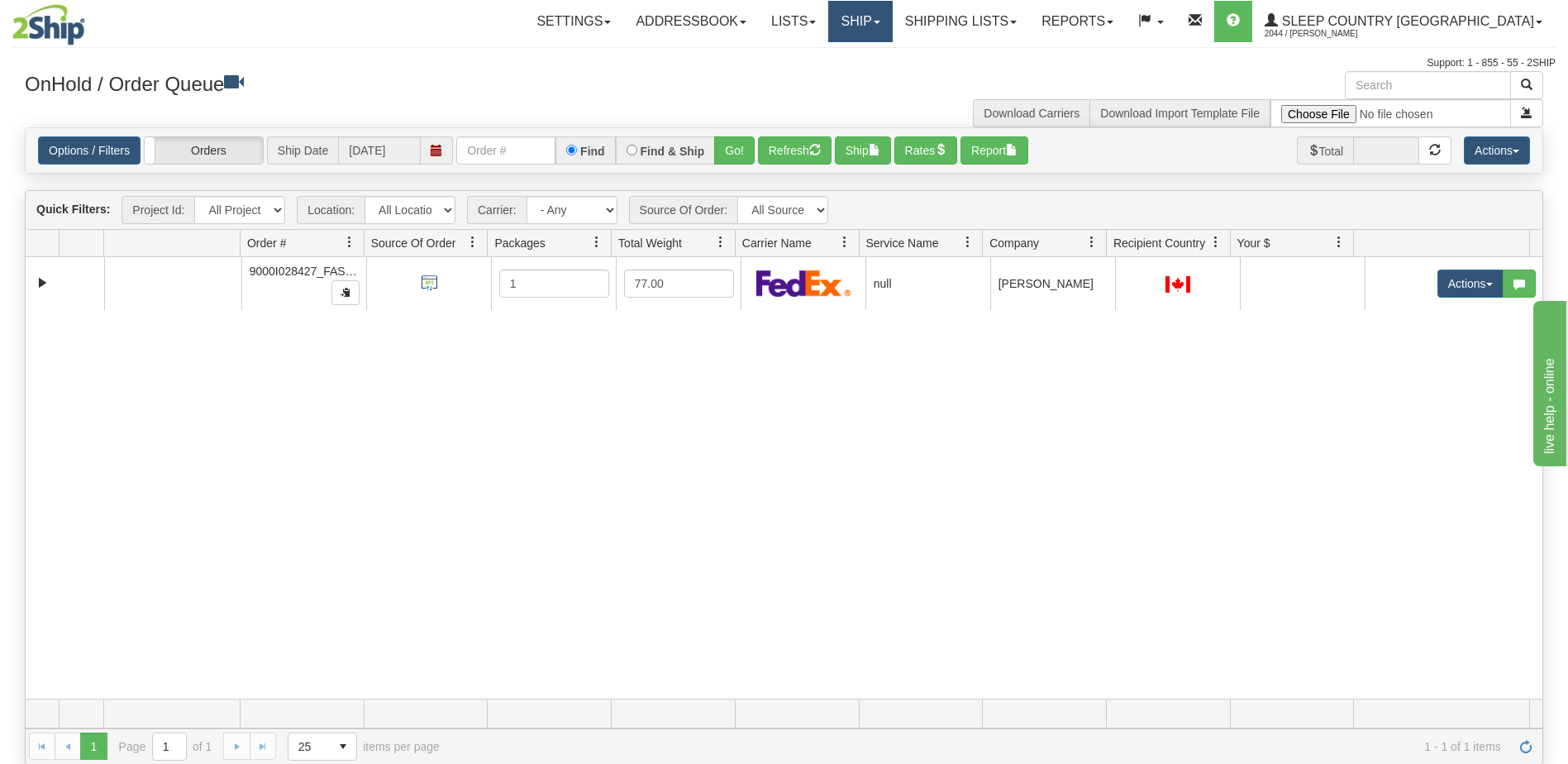
click at [880, 23] on span at bounding box center [878, 22] width 7 height 3
click at [822, 53] on span "Ship Screen" at bounding box center [790, 58] width 63 height 14
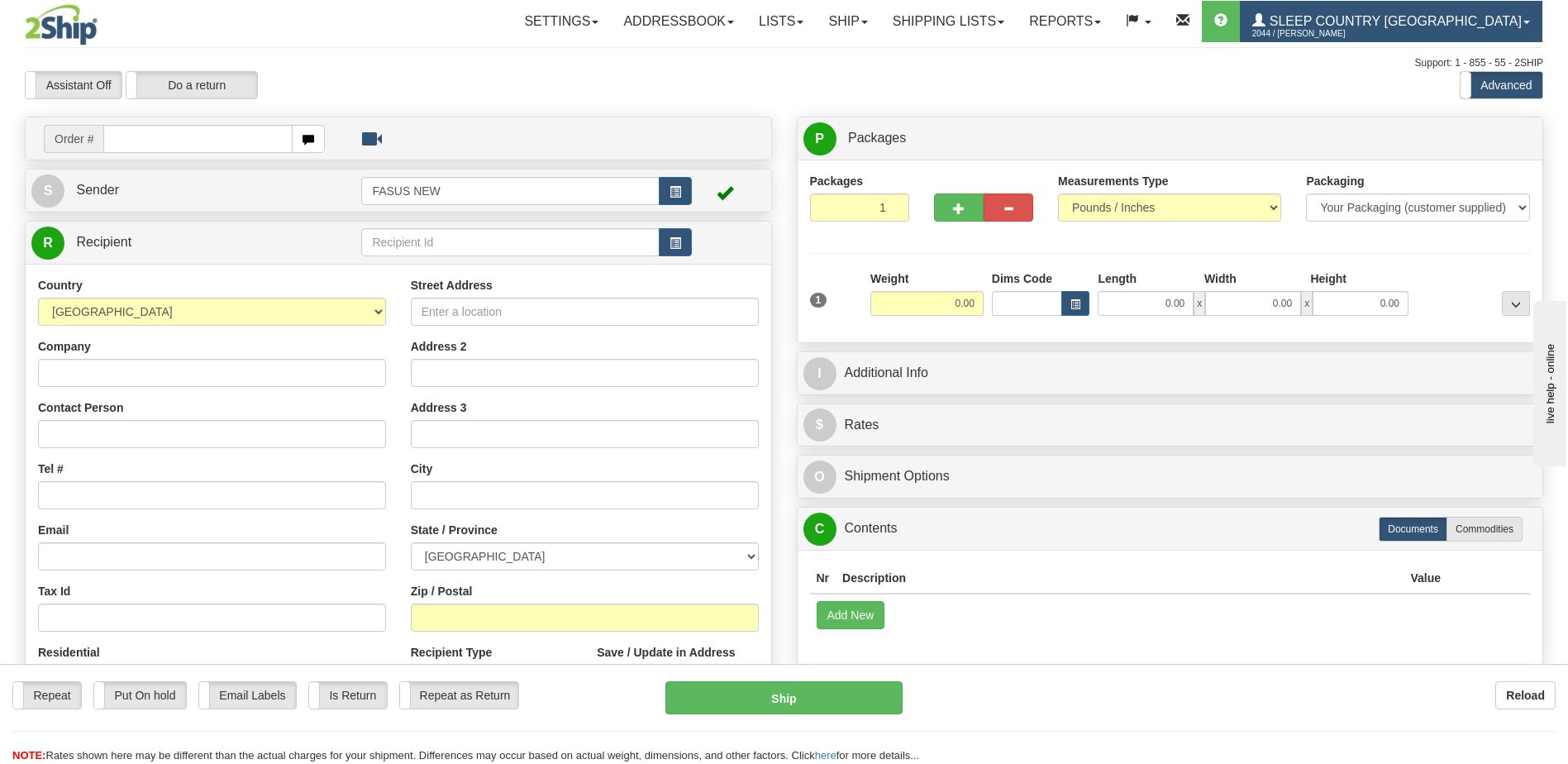
click at [1439, 18] on span "Sleep Country [GEOGRAPHIC_DATA]" at bounding box center [1394, 21] width 256 height 14
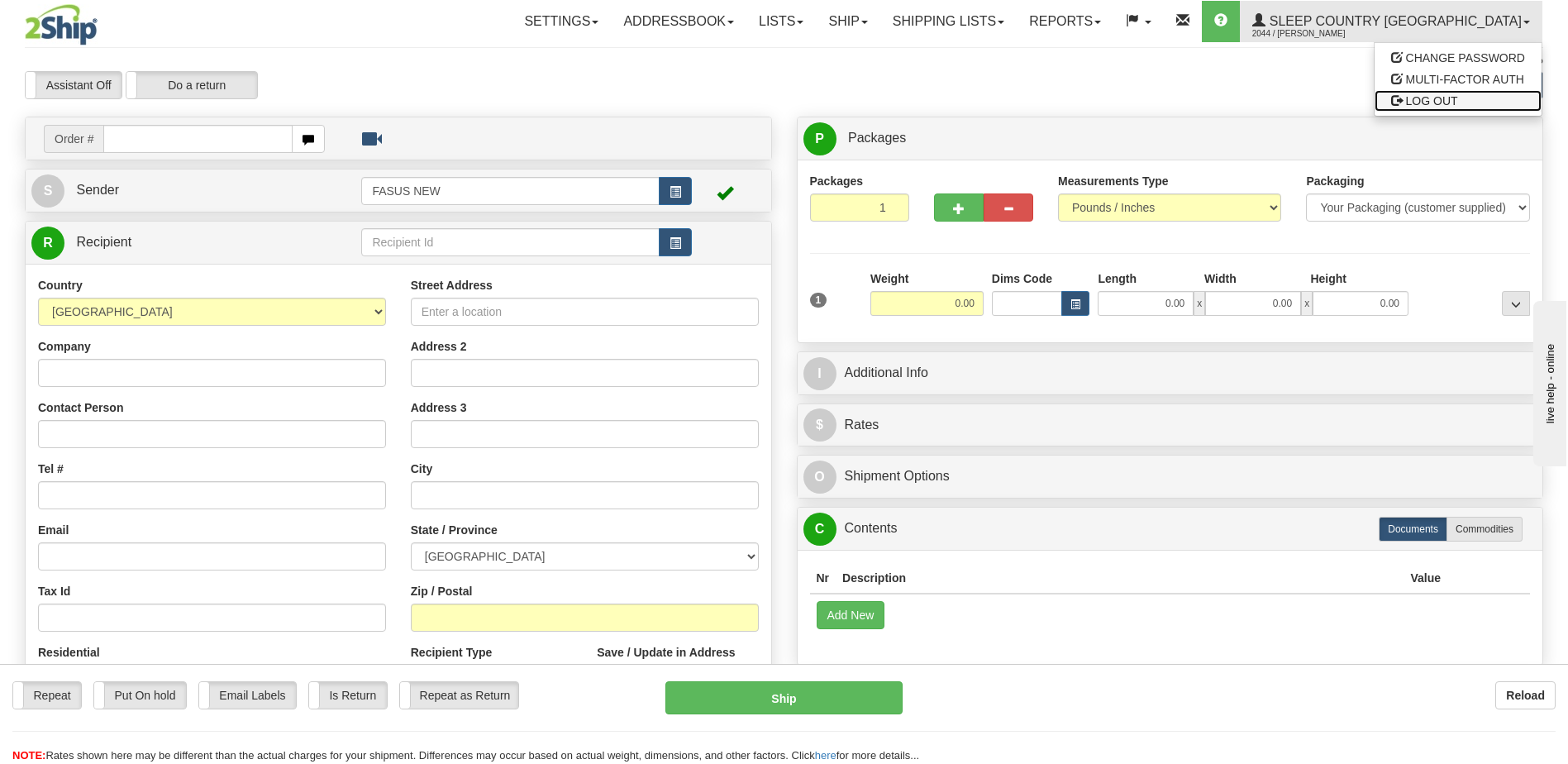
click at [1418, 102] on span "LOG OUT" at bounding box center [1433, 101] width 52 height 14
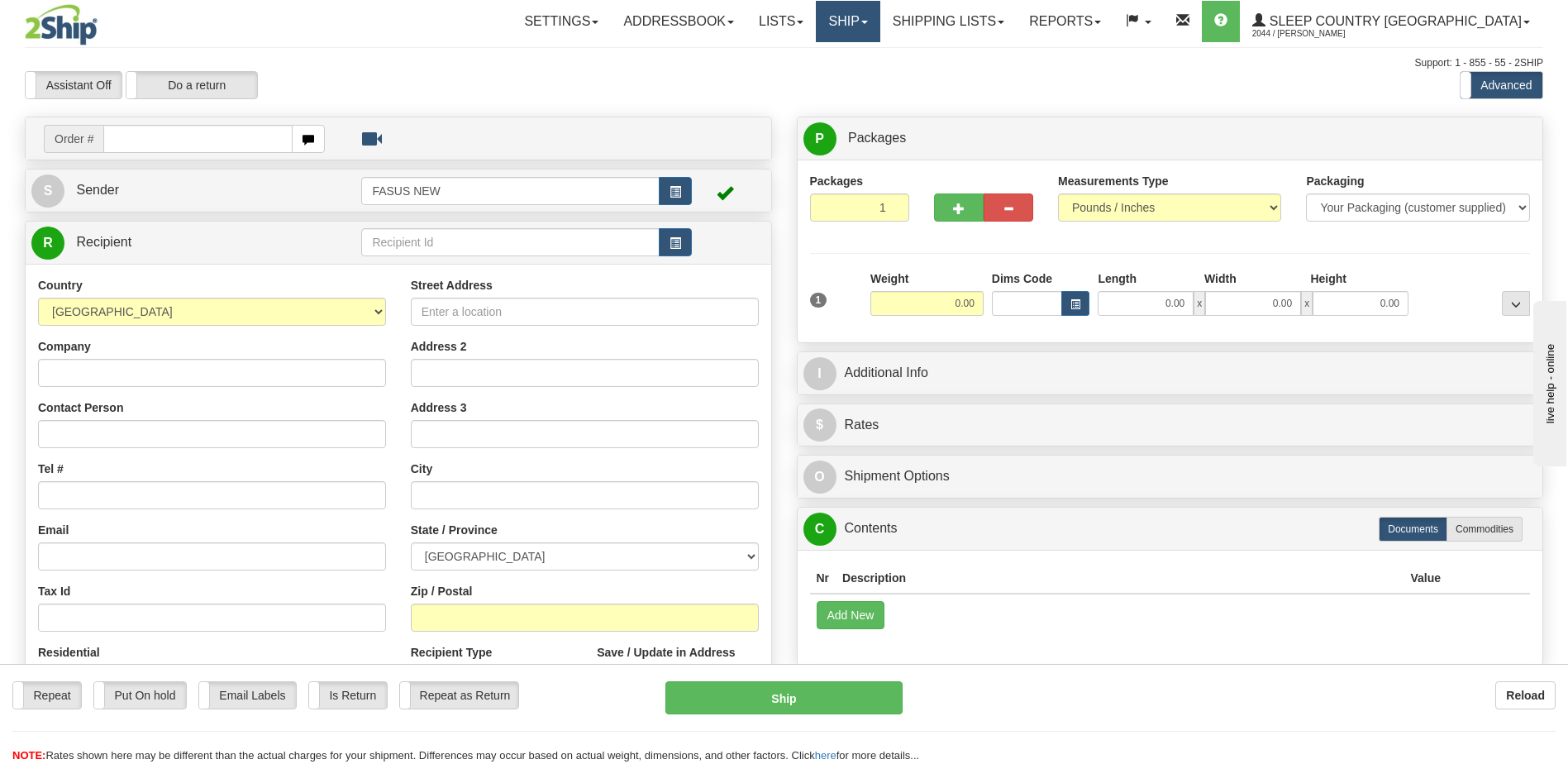
click at [879, 24] on link "Ship" at bounding box center [847, 21] width 63 height 41
click at [863, 81] on span "OnHold / Order Queue" at bounding box center [805, 80] width 117 height 14
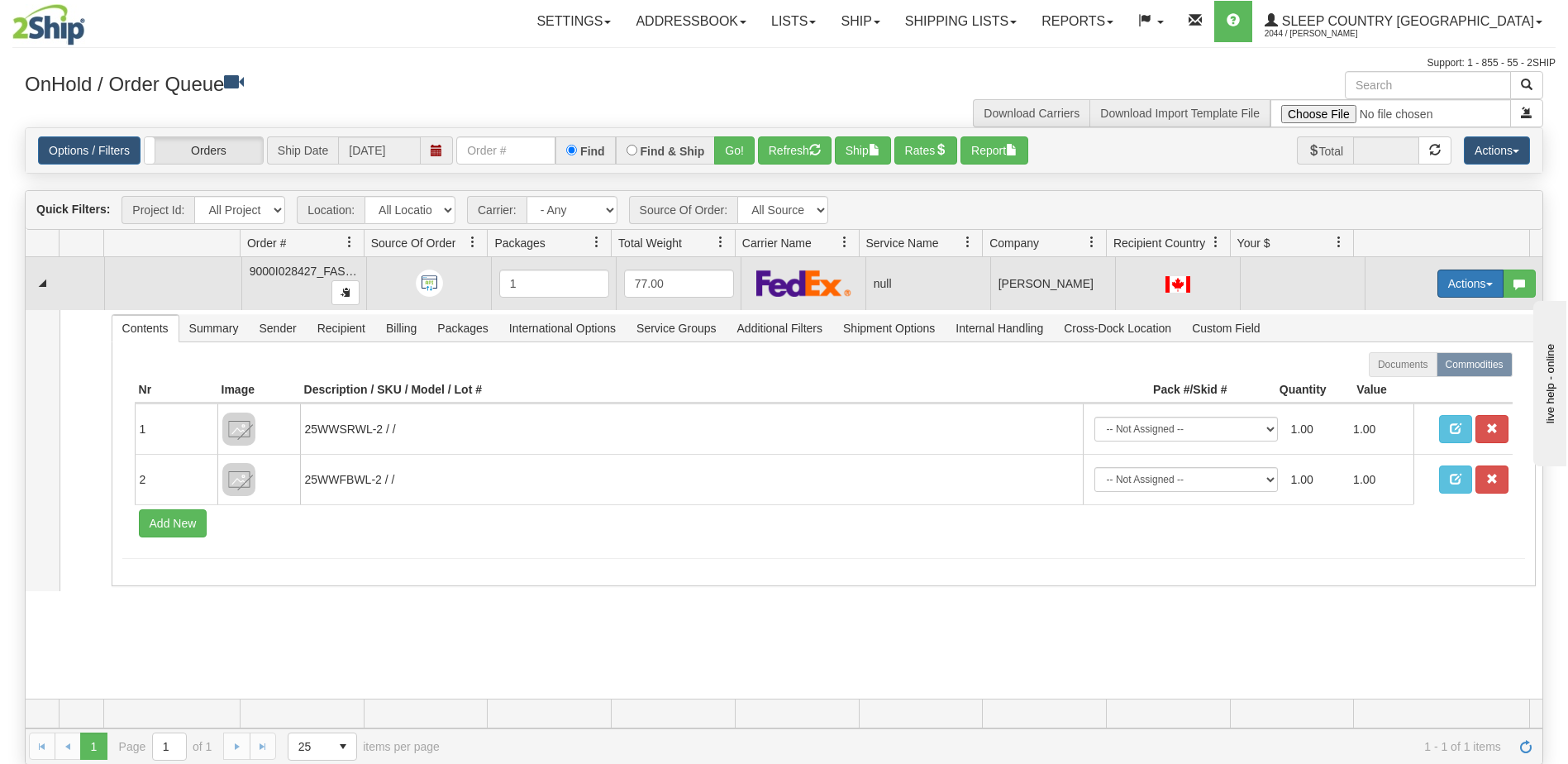
click at [1471, 281] on button "Actions" at bounding box center [1471, 283] width 66 height 28
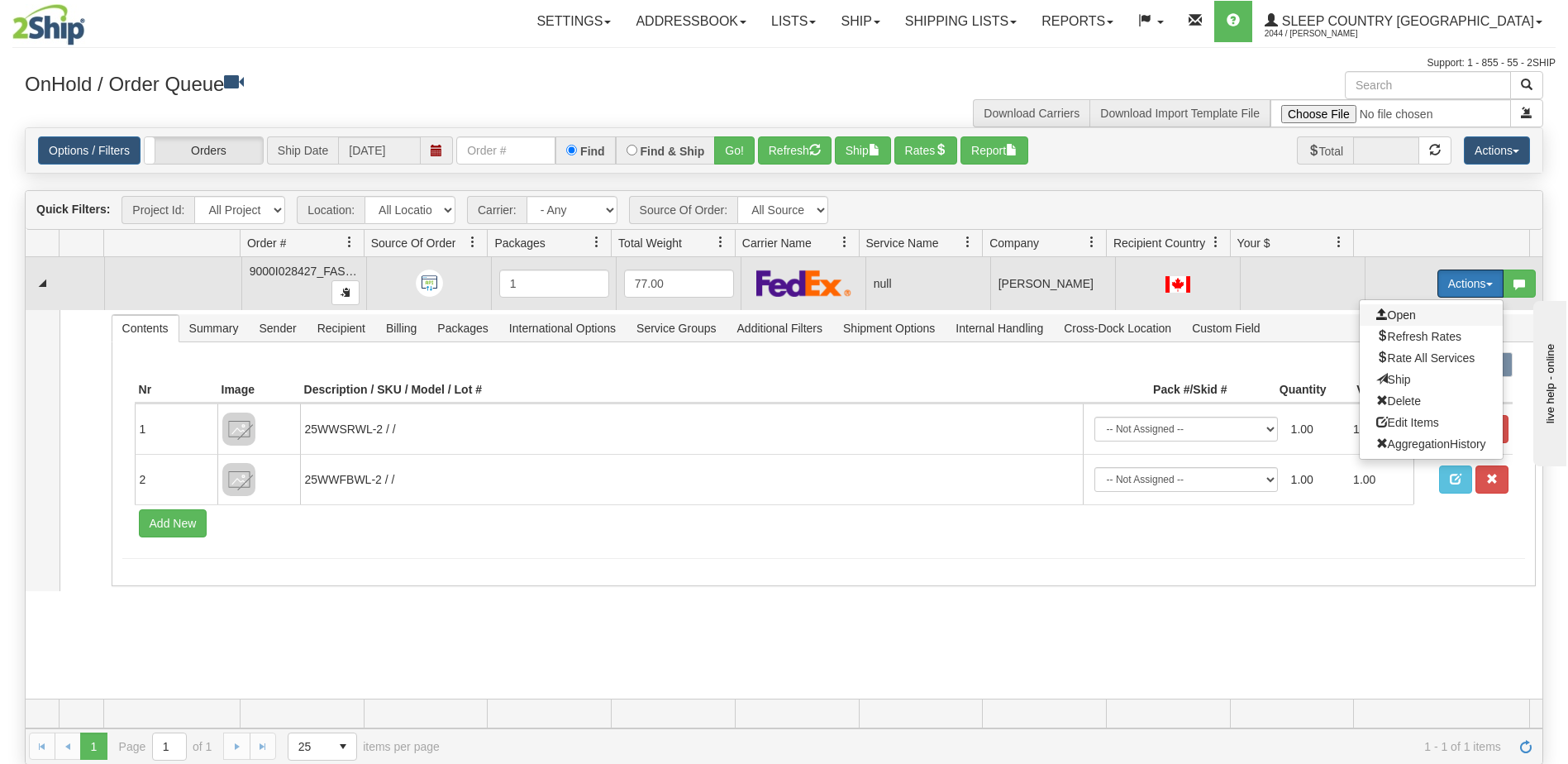
click at [1400, 316] on span "Open" at bounding box center [1396, 315] width 40 height 14
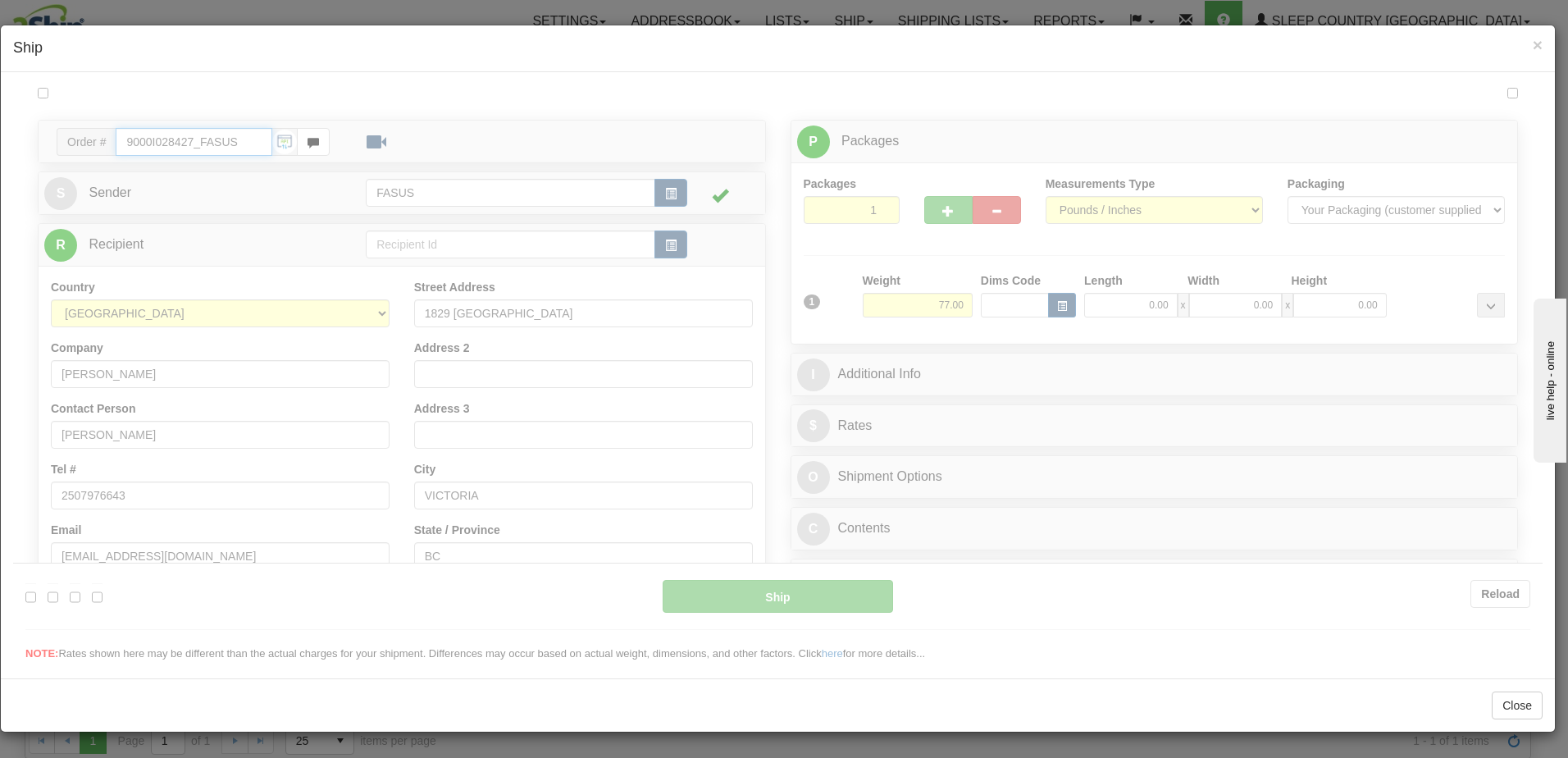
type input "15:10"
type input "16:00"
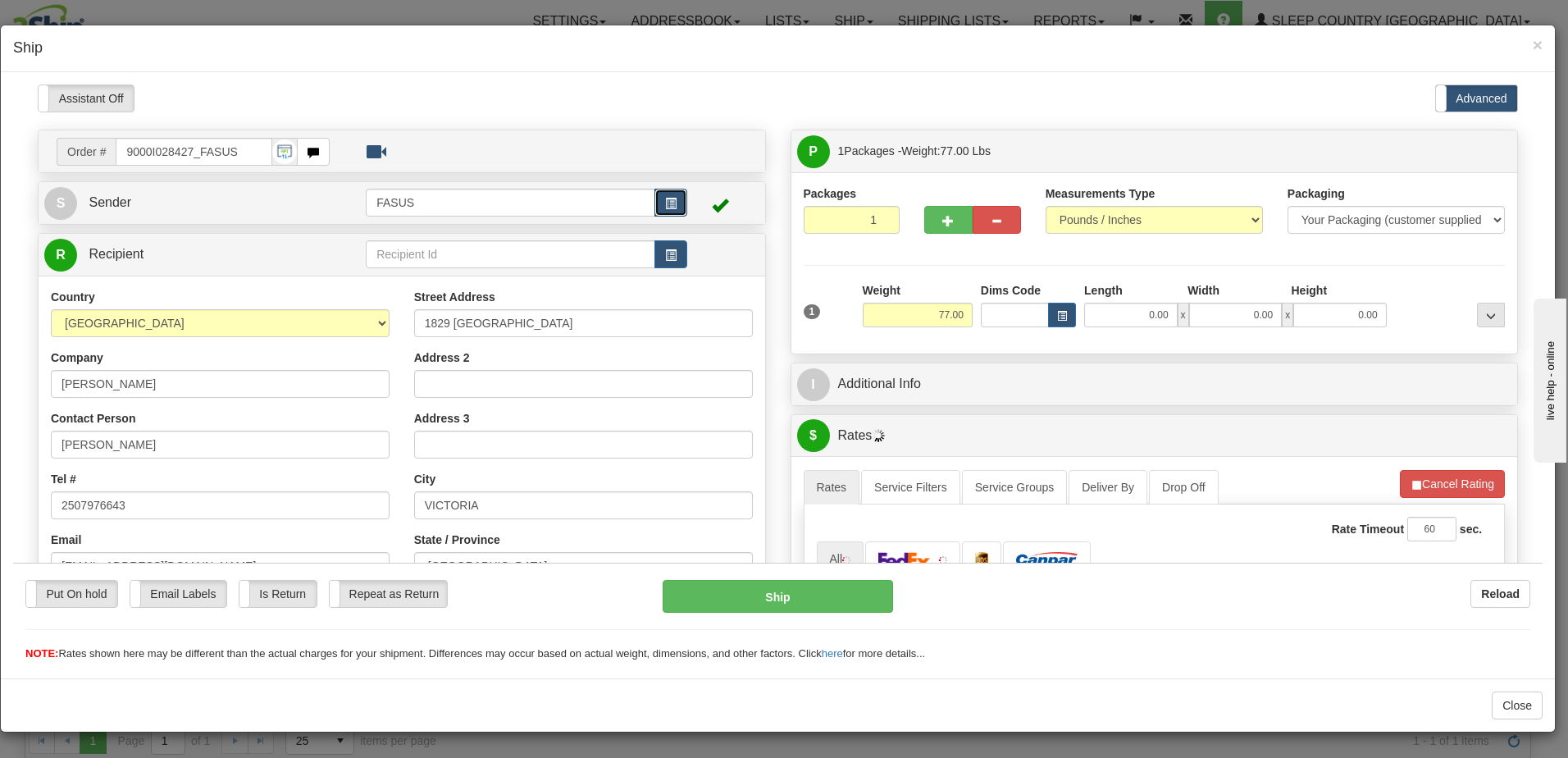
click at [670, 201] on span "button" at bounding box center [671, 202] width 12 height 11
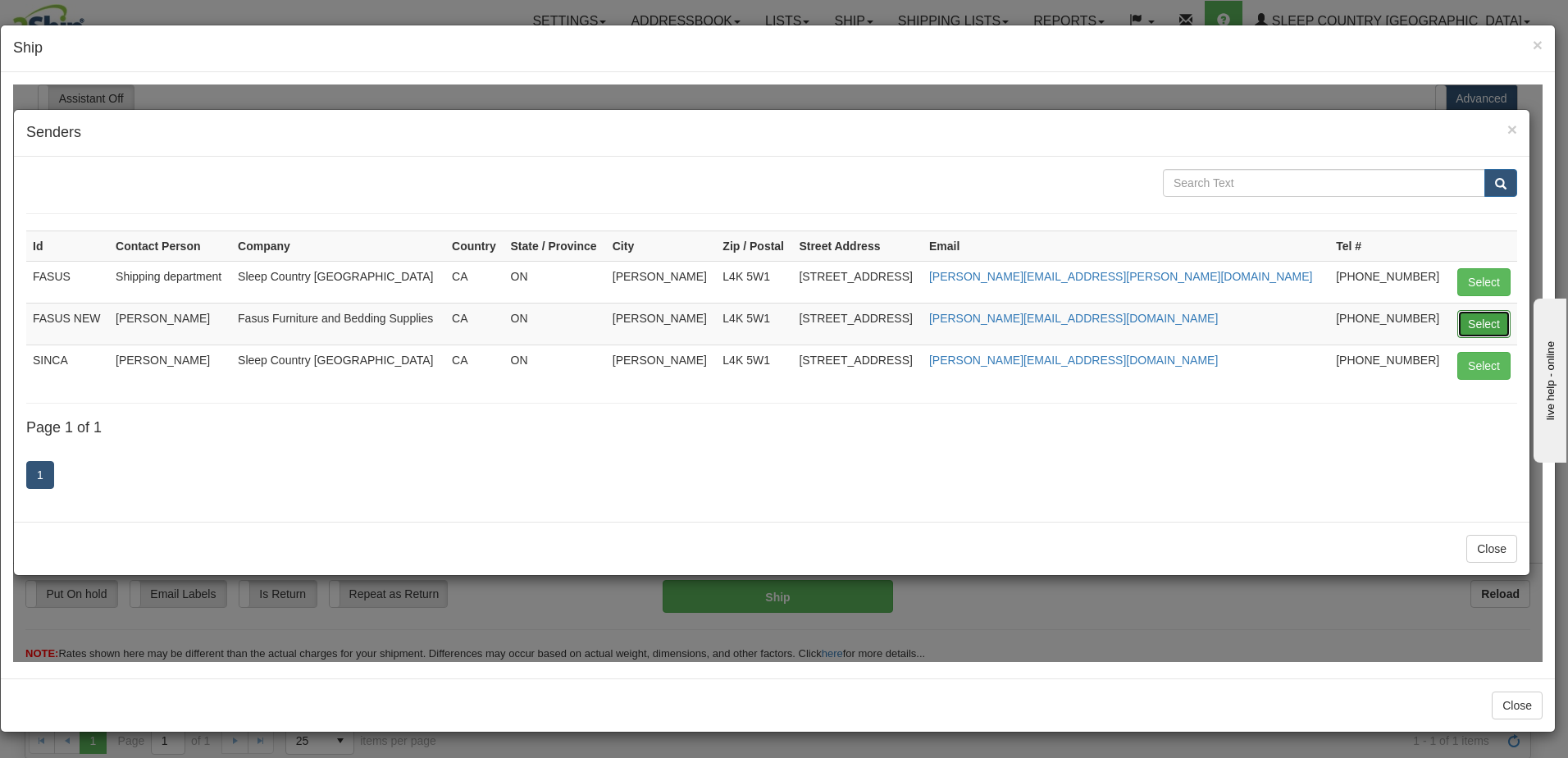
click at [1492, 323] on button "Select" at bounding box center [1483, 322] width 53 height 28
type input "FASUS NEW"
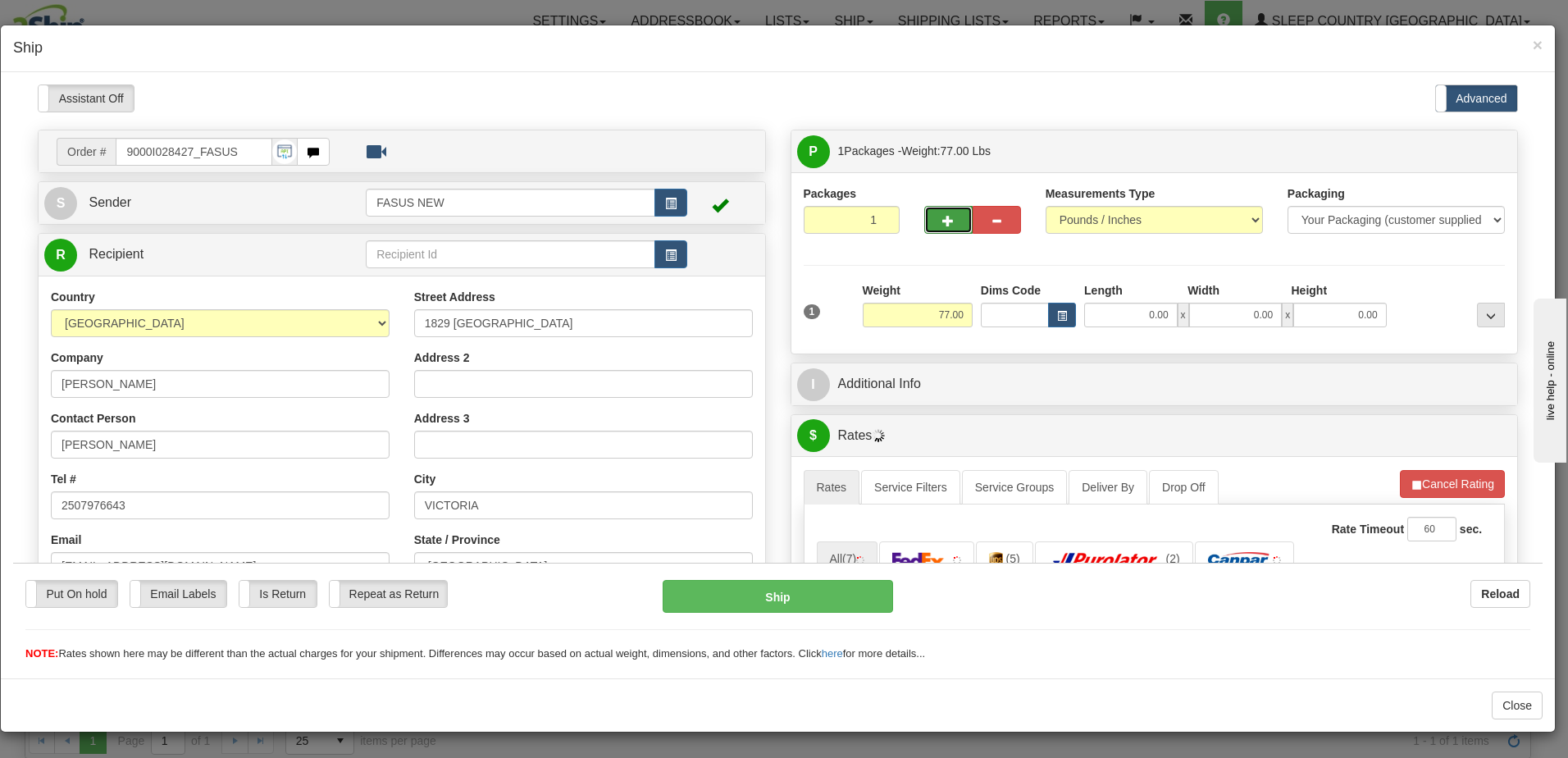
click at [942, 221] on span "button" at bounding box center [948, 220] width 12 height 11
type input "2"
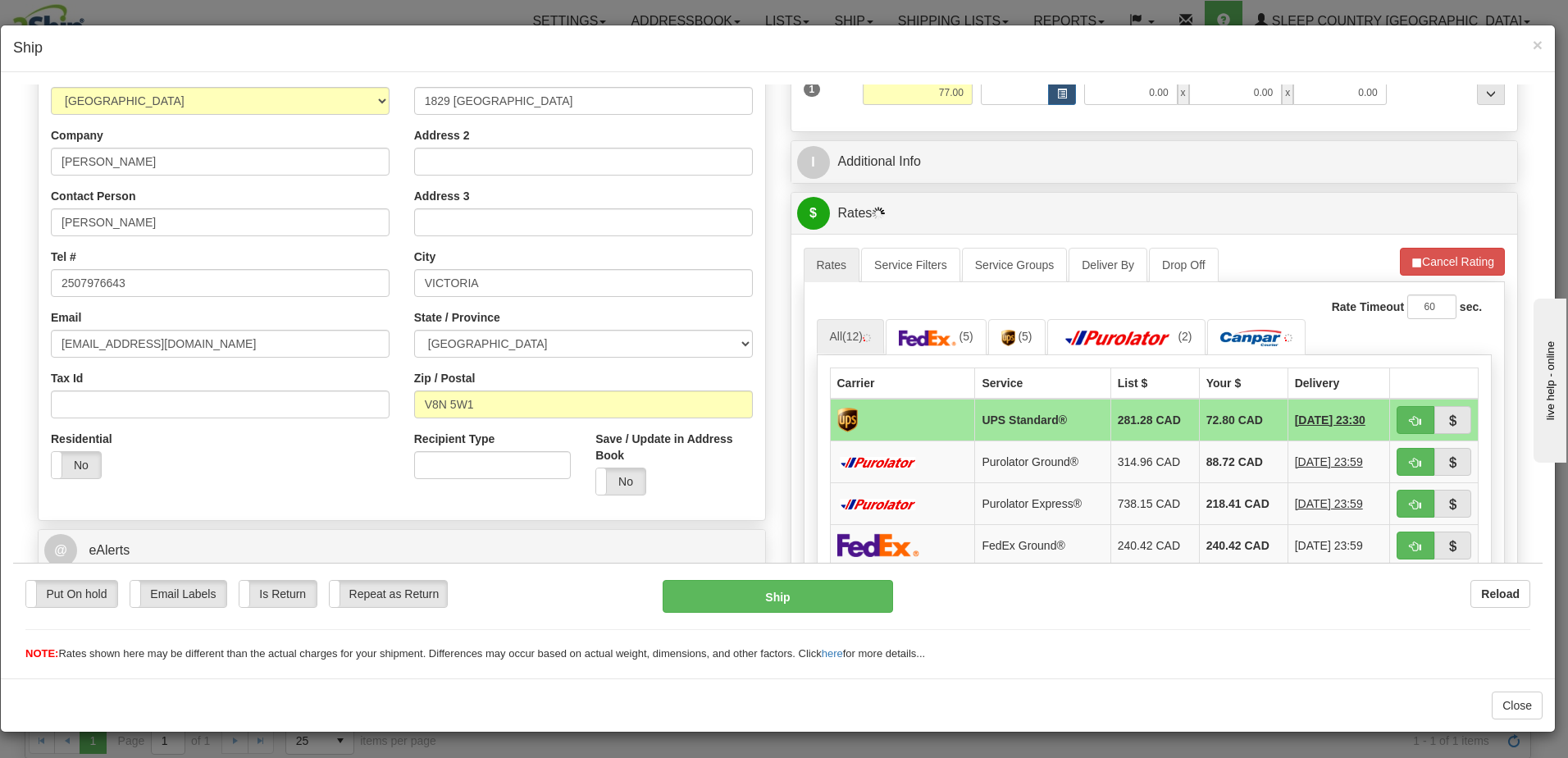
scroll to position [246, 0]
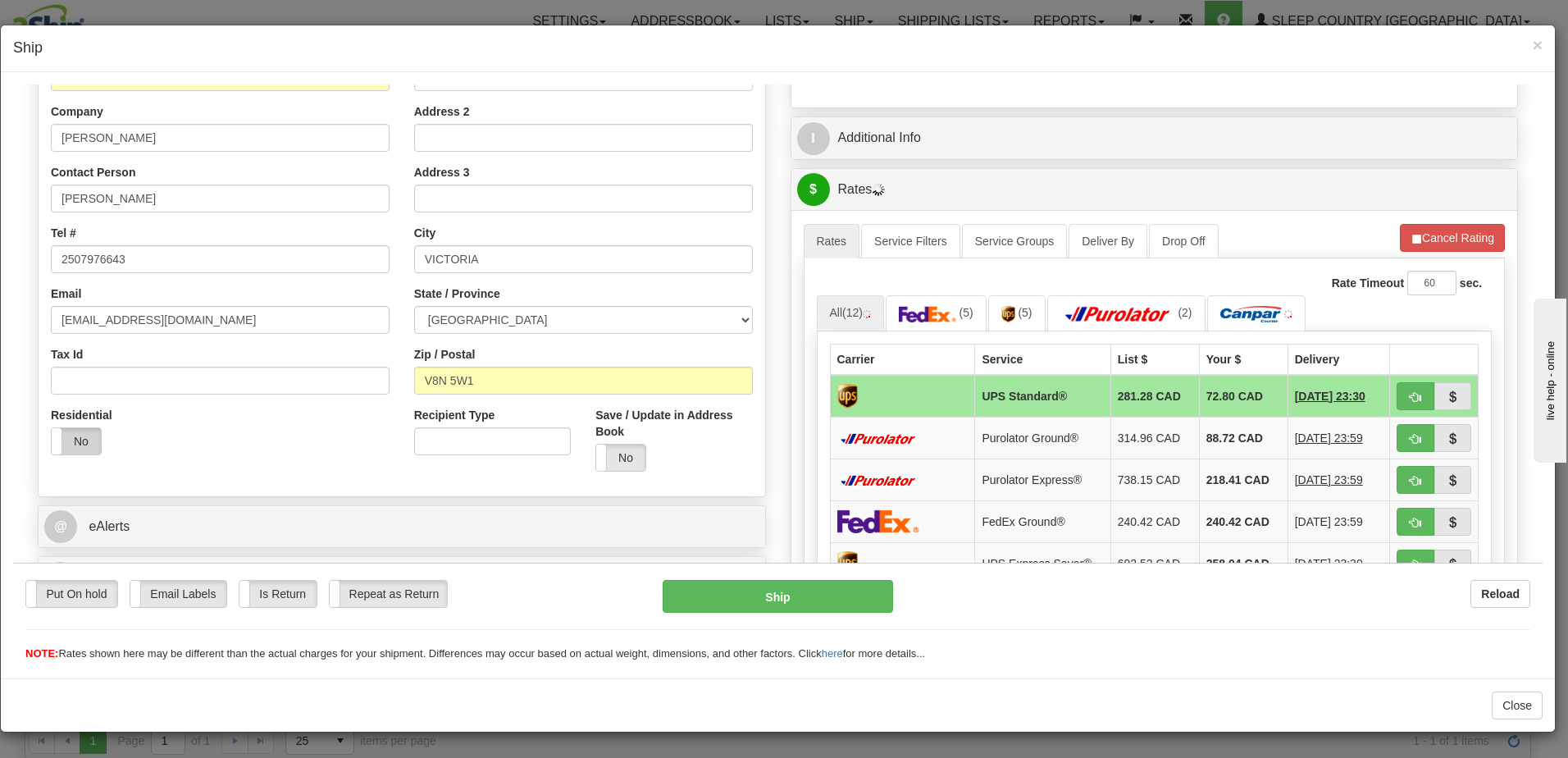
click at [72, 439] on label "No" at bounding box center [76, 440] width 50 height 26
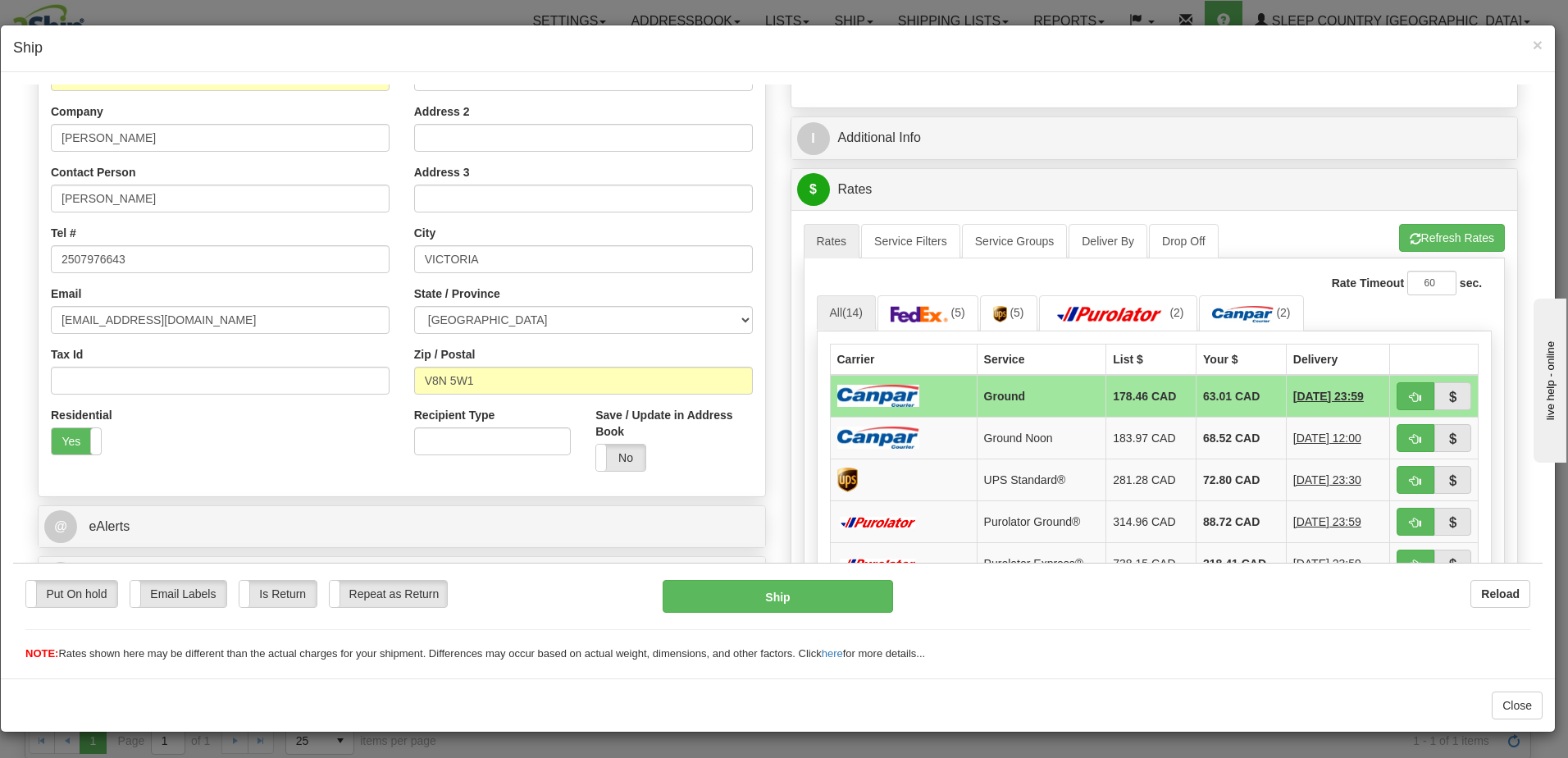
scroll to position [0, 0]
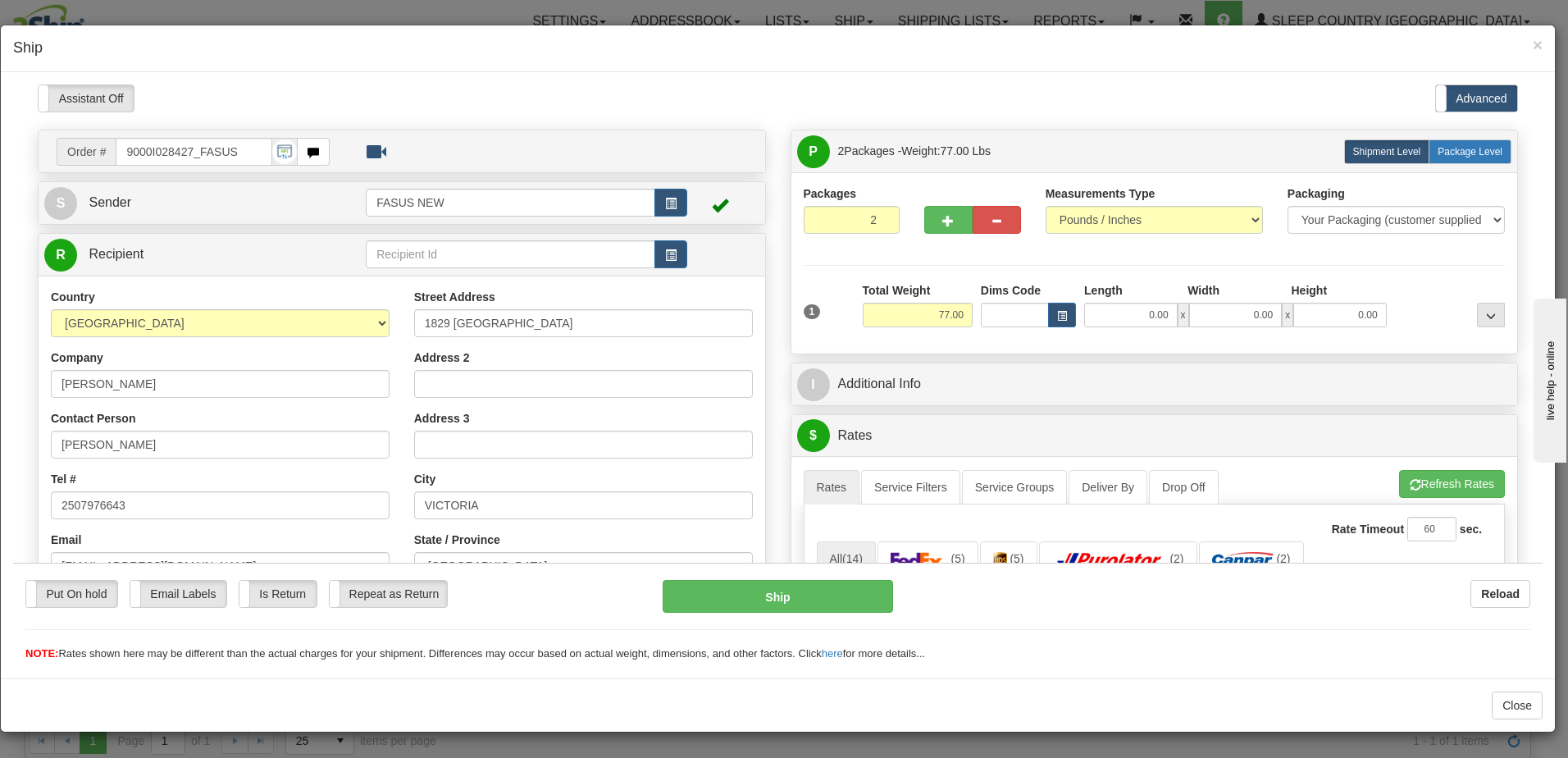
click at [1477, 149] on span "Package Level" at bounding box center [1470, 151] width 65 height 12
radio input "true"
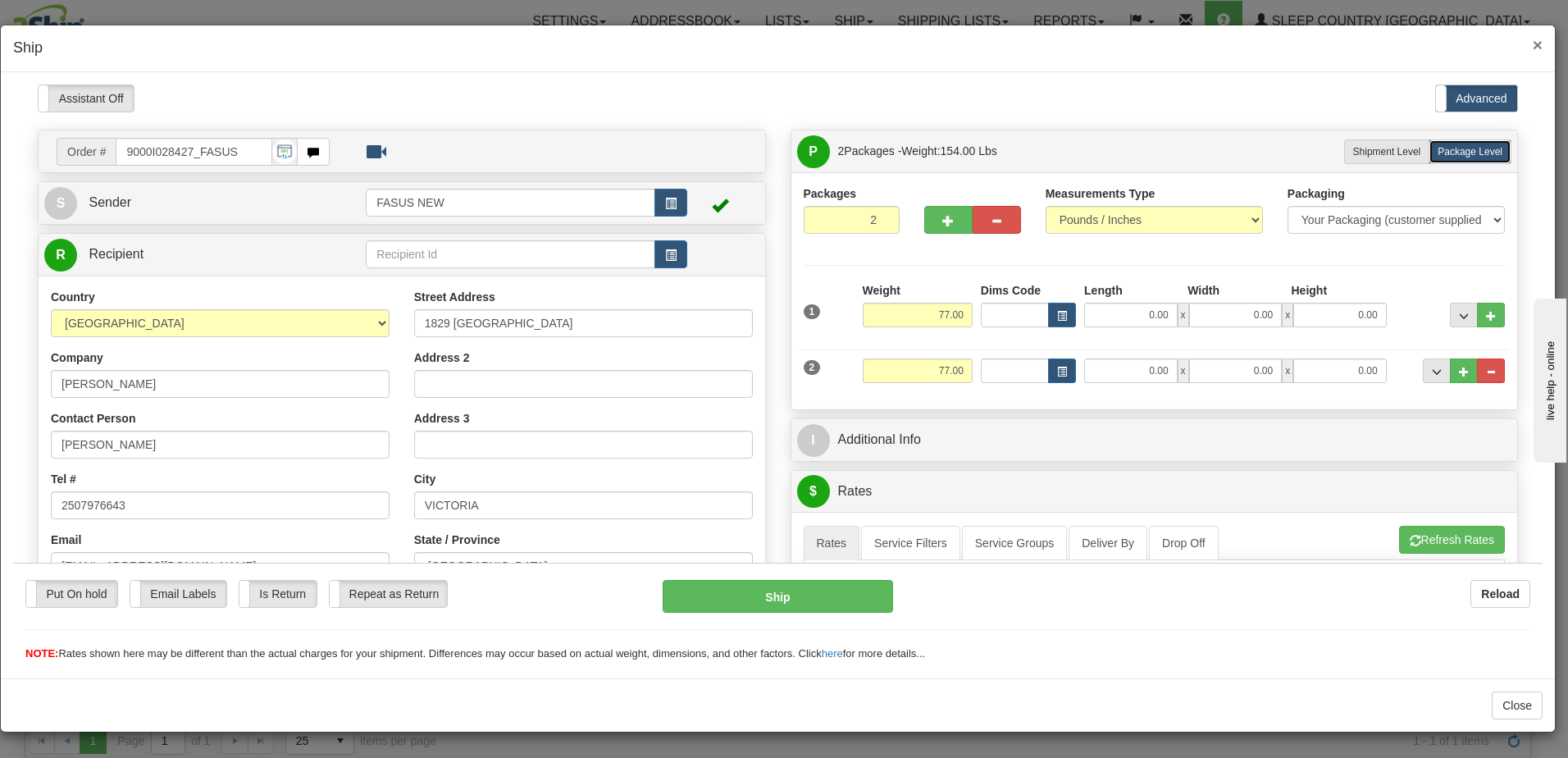
click at [1536, 44] on span "×" at bounding box center [1538, 44] width 10 height 18
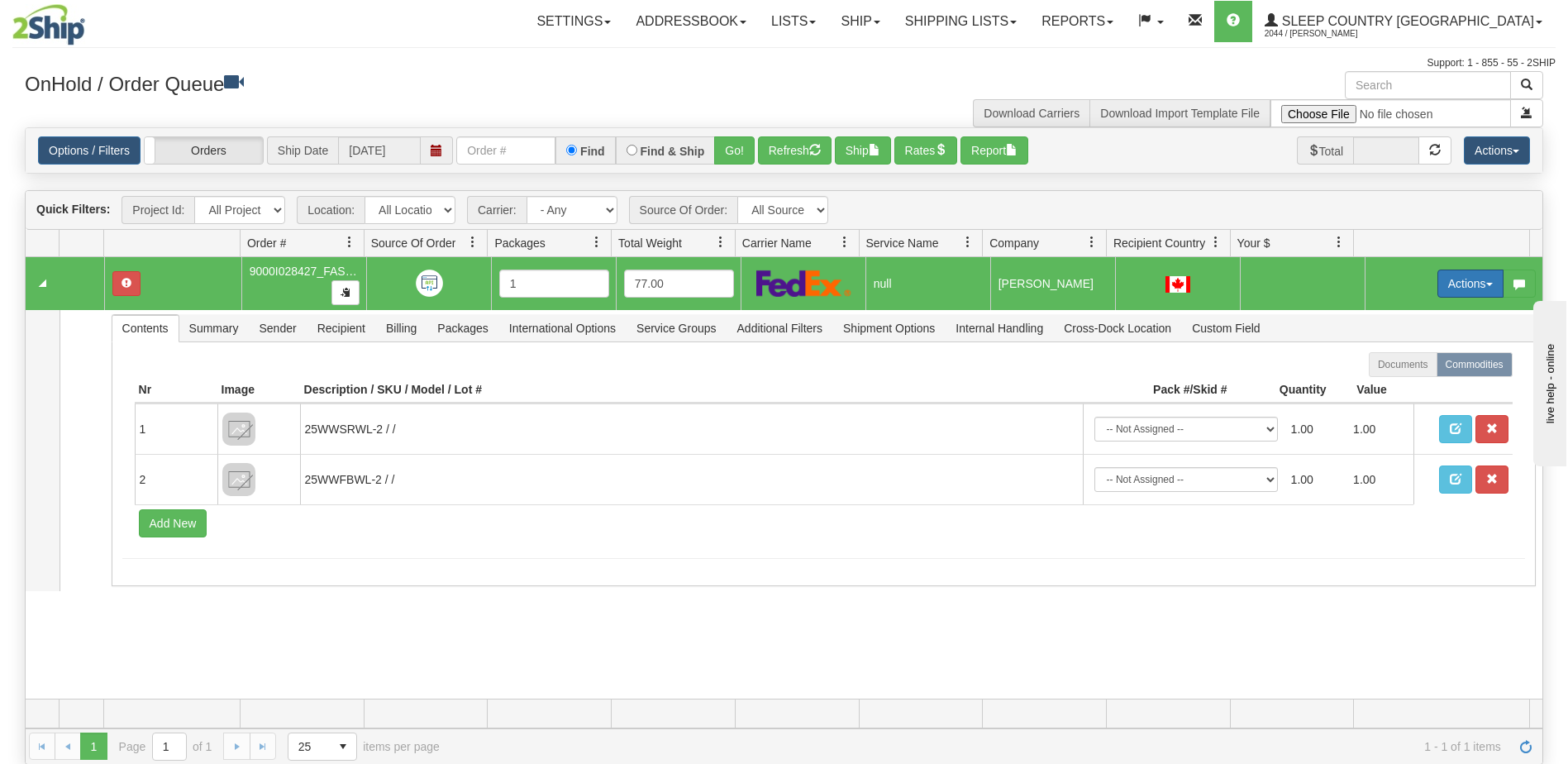
click at [1465, 278] on button "Actions" at bounding box center [1471, 283] width 66 height 28
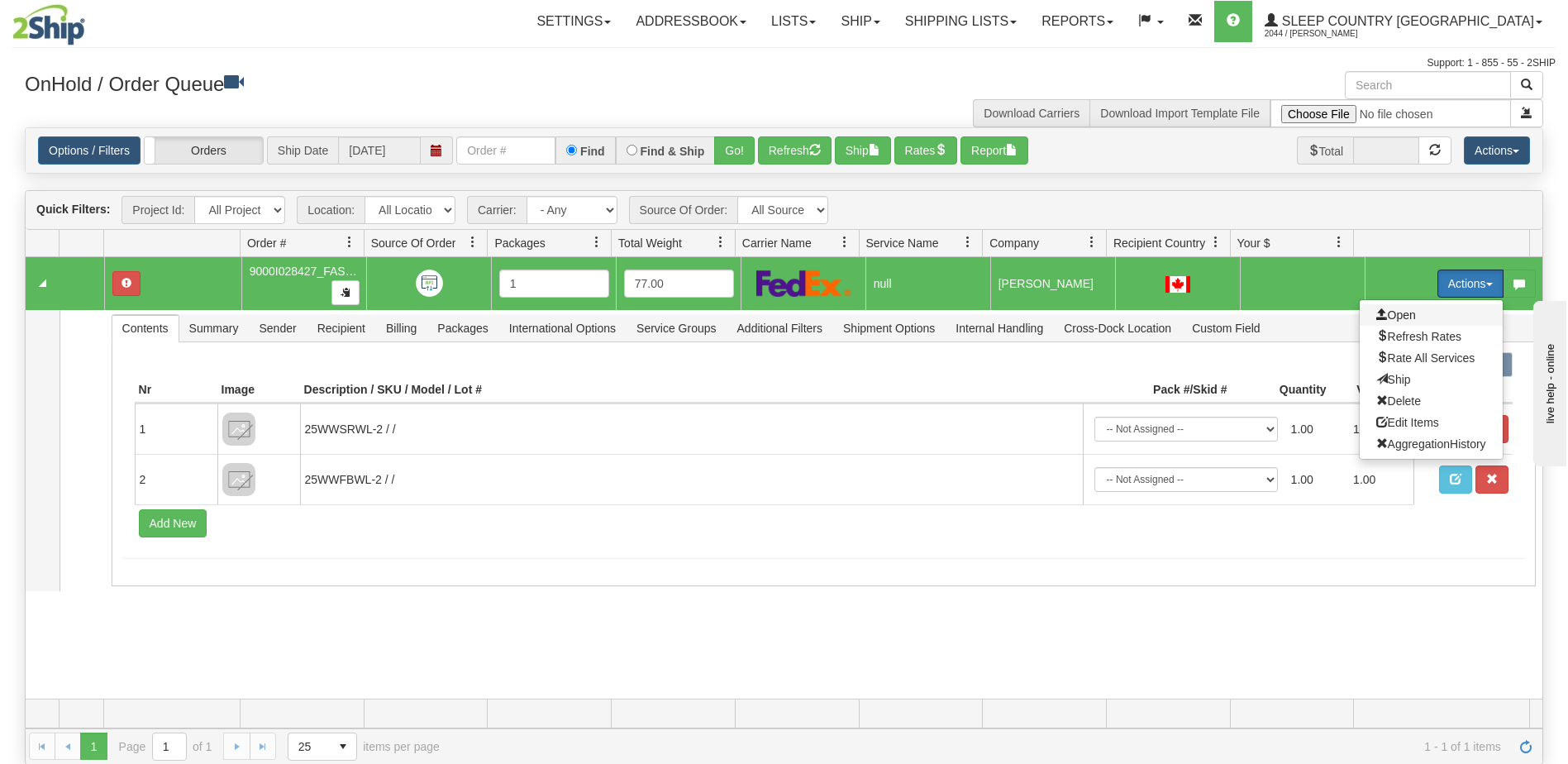
click at [1395, 314] on span "Open" at bounding box center [1396, 315] width 40 height 14
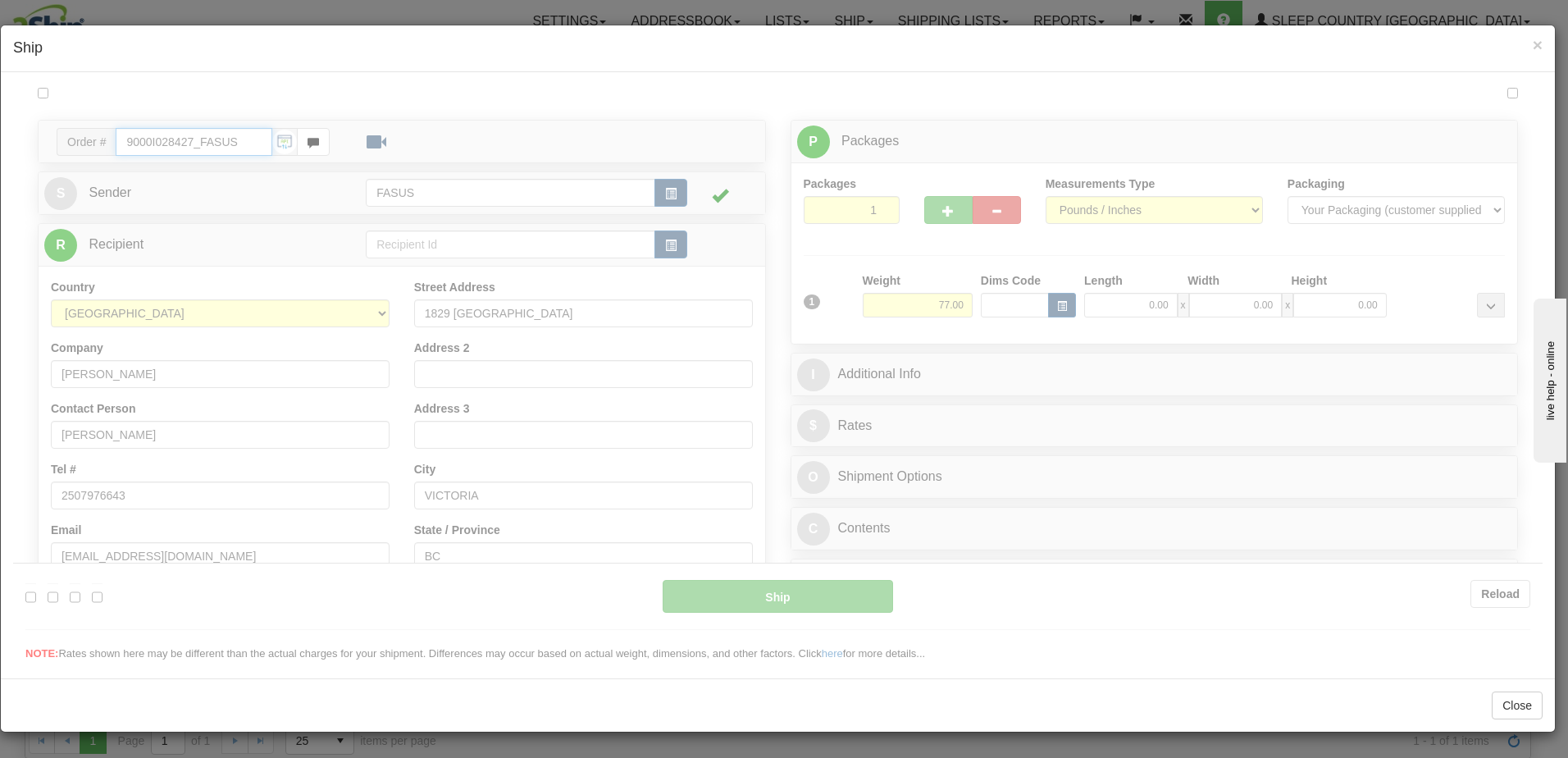
type input "15:11"
type input "16:00"
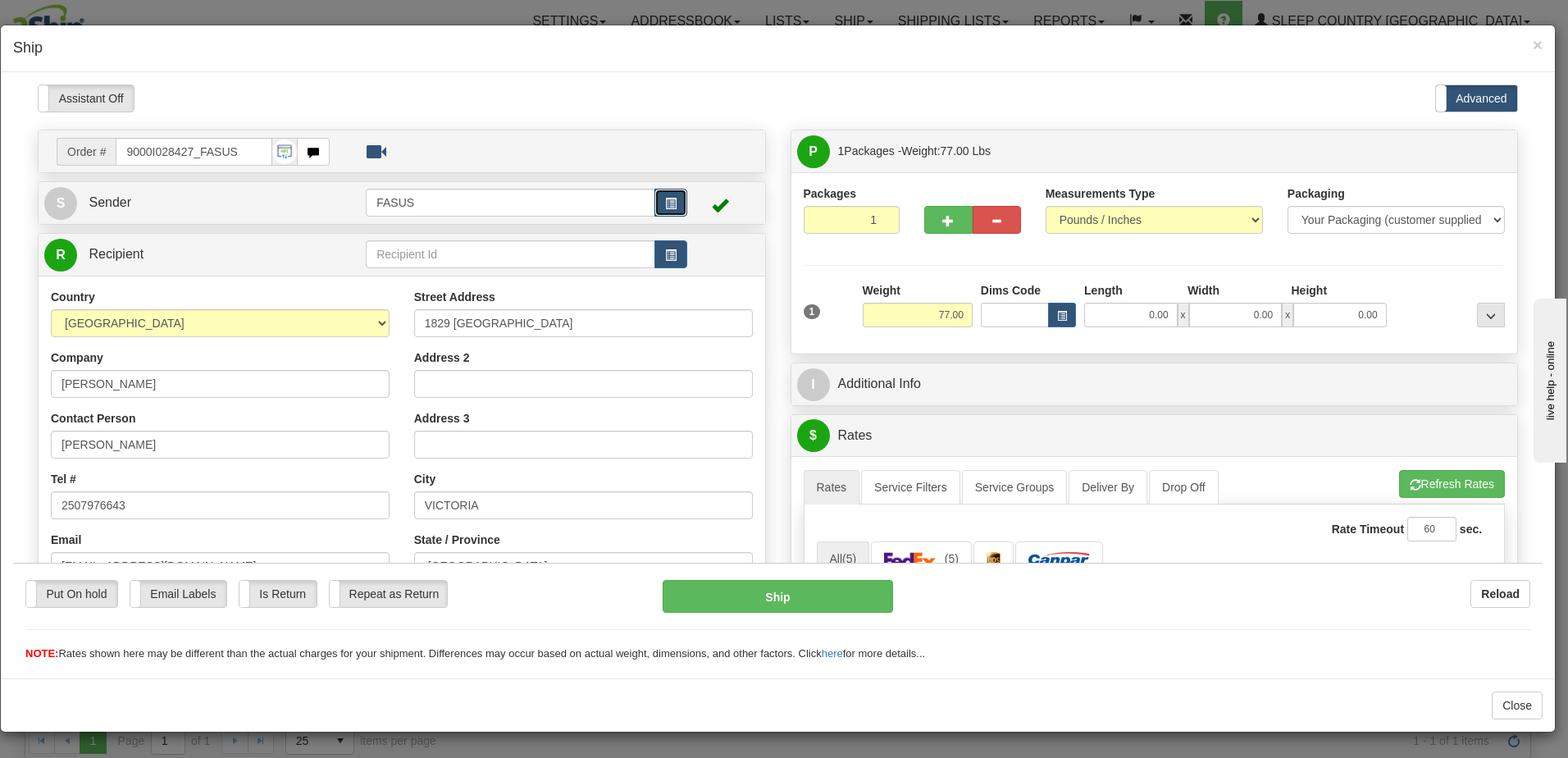
click at [670, 200] on span "button" at bounding box center [671, 202] width 12 height 11
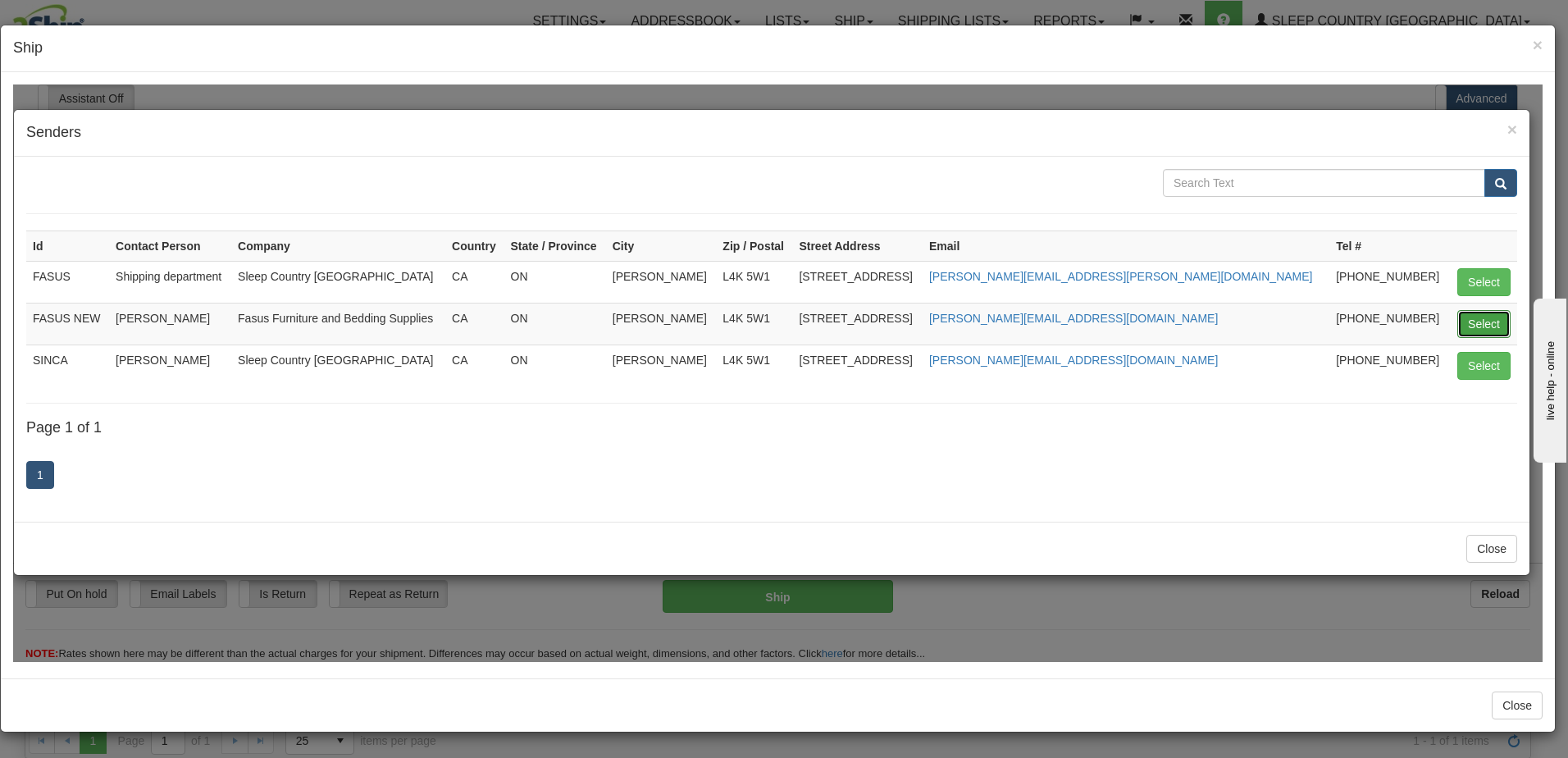
click at [1497, 316] on button "Select" at bounding box center [1483, 322] width 53 height 28
type input "FASUS NEW"
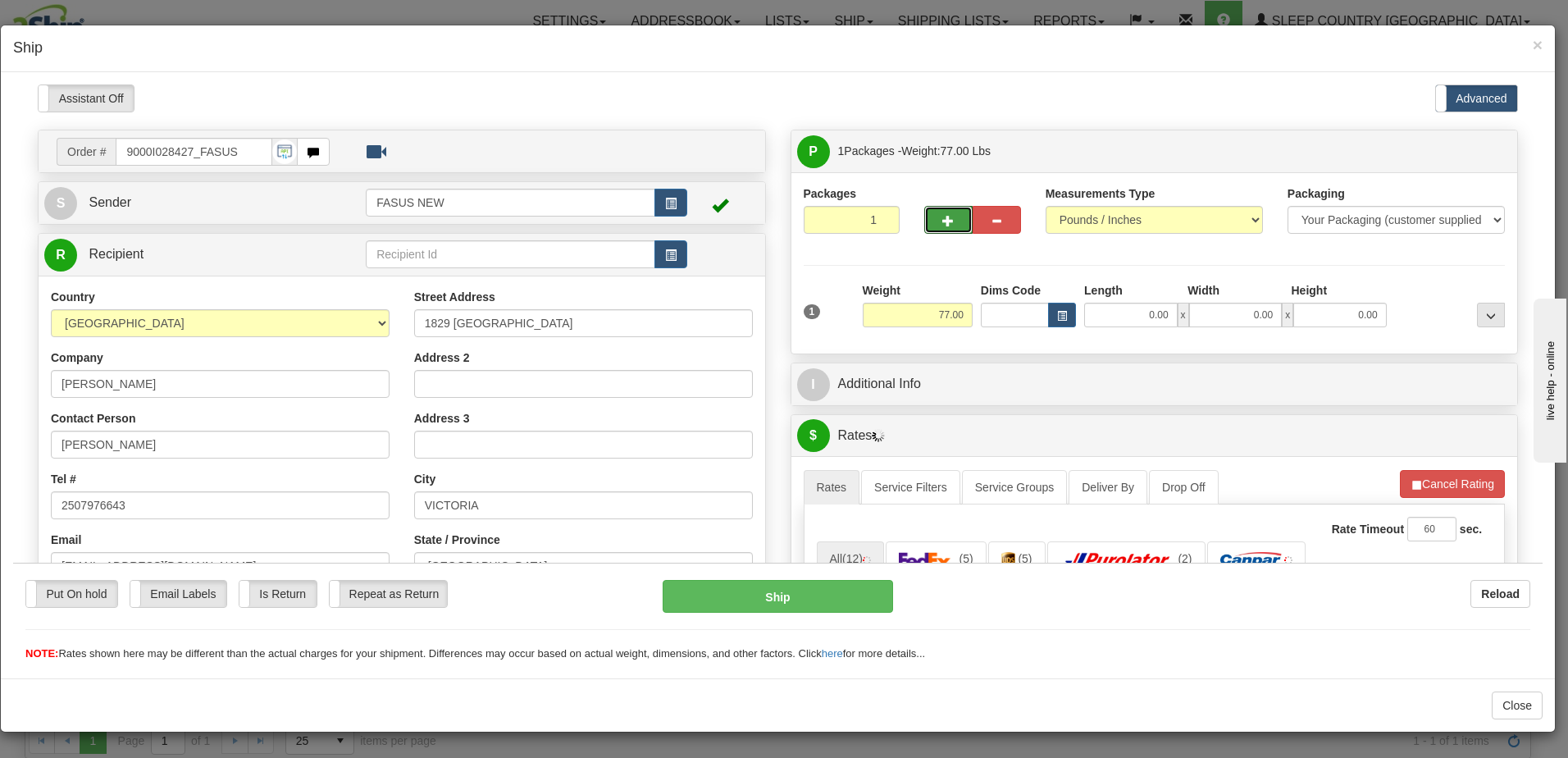
click at [942, 215] on span "button" at bounding box center [948, 220] width 12 height 11
type input "2"
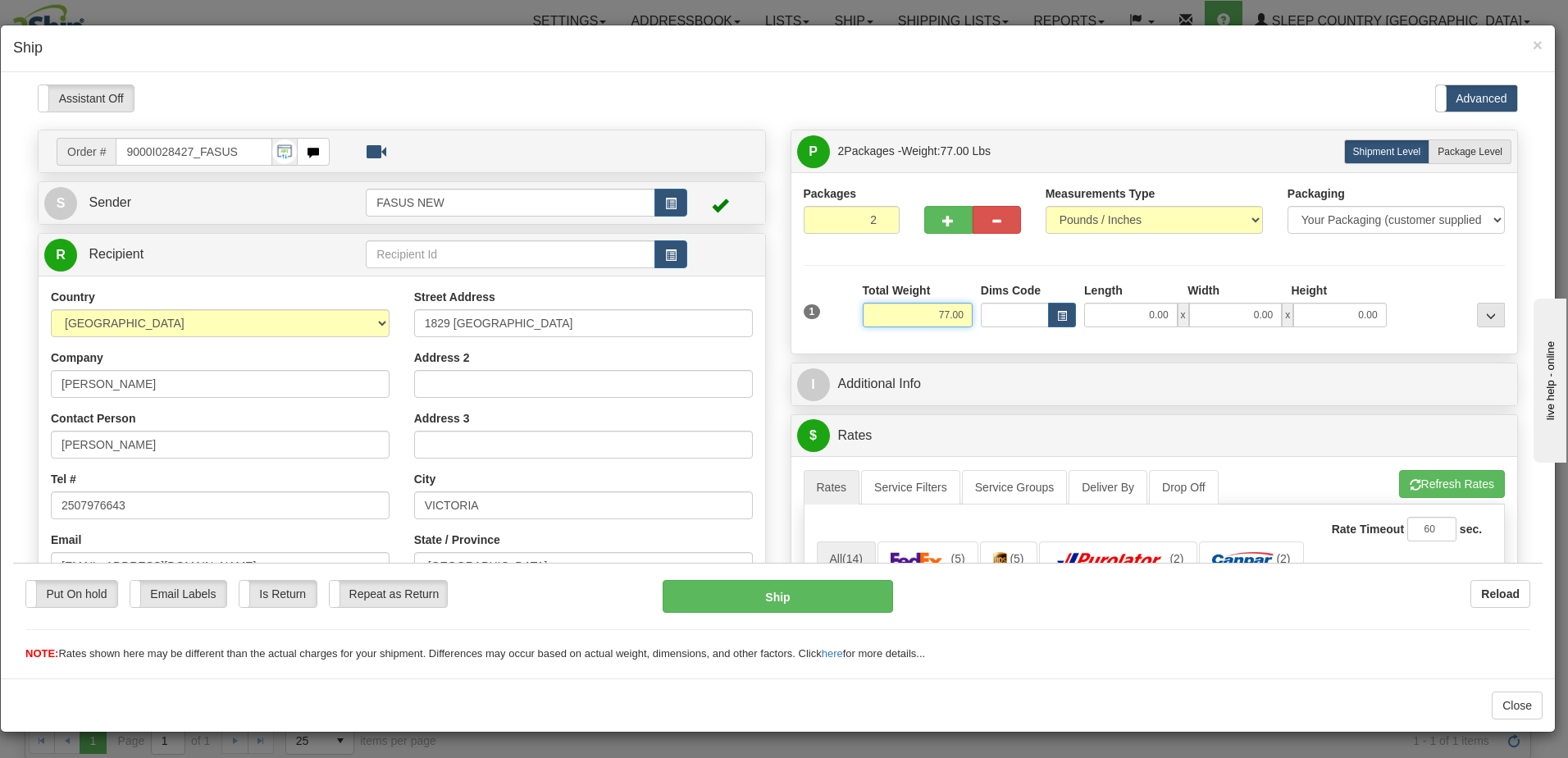
drag, startPoint x: 916, startPoint y: 313, endPoint x: 1020, endPoint y: 312, distance: 104.0
click at [1020, 312] on div "1 Total Weight 77.00 Dims Code x" at bounding box center [1154, 310] width 710 height 58
click at [1010, 264] on div "Packages 2 1 Measurements Type" at bounding box center [1154, 263] width 702 height 156
click at [1446, 154] on span "Package Level" at bounding box center [1470, 151] width 65 height 12
radio input "true"
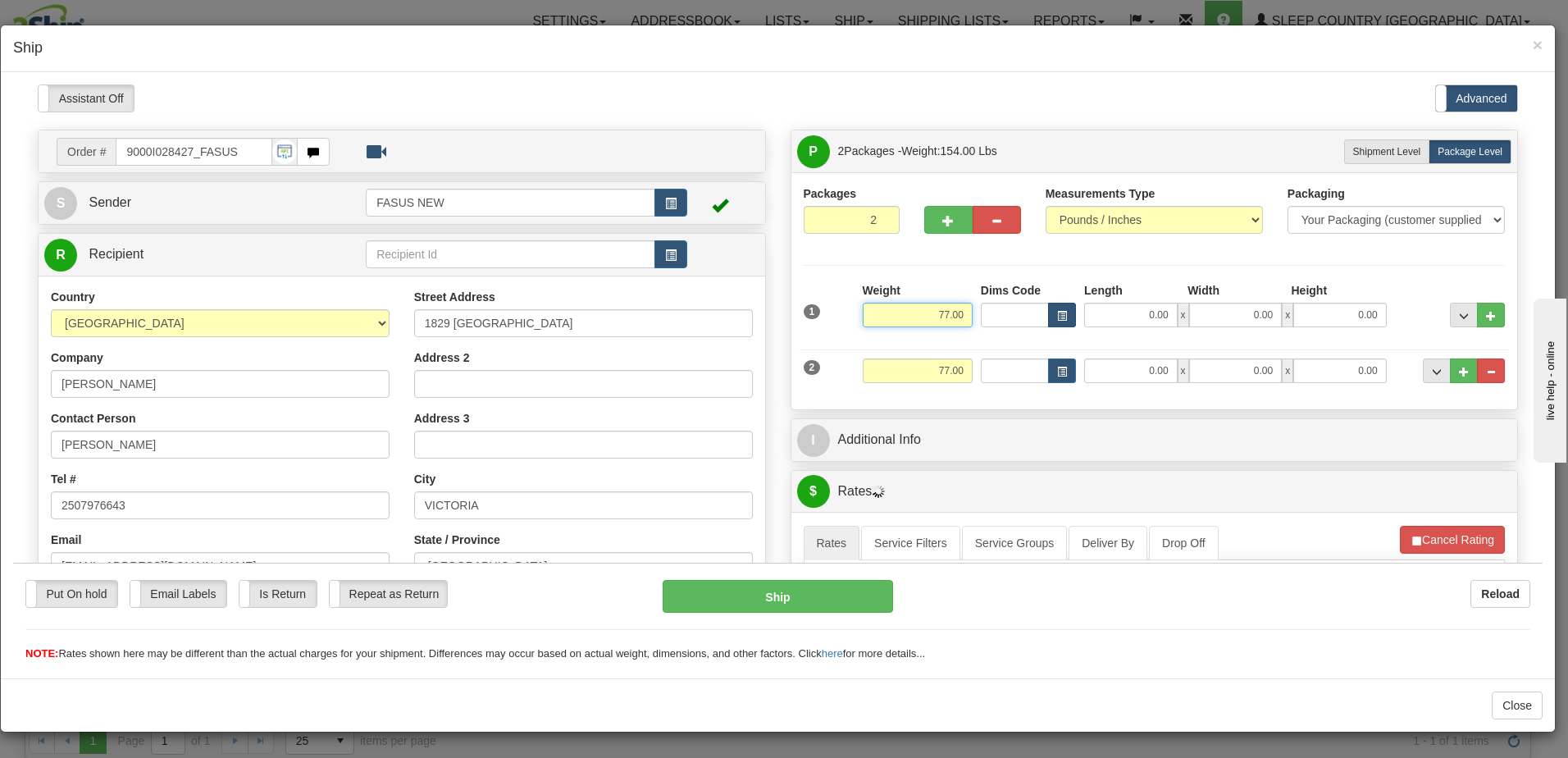
drag, startPoint x: 1038, startPoint y: 310, endPoint x: 1049, endPoint y: 308, distance: 11.2
click at [1052, 308] on div "1 Weight 77.00 Dims Code x x" at bounding box center [1154, 310] width 710 height 58
type input "47.10"
type input "78.00"
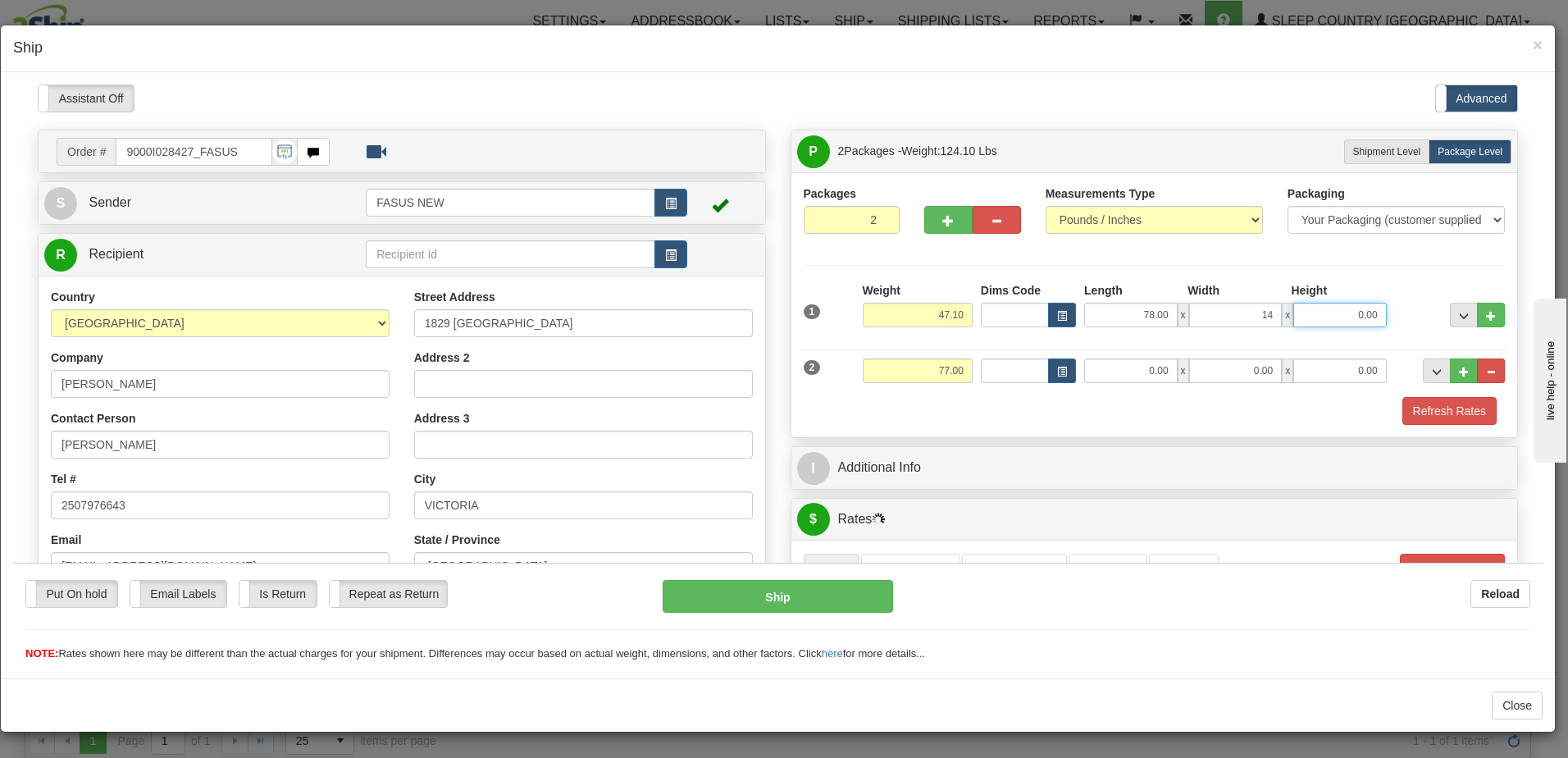
type input "14.00"
type input "3.50"
click at [1459, 316] on span "..." at bounding box center [1464, 315] width 10 height 9
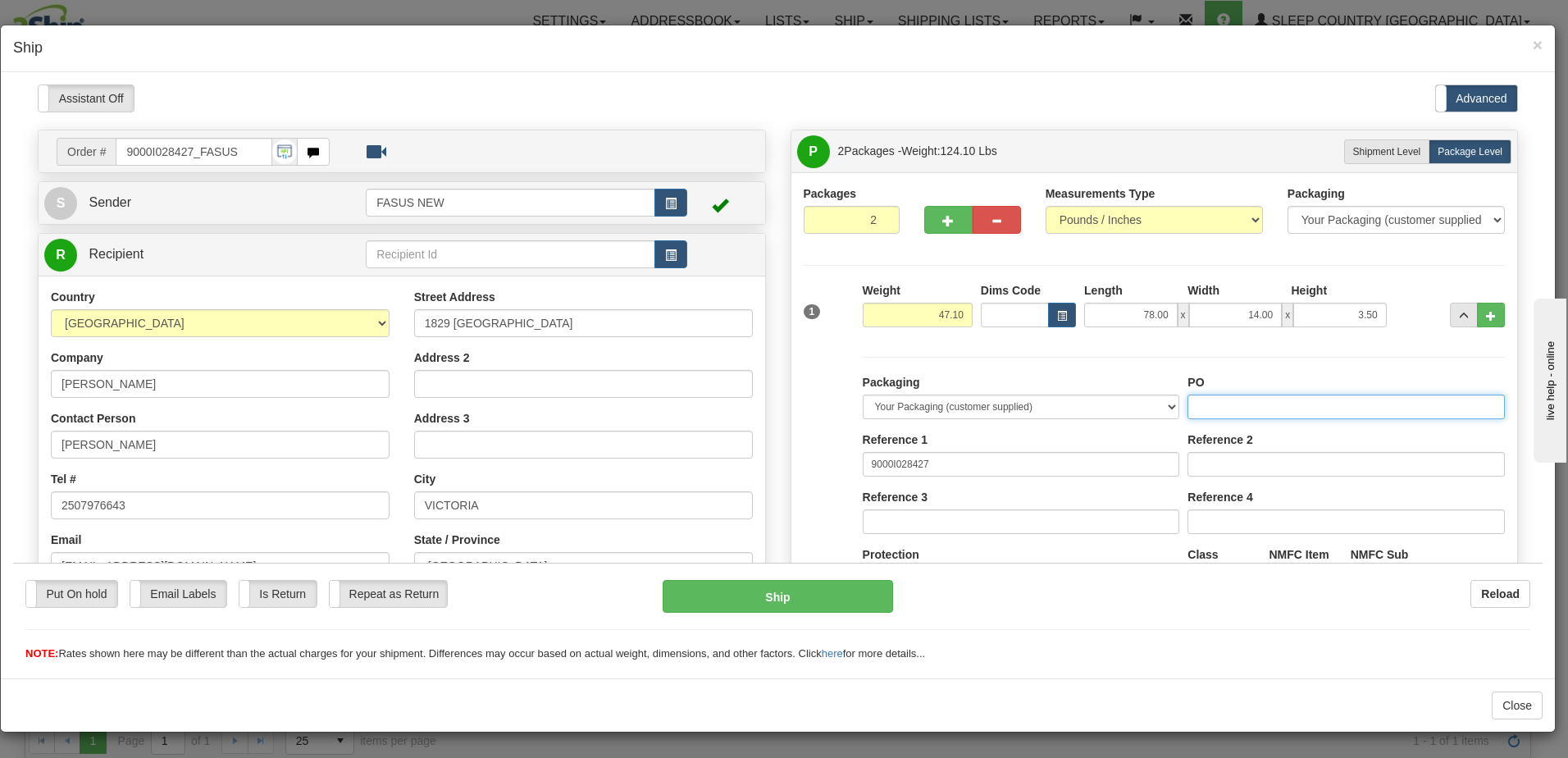
paste input "1022713"
type input "1022713"
click at [1459, 315] on span "..." at bounding box center [1464, 315] width 10 height 9
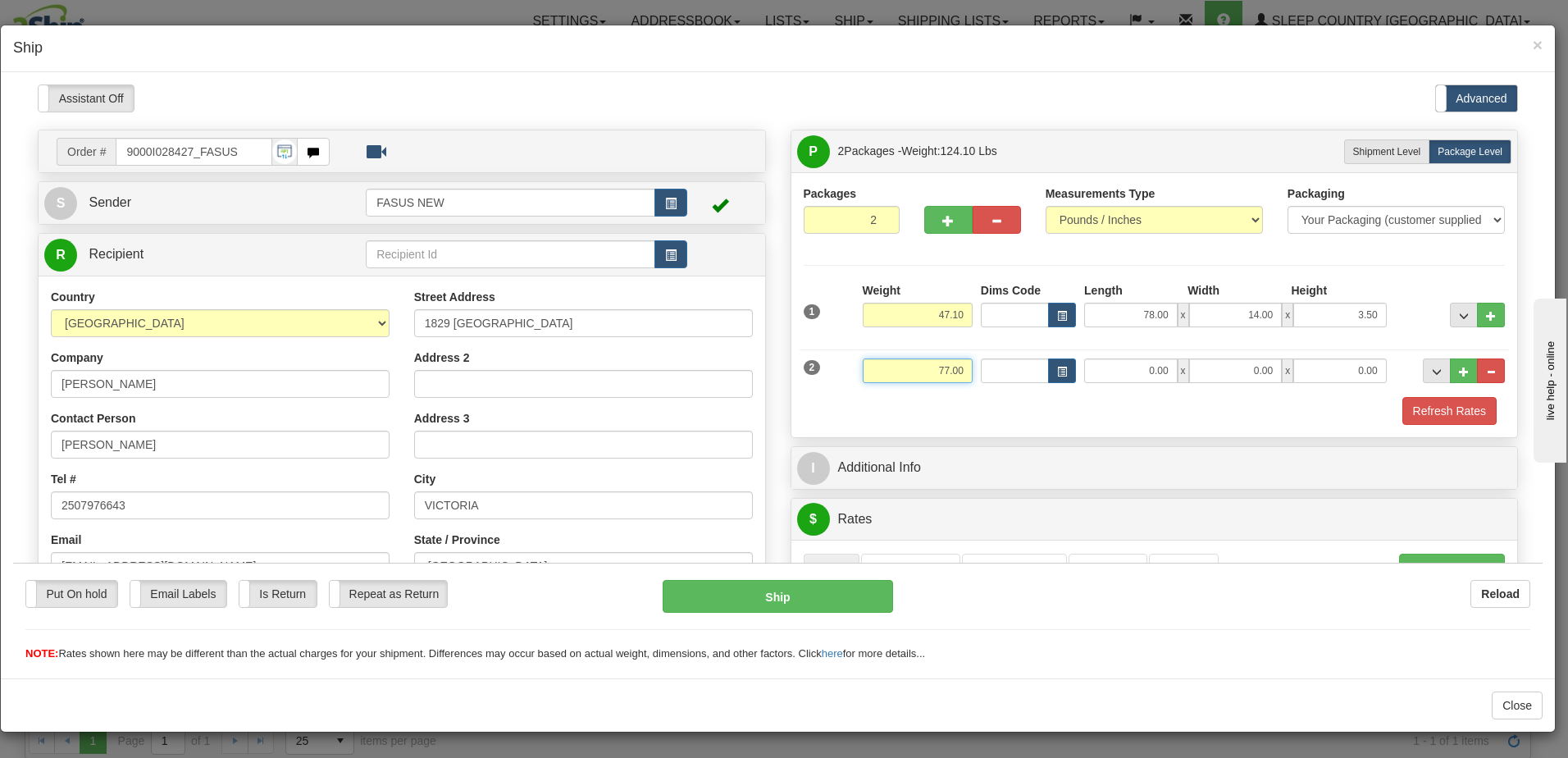
drag, startPoint x: 906, startPoint y: 369, endPoint x: 974, endPoint y: 369, distance: 68.0
click at [974, 369] on div "2 Weight 77.00 Dims Code Length Width Height" at bounding box center [1154, 367] width 710 height 55
type input "22.00"
type input "61.25"
type input "14.00"
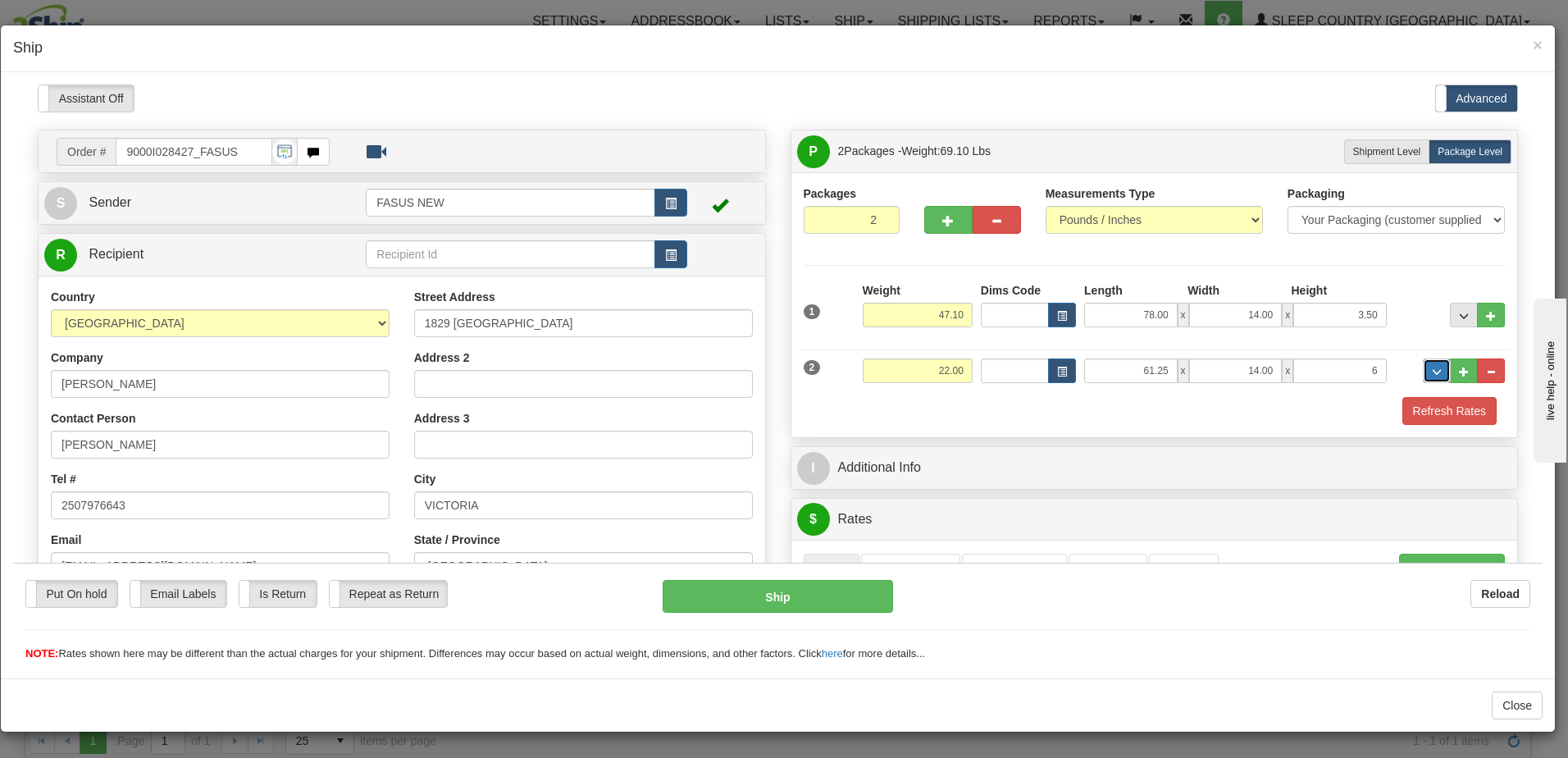
type input "6.00"
click at [1429, 369] on button "..." at bounding box center [1436, 369] width 28 height 24
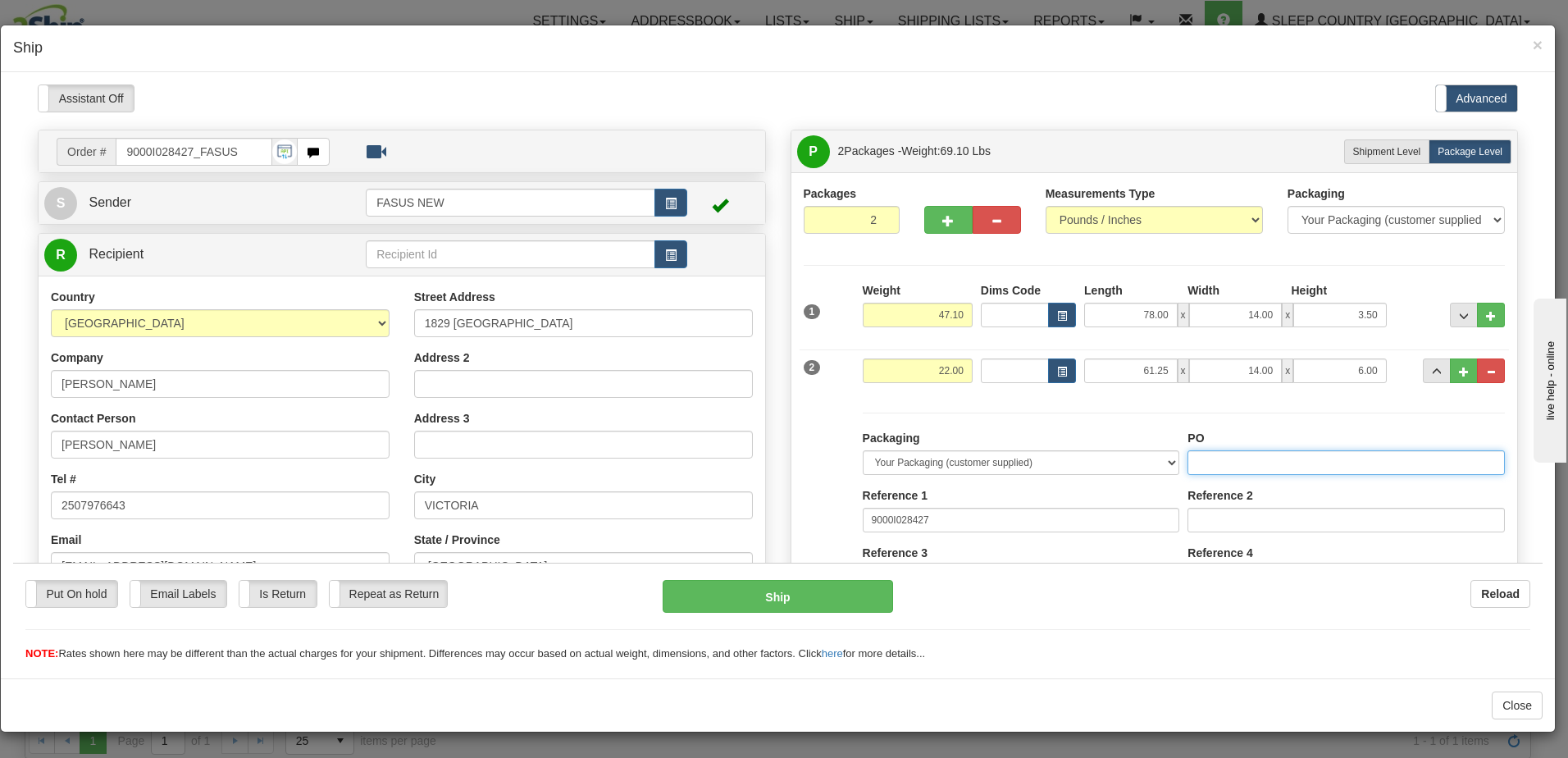
paste input "1022713"
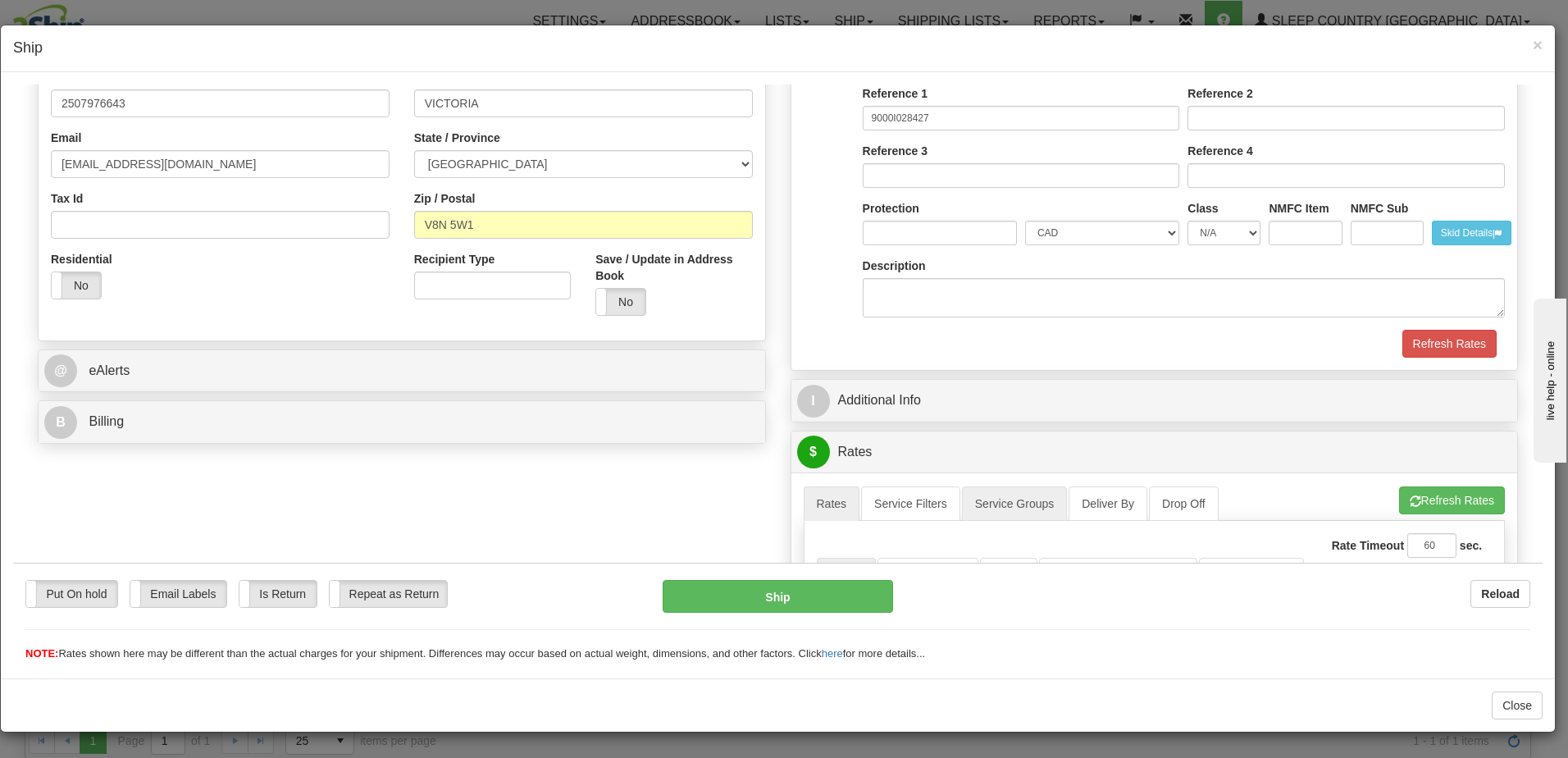
scroll to position [492, 0]
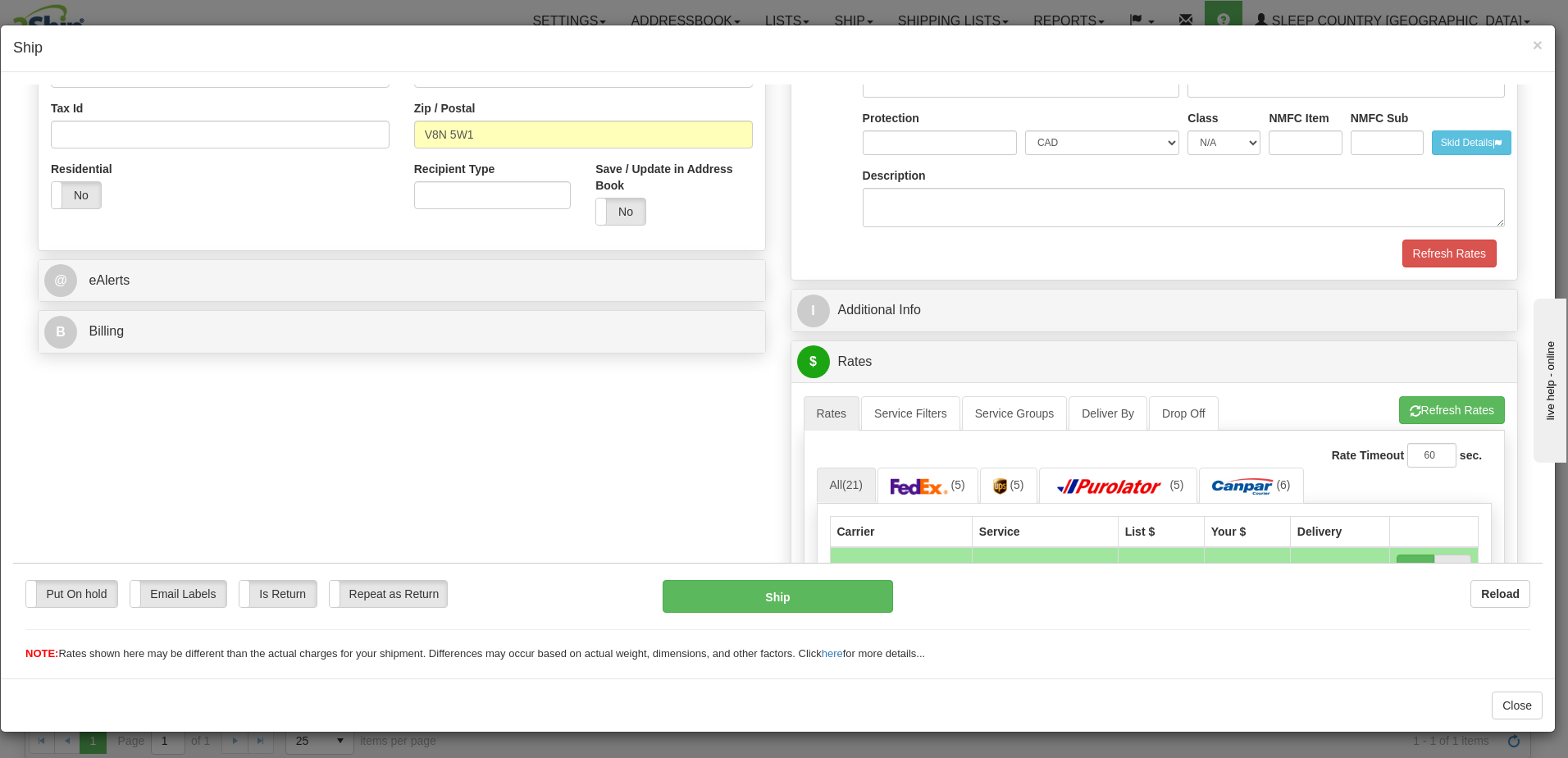
type input "1022713"
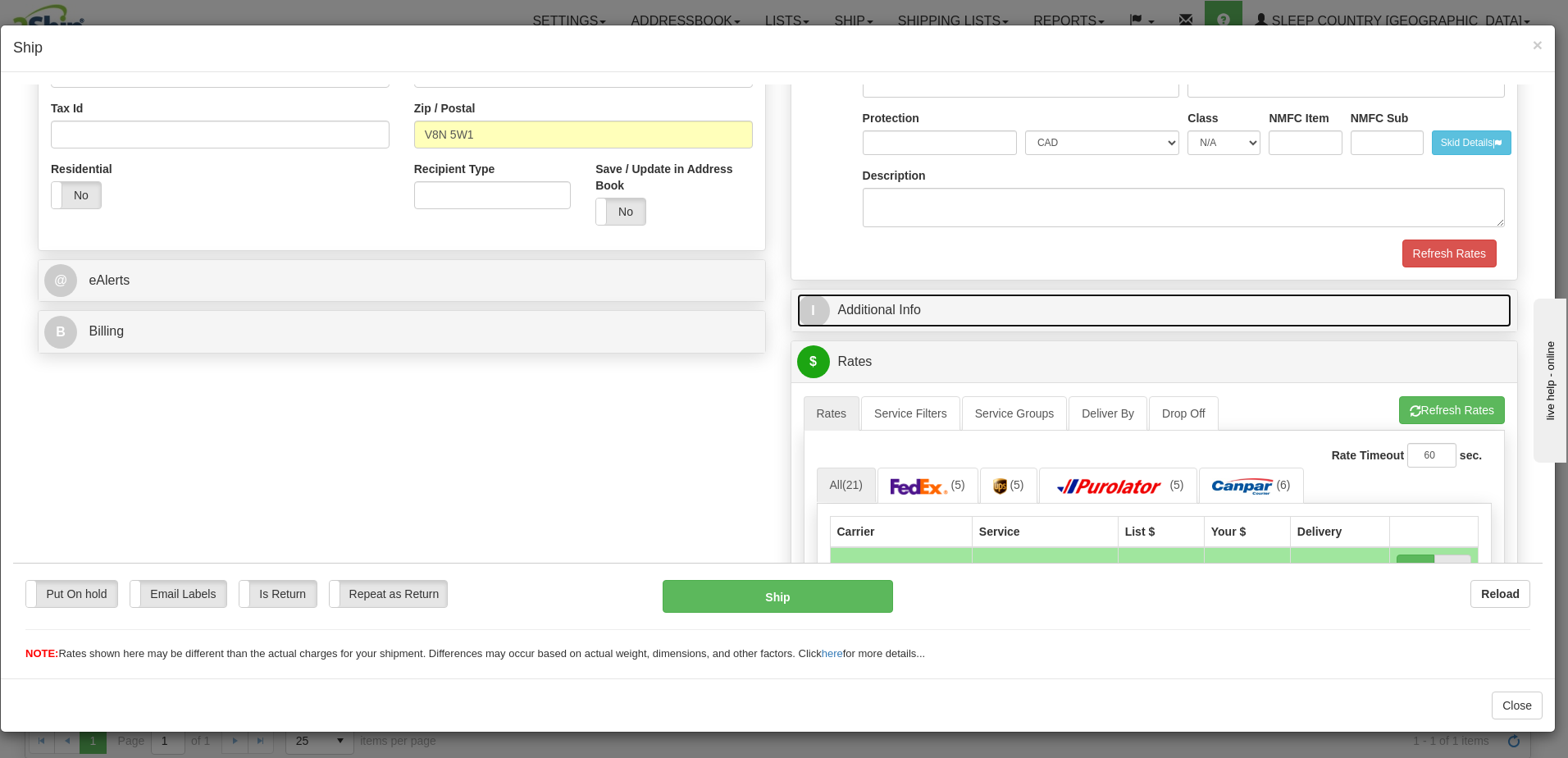
click at [999, 301] on link "I Additional Info" at bounding box center [1155, 310] width 715 height 34
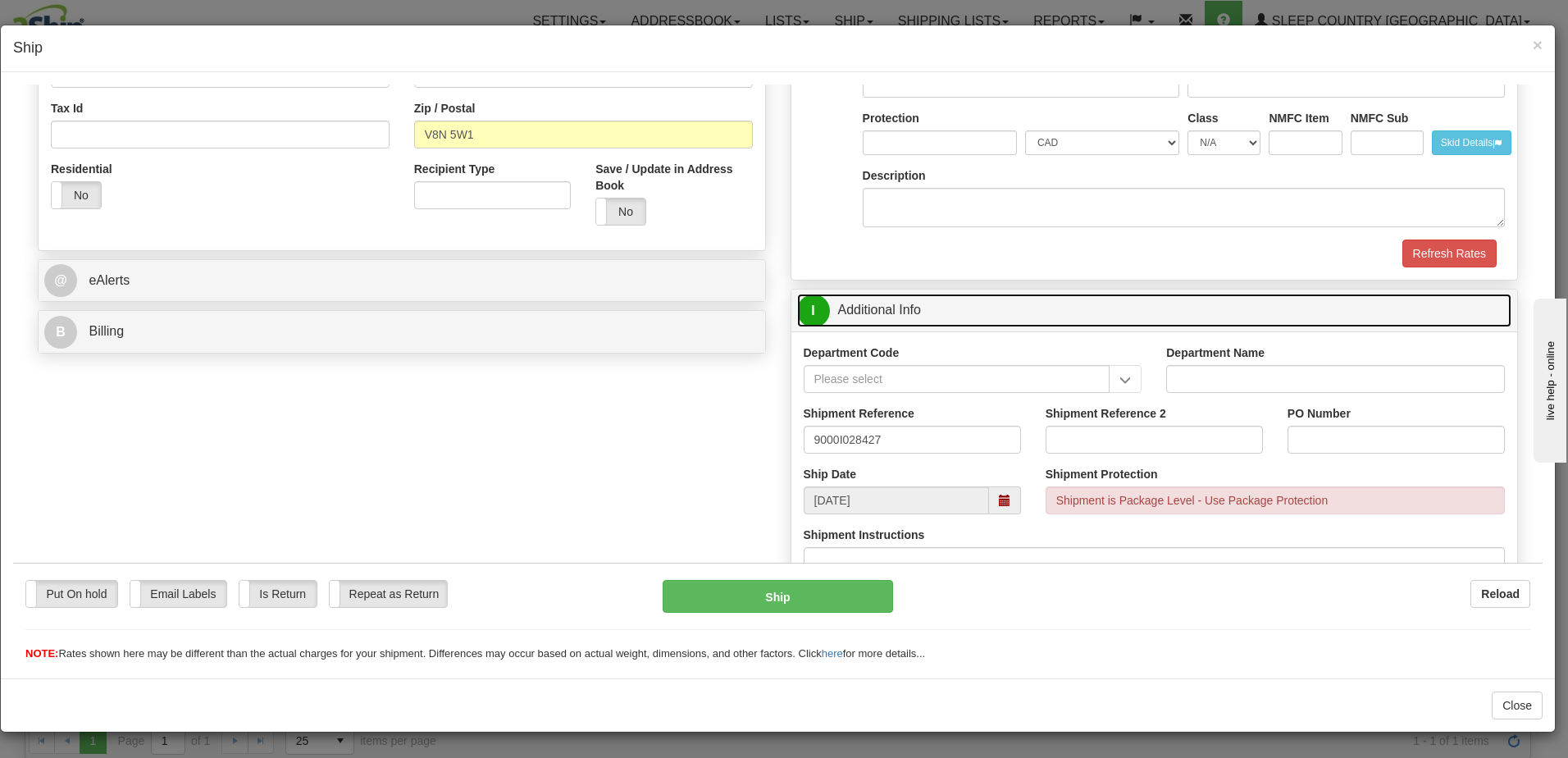
click at [1001, 499] on span at bounding box center [1005, 499] width 12 height 12
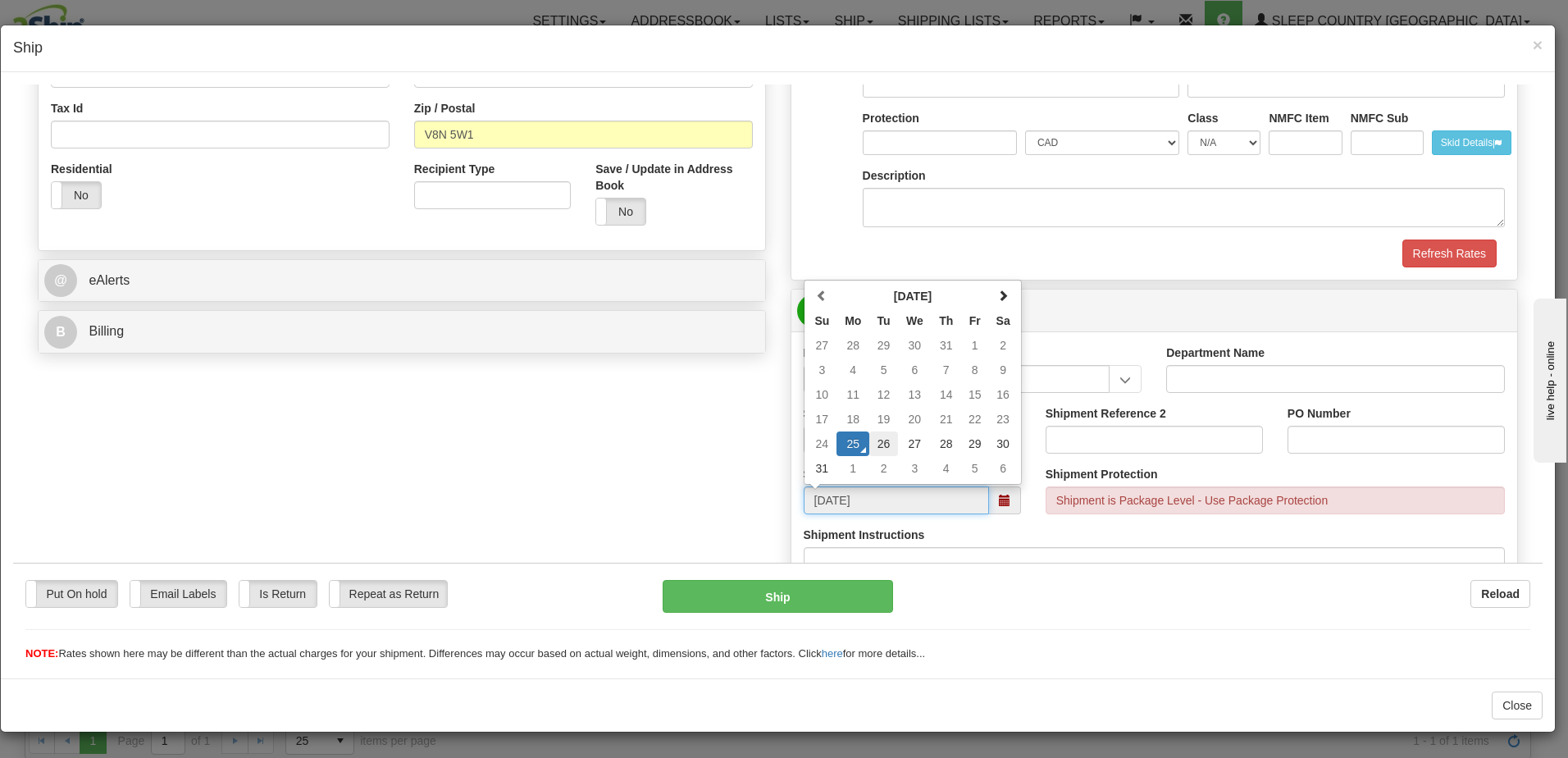
click at [876, 441] on td "26" at bounding box center [884, 442] width 29 height 24
type input "08/26/2025"
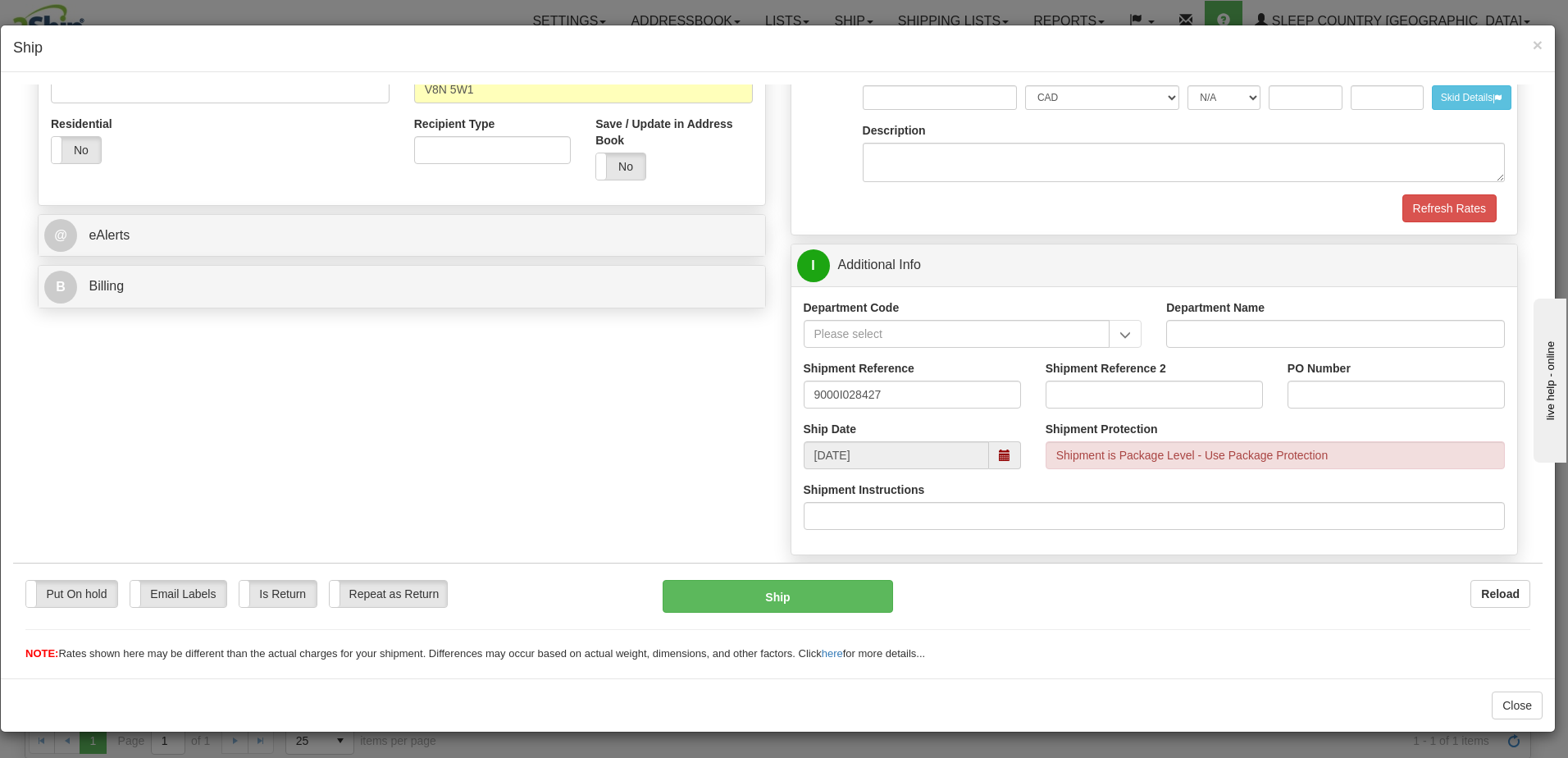
scroll to position [574, 0]
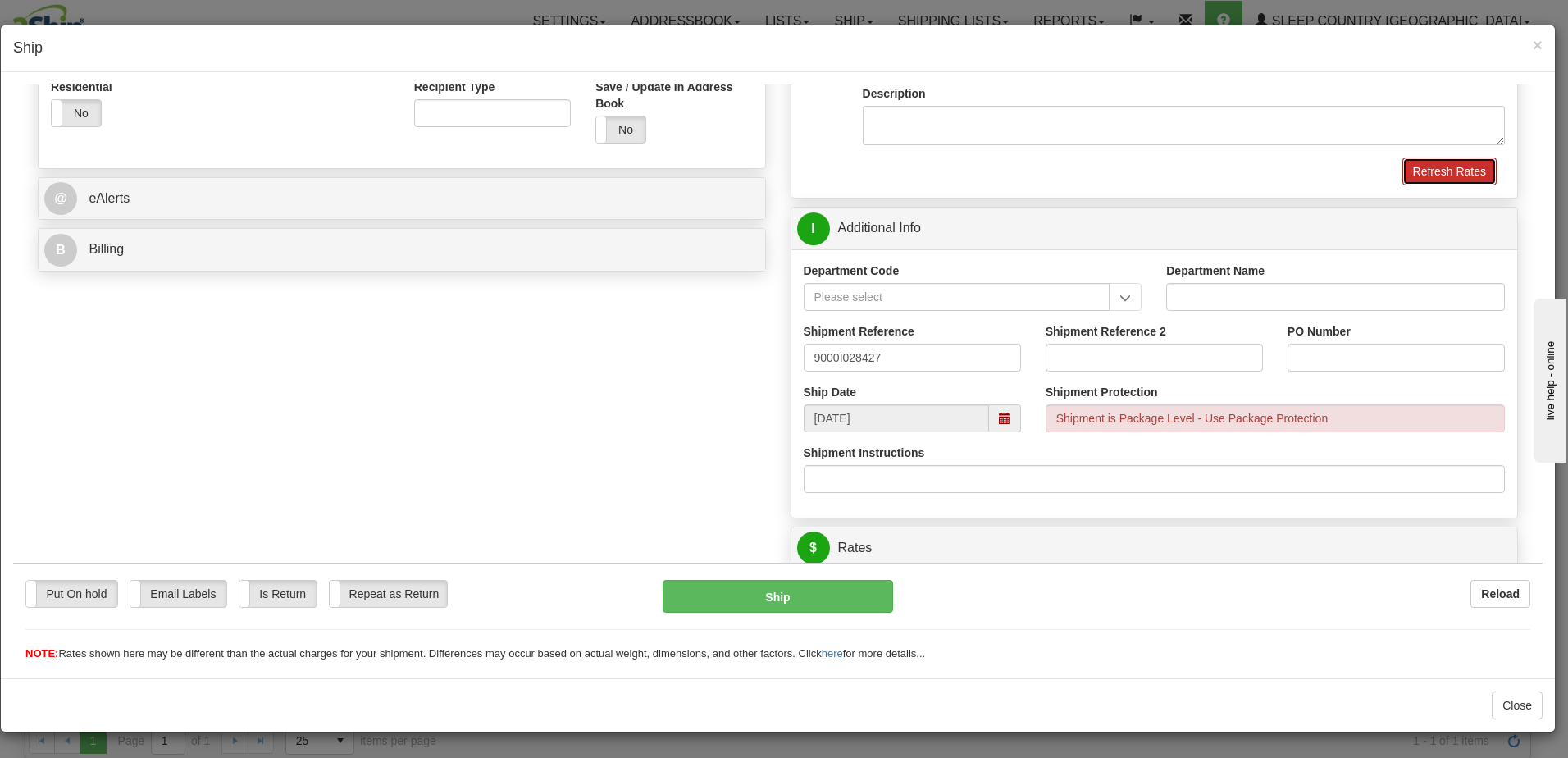
click at [1427, 175] on button "Refresh Rates" at bounding box center [1450, 170] width 94 height 28
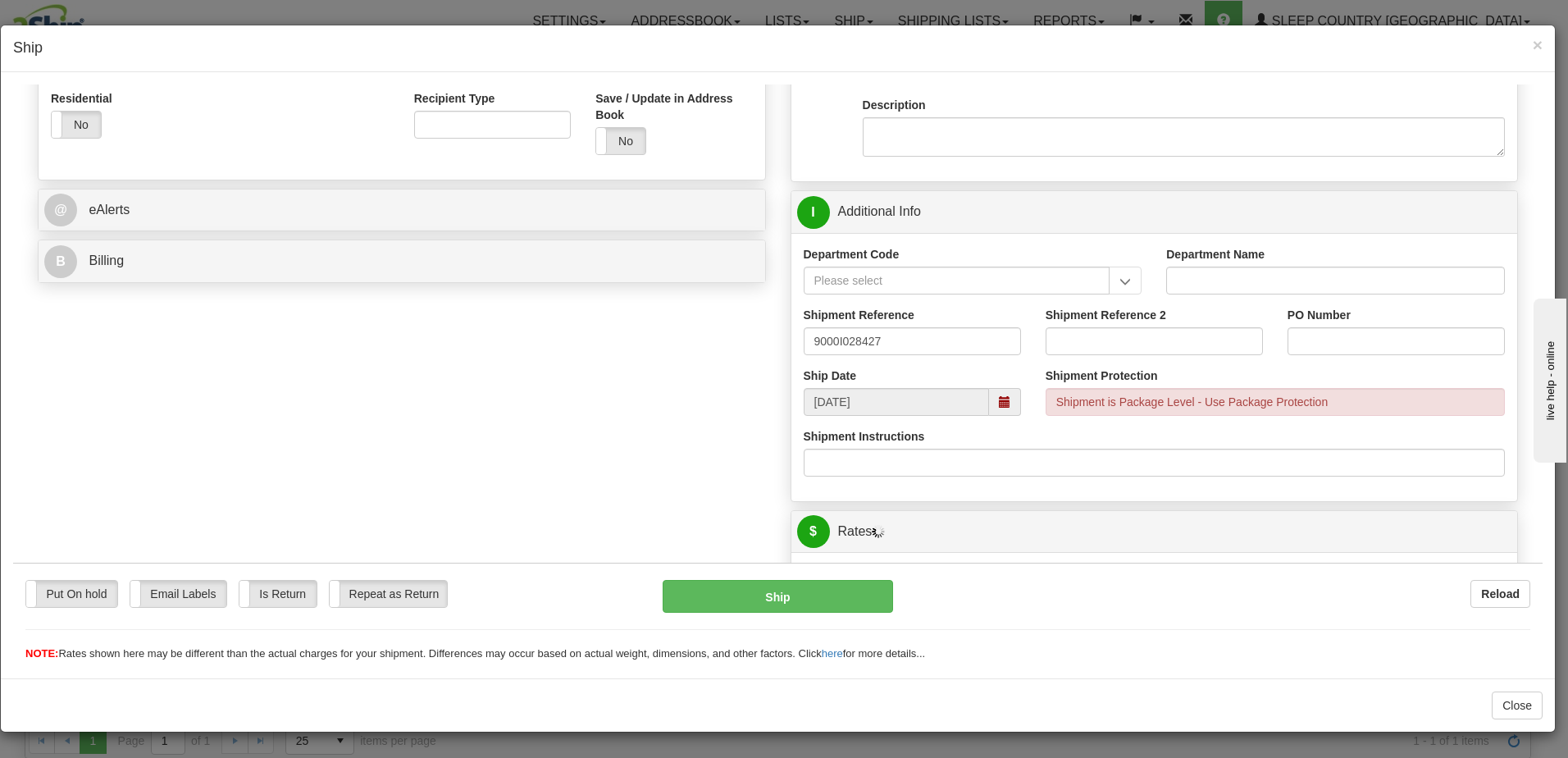
scroll to position [164, 0]
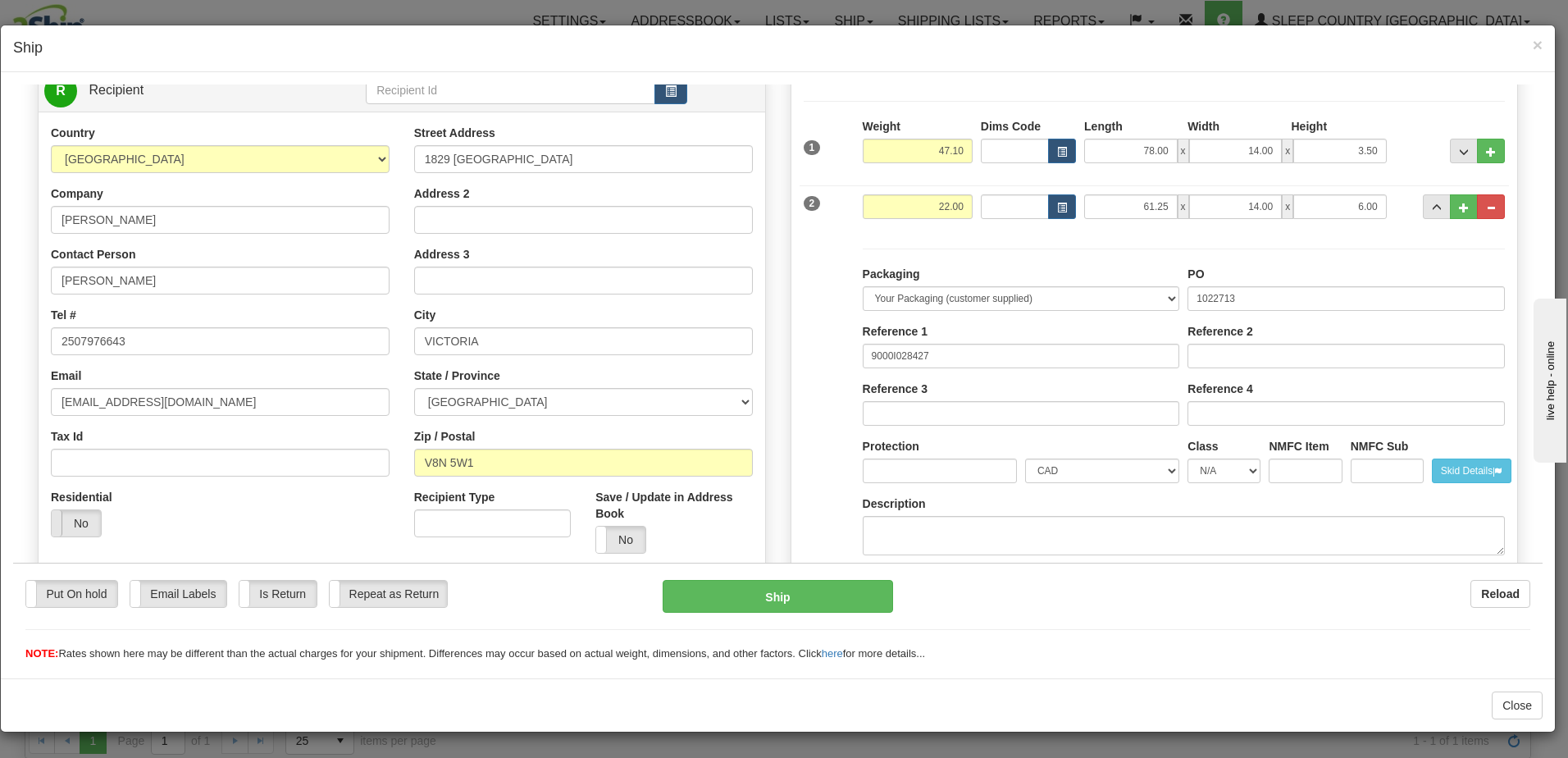
click at [58, 527] on span at bounding box center [51, 522] width 21 height 26
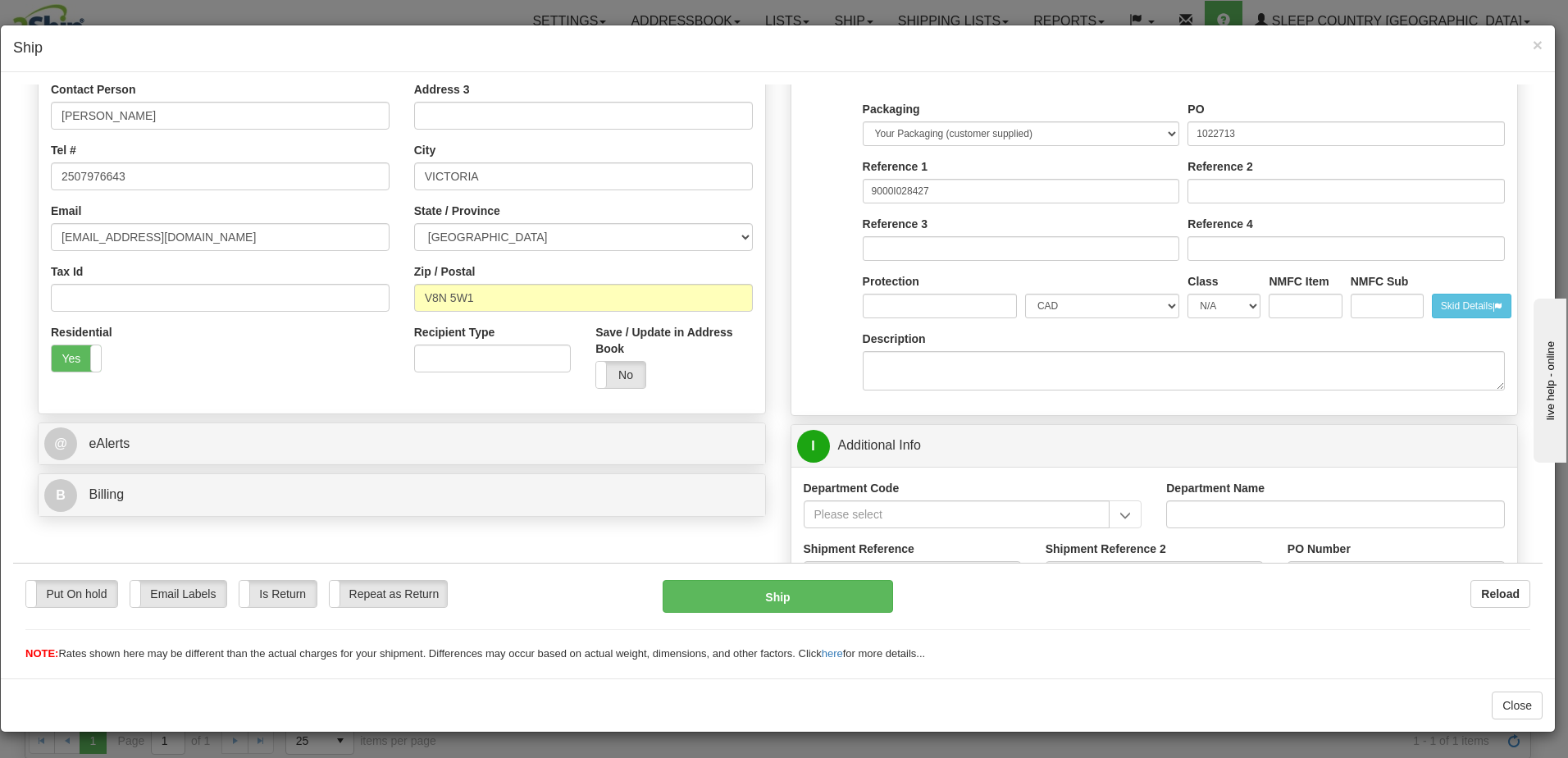
scroll to position [0, 0]
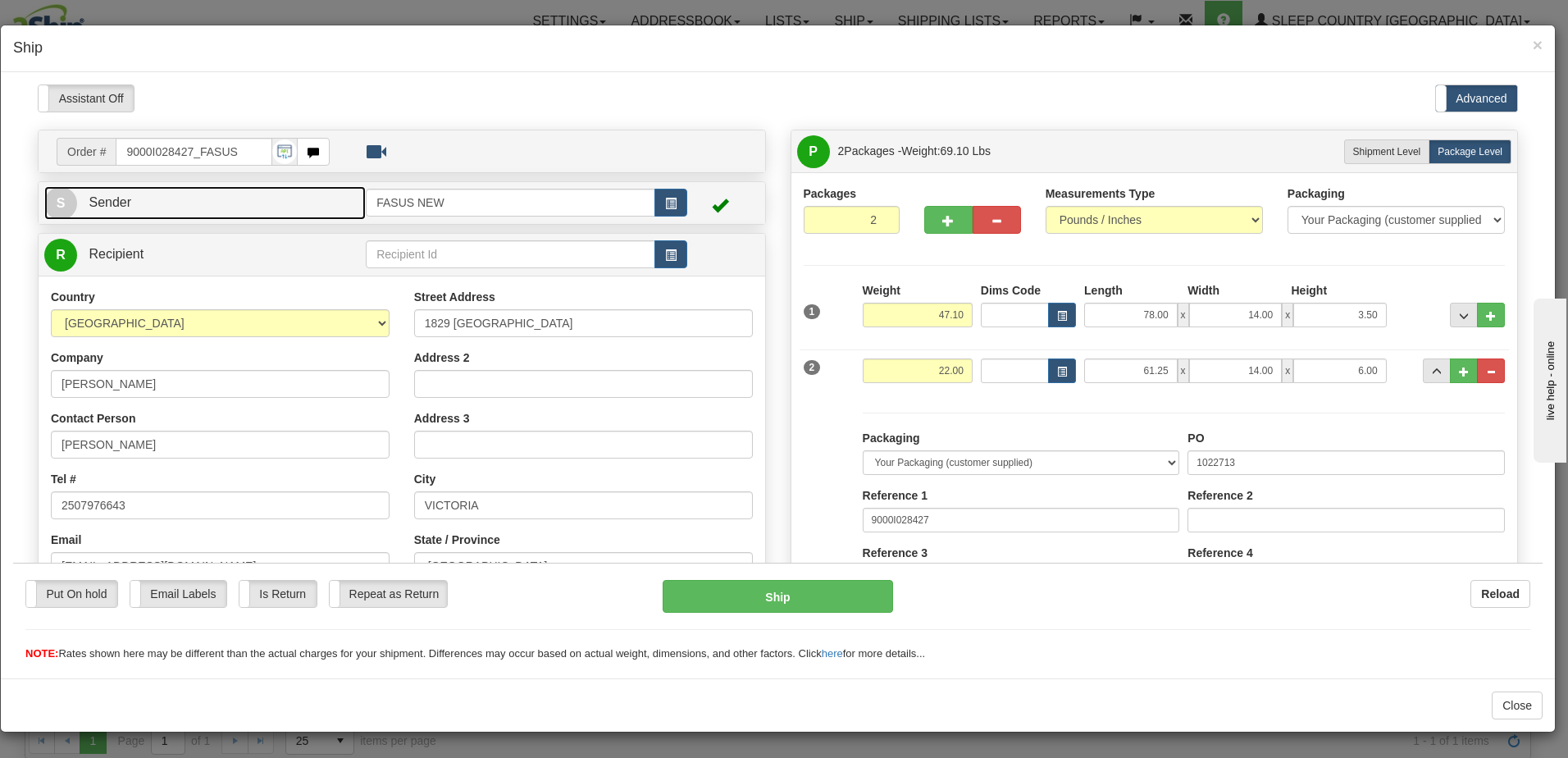
click at [232, 196] on link "S Sender" at bounding box center [205, 202] width 321 height 34
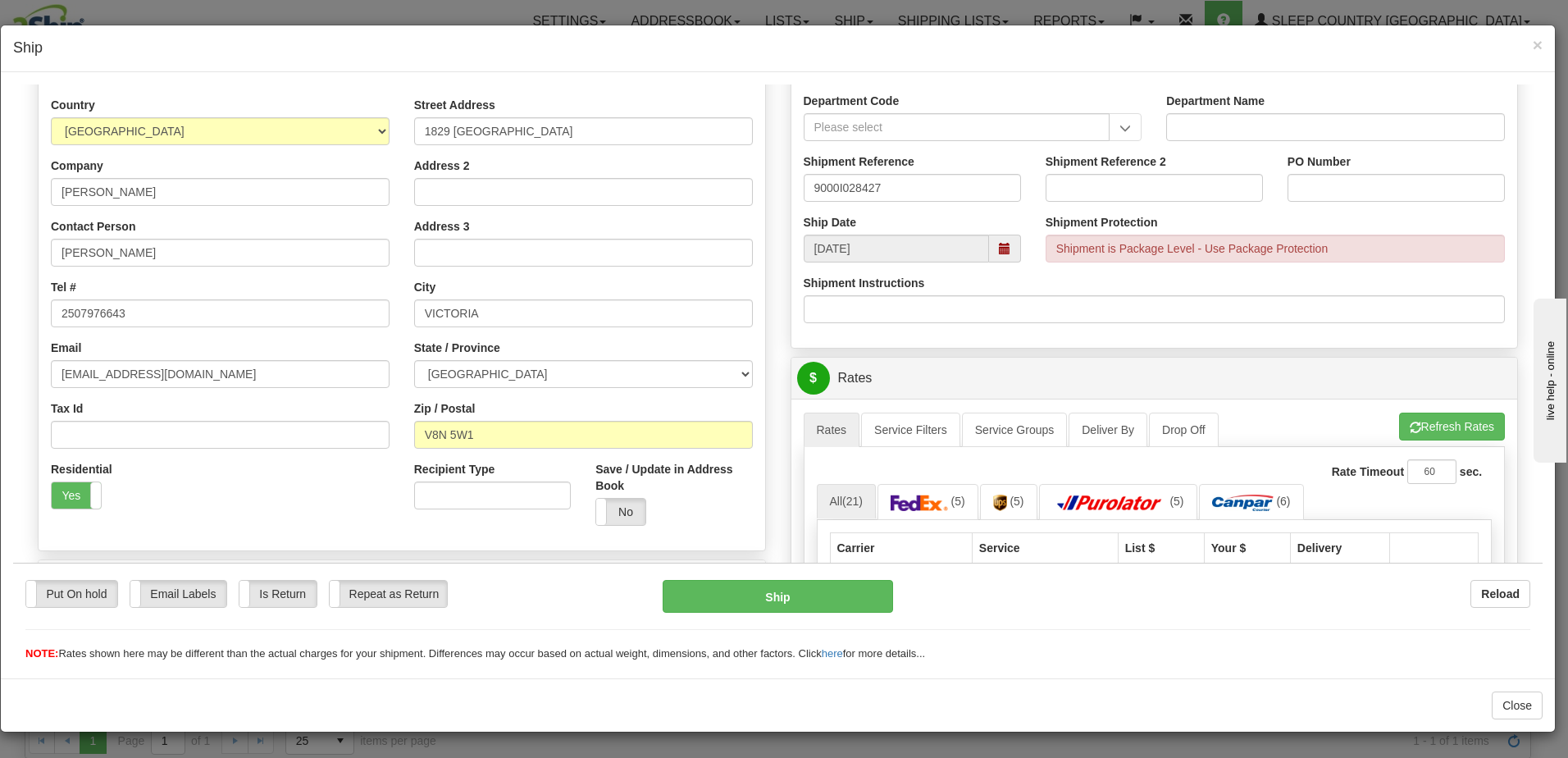
scroll to position [820, 0]
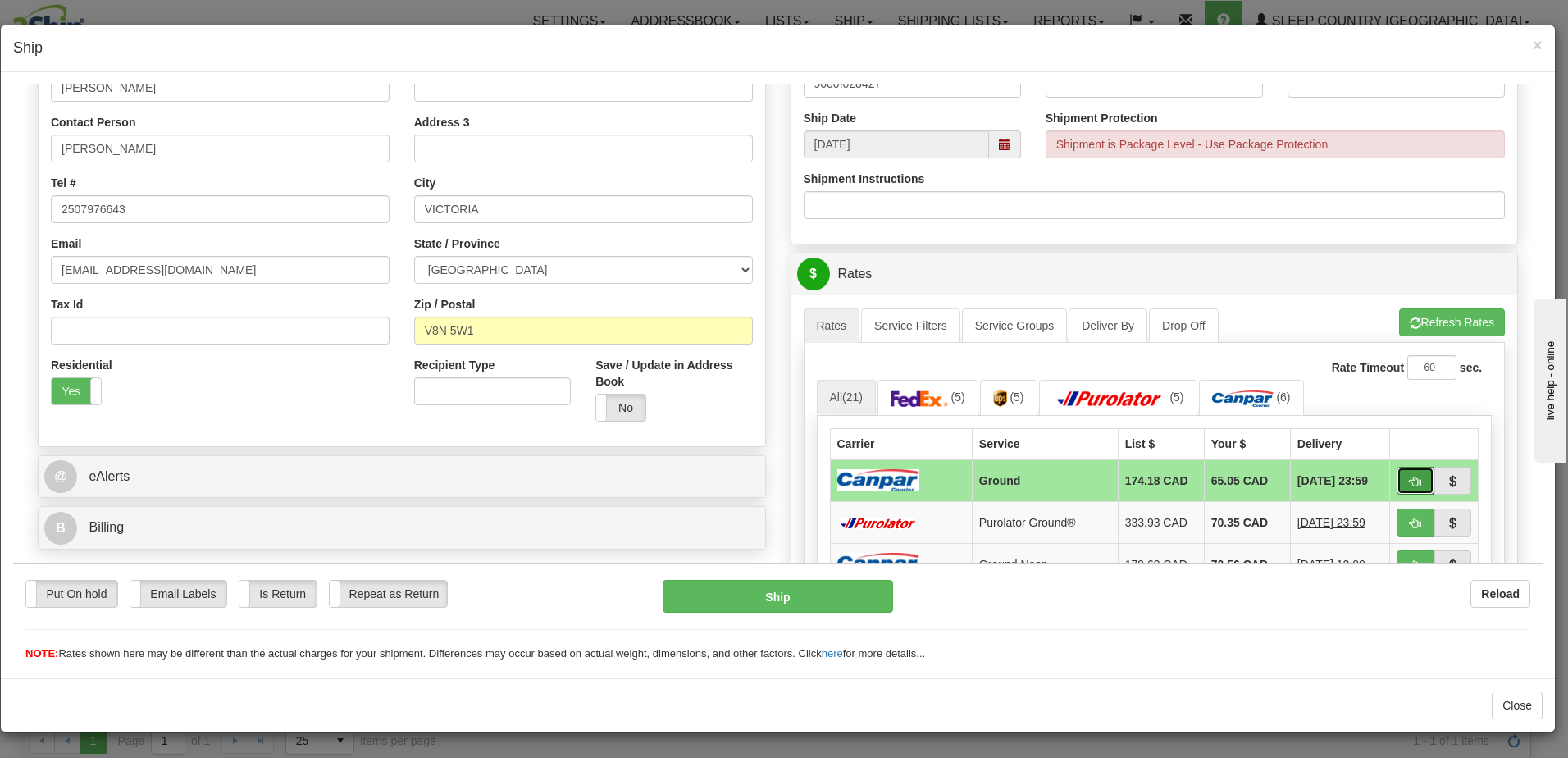
click at [1409, 479] on span "button" at bounding box center [1415, 481] width 12 height 11
type input "1"
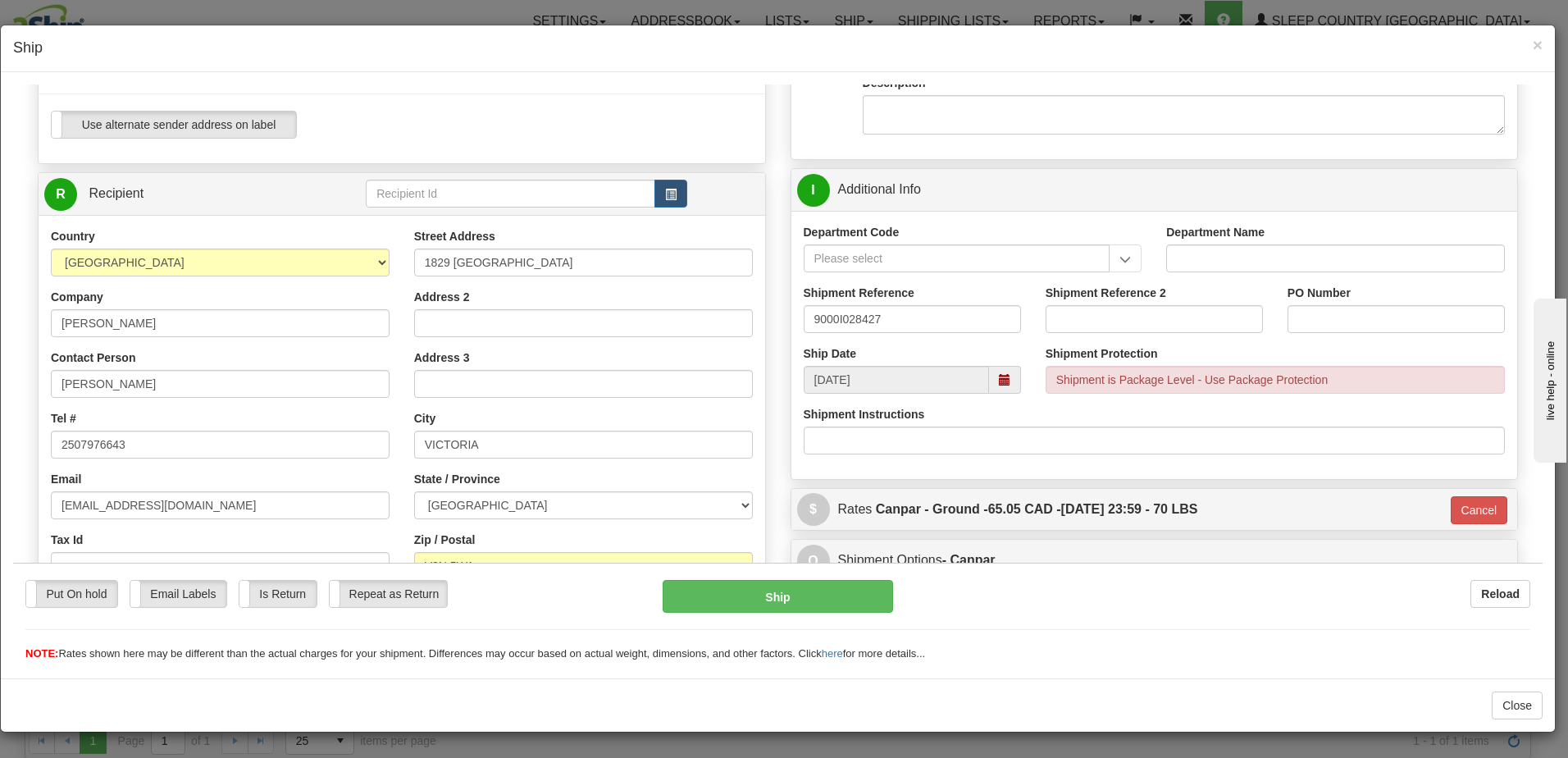
scroll to position [574, 0]
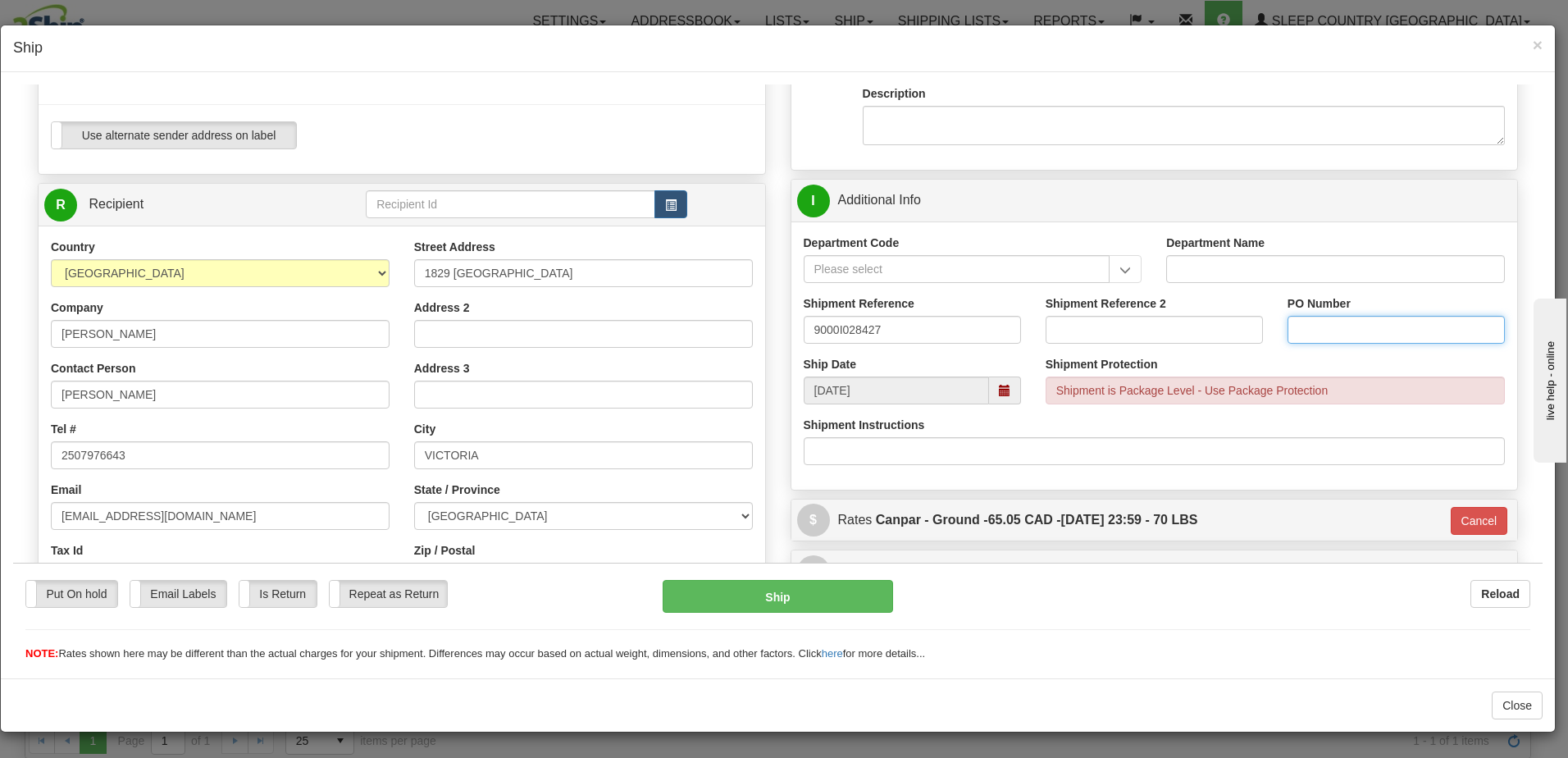
paste input "1022713"
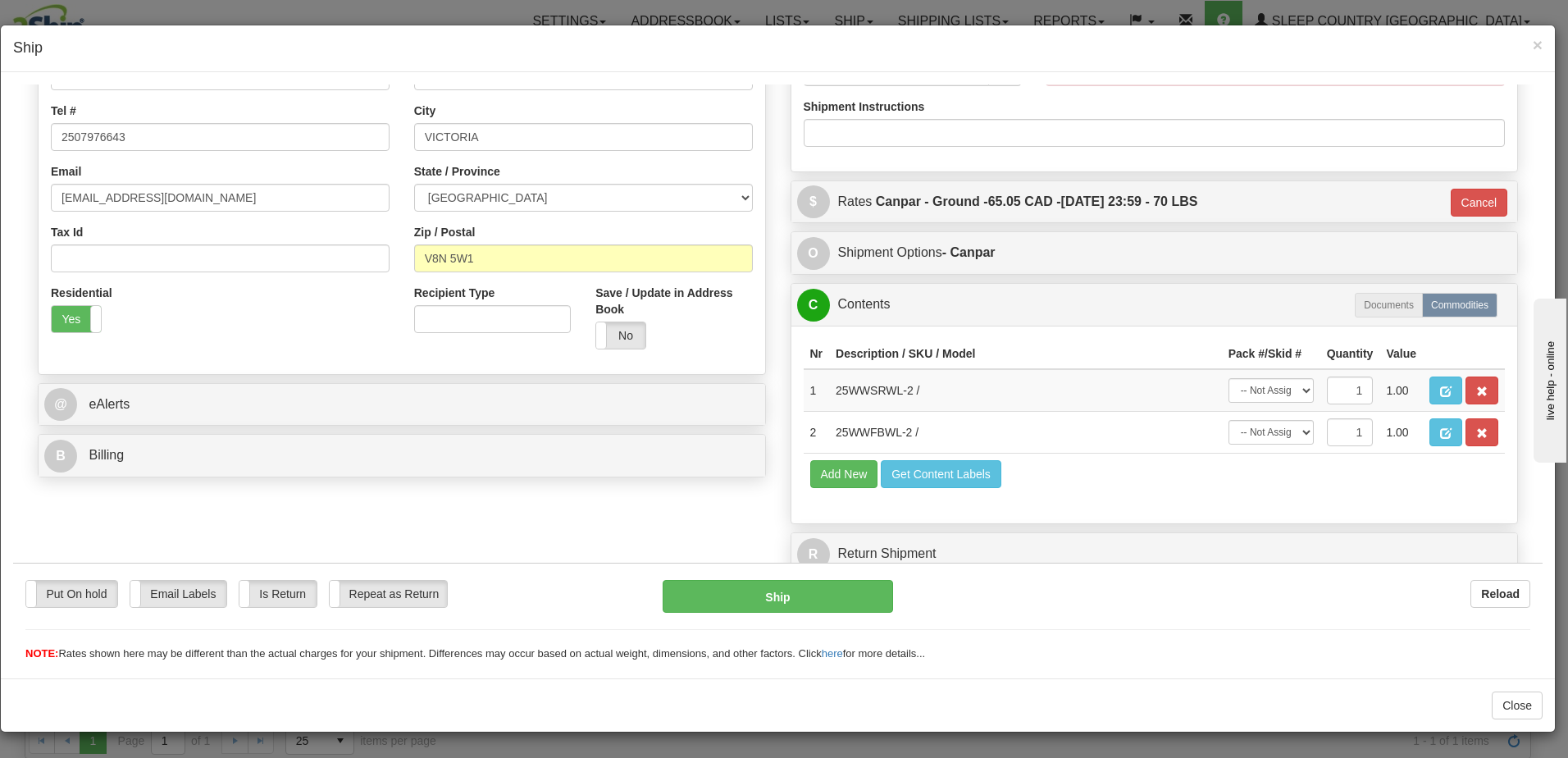
scroll to position [898, 0]
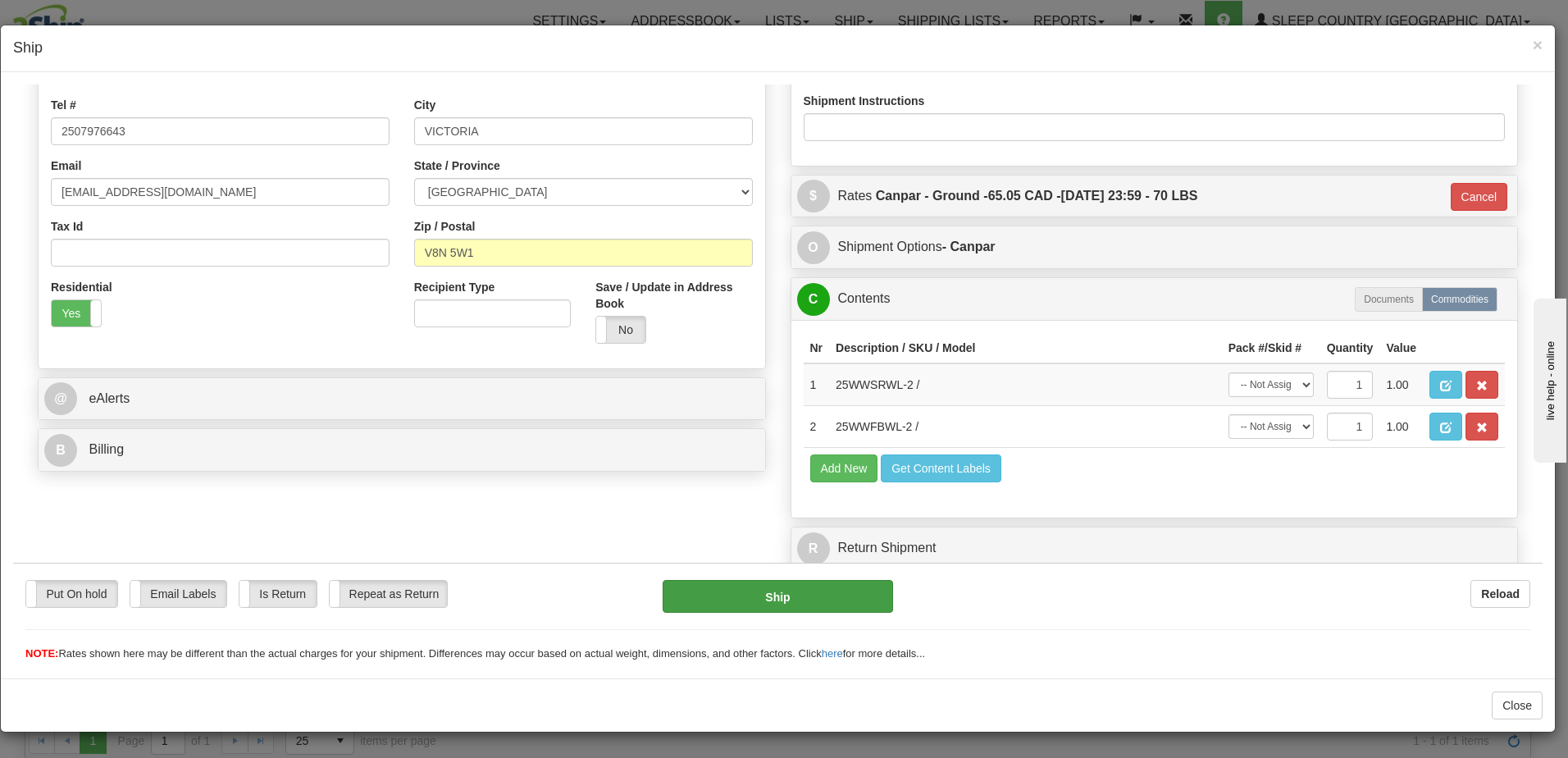
type input "1022713"
click at [776, 598] on button "Ship" at bounding box center [777, 595] width 231 height 33
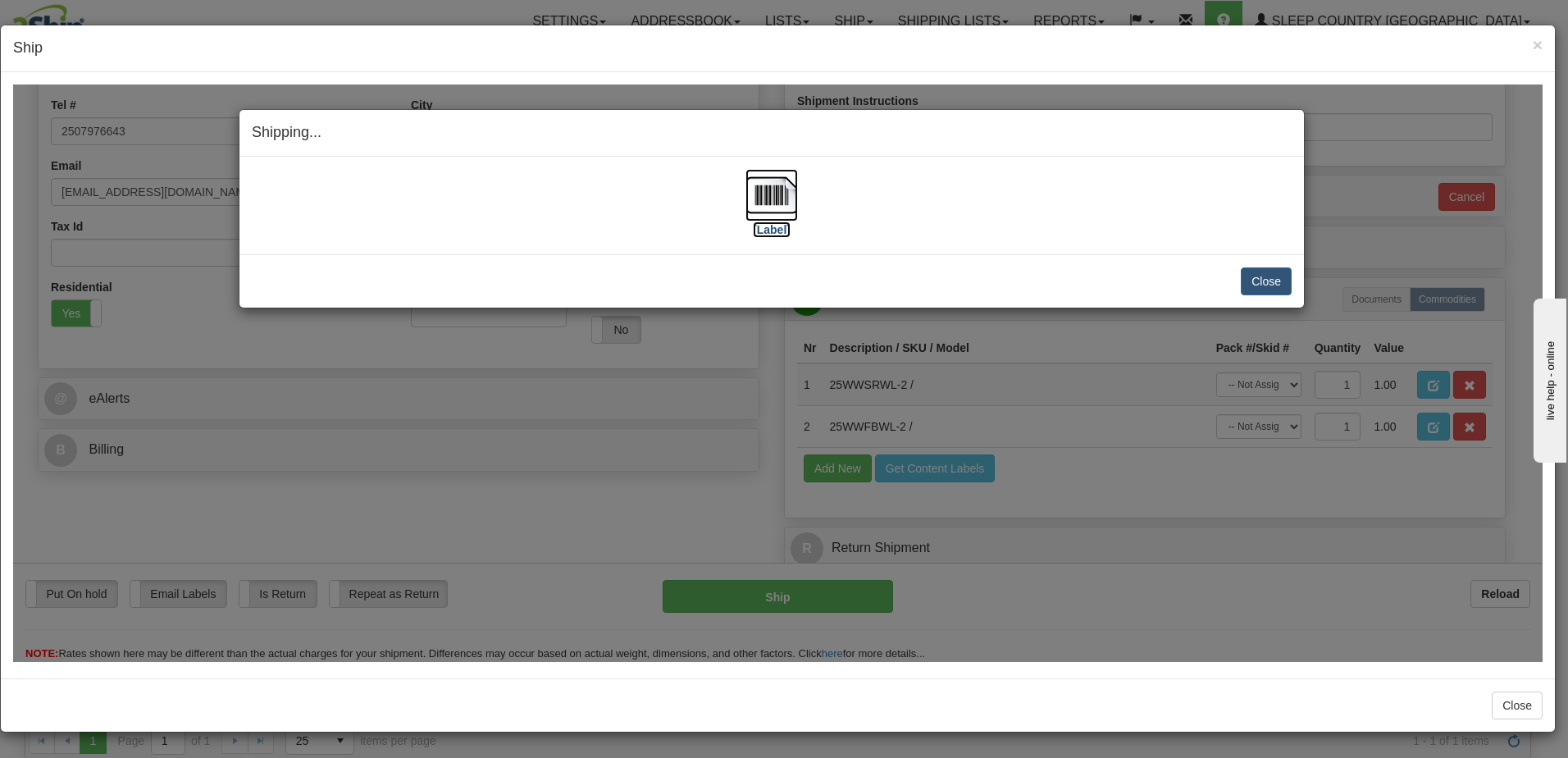
click at [771, 227] on label "[Label]" at bounding box center [771, 229] width 38 height 17
click at [1272, 276] on button "Close" at bounding box center [1266, 280] width 51 height 28
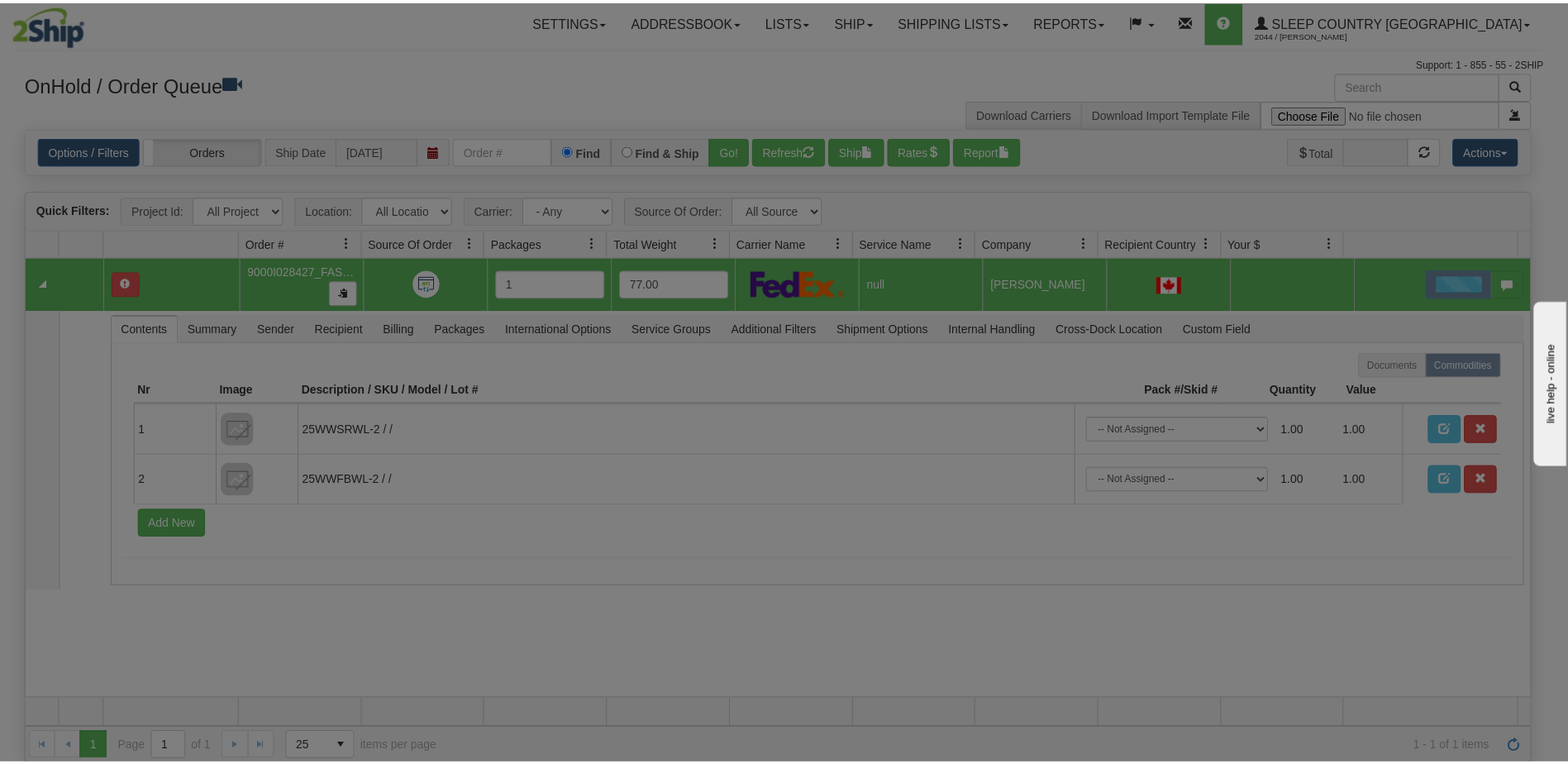
scroll to position [0, 0]
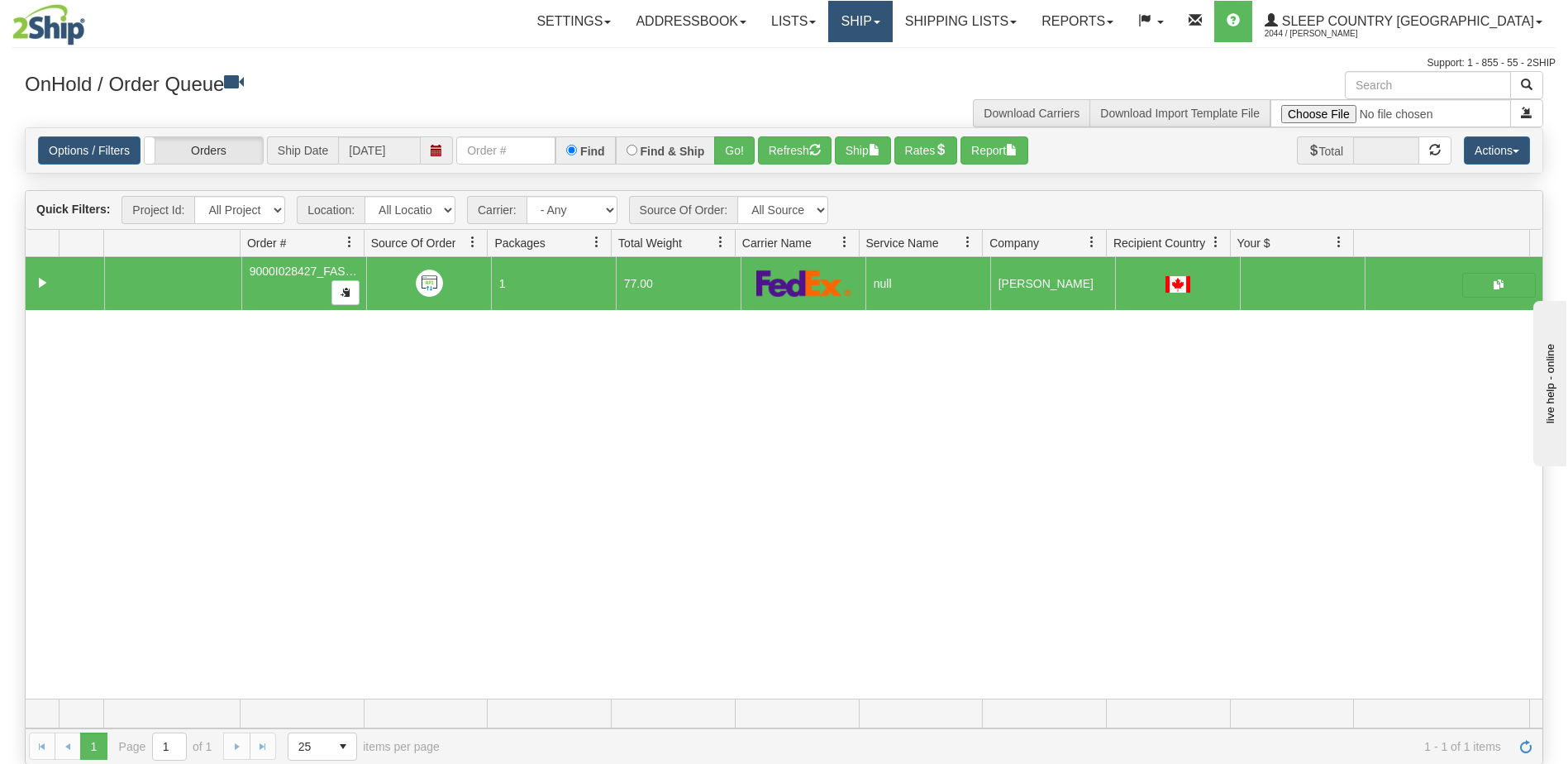
click at [892, 17] on link "Ship" at bounding box center [860, 21] width 63 height 41
click at [876, 78] on span "OnHold / Order Queue" at bounding box center [817, 80] width 117 height 14
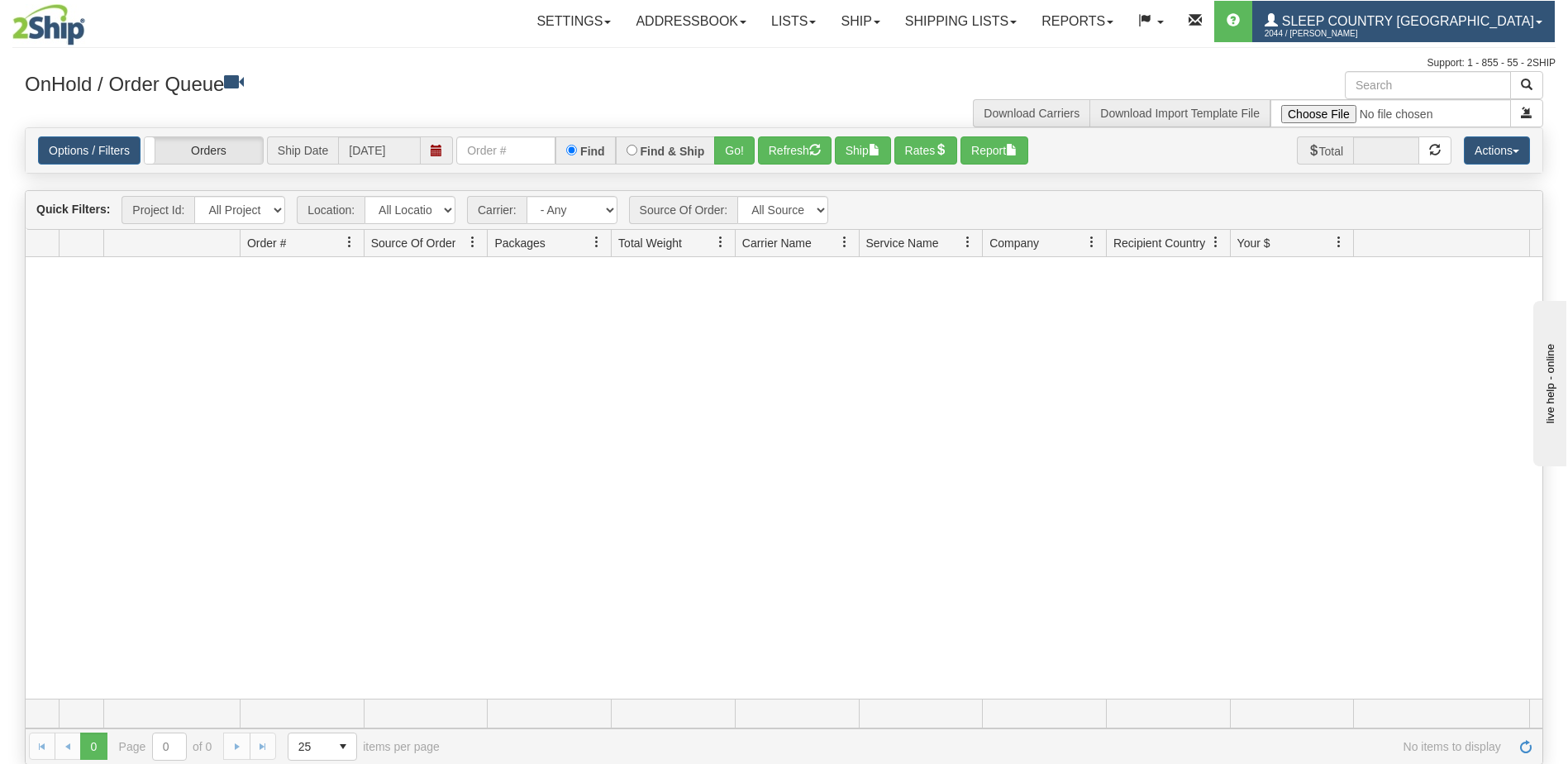
click at [1453, 16] on span "Sleep Country [GEOGRAPHIC_DATA]" at bounding box center [1406, 21] width 256 height 14
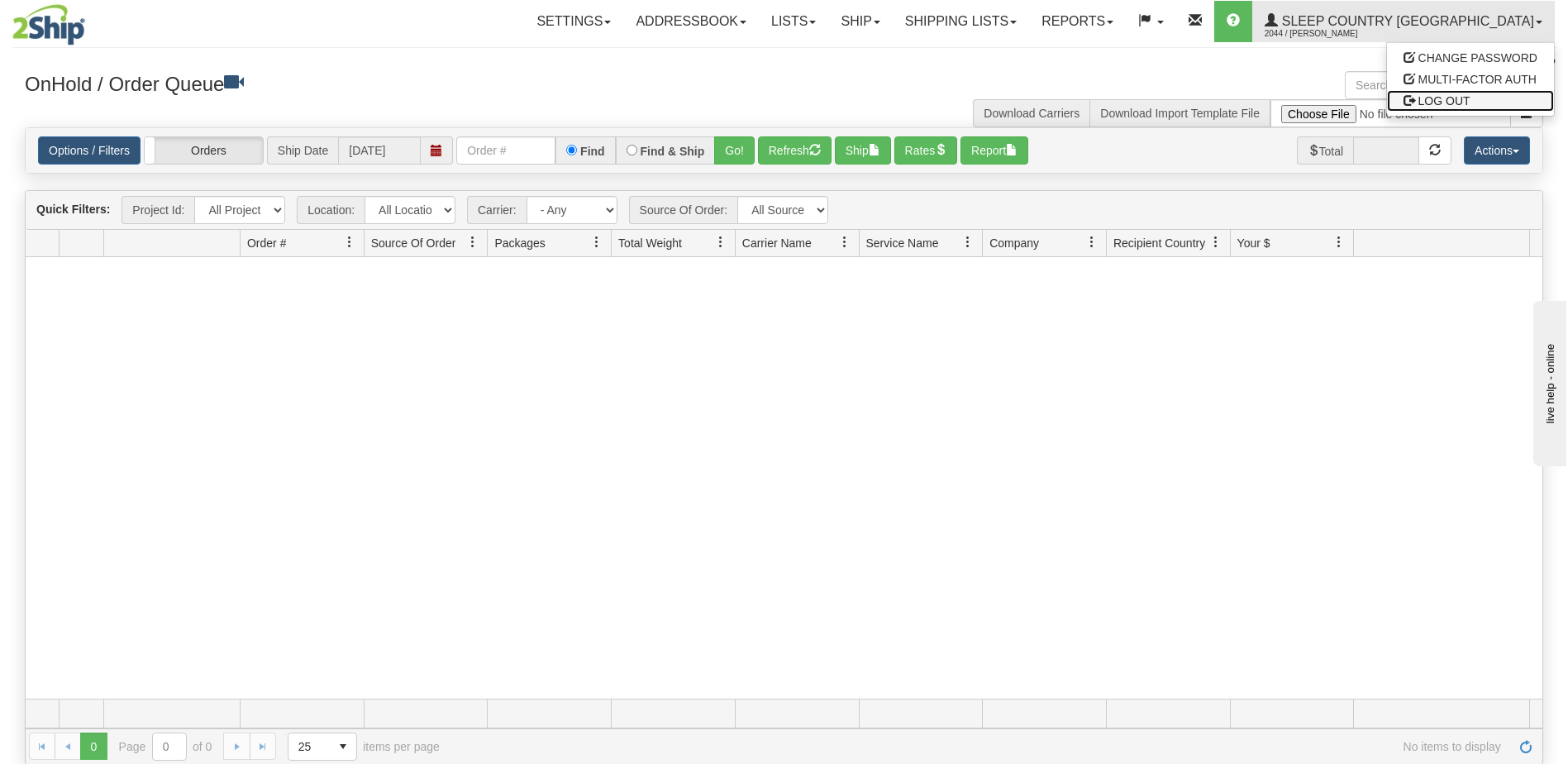
click at [1430, 95] on span "LOG OUT" at bounding box center [1444, 101] width 52 height 14
